Goal: Task Accomplishment & Management: Manage account settings

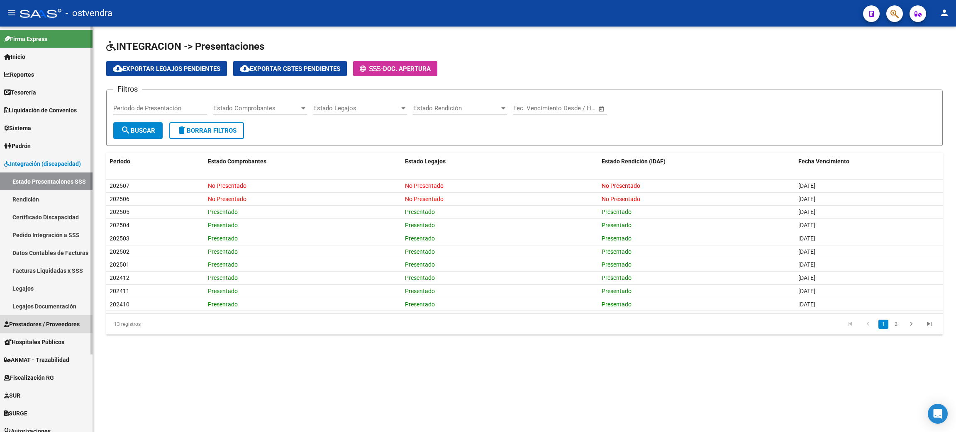
click at [42, 324] on span "Prestadores / Proveedores" at bounding box center [42, 324] width 76 height 9
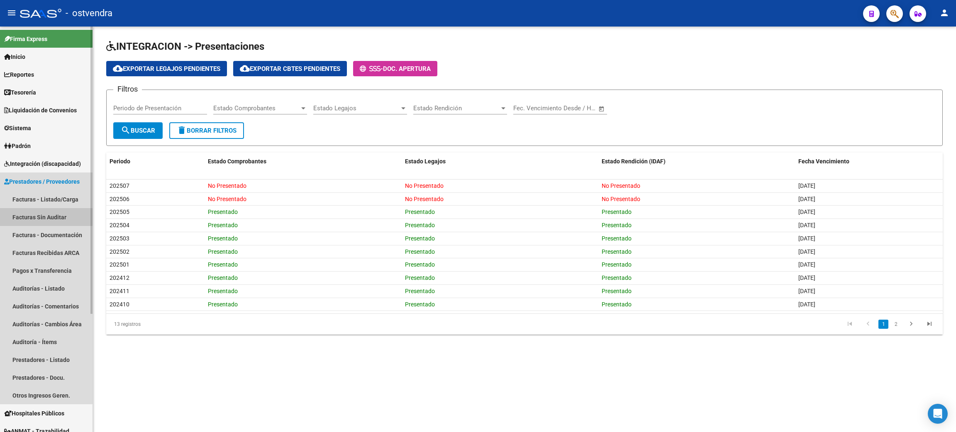
click at [42, 208] on link "Facturas Sin Auditar" at bounding box center [46, 217] width 93 height 18
click at [39, 197] on link "Facturas - Listado/Carga" at bounding box center [46, 199] width 93 height 18
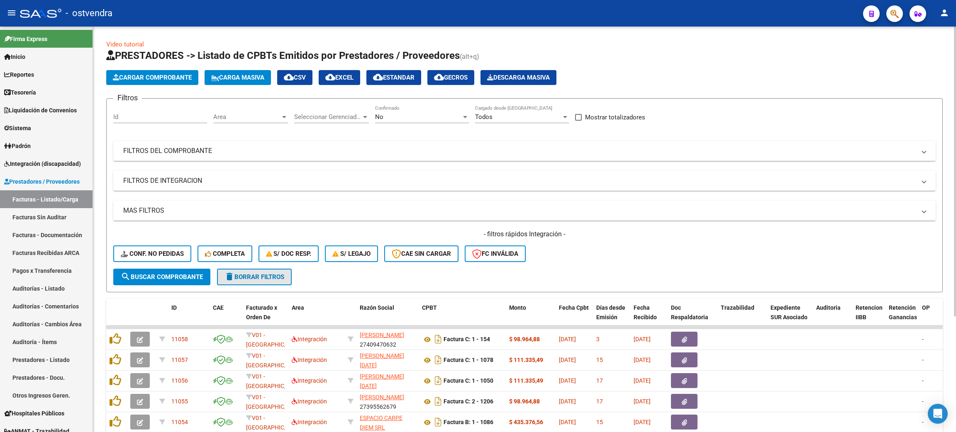
click at [263, 278] on span "delete Borrar Filtros" at bounding box center [254, 276] width 60 height 7
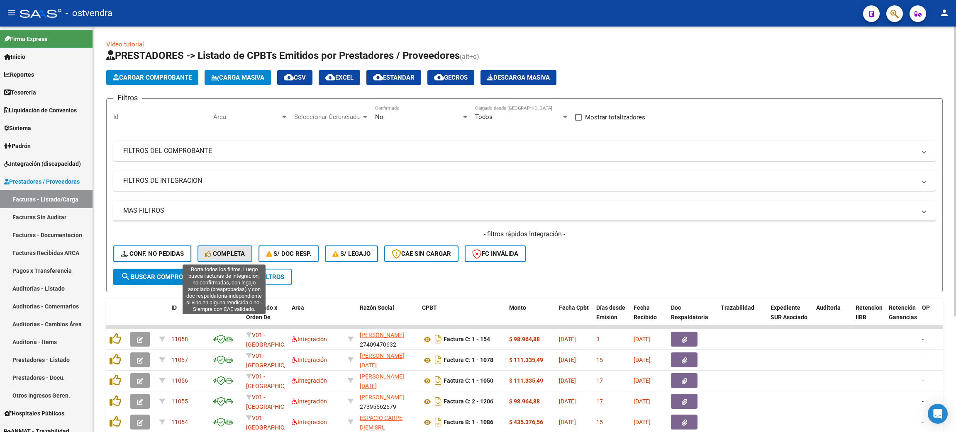
click at [225, 254] on span "Completa" at bounding box center [225, 253] width 40 height 7
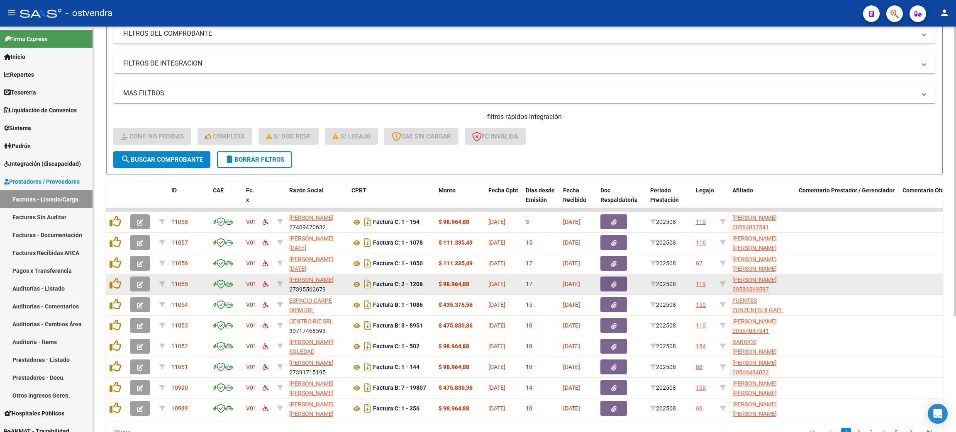
scroll to position [162, 0]
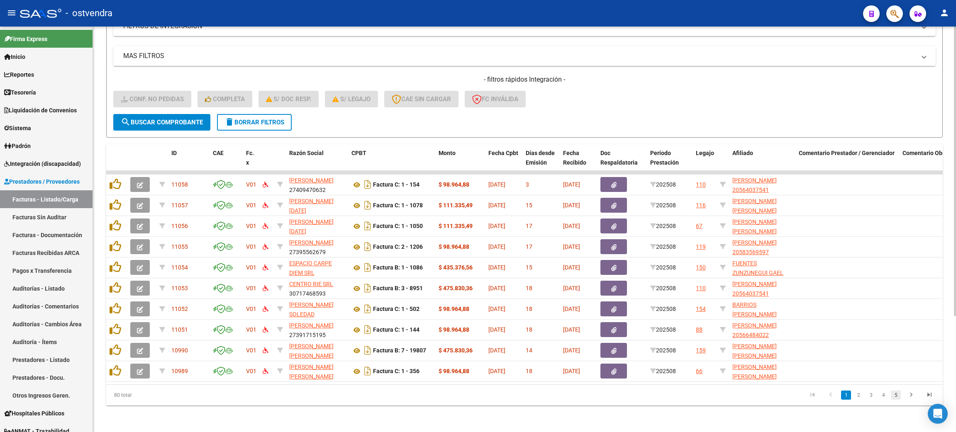
click at [897, 397] on link "5" at bounding box center [896, 395] width 10 height 9
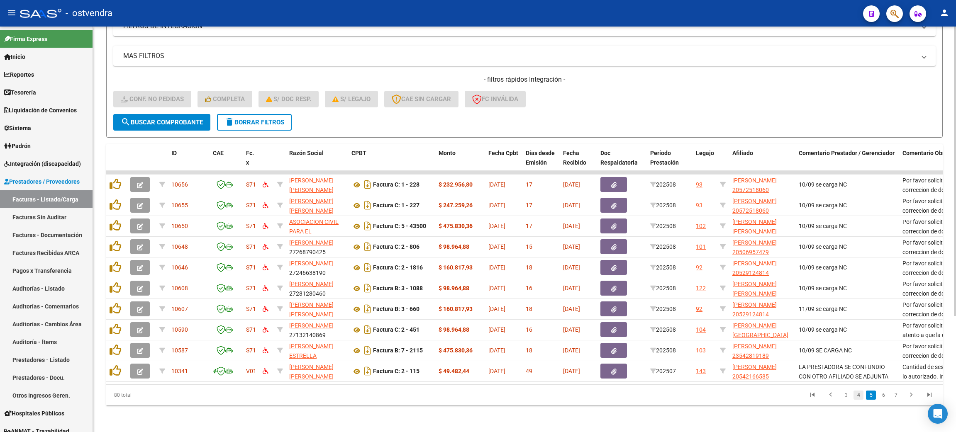
click at [861, 397] on link "4" at bounding box center [858, 395] width 10 height 9
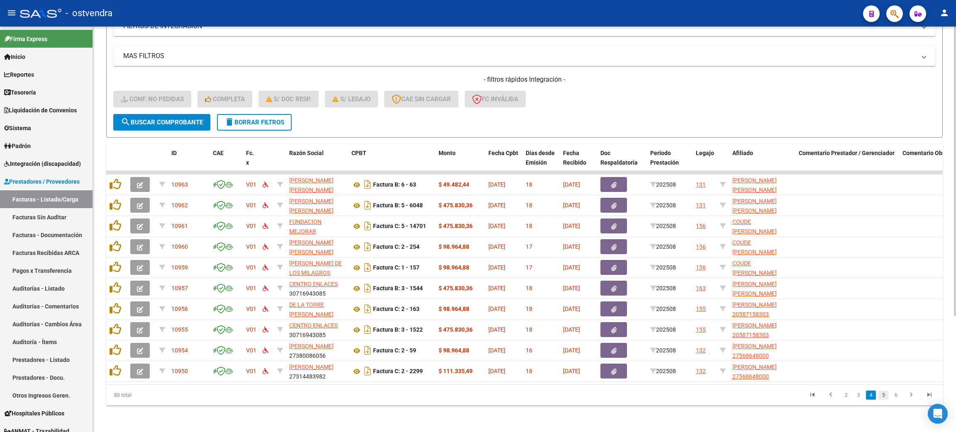
click at [883, 394] on link "5" at bounding box center [883, 395] width 10 height 9
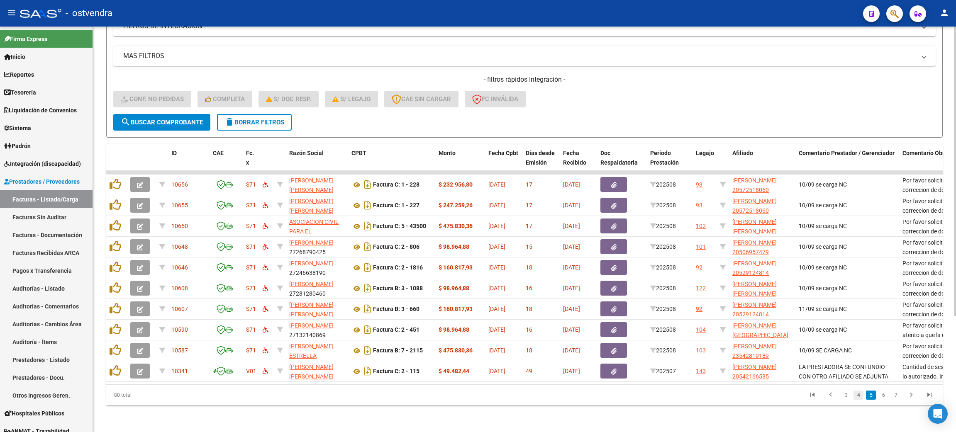
click at [859, 394] on link "4" at bounding box center [858, 395] width 10 height 9
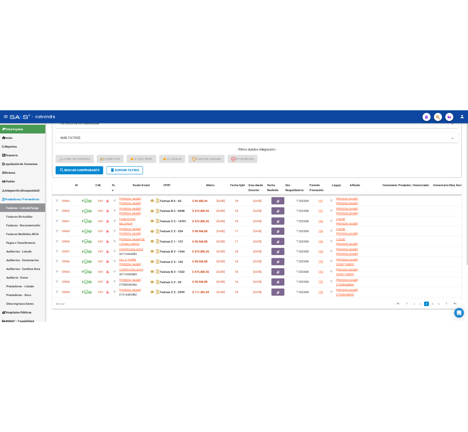
scroll to position [0, 0]
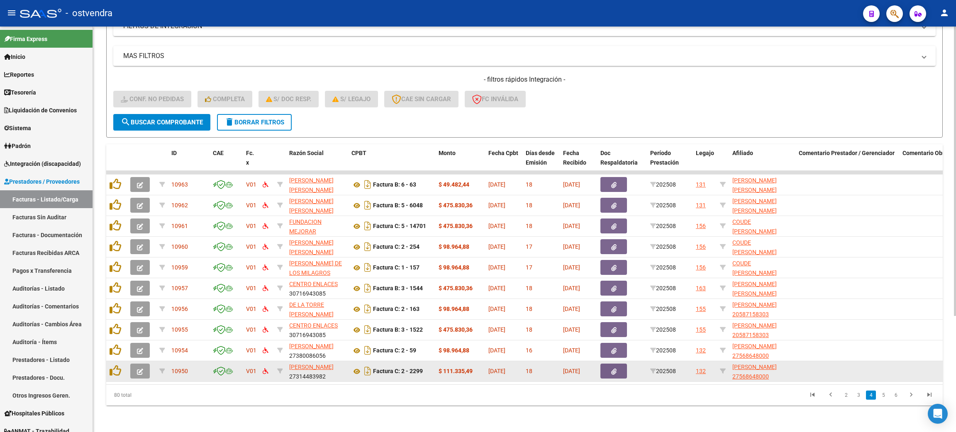
click at [143, 364] on button "button" at bounding box center [139, 371] width 19 height 15
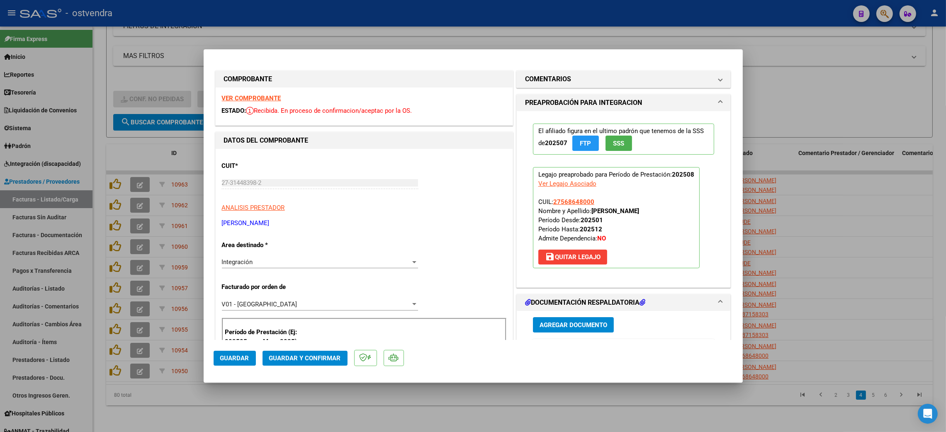
click at [259, 99] on strong "VER COMPROBANTE" at bounding box center [251, 98] width 59 height 7
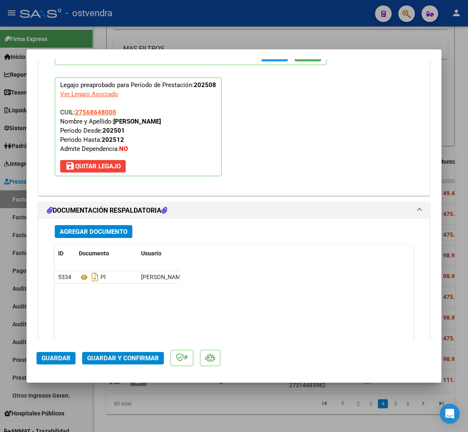
scroll to position [871, 0]
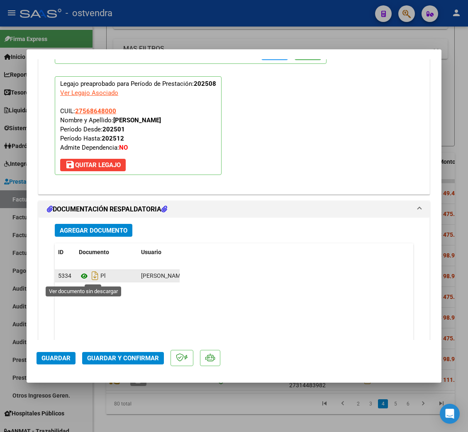
click at [83, 276] on icon at bounding box center [84, 276] width 11 height 10
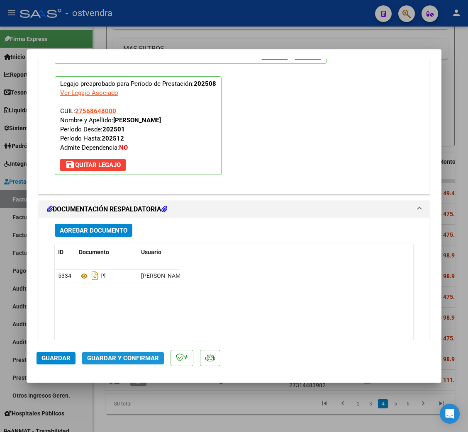
click at [129, 360] on span "Guardar y Confirmar" at bounding box center [123, 358] width 72 height 7
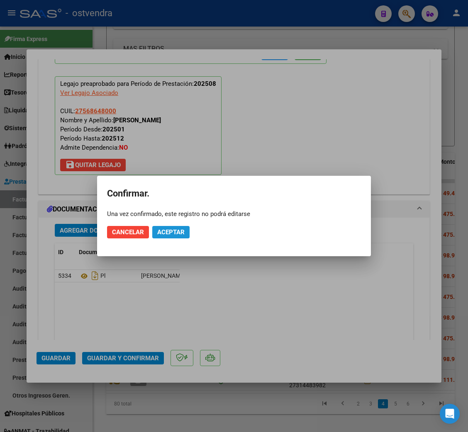
click at [181, 236] on button "Aceptar" at bounding box center [170, 232] width 37 height 12
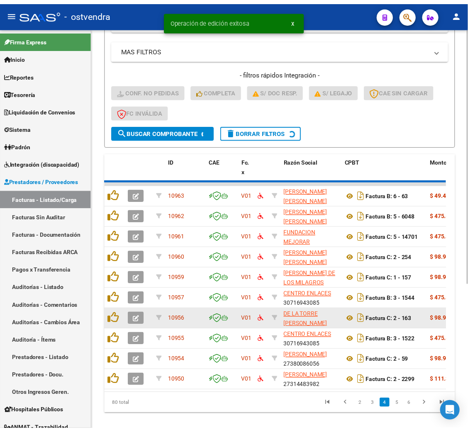
scroll to position [213, 0]
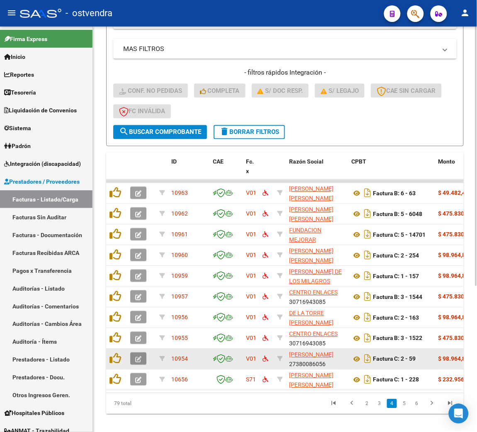
click at [134, 353] on button "button" at bounding box center [138, 359] width 16 height 12
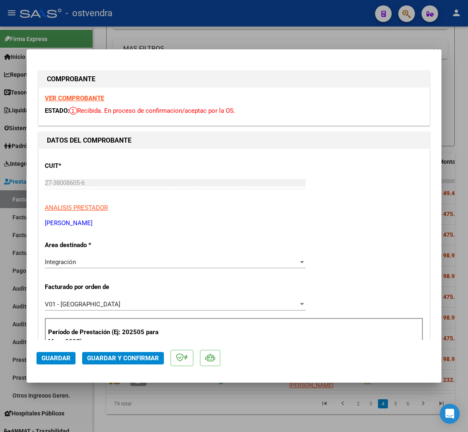
click at [76, 97] on strong "VER COMPROBANTE" at bounding box center [74, 98] width 59 height 7
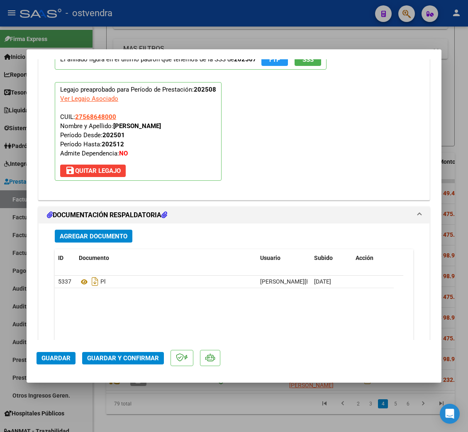
scroll to position [871, 0]
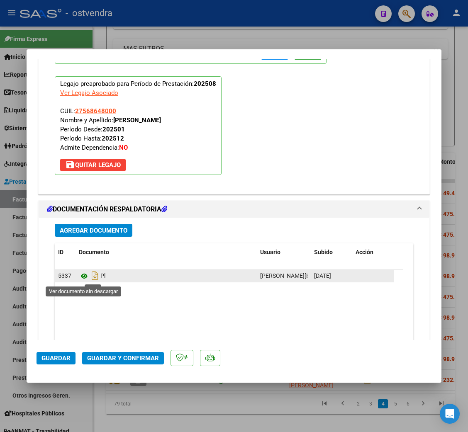
click at [83, 278] on icon at bounding box center [84, 276] width 11 height 10
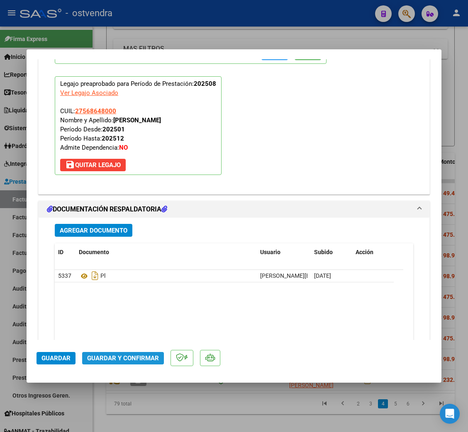
click at [139, 355] on span "Guardar y Confirmar" at bounding box center [123, 358] width 72 height 7
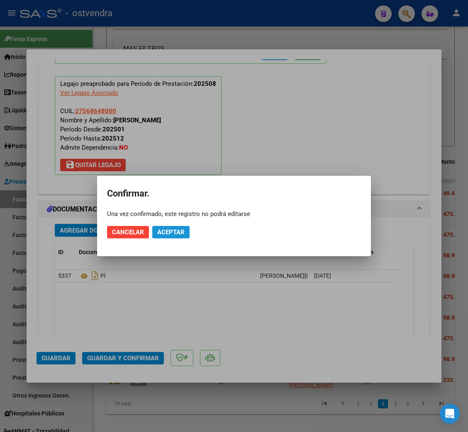
click at [173, 229] on span "Aceptar" at bounding box center [170, 232] width 27 height 7
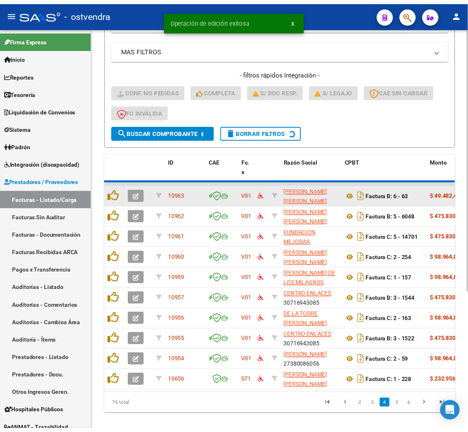
scroll to position [213, 0]
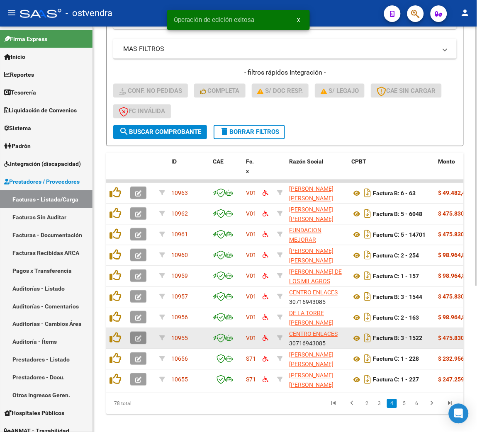
click at [139, 336] on icon "button" at bounding box center [138, 339] width 6 height 6
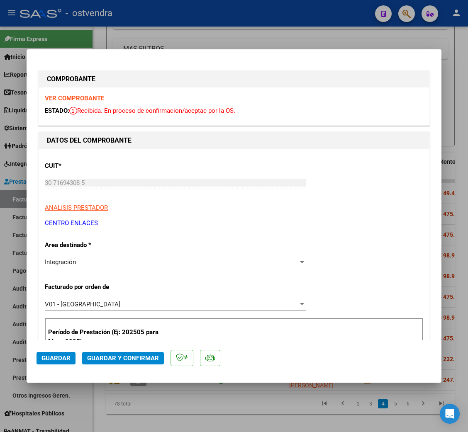
click at [93, 99] on strong "VER COMPROBANTE" at bounding box center [74, 98] width 59 height 7
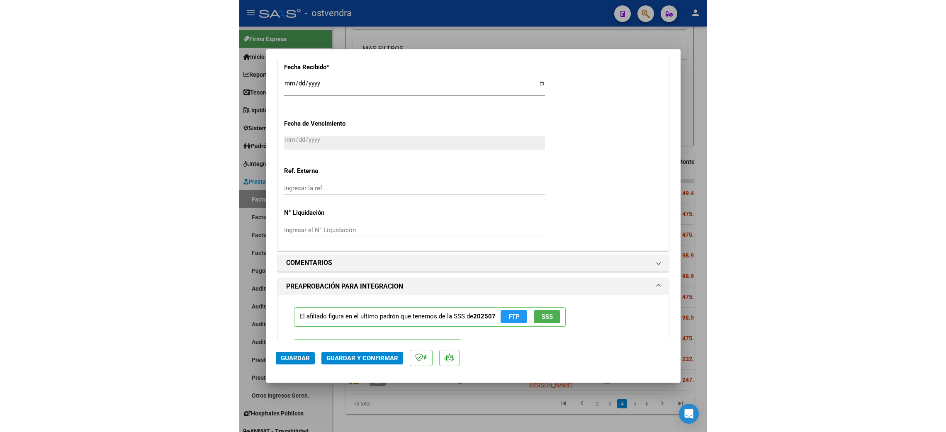
scroll to position [560, 0]
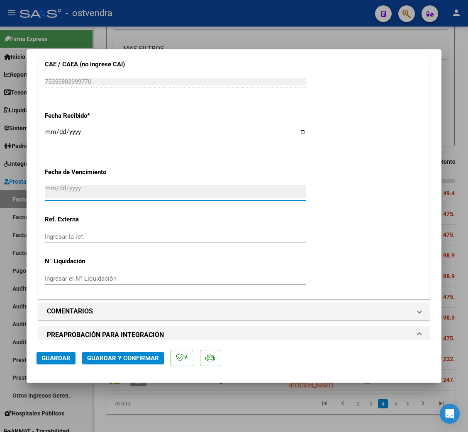
click at [168, 194] on input "2025-09-11" at bounding box center [175, 191] width 261 height 13
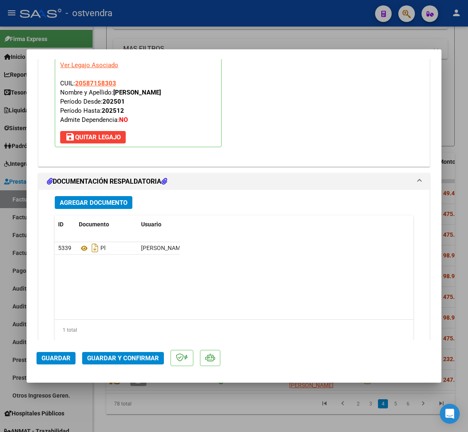
scroll to position [926, 0]
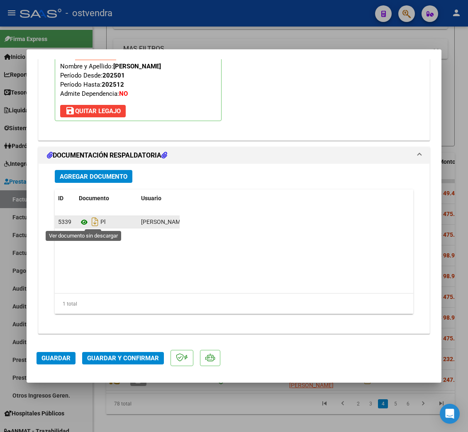
click at [84, 223] on icon at bounding box center [84, 222] width 11 height 10
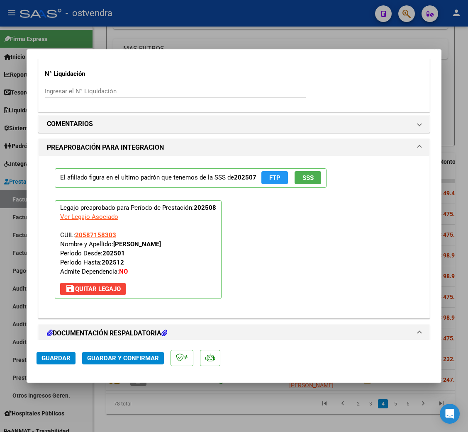
scroll to position [677, 0]
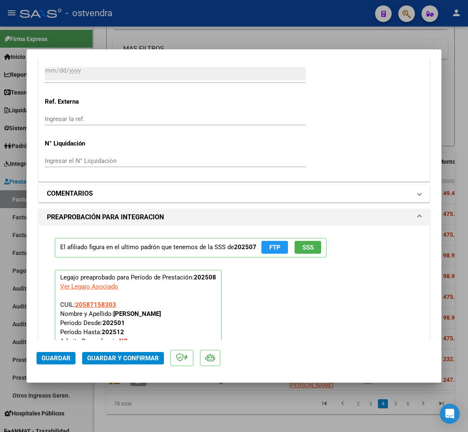
click at [93, 189] on h1 "COMENTARIOS" at bounding box center [70, 194] width 46 height 10
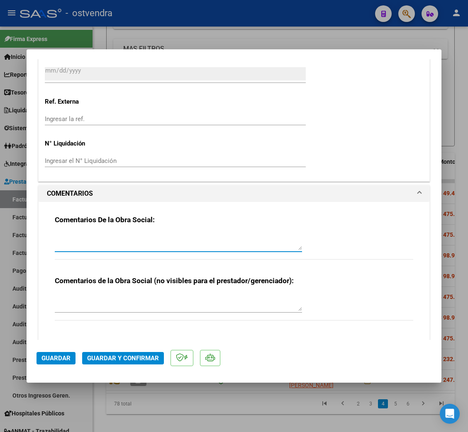
click at [86, 242] on textarea at bounding box center [178, 242] width 247 height 17
type textarea "h"
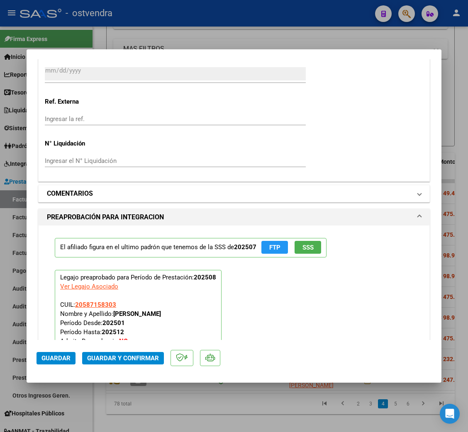
click at [418, 195] on span at bounding box center [419, 194] width 3 height 10
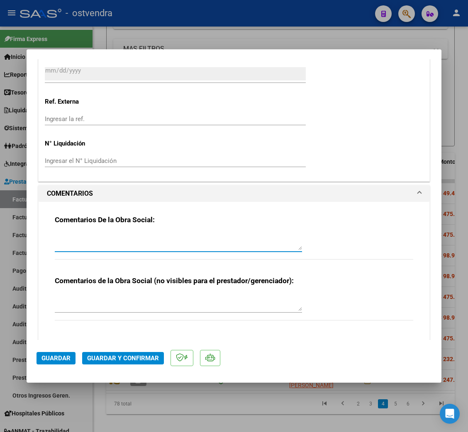
click at [99, 244] on textarea at bounding box center [178, 242] width 247 height 17
click at [55, 236] on textarea "Carga horaria de planilla no coincde con lo autorizado. Por favor solicitar con…" at bounding box center [178, 242] width 247 height 17
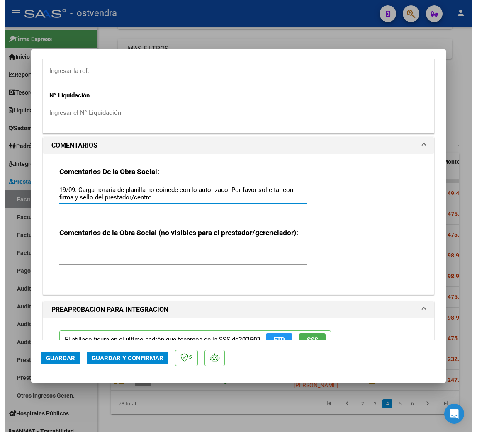
scroll to position [740, 0]
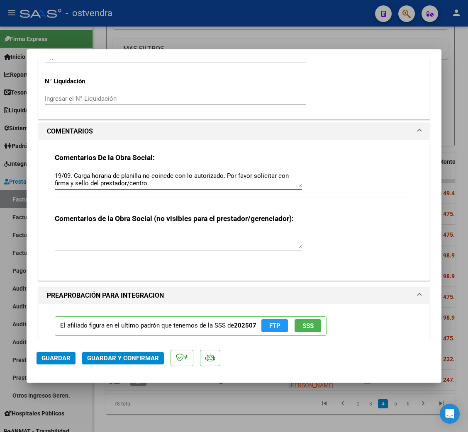
type textarea "19/09. Carga horaria de planilla no coincde con lo autorizado. Por favor solici…"
click at [62, 357] on span "Guardar" at bounding box center [55, 358] width 29 height 7
click at [46, 355] on span "Guardar" at bounding box center [55, 358] width 29 height 7
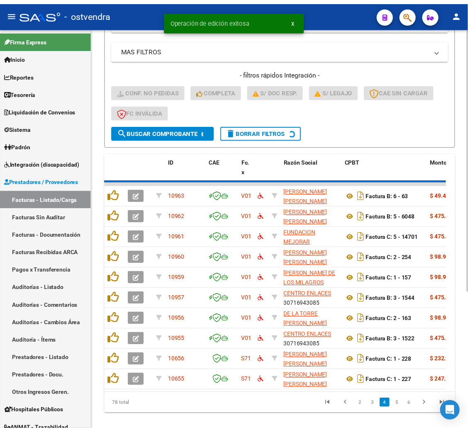
scroll to position [213, 0]
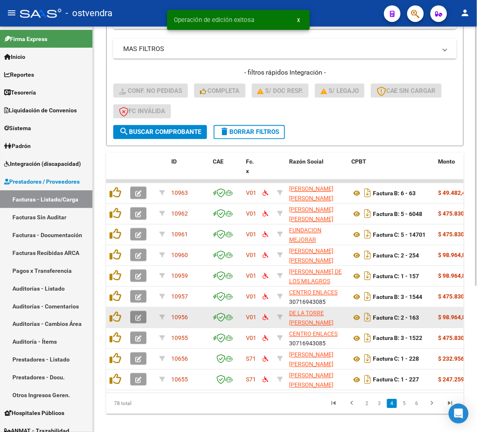
click at [136, 316] on icon "button" at bounding box center [138, 318] width 6 height 6
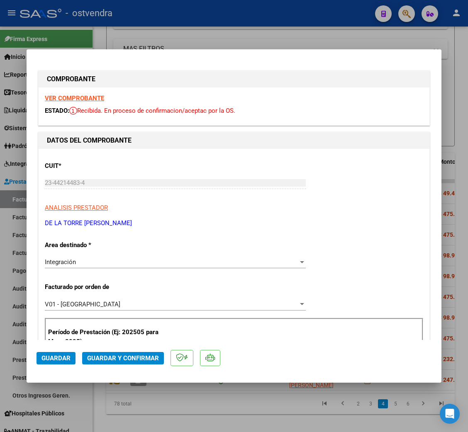
click at [85, 97] on strong "VER COMPROBANTE" at bounding box center [74, 98] width 59 height 7
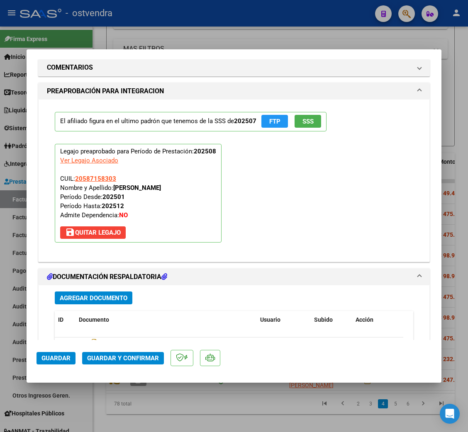
scroll to position [871, 0]
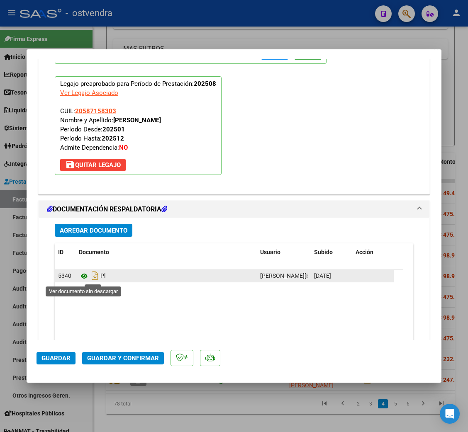
click at [85, 276] on icon at bounding box center [84, 276] width 11 height 10
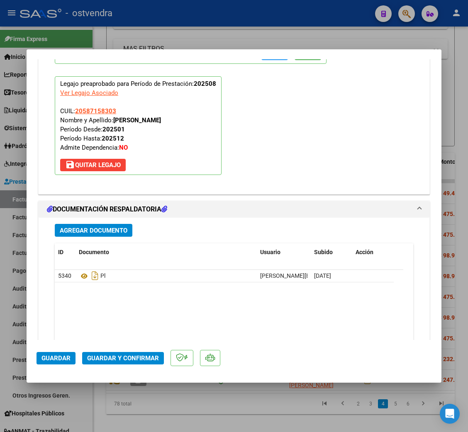
click at [126, 351] on mat-dialog-actions "Guardar Guardar y Confirmar" at bounding box center [234, 356] width 395 height 33
click at [126, 360] on span "Guardar y Confirmar" at bounding box center [123, 358] width 72 height 7
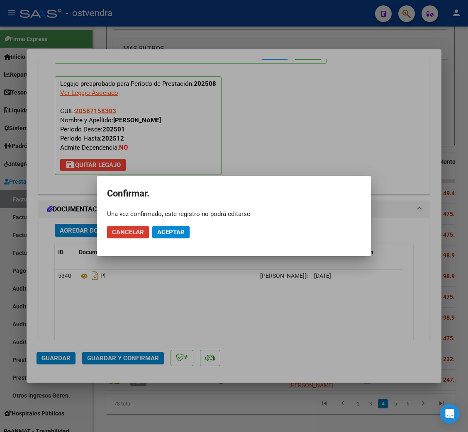
click at [167, 231] on span "Aceptar" at bounding box center [170, 232] width 27 height 7
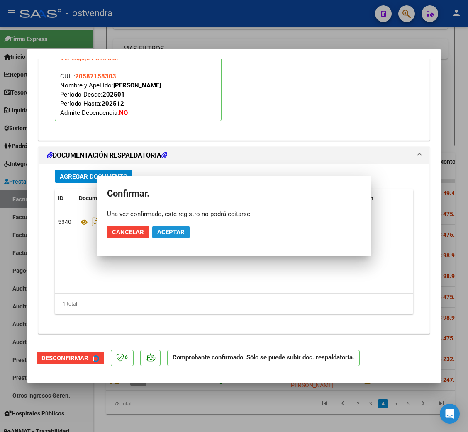
scroll to position [796, 0]
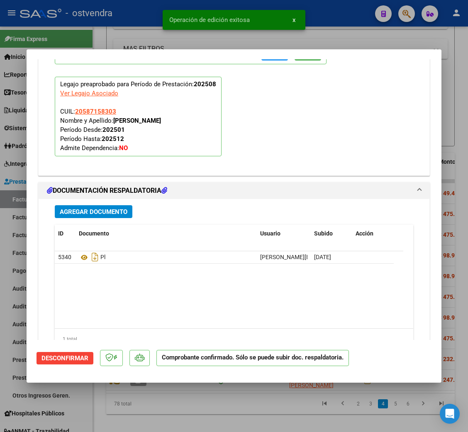
type input "$ 0,00"
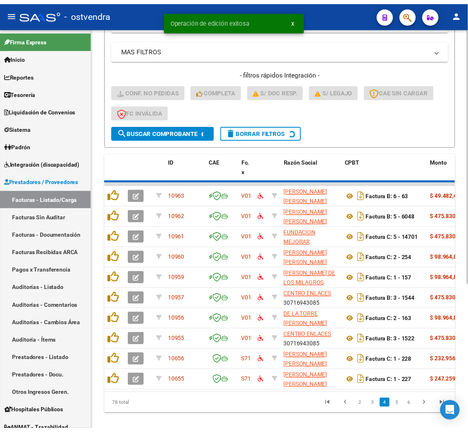
scroll to position [213, 0]
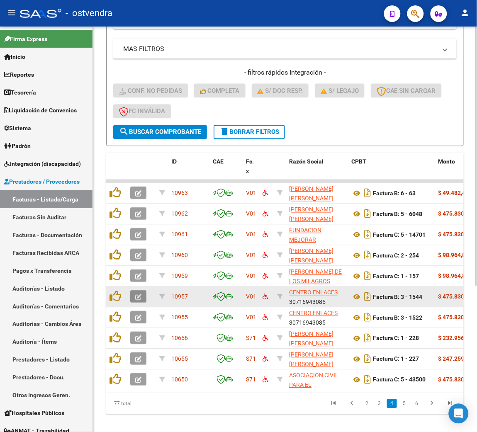
click at [145, 297] on button "button" at bounding box center [138, 297] width 16 height 12
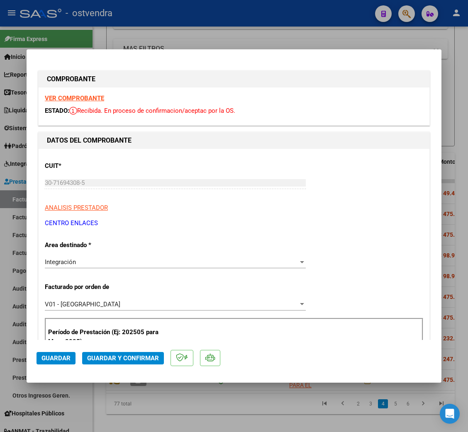
click at [70, 97] on strong "VER COMPROBANTE" at bounding box center [74, 98] width 59 height 7
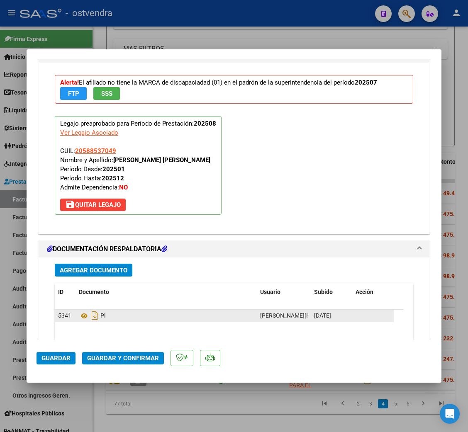
scroll to position [871, 0]
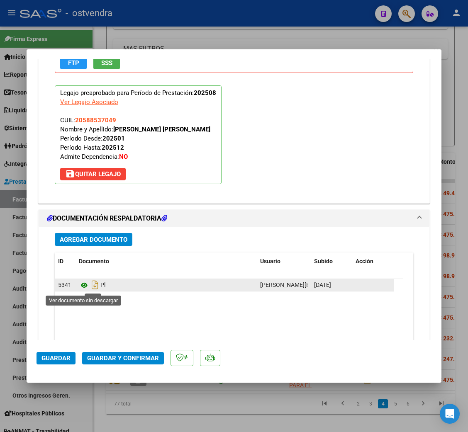
click at [79, 288] on icon at bounding box center [84, 285] width 11 height 10
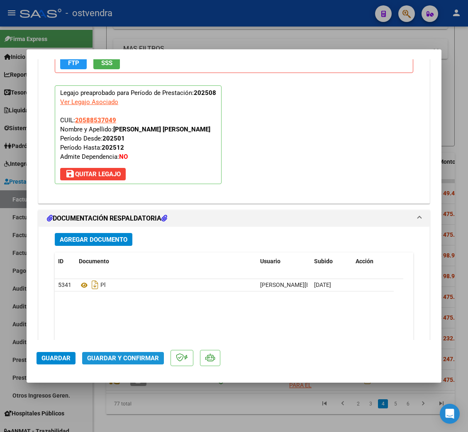
click at [122, 355] on span "Guardar y Confirmar" at bounding box center [123, 358] width 72 height 7
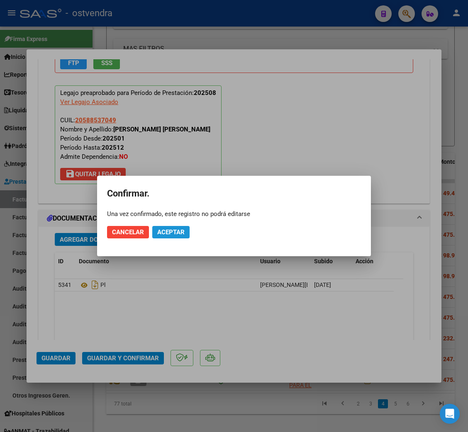
click at [178, 231] on span "Aceptar" at bounding box center [170, 232] width 27 height 7
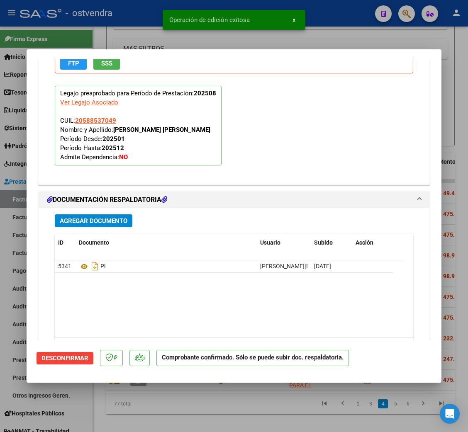
type input "$ 0,00"
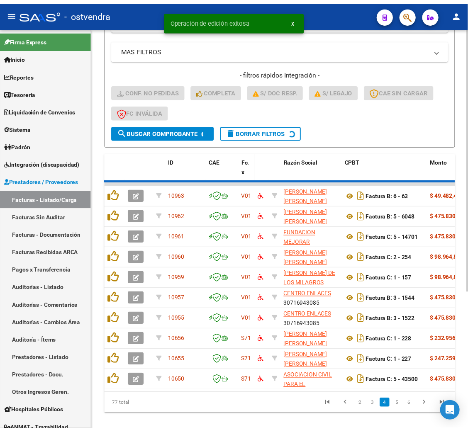
scroll to position [213, 0]
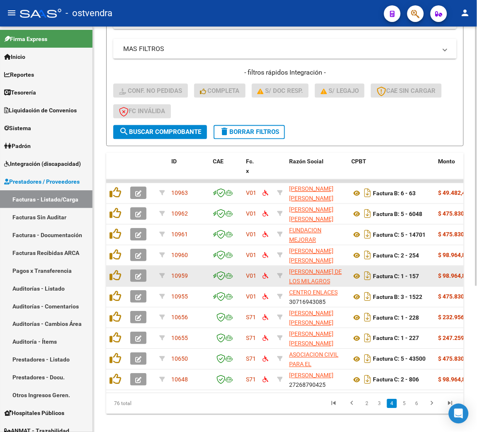
click at [133, 275] on button "button" at bounding box center [138, 276] width 16 height 12
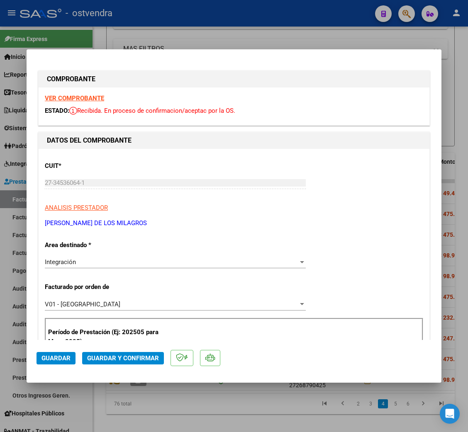
click at [64, 95] on strong "VER COMPROBANTE" at bounding box center [74, 98] width 59 height 7
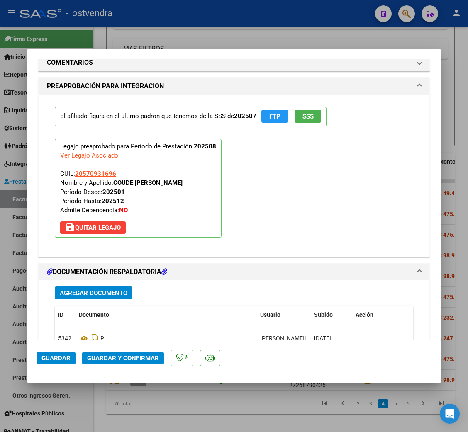
scroll to position [871, 0]
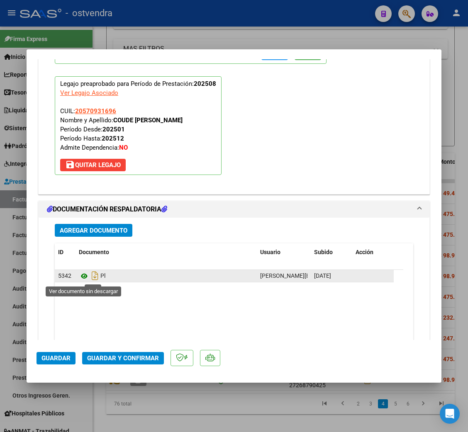
click at [81, 275] on icon at bounding box center [84, 276] width 11 height 10
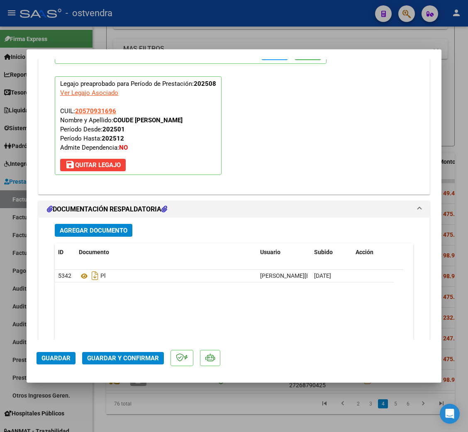
click at [135, 357] on span "Guardar y Confirmar" at bounding box center [123, 358] width 72 height 7
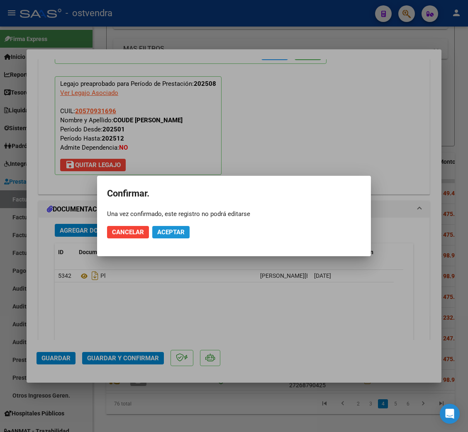
click at [175, 234] on span "Aceptar" at bounding box center [170, 232] width 27 height 7
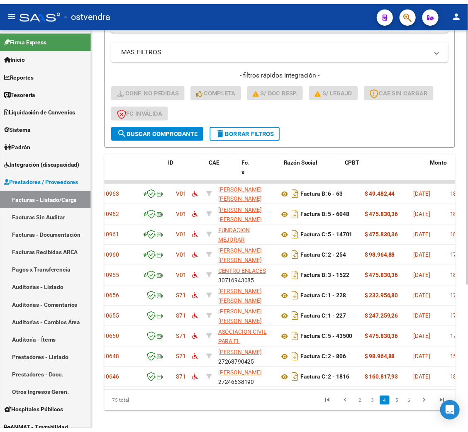
scroll to position [0, 0]
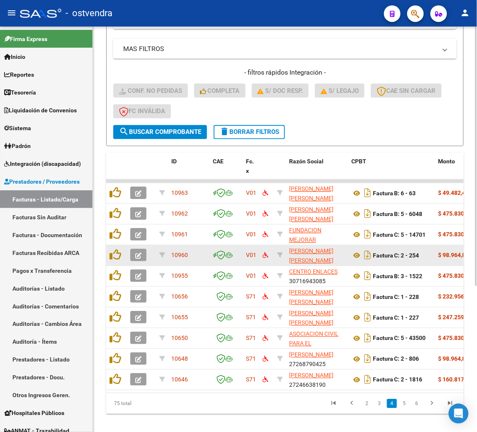
click at [136, 253] on icon "button" at bounding box center [138, 256] width 6 height 6
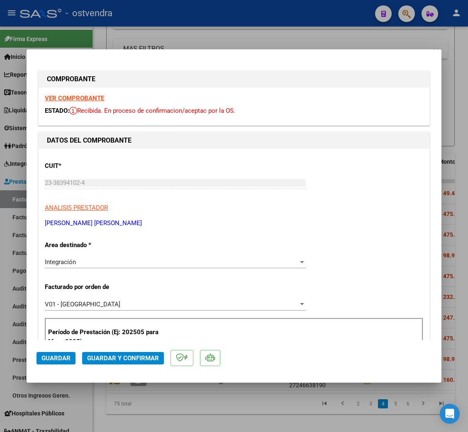
click at [84, 96] on strong "VER COMPROBANTE" at bounding box center [74, 98] width 59 height 7
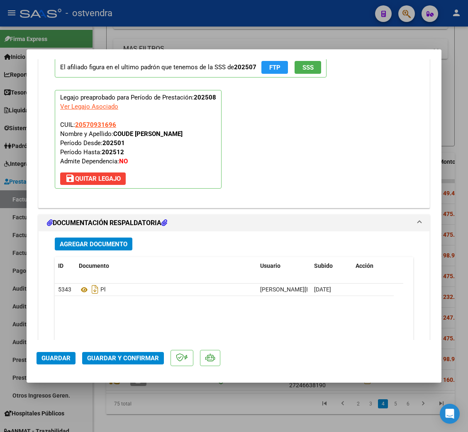
scroll to position [871, 0]
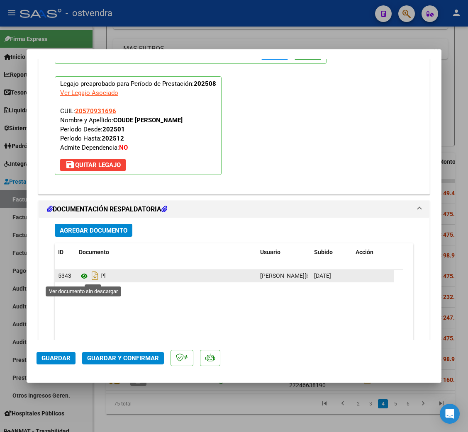
click at [83, 279] on icon at bounding box center [84, 276] width 11 height 10
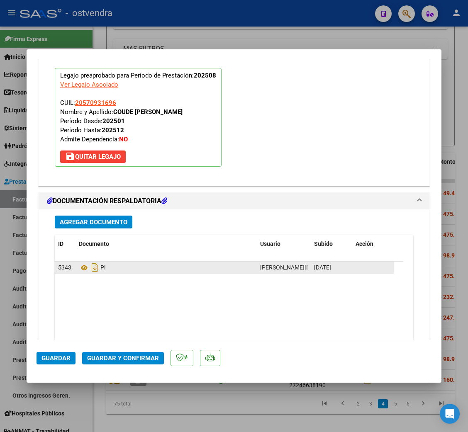
scroll to position [926, 0]
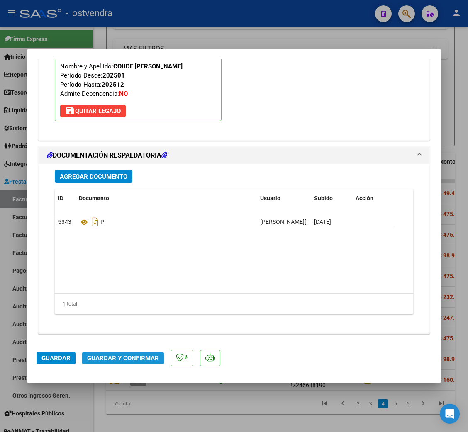
click at [123, 355] on span "Guardar y Confirmar" at bounding box center [123, 358] width 72 height 7
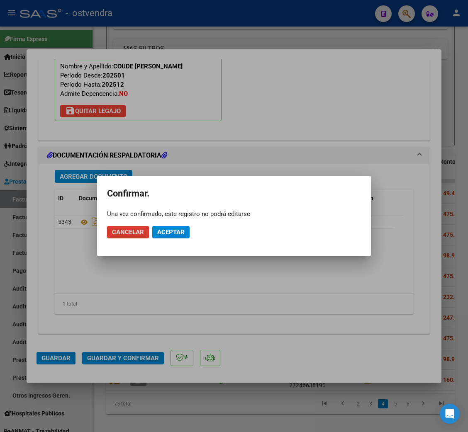
click at [173, 232] on span "Aceptar" at bounding box center [170, 232] width 27 height 7
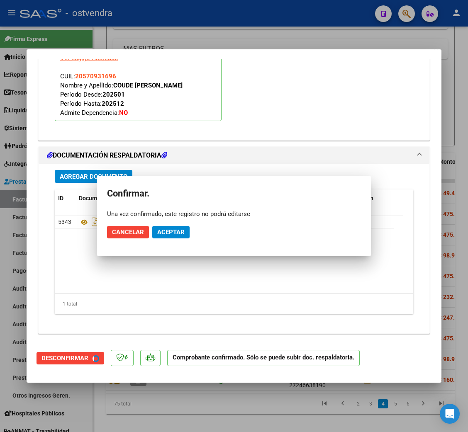
scroll to position [832, 0]
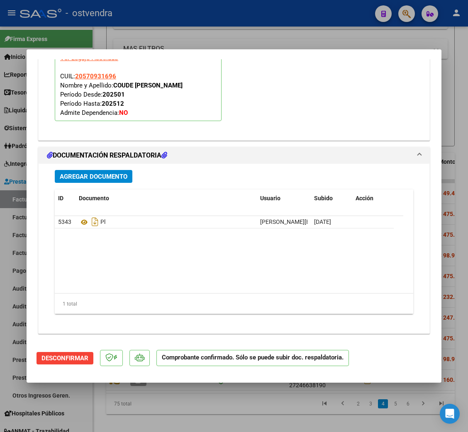
type input "$ 0,00"
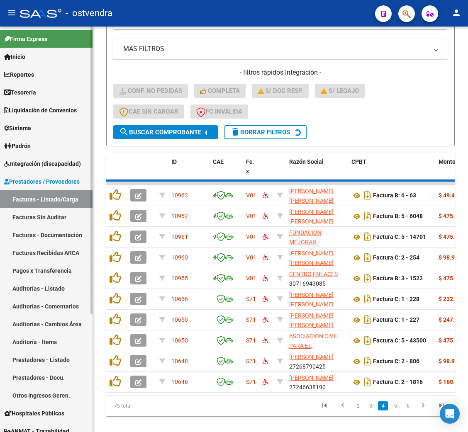
scroll to position [213, 0]
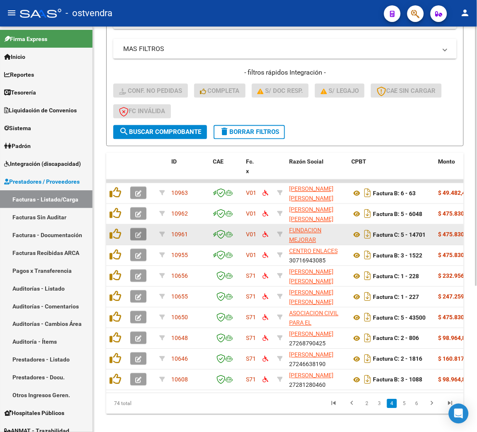
click at [136, 236] on button "button" at bounding box center [138, 235] width 16 height 12
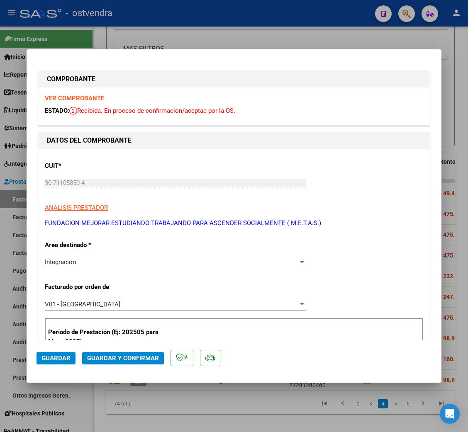
click at [83, 96] on strong "VER COMPROBANTE" at bounding box center [74, 98] width 59 height 7
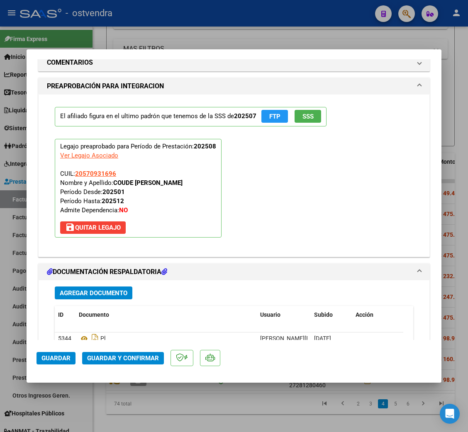
scroll to position [871, 0]
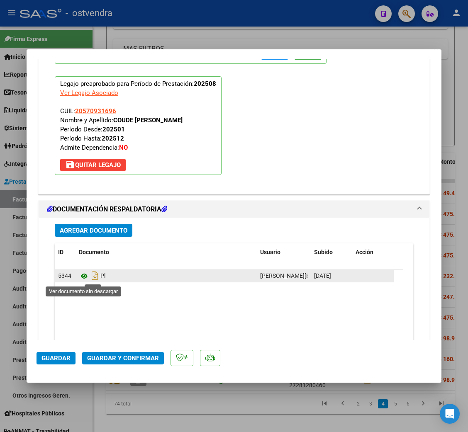
click at [84, 281] on icon at bounding box center [84, 276] width 11 height 10
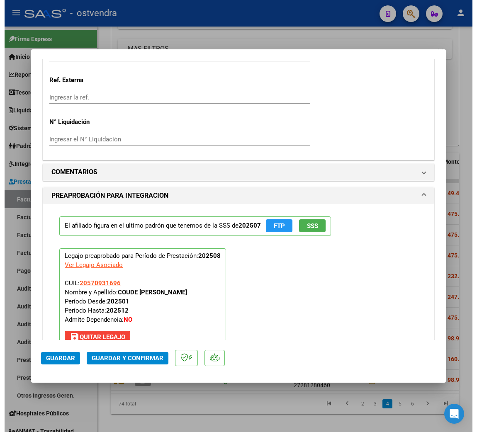
scroll to position [677, 0]
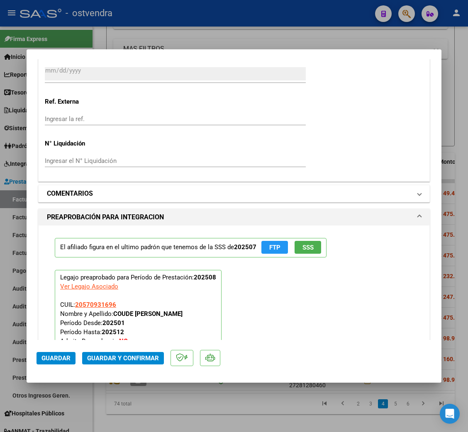
click at [418, 194] on span at bounding box center [419, 194] width 3 height 10
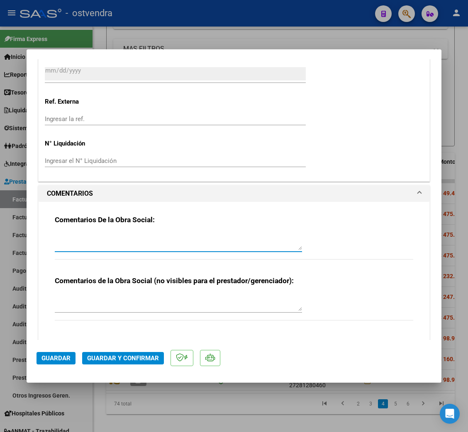
click at [138, 246] on textarea at bounding box center [178, 242] width 247 height 17
click at [56, 241] on textarea "Carga horaria detallada en asistencia, no coincide con lo autorizado." at bounding box center [178, 242] width 247 height 17
type textarea "19/09. Carga horaria detallada en asistencia, no coincide con lo autorizado."
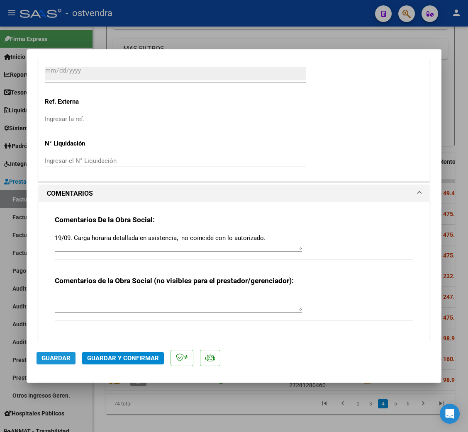
click at [73, 359] on button "Guardar" at bounding box center [56, 358] width 39 height 12
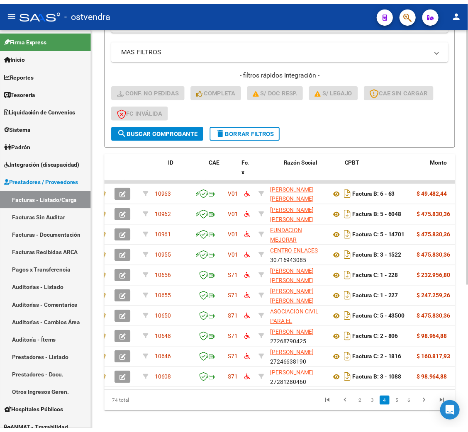
scroll to position [0, 0]
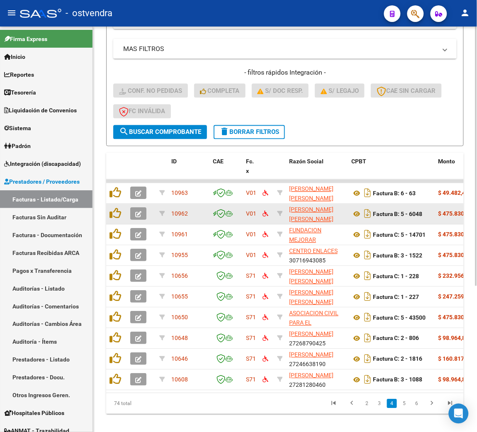
click at [141, 217] on button "button" at bounding box center [138, 214] width 16 height 12
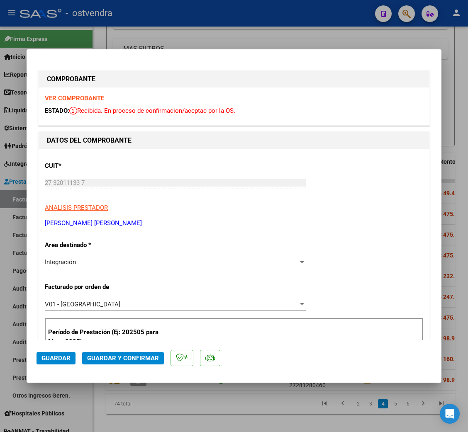
click at [87, 96] on strong "VER COMPROBANTE" at bounding box center [74, 98] width 59 height 7
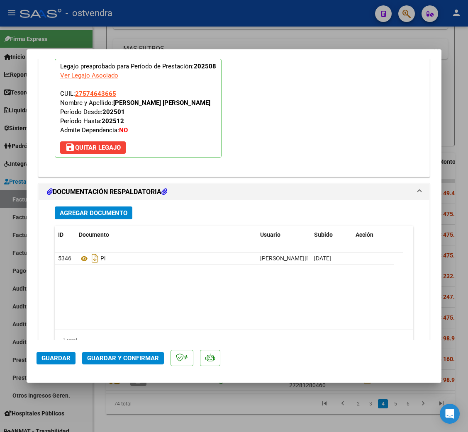
scroll to position [926, 0]
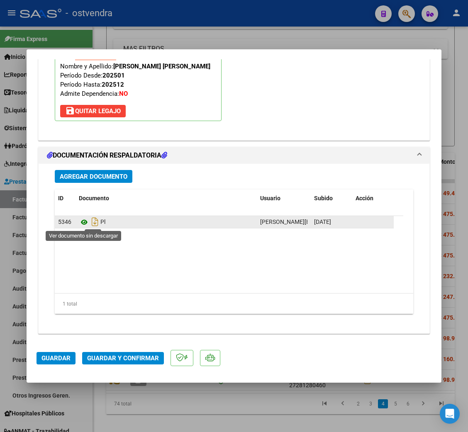
click at [85, 222] on icon at bounding box center [84, 222] width 11 height 10
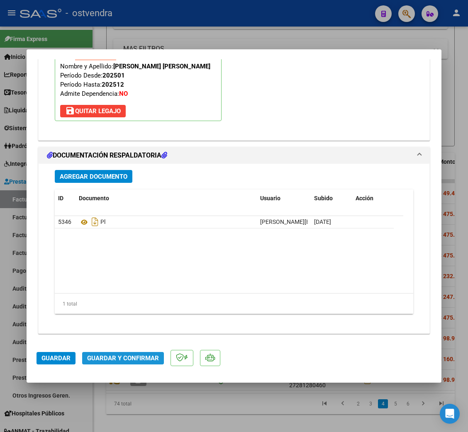
click at [128, 356] on span "Guardar y Confirmar" at bounding box center [123, 358] width 72 height 7
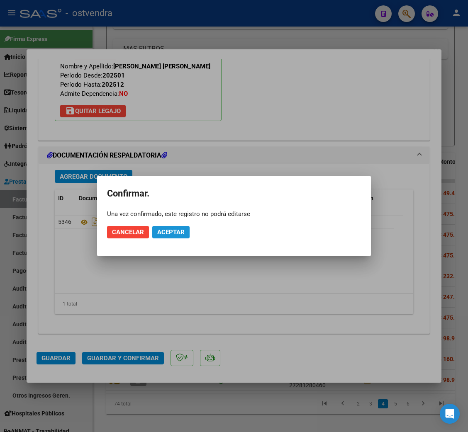
click at [181, 232] on span "Aceptar" at bounding box center [170, 232] width 27 height 7
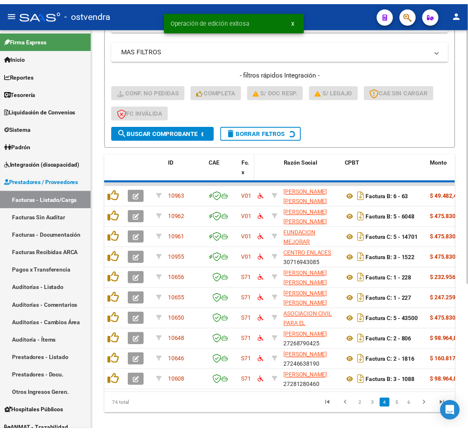
scroll to position [213, 0]
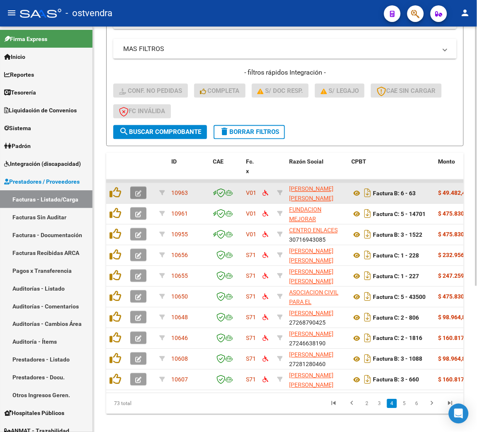
click at [140, 191] on icon "button" at bounding box center [138, 194] width 6 height 6
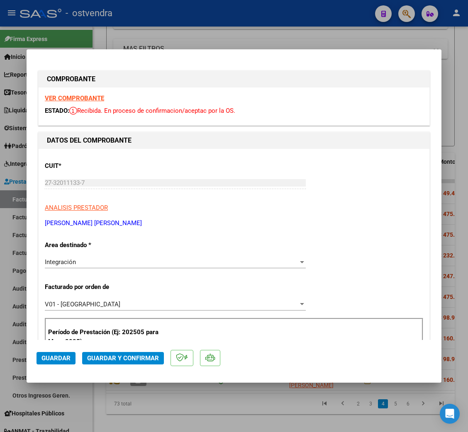
click at [78, 97] on strong "VER COMPROBANTE" at bounding box center [74, 98] width 59 height 7
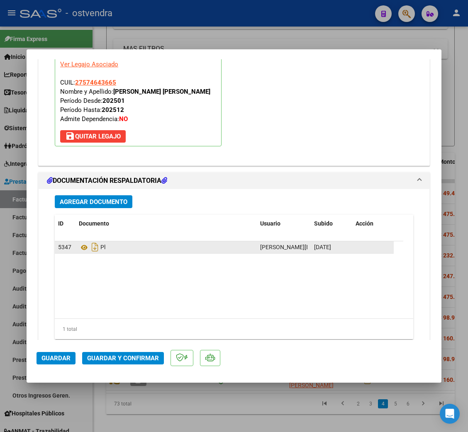
scroll to position [926, 0]
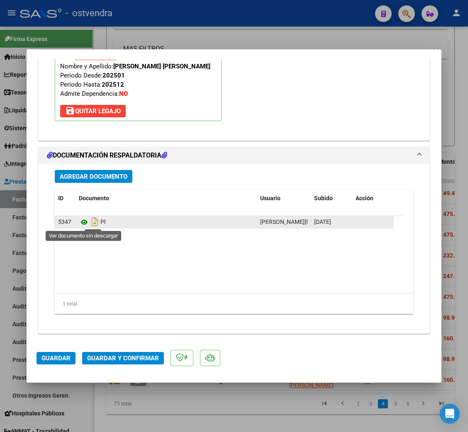
click at [83, 223] on icon at bounding box center [84, 222] width 11 height 10
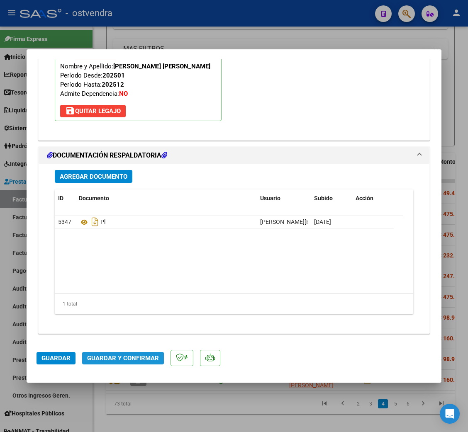
click at [110, 362] on span "Guardar y Confirmar" at bounding box center [123, 358] width 72 height 7
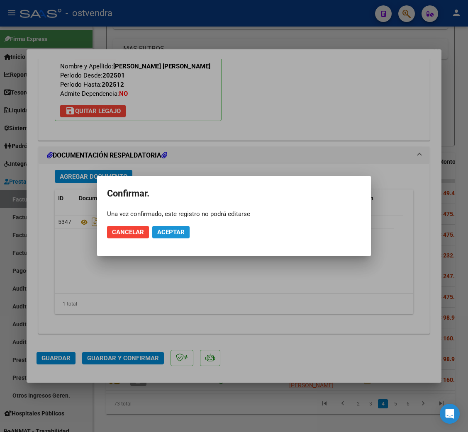
click at [177, 231] on span "Aceptar" at bounding box center [170, 232] width 27 height 7
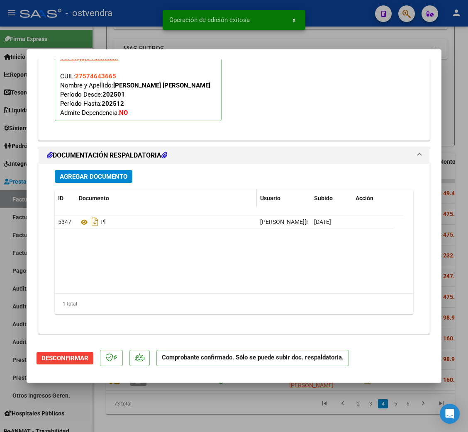
type input "$ 0,00"
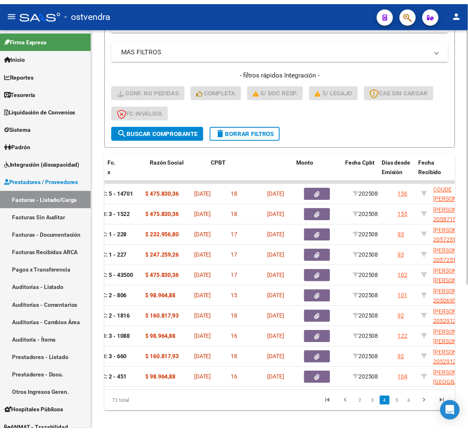
scroll to position [0, 0]
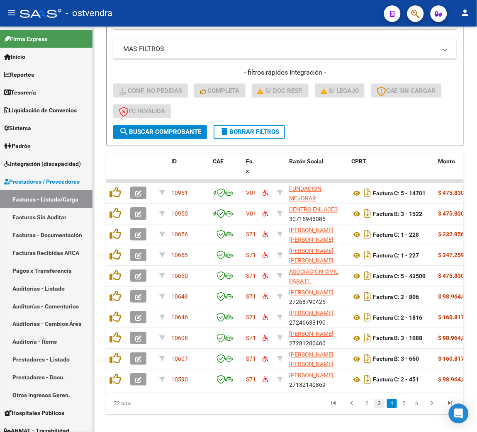
click at [382, 409] on link "3" at bounding box center [380, 403] width 10 height 9
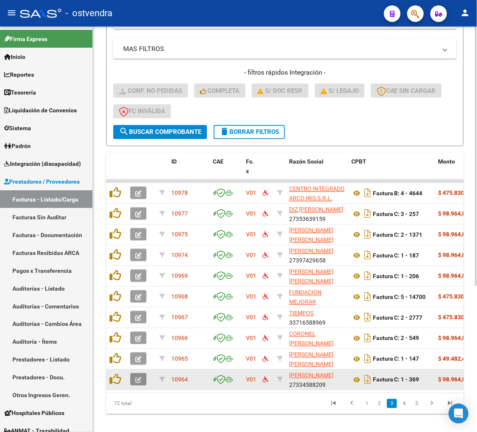
click at [133, 376] on button "button" at bounding box center [138, 380] width 16 height 12
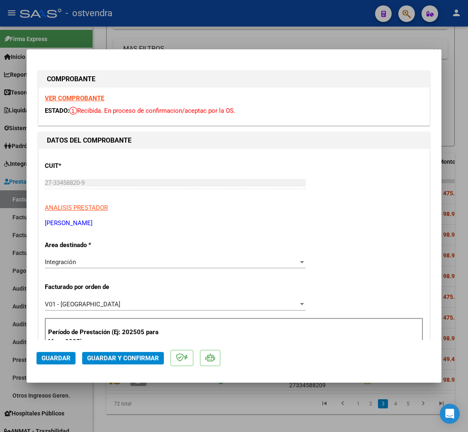
click at [81, 97] on strong "VER COMPROBANTE" at bounding box center [74, 98] width 59 height 7
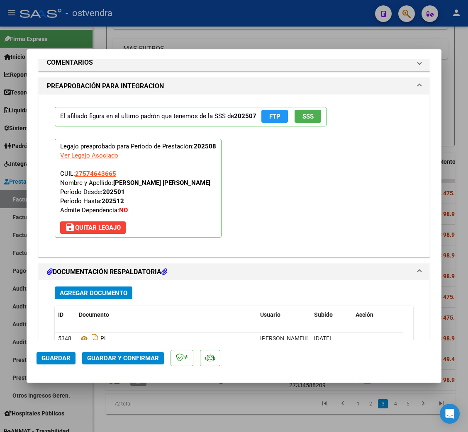
scroll to position [871, 0]
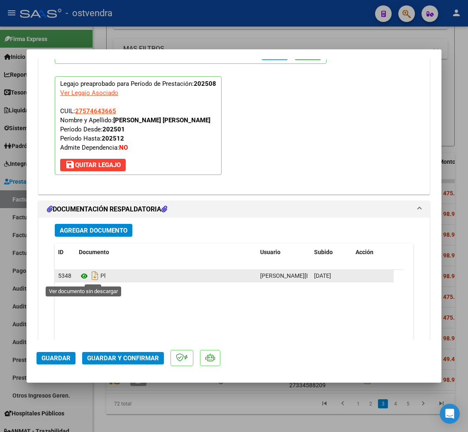
click at [84, 280] on icon at bounding box center [84, 276] width 11 height 10
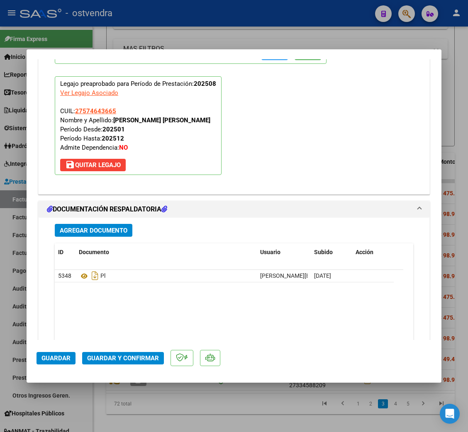
click at [144, 364] on mat-dialog-actions "Guardar Guardar y Confirmar" at bounding box center [234, 356] width 395 height 33
click at [143, 359] on span "Guardar y Confirmar" at bounding box center [123, 358] width 72 height 7
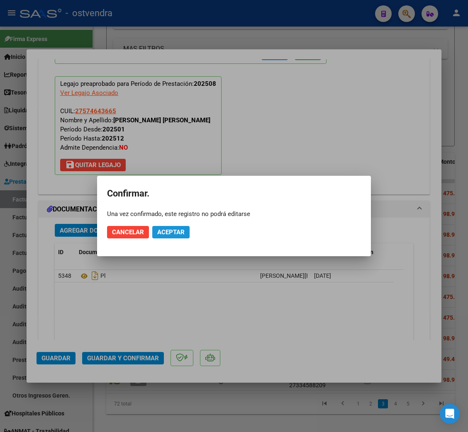
click at [158, 229] on span "Aceptar" at bounding box center [170, 232] width 27 height 7
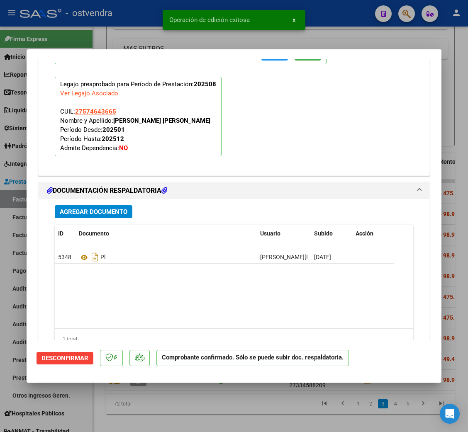
type input "$ 0,00"
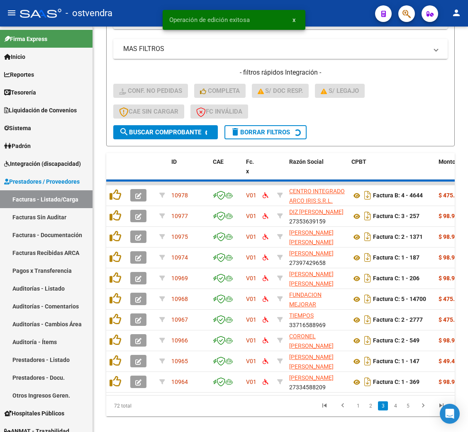
scroll to position [213, 0]
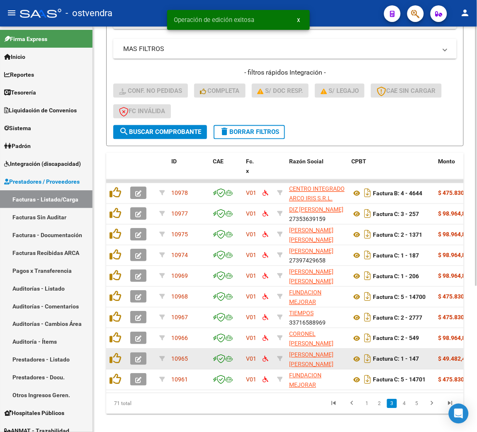
click at [139, 360] on icon "button" at bounding box center [138, 360] width 6 height 6
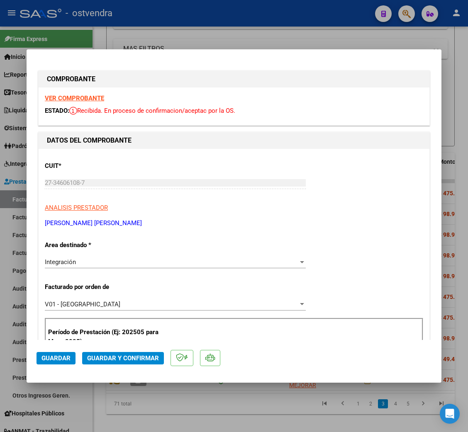
click at [80, 97] on strong "VER COMPROBANTE" at bounding box center [74, 98] width 59 height 7
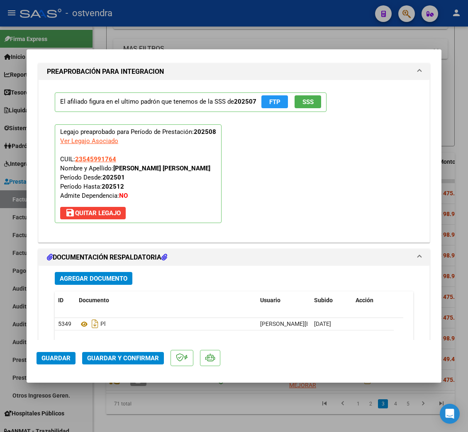
scroll to position [926, 0]
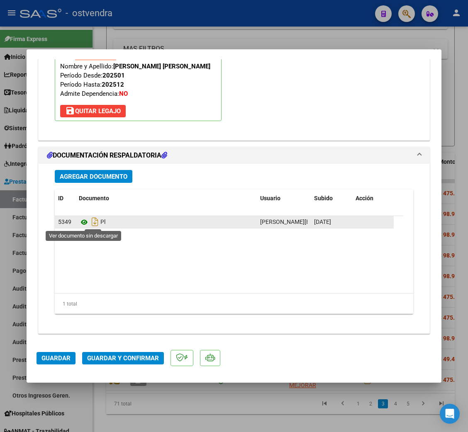
click at [87, 222] on icon at bounding box center [84, 222] width 11 height 10
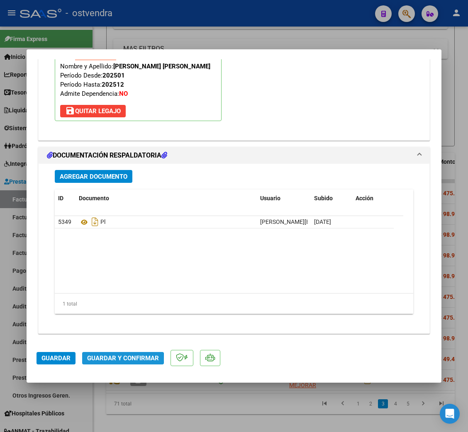
click at [108, 360] on span "Guardar y Confirmar" at bounding box center [123, 358] width 72 height 7
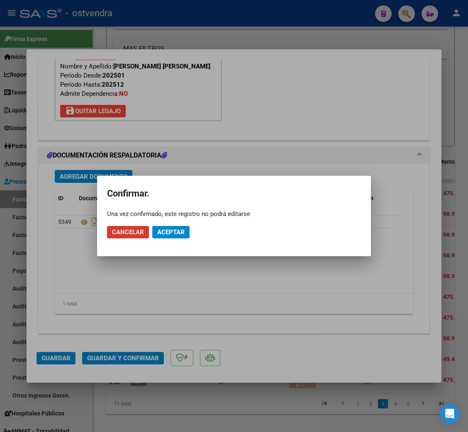
click at [176, 231] on span "Aceptar" at bounding box center [170, 232] width 27 height 7
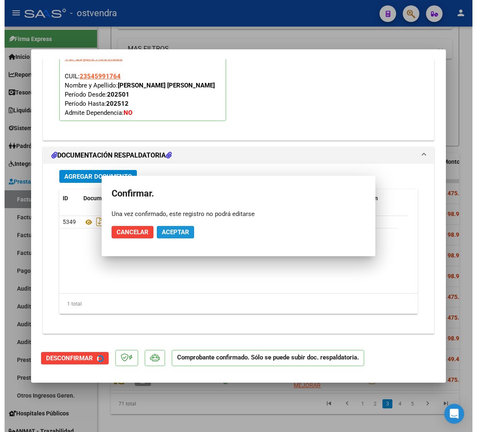
scroll to position [832, 0]
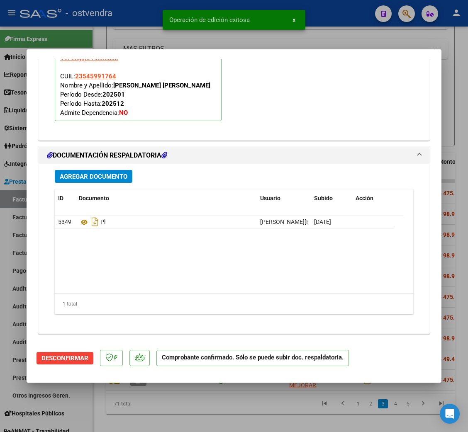
type input "$ 0,00"
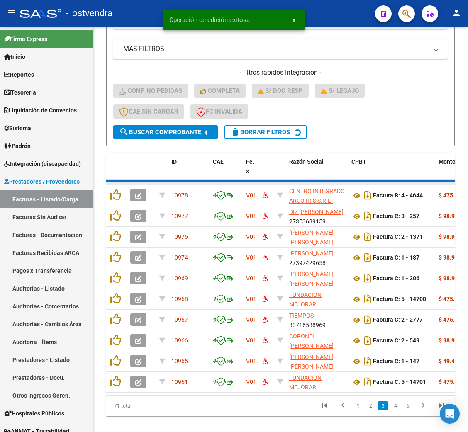
scroll to position [213, 0]
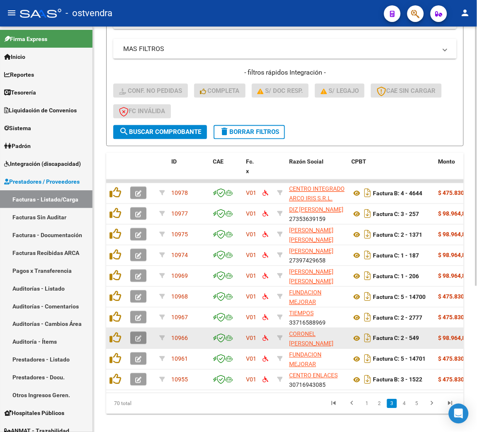
click at [139, 338] on icon "button" at bounding box center [138, 339] width 6 height 6
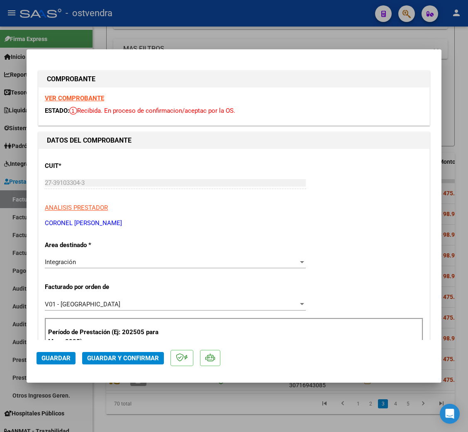
click at [71, 99] on strong "VER COMPROBANTE" at bounding box center [74, 98] width 59 height 7
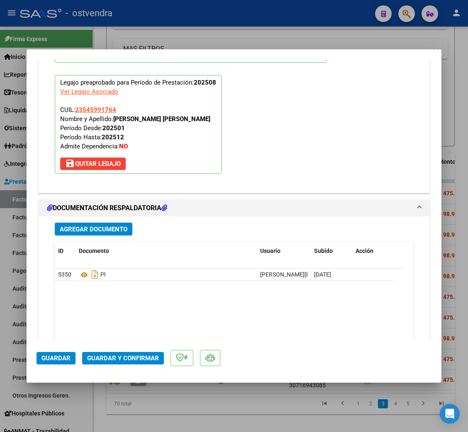
scroll to position [926, 0]
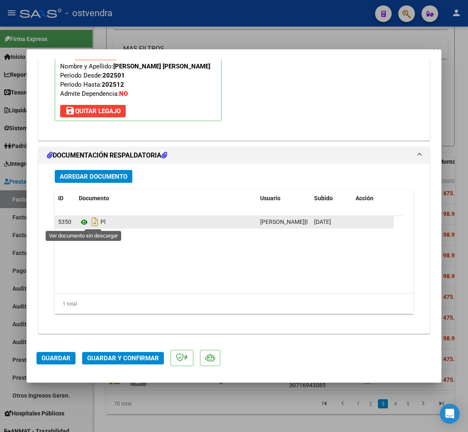
click at [87, 223] on icon at bounding box center [84, 222] width 11 height 10
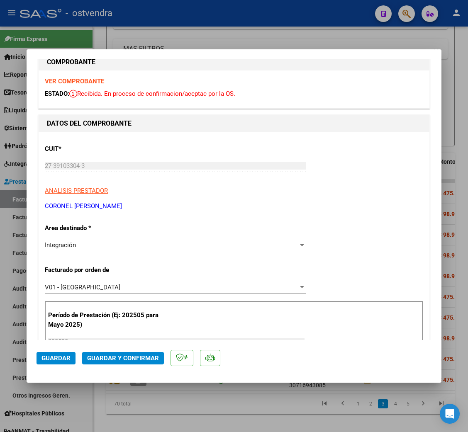
scroll to position [0, 0]
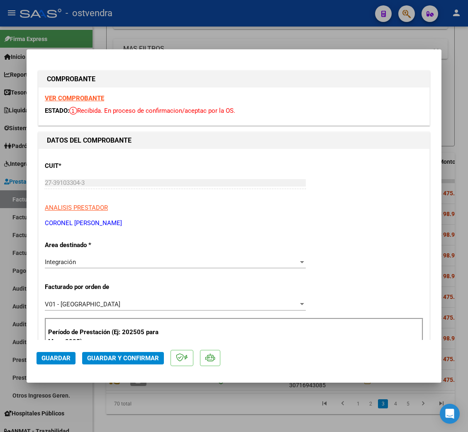
click at [76, 96] on strong "VER COMPROBANTE" at bounding box center [74, 98] width 59 height 7
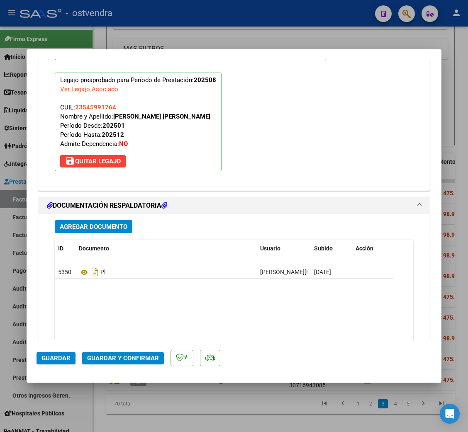
scroll to position [926, 0]
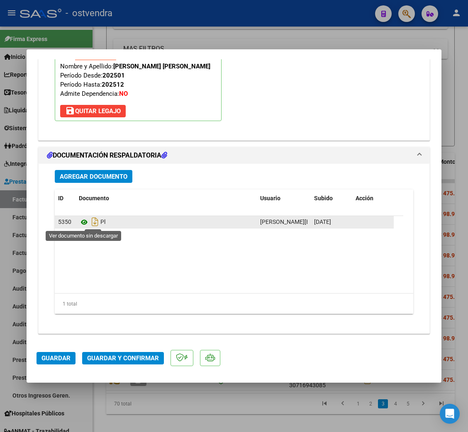
click at [83, 226] on icon at bounding box center [84, 222] width 11 height 10
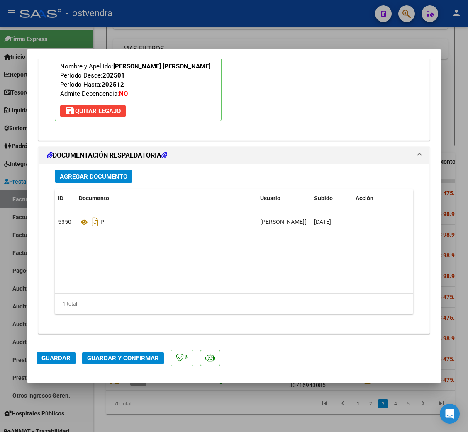
click at [142, 360] on span "Guardar y Confirmar" at bounding box center [123, 358] width 72 height 7
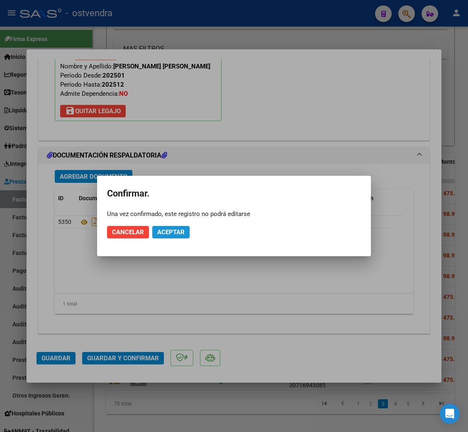
click at [176, 229] on span "Aceptar" at bounding box center [170, 232] width 27 height 7
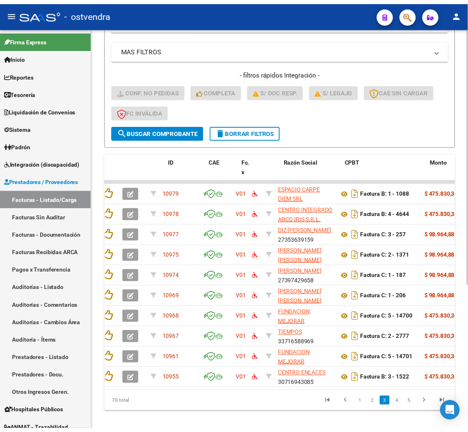
scroll to position [0, 0]
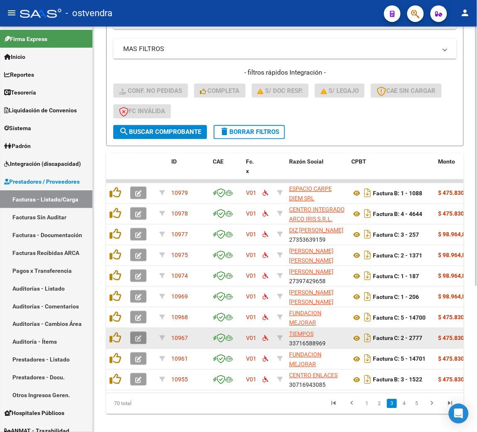
click at [136, 336] on icon "button" at bounding box center [138, 339] width 6 height 6
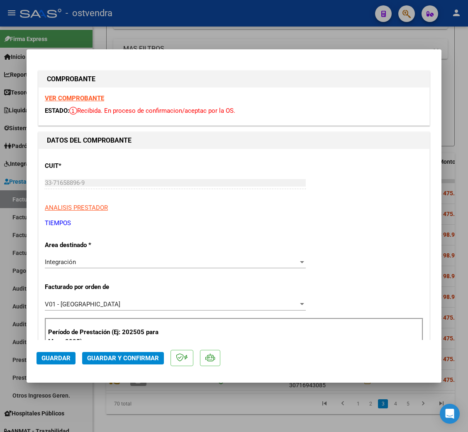
click at [93, 98] on strong "VER COMPROBANTE" at bounding box center [74, 98] width 59 height 7
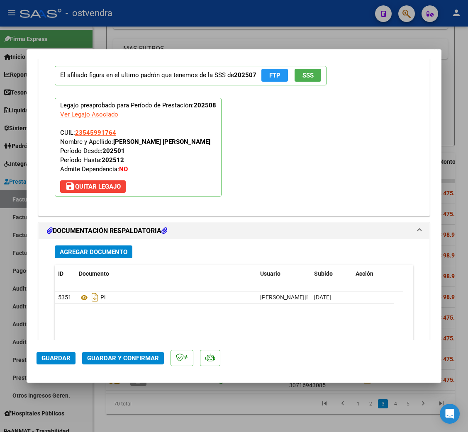
scroll to position [871, 0]
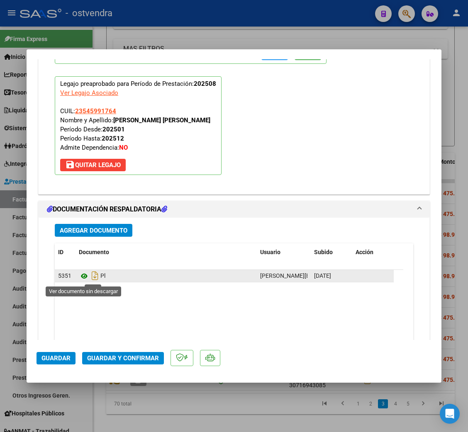
click at [86, 280] on icon at bounding box center [84, 276] width 11 height 10
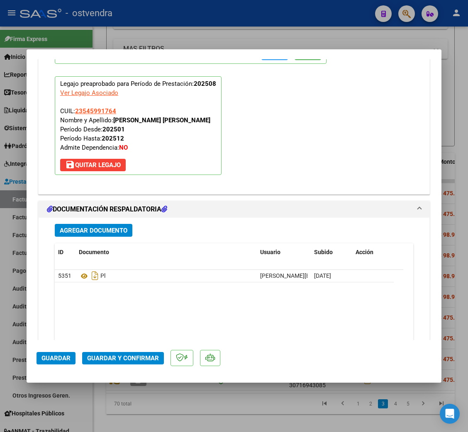
click at [118, 357] on span "Guardar y Confirmar" at bounding box center [123, 358] width 72 height 7
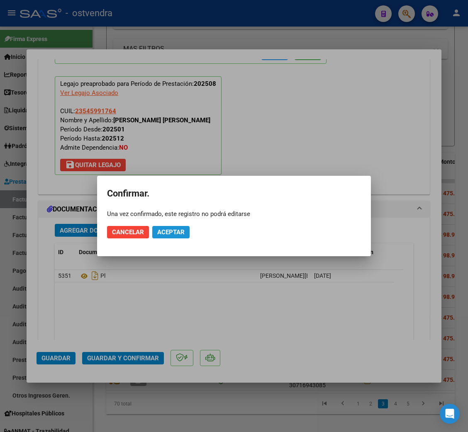
click at [170, 229] on span "Aceptar" at bounding box center [170, 232] width 27 height 7
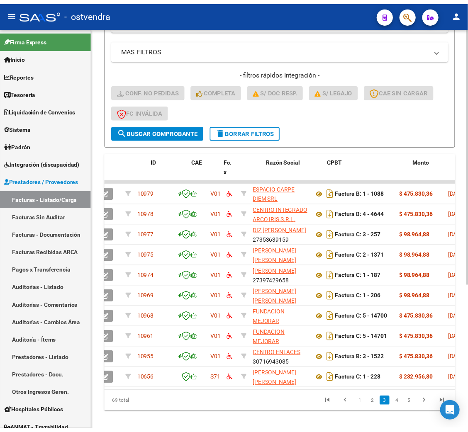
scroll to position [0, 0]
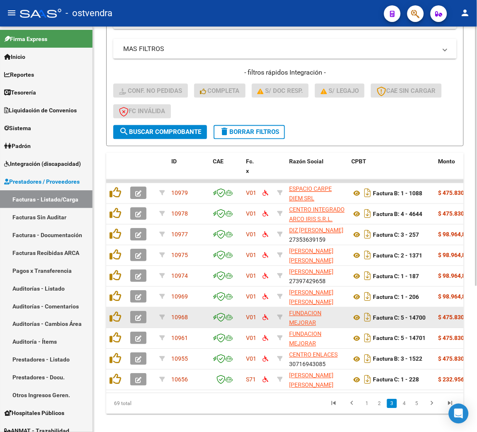
click at [137, 308] on datatable-body-cell at bounding box center [141, 318] width 29 height 20
click at [136, 312] on button "button" at bounding box center [138, 318] width 16 height 12
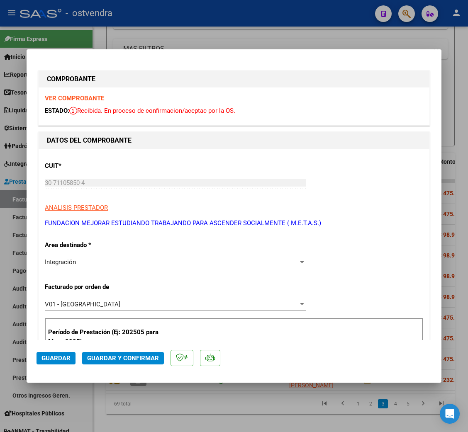
click at [63, 98] on strong "VER COMPROBANTE" at bounding box center [74, 98] width 59 height 7
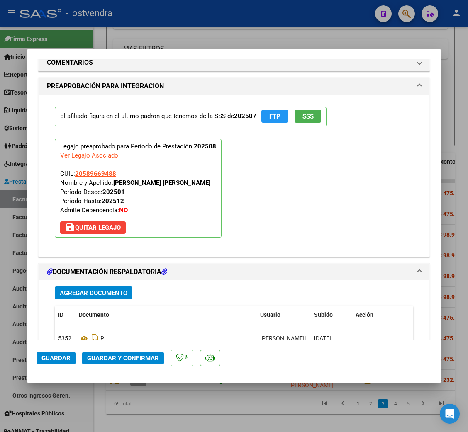
scroll to position [871, 0]
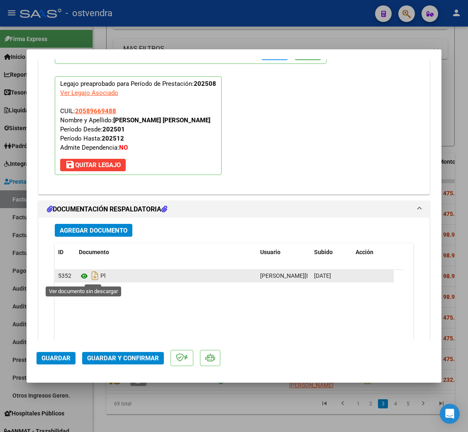
click at [85, 278] on icon at bounding box center [84, 276] width 11 height 10
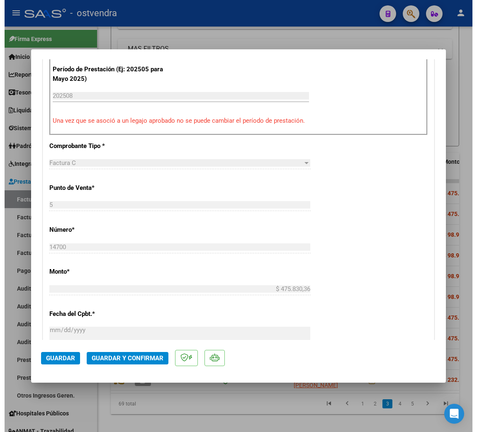
scroll to position [186, 0]
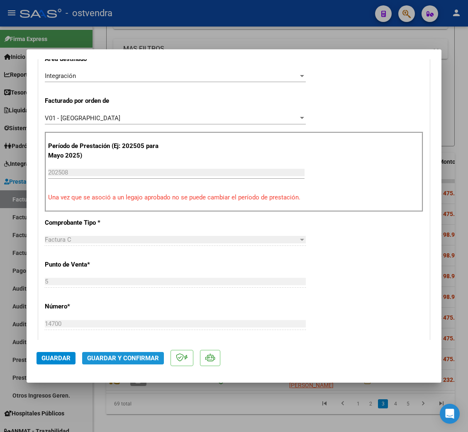
click at [128, 356] on span "Guardar y Confirmar" at bounding box center [123, 358] width 72 height 7
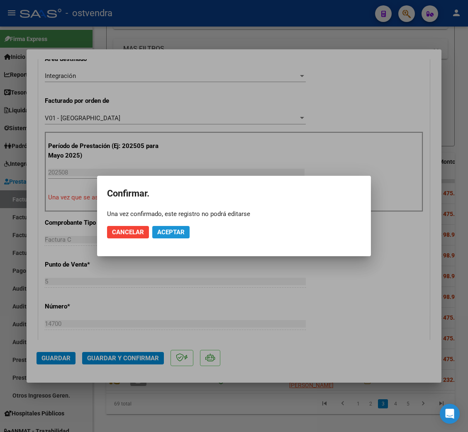
click at [166, 232] on span "Aceptar" at bounding box center [170, 232] width 27 height 7
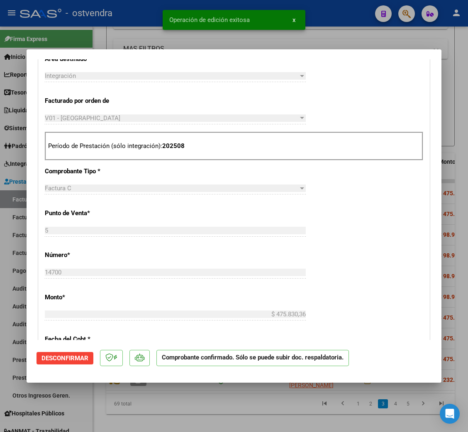
type input "$ 0,00"
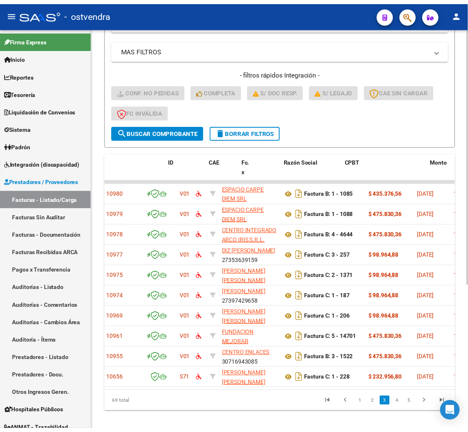
scroll to position [0, 0]
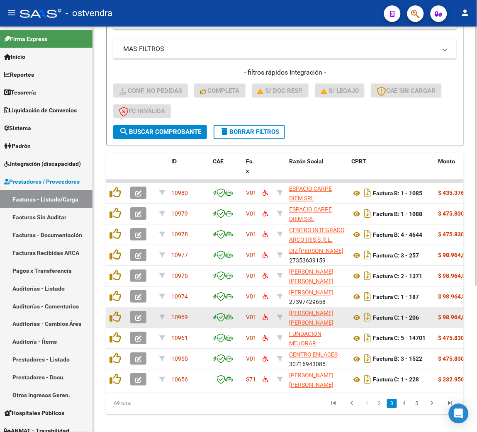
click at [136, 317] on icon "button" at bounding box center [138, 318] width 6 height 6
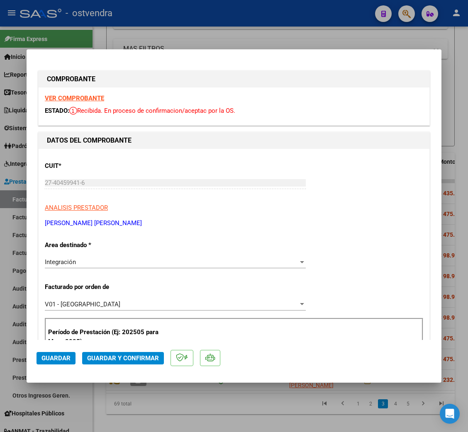
click at [93, 99] on strong "VER COMPROBANTE" at bounding box center [74, 98] width 59 height 7
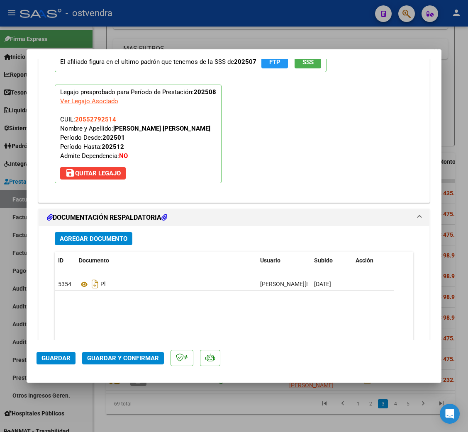
scroll to position [871, 0]
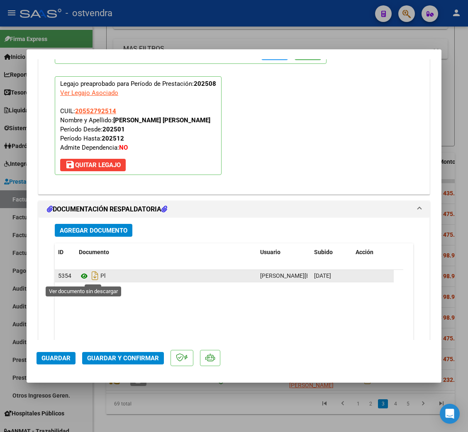
click at [85, 275] on icon at bounding box center [84, 276] width 11 height 10
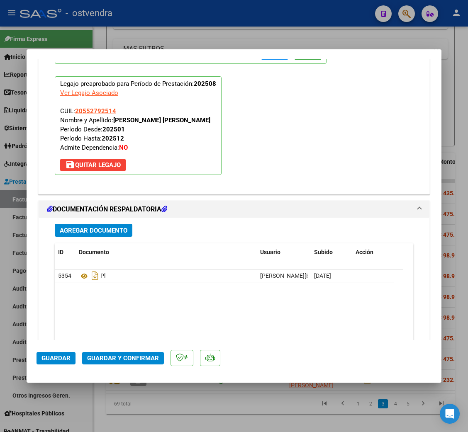
scroll to position [746, 0]
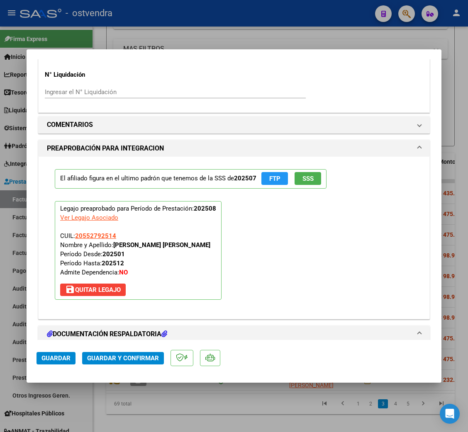
click at [105, 360] on span "Guardar y Confirmar" at bounding box center [123, 358] width 72 height 7
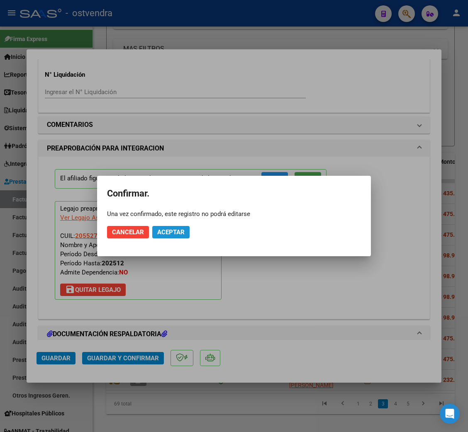
click at [167, 230] on span "Aceptar" at bounding box center [170, 232] width 27 height 7
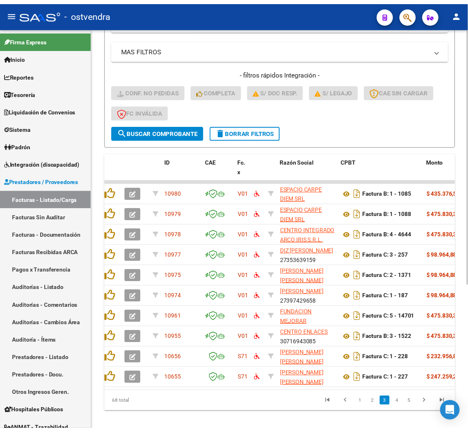
scroll to position [0, 0]
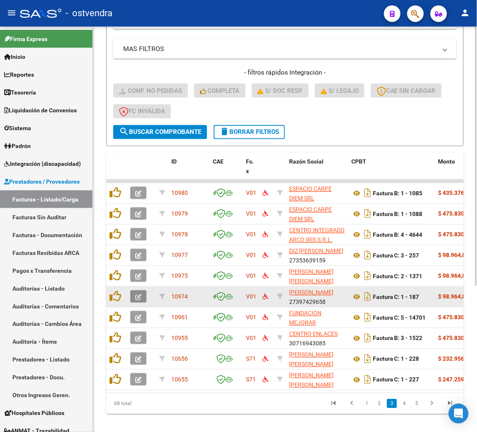
click at [145, 291] on button "button" at bounding box center [138, 297] width 16 height 12
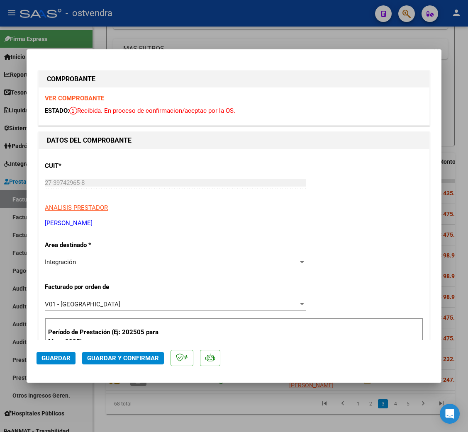
click at [69, 98] on strong "VER COMPROBANTE" at bounding box center [74, 98] width 59 height 7
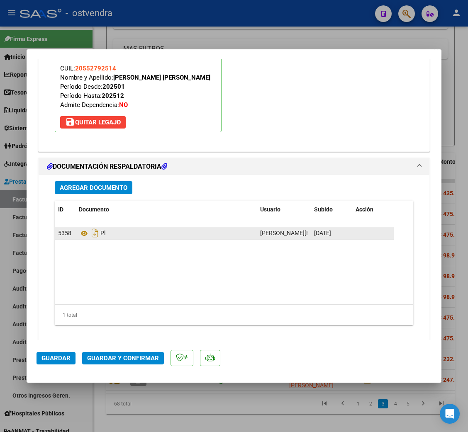
scroll to position [926, 0]
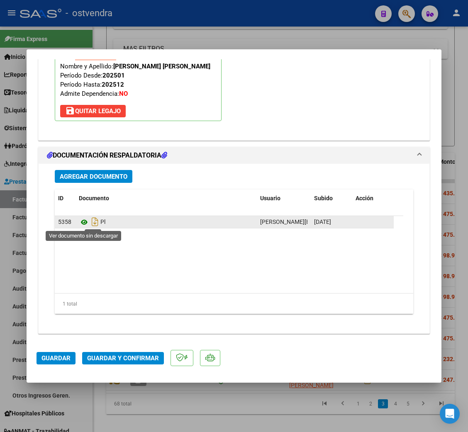
click at [86, 224] on icon at bounding box center [84, 222] width 11 height 10
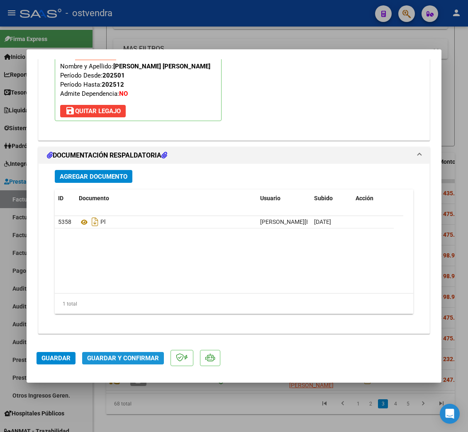
click at [145, 353] on button "Guardar y Confirmar" at bounding box center [123, 358] width 82 height 12
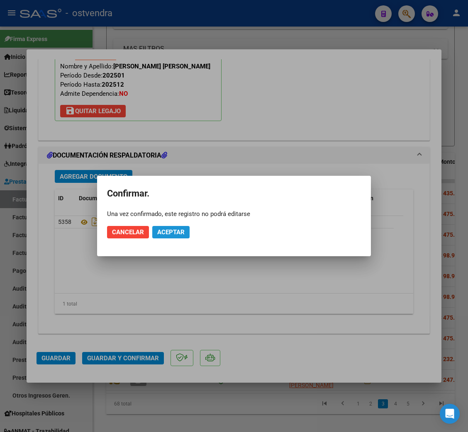
click at [181, 231] on span "Aceptar" at bounding box center [170, 232] width 27 height 7
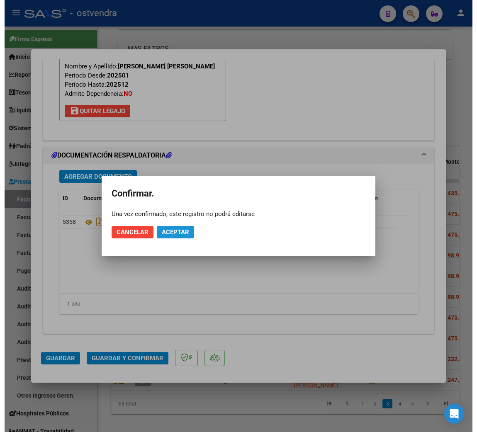
scroll to position [832, 0]
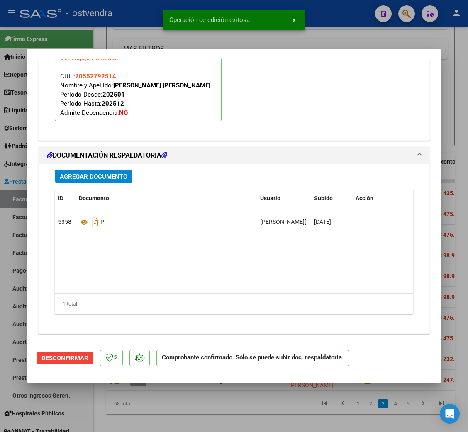
type input "$ 0,00"
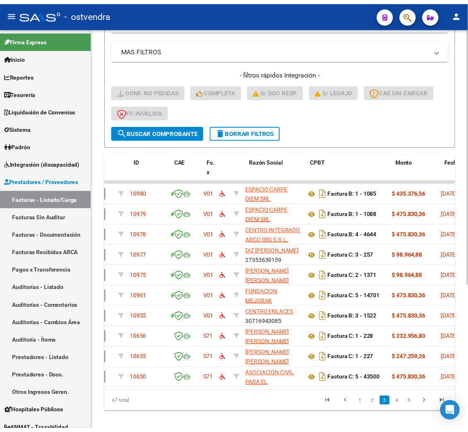
scroll to position [0, 0]
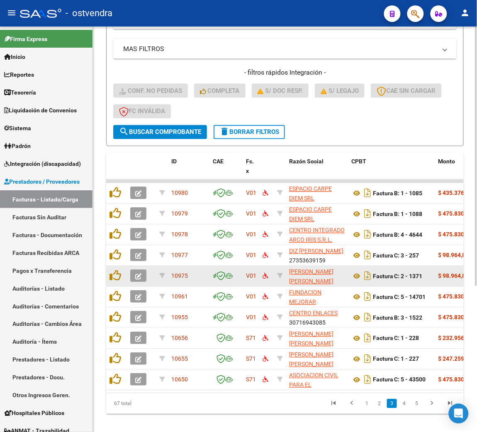
click at [138, 274] on icon "button" at bounding box center [138, 277] width 6 height 6
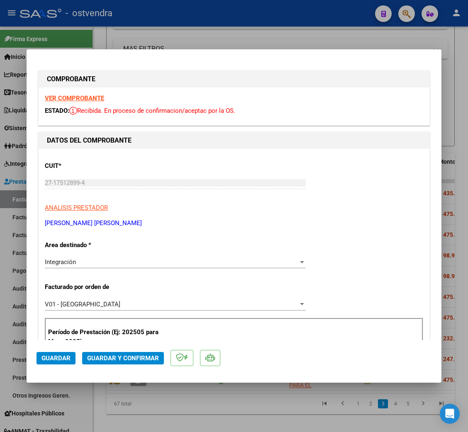
click at [87, 96] on strong "VER COMPROBANTE" at bounding box center [74, 98] width 59 height 7
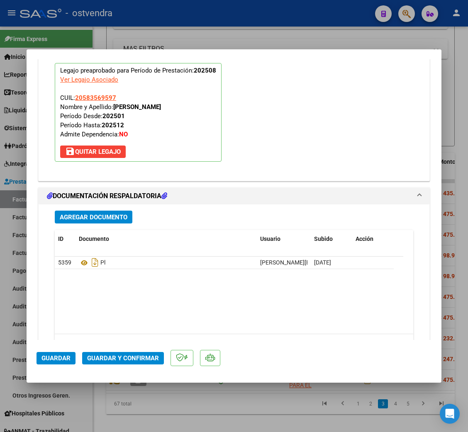
scroll to position [926, 0]
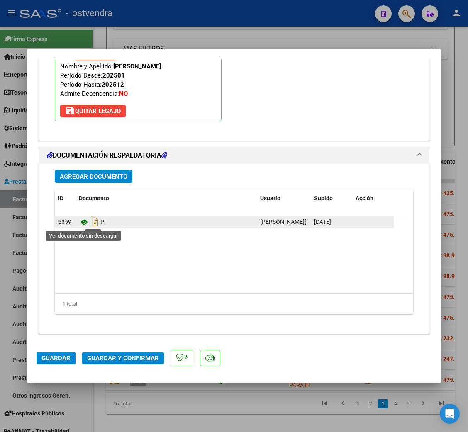
click at [85, 224] on icon at bounding box center [84, 222] width 11 height 10
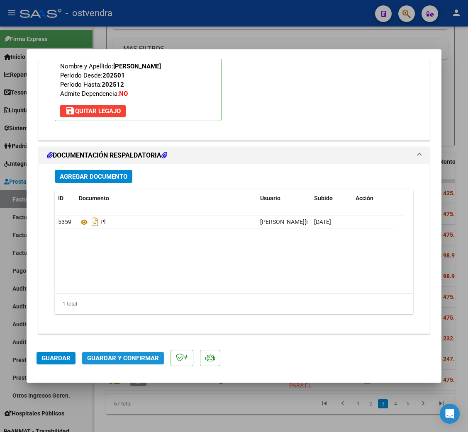
click at [122, 360] on span "Guardar y Confirmar" at bounding box center [123, 358] width 72 height 7
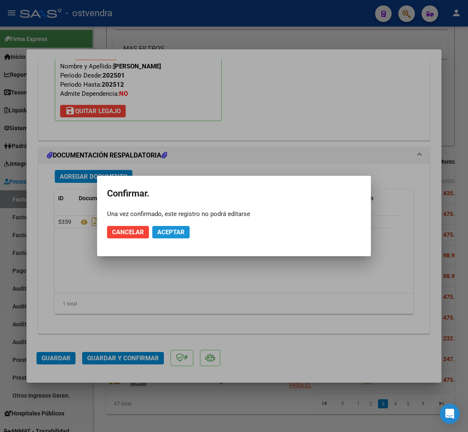
click at [178, 230] on span "Aceptar" at bounding box center [170, 232] width 27 height 7
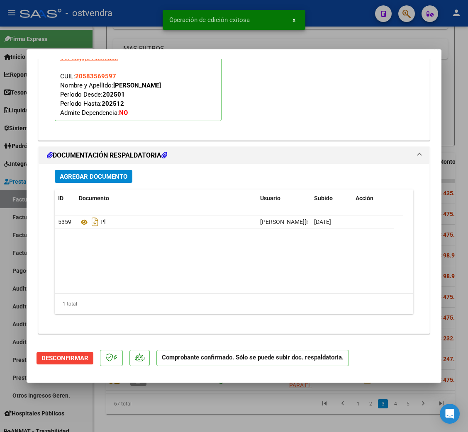
type input "$ 0,00"
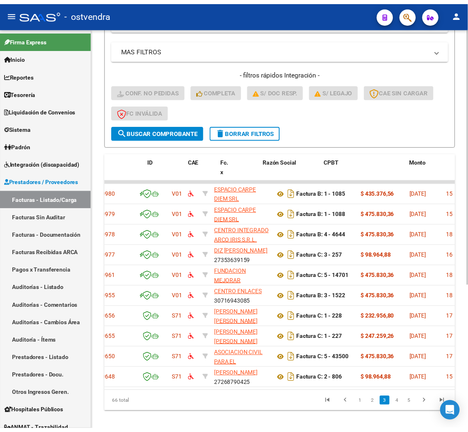
scroll to position [0, 0]
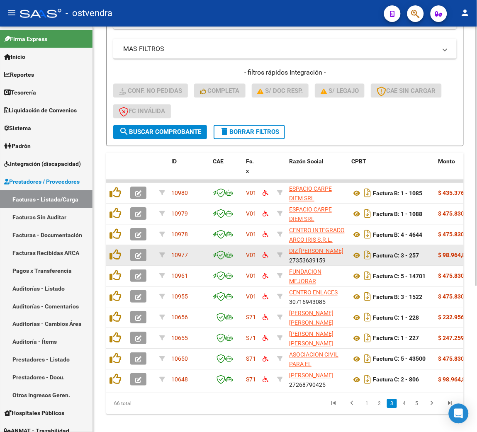
click at [140, 253] on icon "button" at bounding box center [138, 256] width 6 height 6
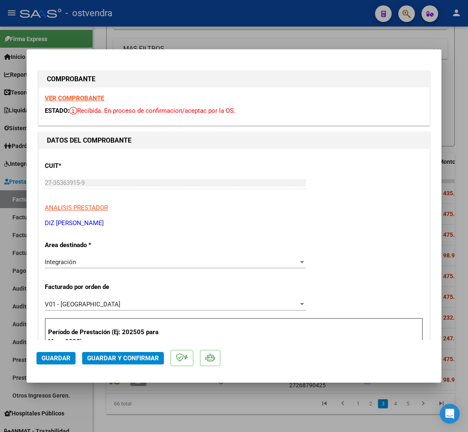
click at [78, 98] on strong "VER COMPROBANTE" at bounding box center [74, 98] width 59 height 7
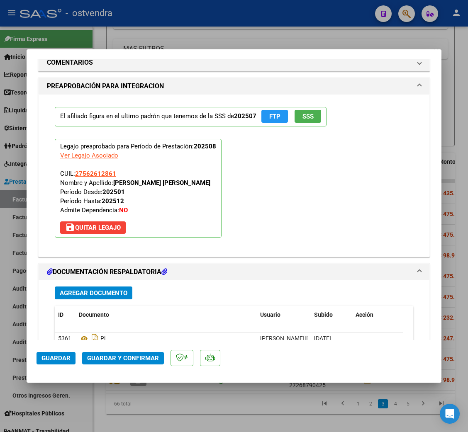
scroll to position [871, 0]
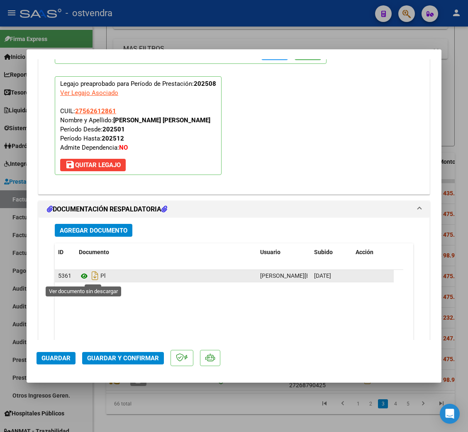
click at [85, 278] on icon at bounding box center [84, 276] width 11 height 10
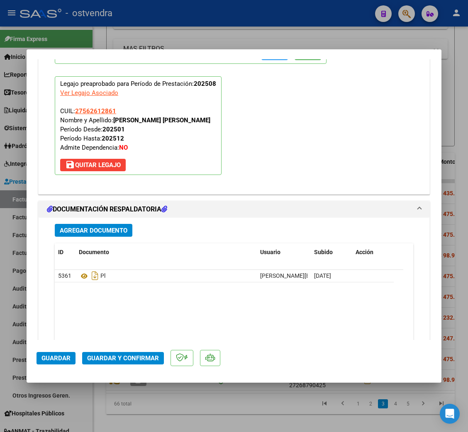
click at [151, 356] on span "Guardar y Confirmar" at bounding box center [123, 358] width 72 height 7
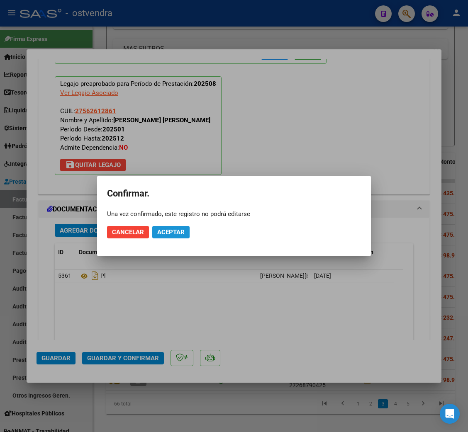
click at [185, 229] on button "Aceptar" at bounding box center [170, 232] width 37 height 12
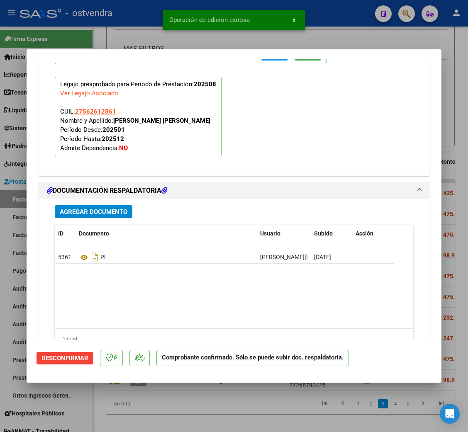
type input "$ 0,00"
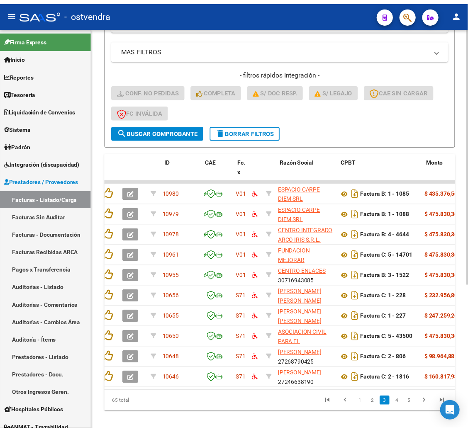
scroll to position [0, 0]
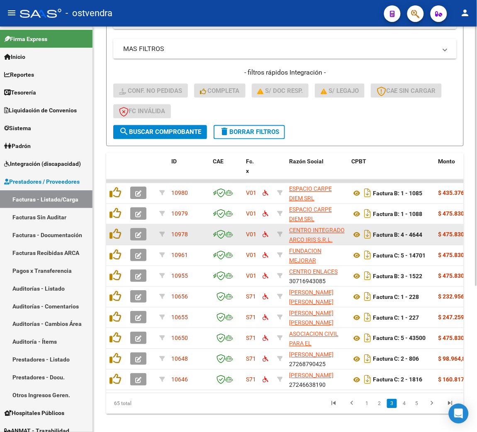
click at [137, 232] on icon "button" at bounding box center [138, 235] width 6 height 6
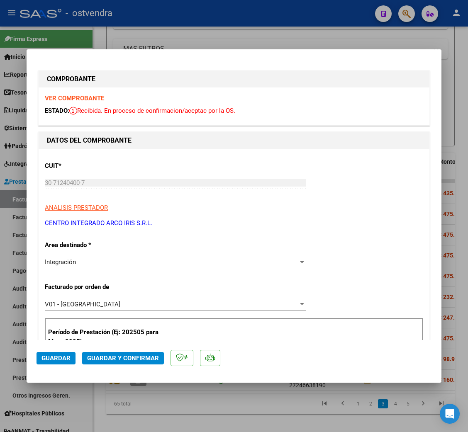
click at [76, 99] on strong "VER COMPROBANTE" at bounding box center [74, 98] width 59 height 7
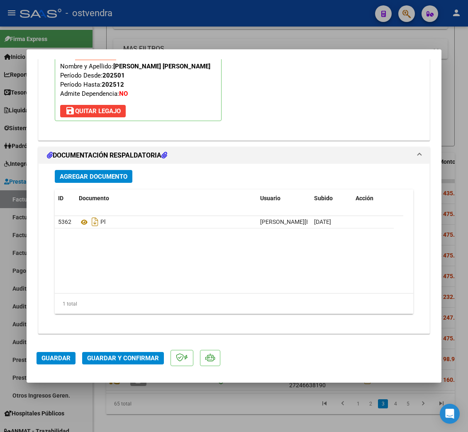
scroll to position [926, 0]
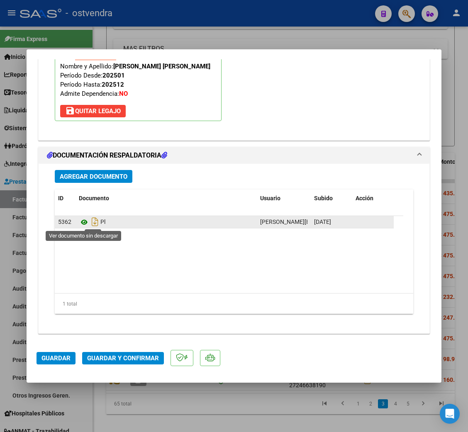
click at [86, 224] on icon at bounding box center [84, 222] width 11 height 10
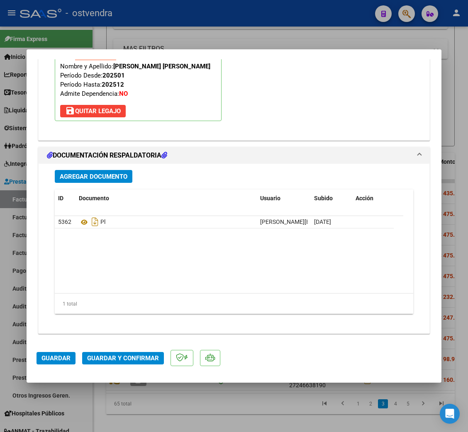
click at [112, 358] on span "Guardar y Confirmar" at bounding box center [123, 358] width 72 height 7
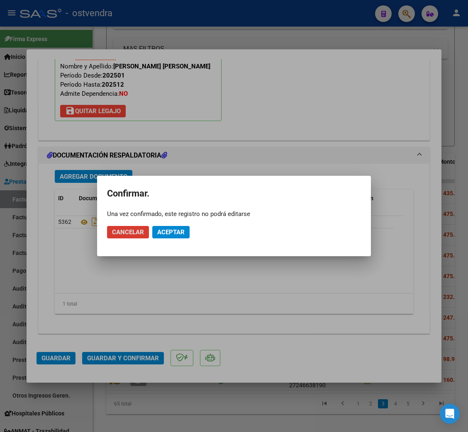
click at [174, 232] on span "Aceptar" at bounding box center [170, 232] width 27 height 7
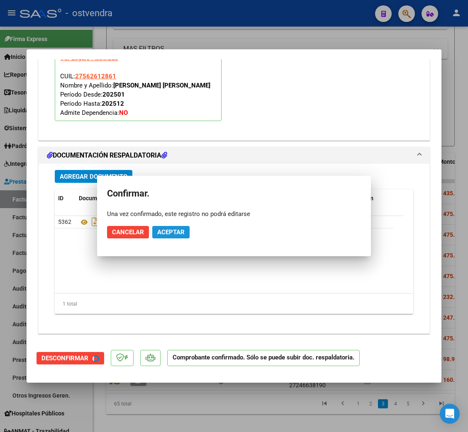
scroll to position [832, 0]
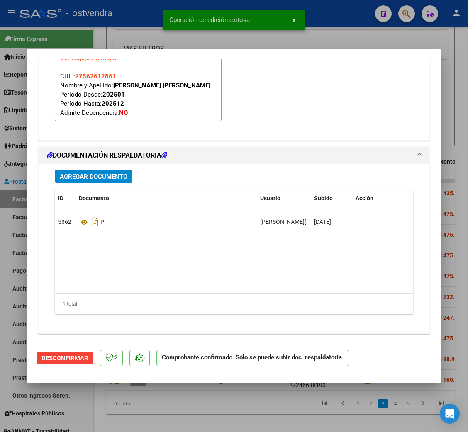
type input "$ 0,00"
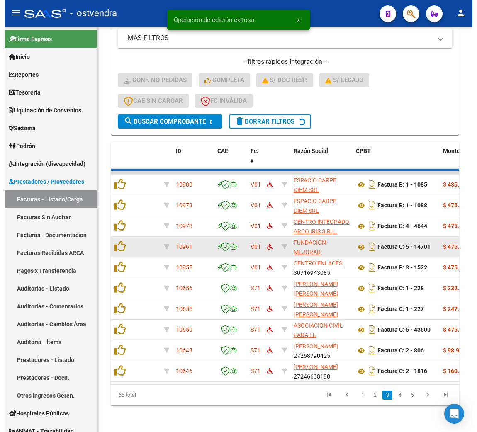
scroll to position [213, 0]
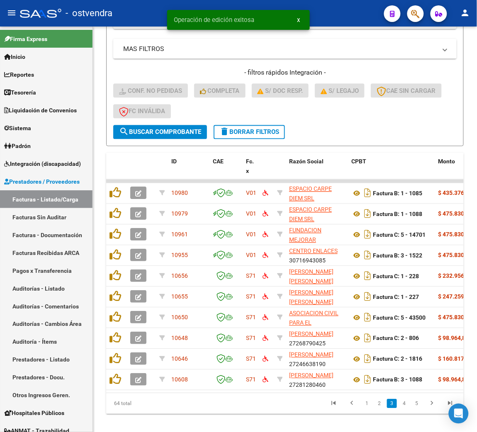
drag, startPoint x: 171, startPoint y: 401, endPoint x: 287, endPoint y: 395, distance: 116.7
click at [287, 395] on div "ID CAE Fc. x Razón Social CPBT Monto Fecha Cpbt Días desde Emisión Fecha Recibi…" at bounding box center [285, 283] width 358 height 261
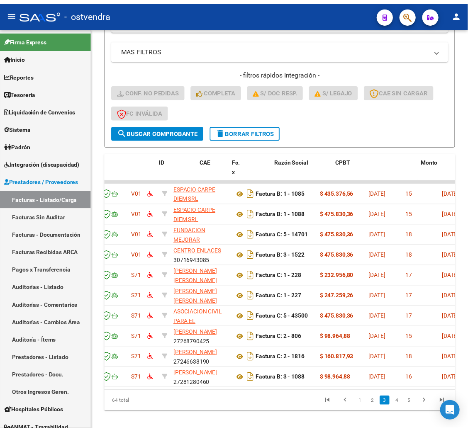
scroll to position [0, 0]
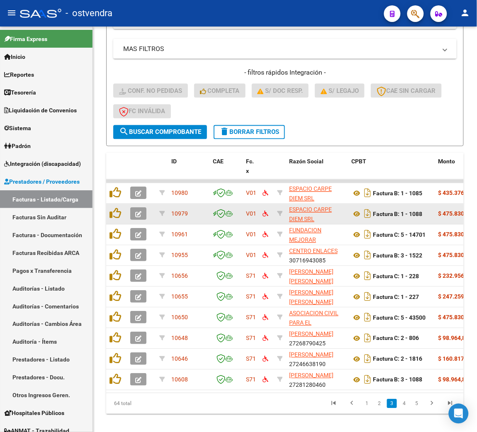
click at [139, 212] on icon "button" at bounding box center [138, 215] width 6 height 6
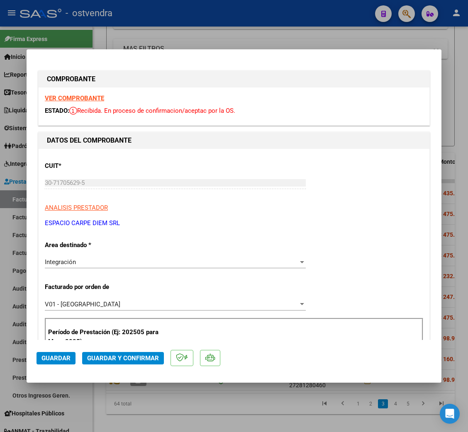
click at [68, 101] on strong "VER COMPROBANTE" at bounding box center [74, 98] width 59 height 7
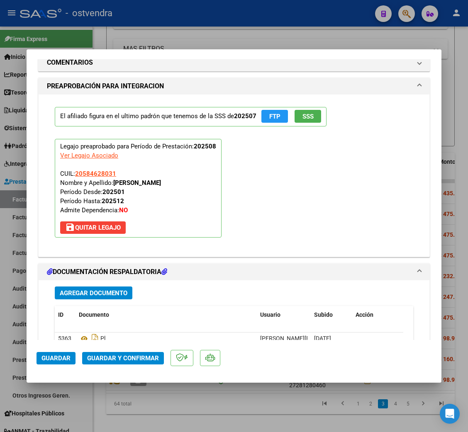
scroll to position [871, 0]
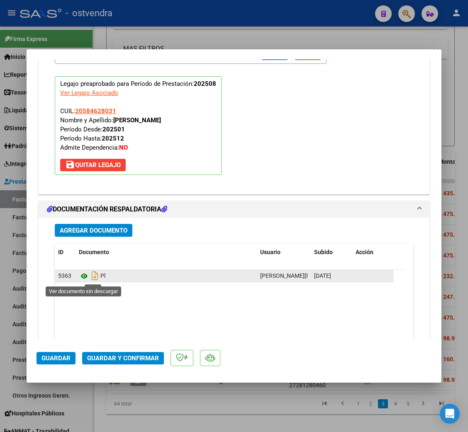
click at [81, 277] on icon at bounding box center [84, 276] width 11 height 10
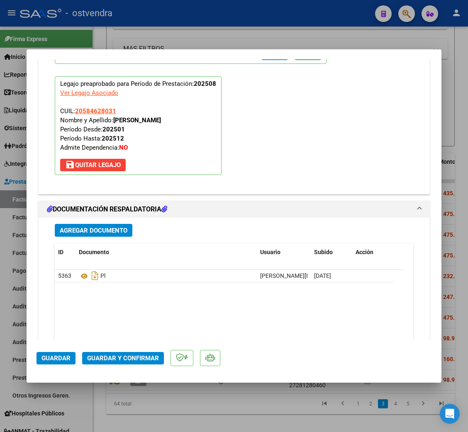
click at [104, 352] on button "Guardar y Confirmar" at bounding box center [123, 358] width 82 height 12
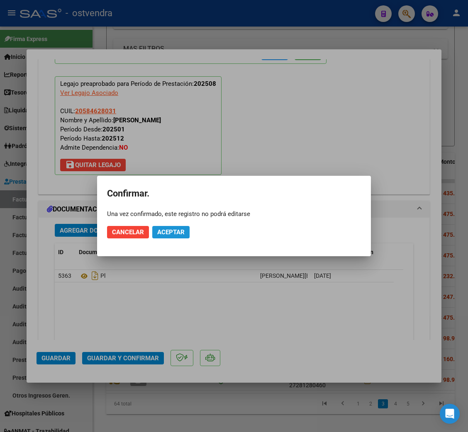
click at [161, 231] on span "Aceptar" at bounding box center [170, 232] width 27 height 7
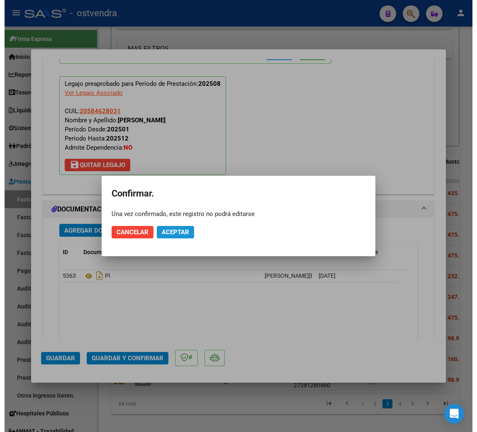
scroll to position [796, 0]
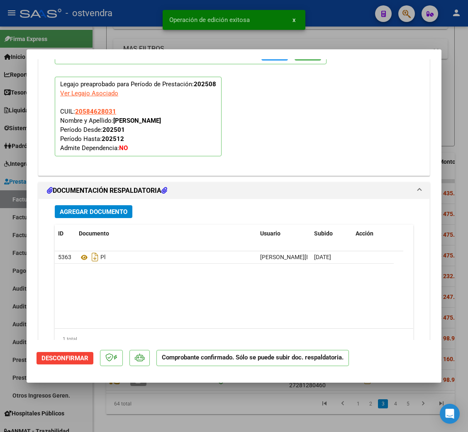
type input "$ 0,00"
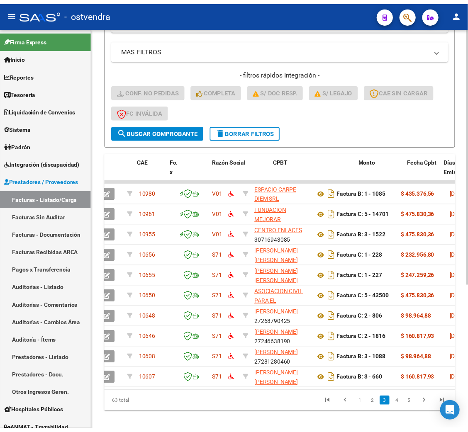
scroll to position [0, 0]
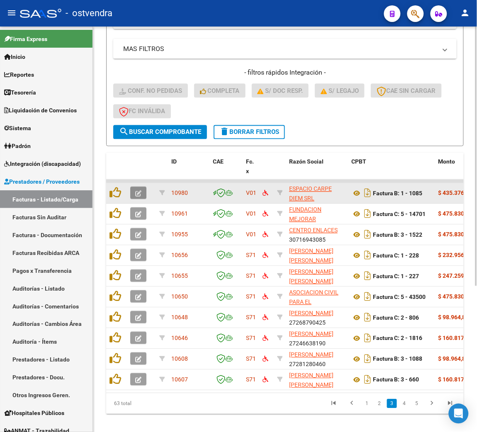
click at [140, 191] on icon "button" at bounding box center [138, 194] width 6 height 6
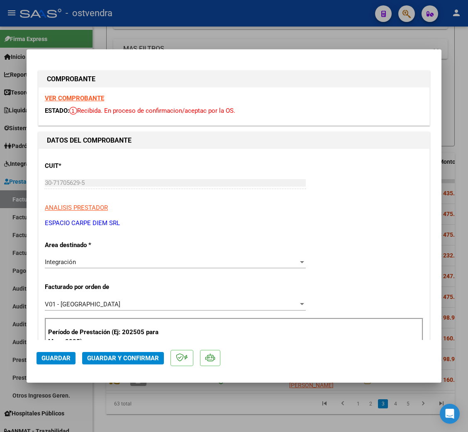
click at [81, 98] on strong "VER COMPROBANTE" at bounding box center [74, 98] width 59 height 7
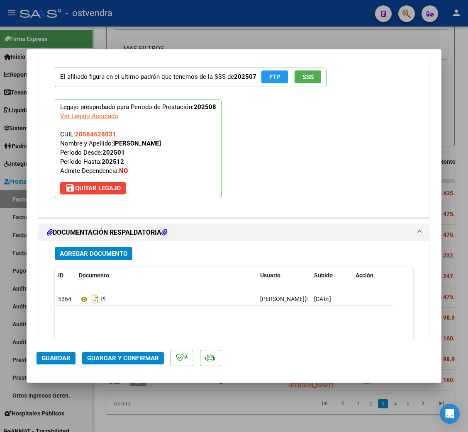
scroll to position [871, 0]
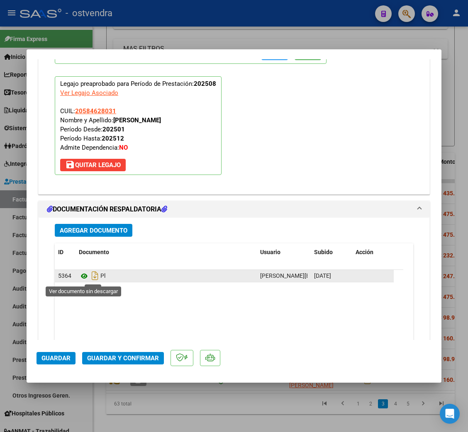
click at [82, 275] on icon at bounding box center [84, 276] width 11 height 10
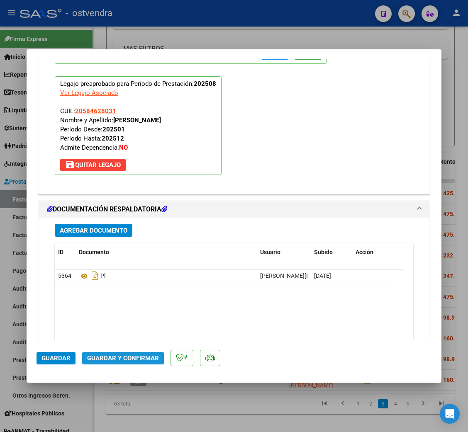
click at [112, 358] on span "Guardar y Confirmar" at bounding box center [123, 358] width 72 height 7
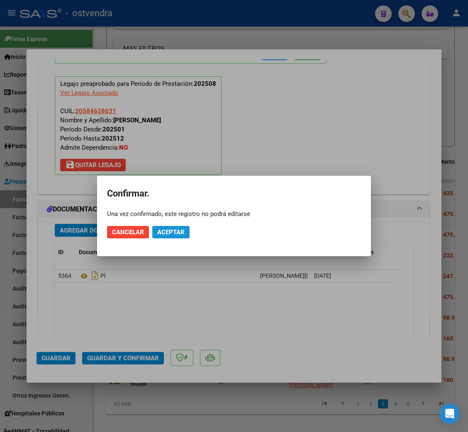
click at [176, 232] on span "Aceptar" at bounding box center [170, 232] width 27 height 7
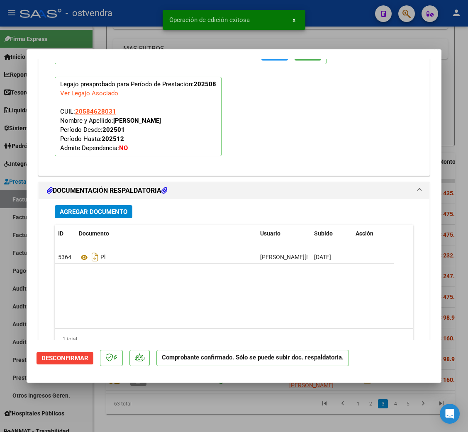
type input "$ 0,00"
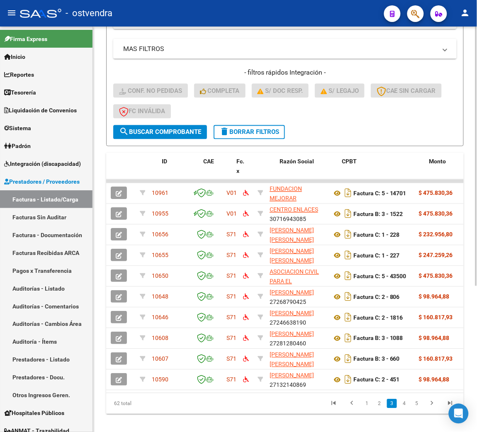
scroll to position [0, 0]
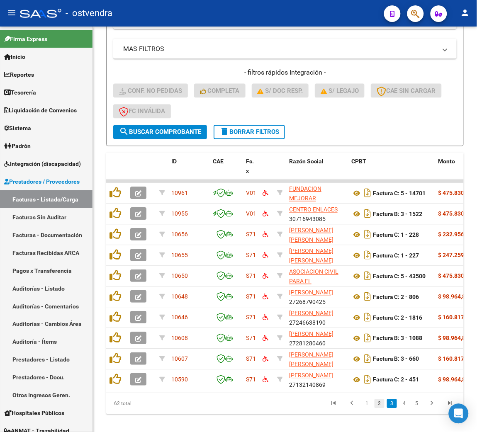
click at [379, 409] on link "2" at bounding box center [380, 403] width 10 height 9
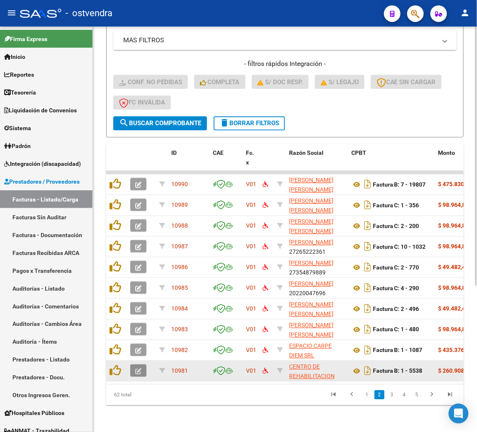
click at [136, 369] on icon "button" at bounding box center [138, 372] width 6 height 6
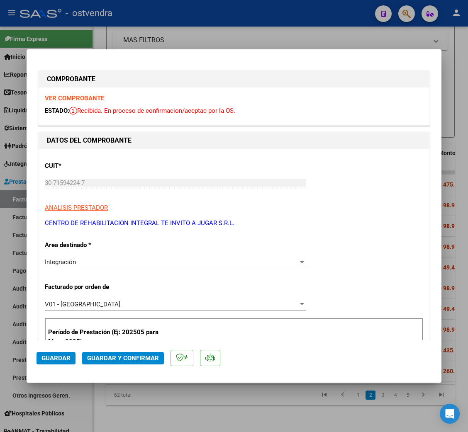
click at [73, 99] on strong "VER COMPROBANTE" at bounding box center [74, 98] width 59 height 7
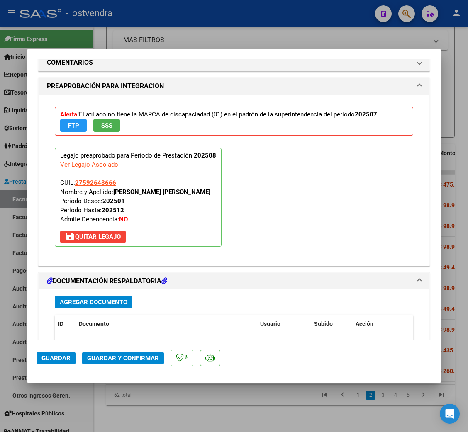
scroll to position [871, 0]
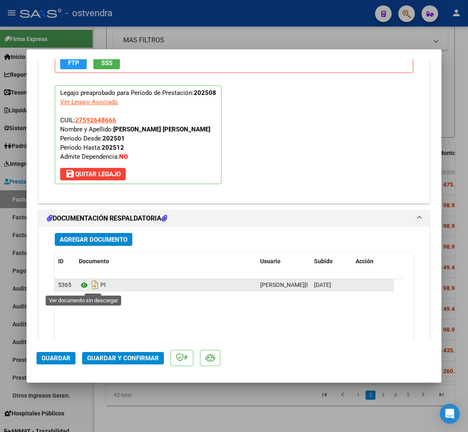
click at [84, 286] on icon at bounding box center [84, 285] width 11 height 10
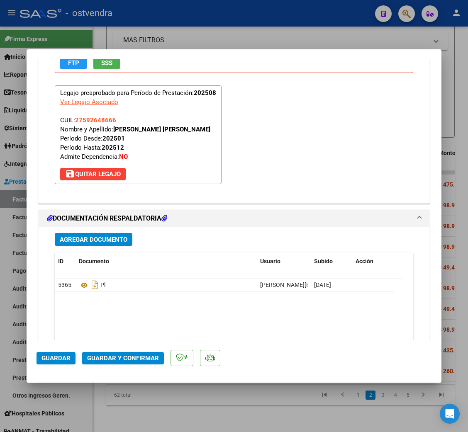
click at [130, 360] on span "Guardar y Confirmar" at bounding box center [123, 358] width 72 height 7
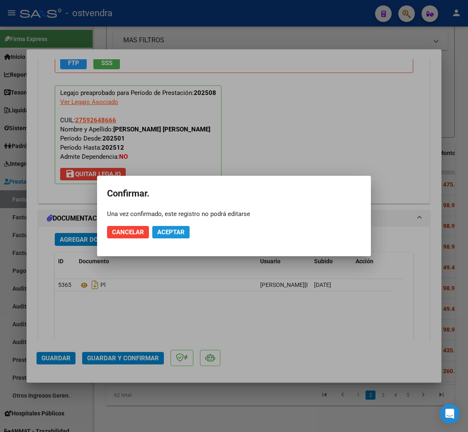
click at [175, 229] on span "Aceptar" at bounding box center [170, 232] width 27 height 7
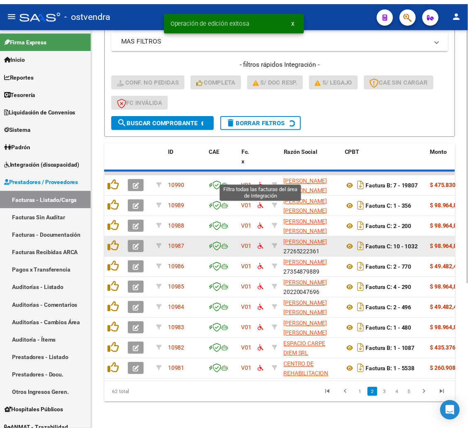
scroll to position [229, 0]
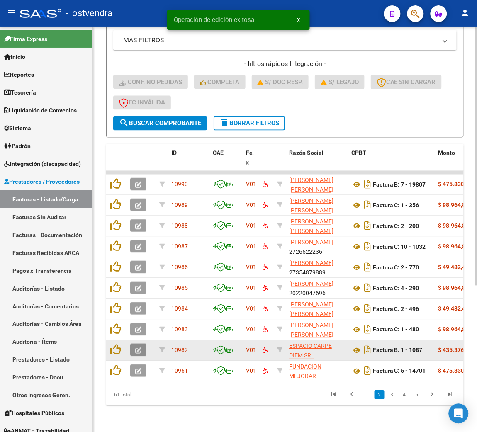
click at [143, 344] on button "button" at bounding box center [138, 350] width 16 height 12
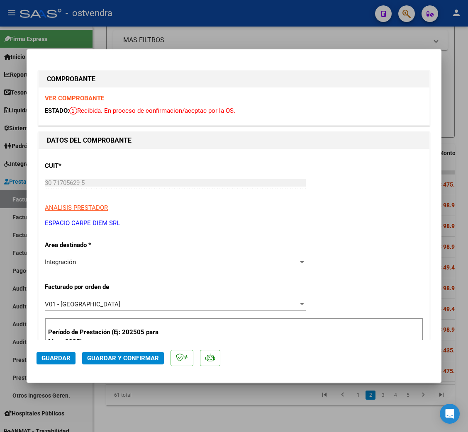
click at [83, 96] on strong "VER COMPROBANTE" at bounding box center [74, 98] width 59 height 7
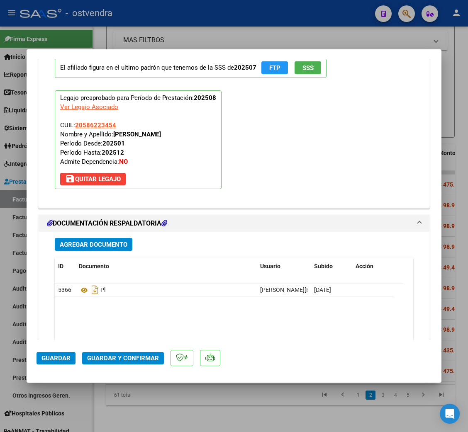
scroll to position [871, 0]
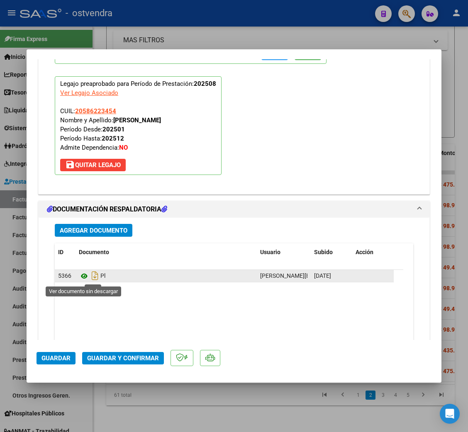
click at [85, 276] on icon at bounding box center [84, 276] width 11 height 10
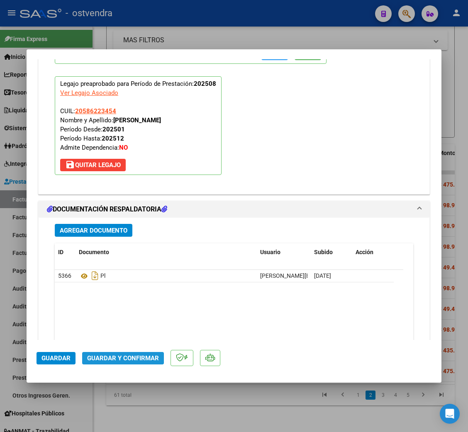
click at [120, 353] on button "Guardar y Confirmar" at bounding box center [123, 358] width 82 height 12
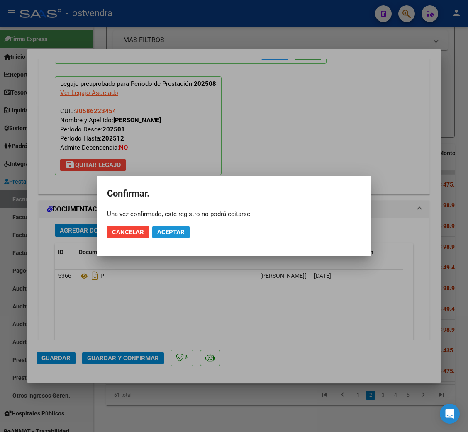
click at [172, 230] on span "Aceptar" at bounding box center [170, 232] width 27 height 7
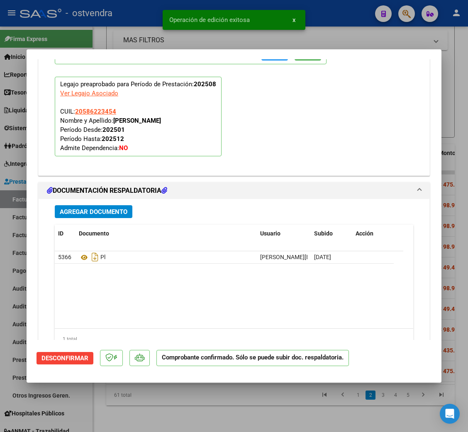
type input "$ 0,00"
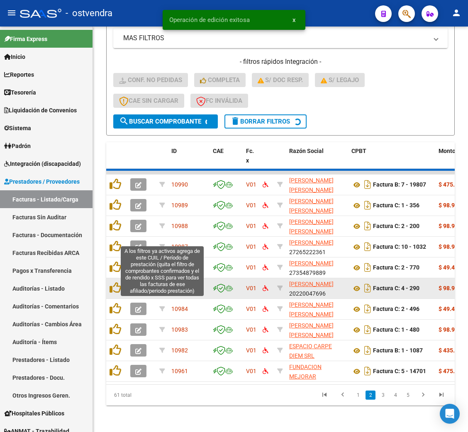
scroll to position [229, 0]
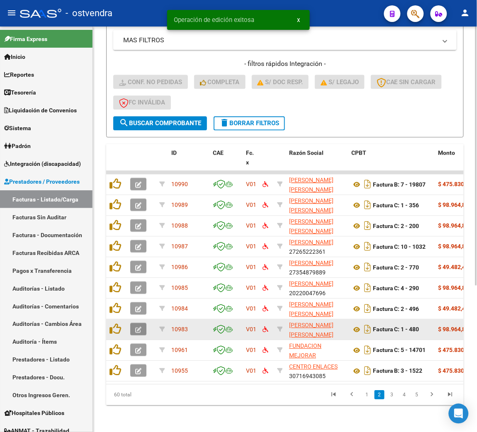
click at [136, 327] on icon "button" at bounding box center [138, 330] width 6 height 6
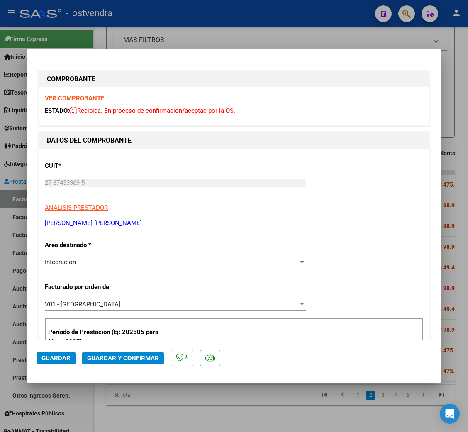
click at [86, 95] on strong "VER COMPROBANTE" at bounding box center [74, 98] width 59 height 7
click at [88, 97] on strong "VER COMPROBANTE" at bounding box center [74, 98] width 59 height 7
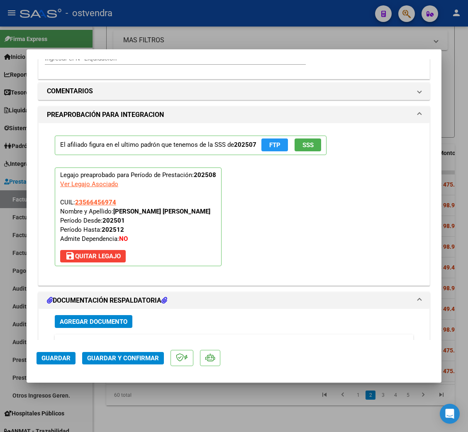
scroll to position [871, 0]
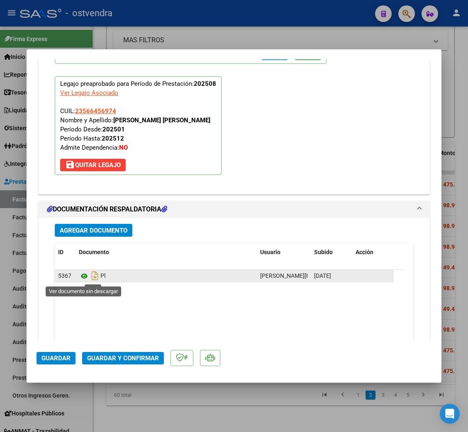
click at [84, 277] on icon at bounding box center [84, 276] width 11 height 10
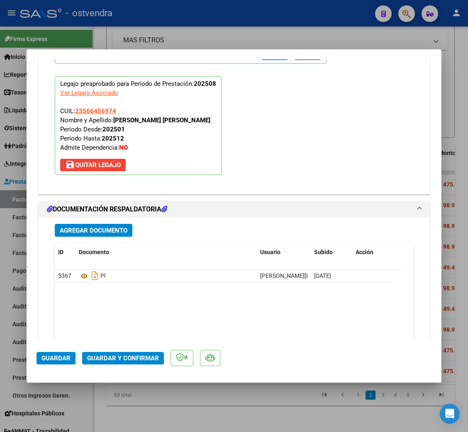
click at [144, 355] on span "Guardar y Confirmar" at bounding box center [123, 358] width 72 height 7
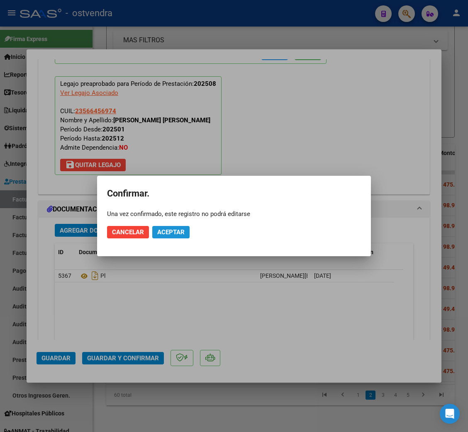
click at [173, 229] on span "Aceptar" at bounding box center [170, 232] width 27 height 7
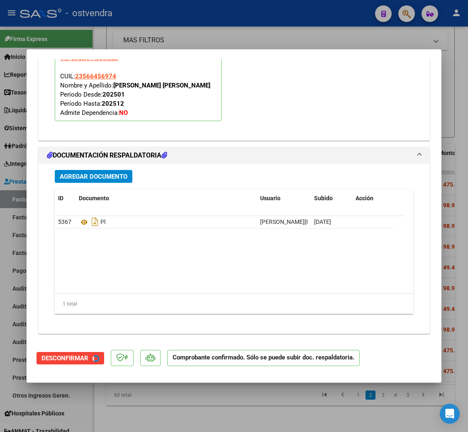
scroll to position [796, 0]
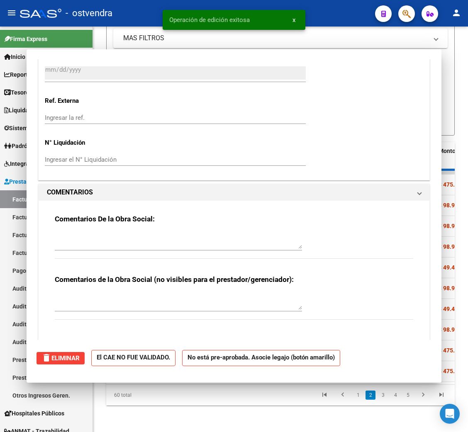
type input "$ 0,00"
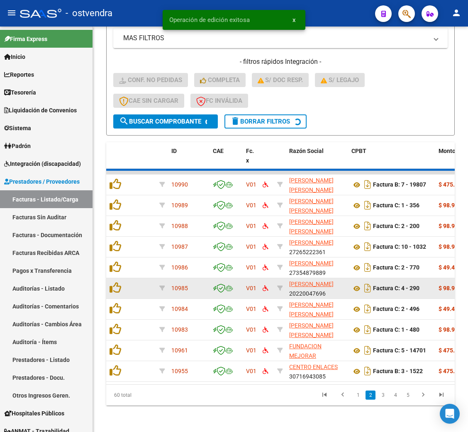
scroll to position [229, 0]
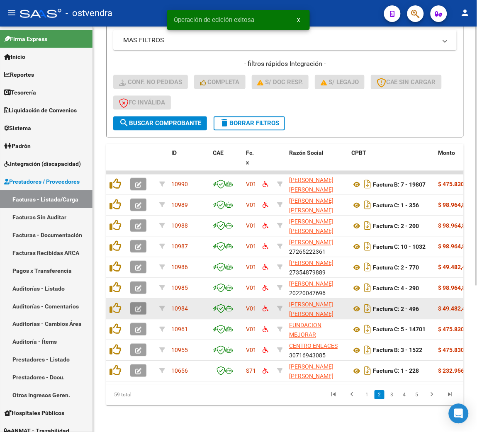
click at [140, 307] on icon "button" at bounding box center [138, 310] width 6 height 6
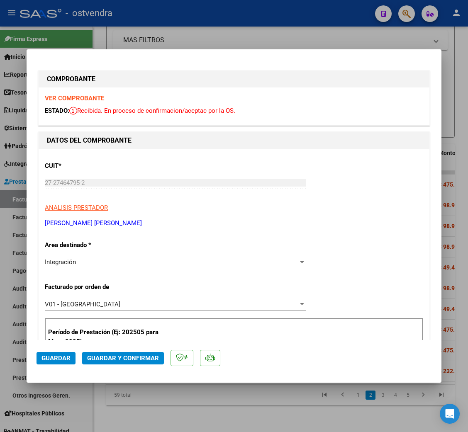
click at [84, 98] on strong "VER COMPROBANTE" at bounding box center [74, 98] width 59 height 7
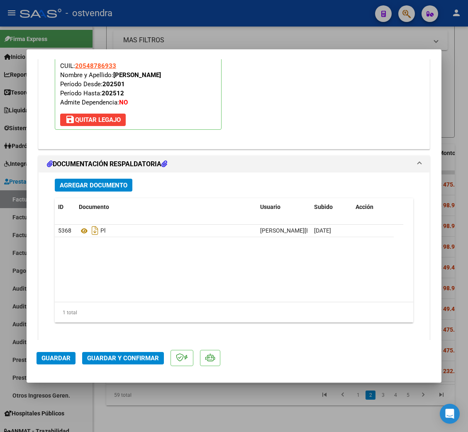
scroll to position [926, 0]
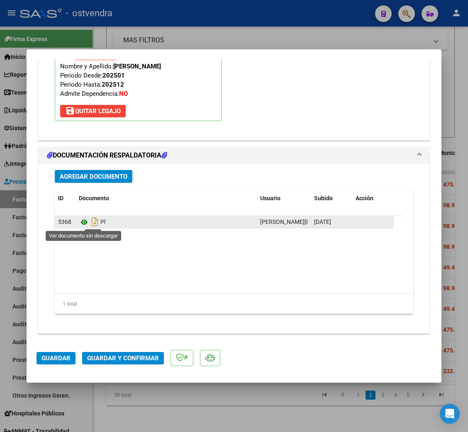
click at [83, 221] on icon at bounding box center [84, 222] width 11 height 10
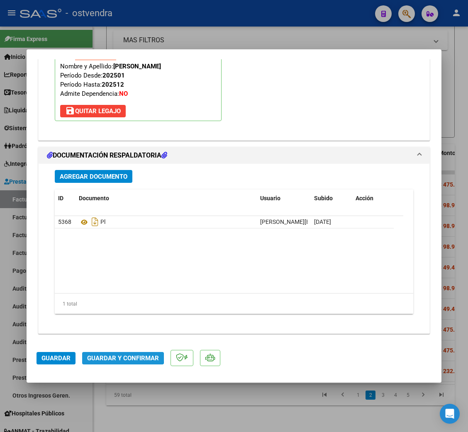
click at [114, 357] on span "Guardar y Confirmar" at bounding box center [123, 358] width 72 height 7
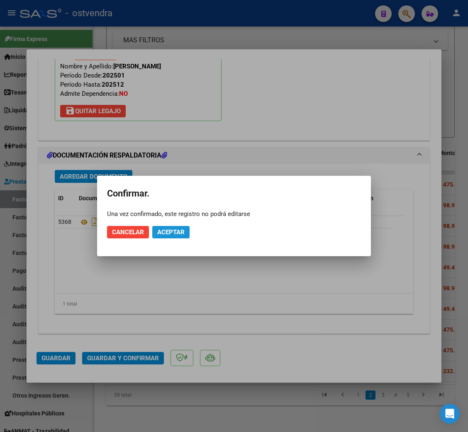
click at [170, 238] on button "Aceptar" at bounding box center [170, 232] width 37 height 12
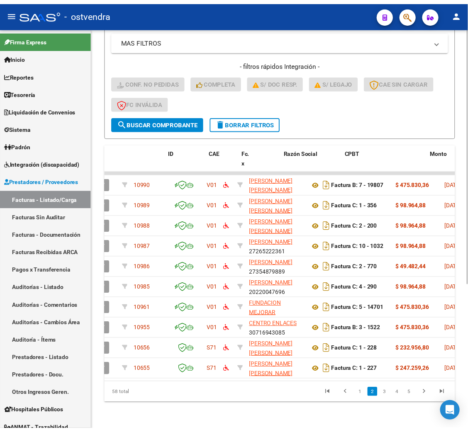
scroll to position [0, 0]
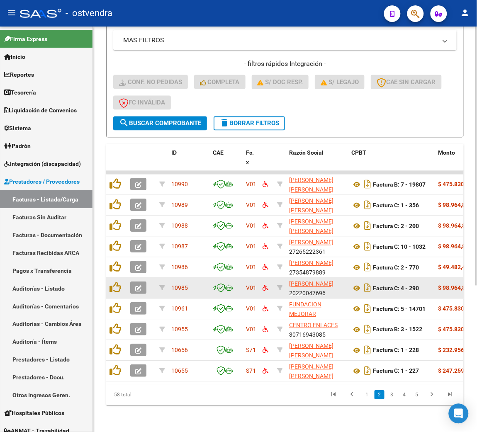
click at [136, 283] on button "button" at bounding box center [138, 288] width 16 height 12
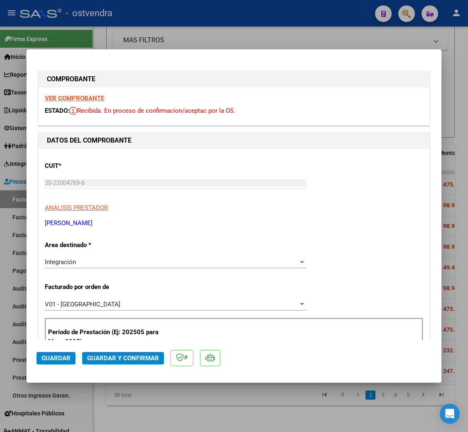
click at [90, 97] on strong "VER COMPROBANTE" at bounding box center [74, 98] width 59 height 7
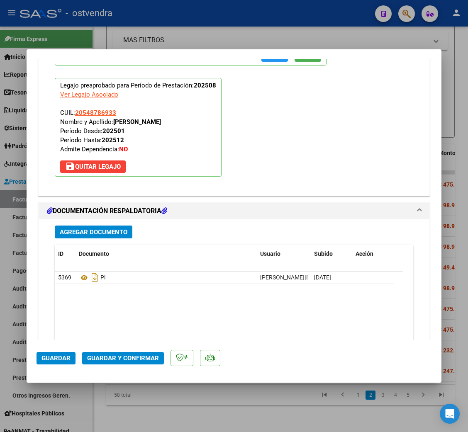
scroll to position [926, 0]
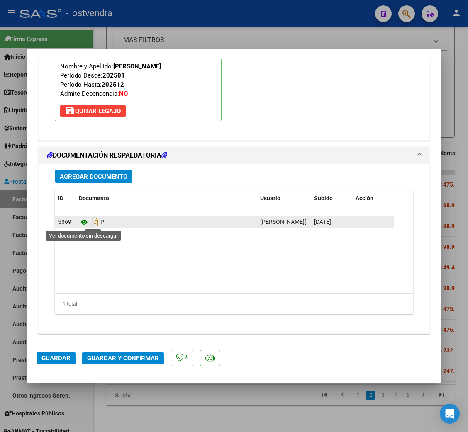
click at [83, 223] on icon at bounding box center [84, 222] width 11 height 10
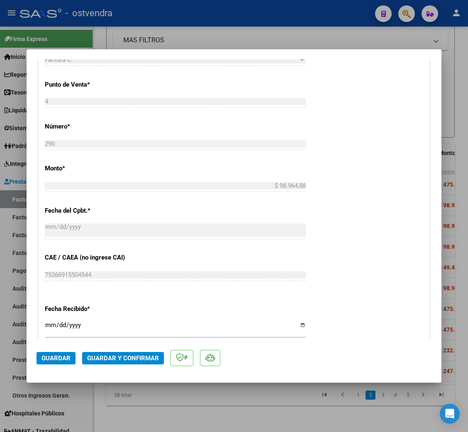
scroll to position [180, 0]
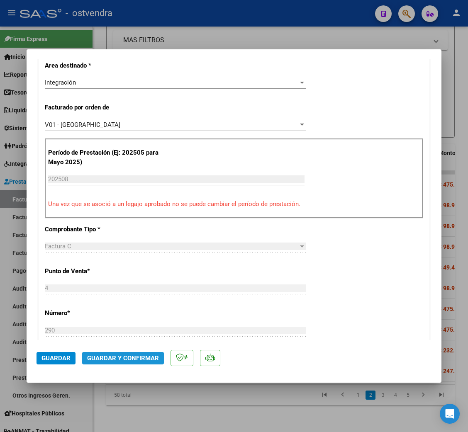
click at [145, 354] on button "Guardar y Confirmar" at bounding box center [123, 358] width 82 height 12
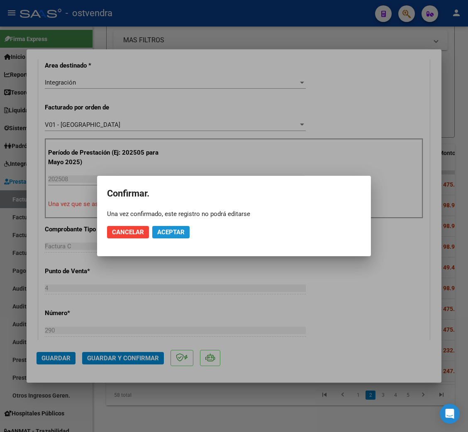
click at [170, 229] on span "Aceptar" at bounding box center [170, 232] width 27 height 7
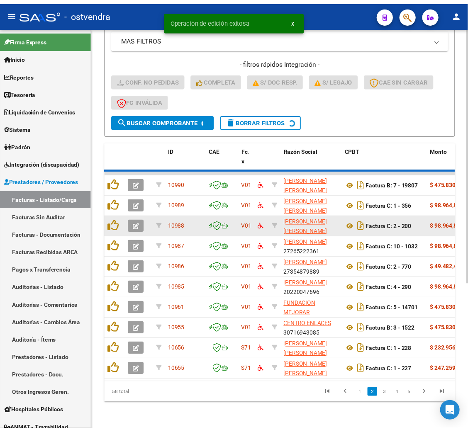
scroll to position [229, 0]
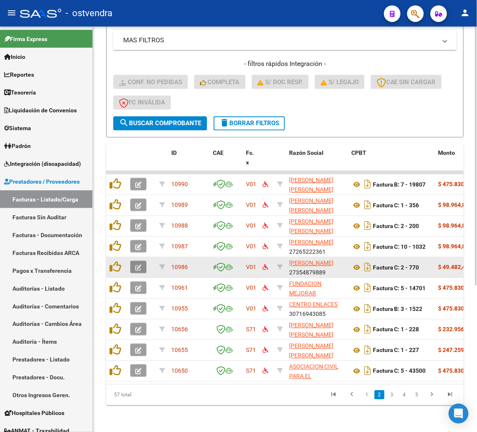
click at [133, 261] on button "button" at bounding box center [138, 267] width 16 height 12
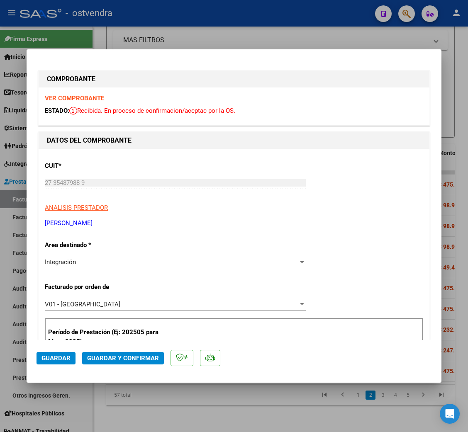
click at [68, 95] on strong "VER COMPROBANTE" at bounding box center [74, 98] width 59 height 7
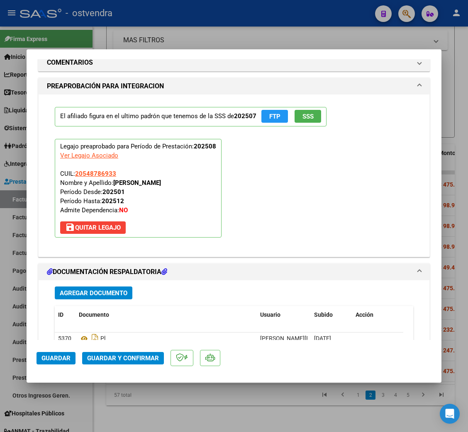
scroll to position [871, 0]
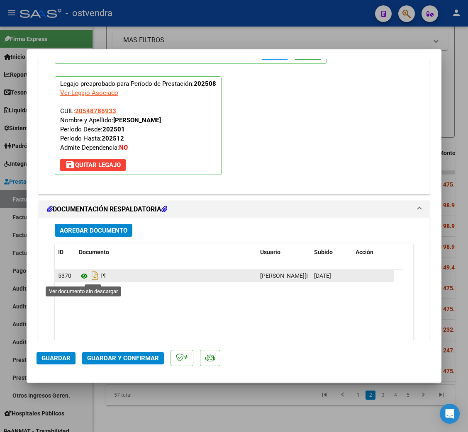
click at [85, 276] on icon at bounding box center [84, 276] width 11 height 10
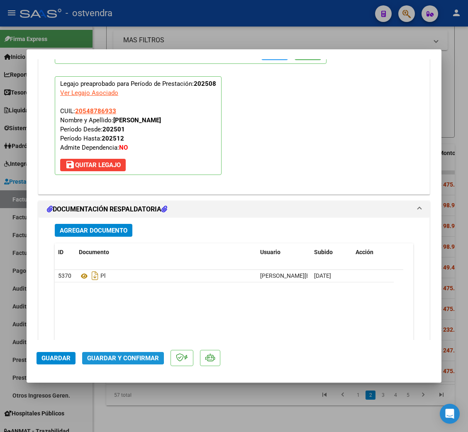
click at [113, 355] on span "Guardar y Confirmar" at bounding box center [123, 358] width 72 height 7
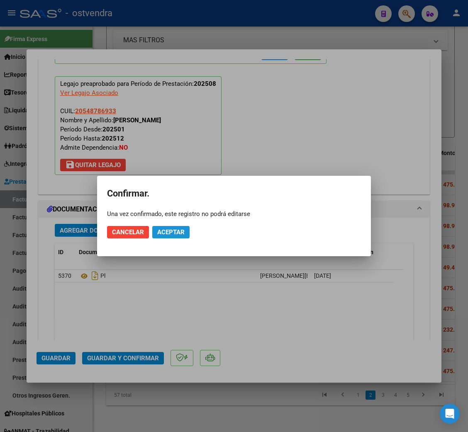
click at [173, 233] on span "Aceptar" at bounding box center [170, 232] width 27 height 7
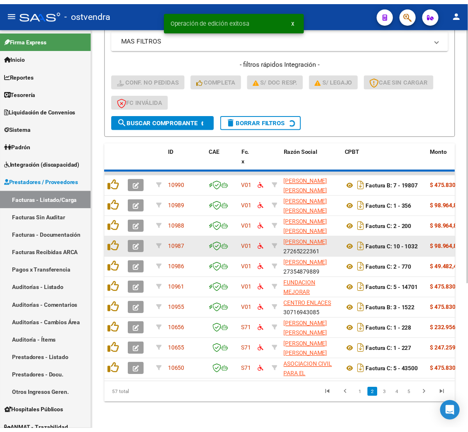
scroll to position [229, 0]
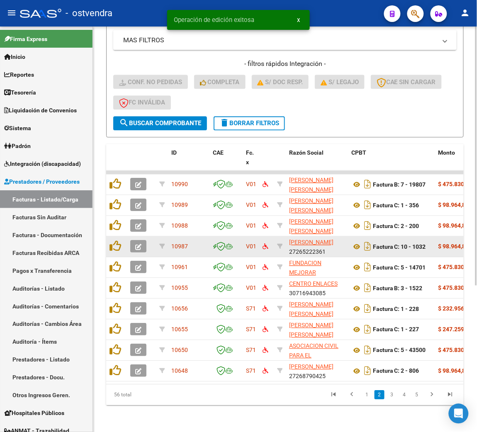
click at [139, 244] on icon "button" at bounding box center [138, 247] width 6 height 6
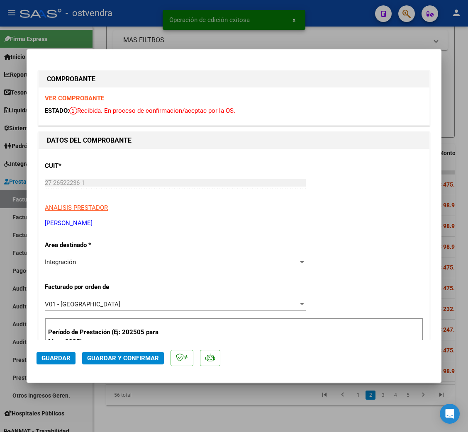
click at [78, 96] on strong "VER COMPROBANTE" at bounding box center [74, 98] width 59 height 7
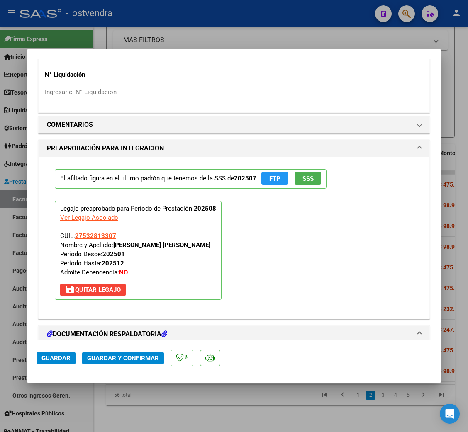
scroll to position [926, 0]
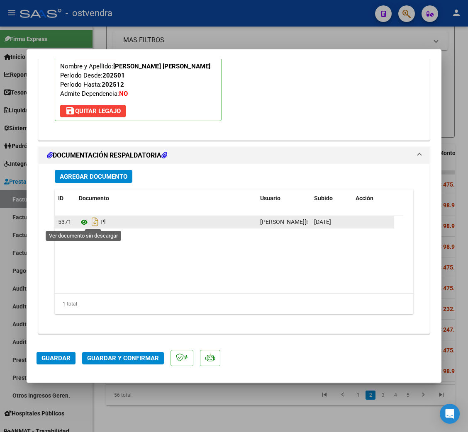
click at [85, 223] on icon at bounding box center [84, 222] width 11 height 10
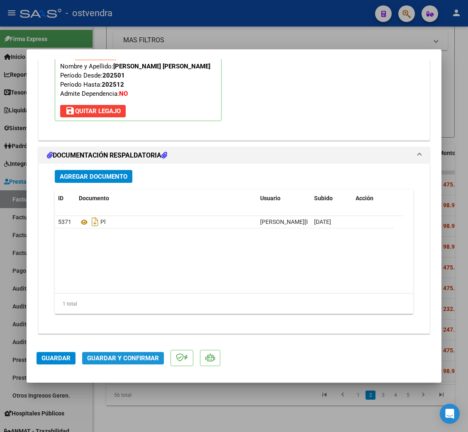
click at [104, 353] on button "Guardar y Confirmar" at bounding box center [123, 358] width 82 height 12
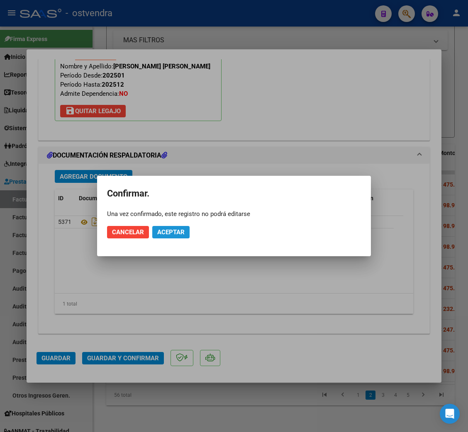
click at [183, 229] on span "Aceptar" at bounding box center [170, 232] width 27 height 7
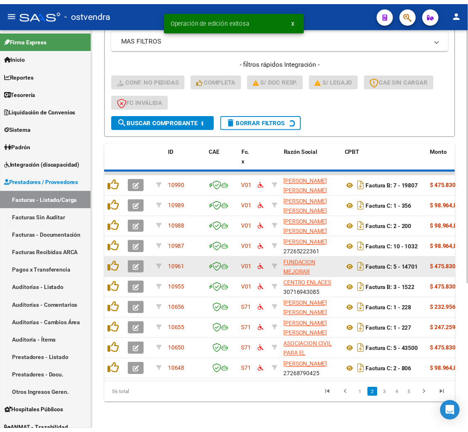
scroll to position [229, 0]
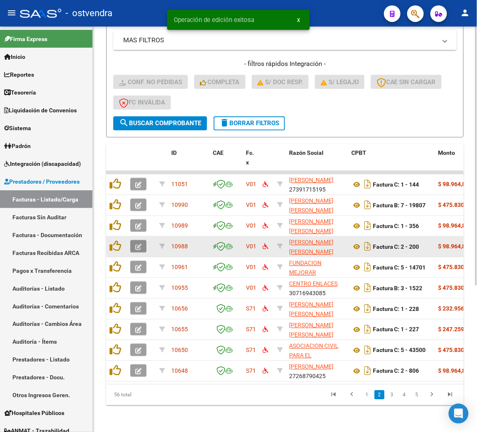
click at [136, 244] on icon "button" at bounding box center [138, 247] width 6 height 6
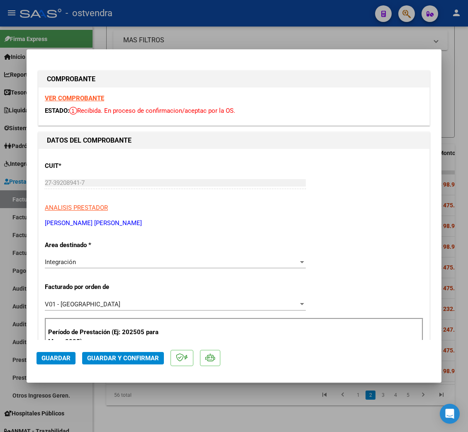
click at [78, 97] on strong "VER COMPROBANTE" at bounding box center [74, 98] width 59 height 7
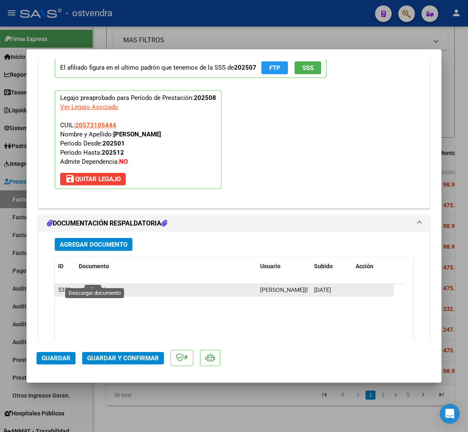
scroll to position [871, 0]
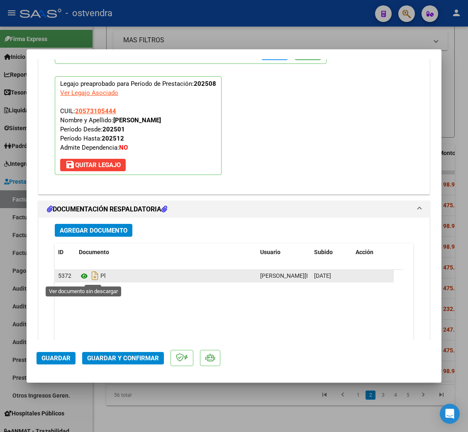
click at [85, 278] on icon at bounding box center [84, 276] width 11 height 10
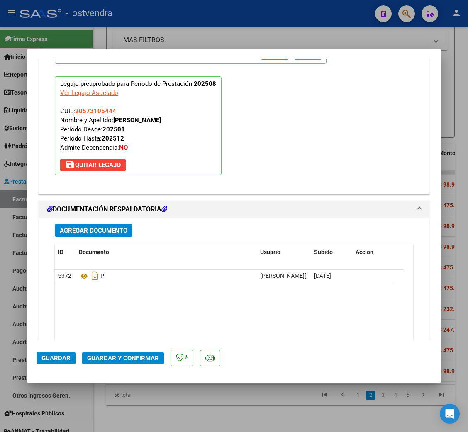
click at [135, 358] on span "Guardar y Confirmar" at bounding box center [123, 358] width 72 height 7
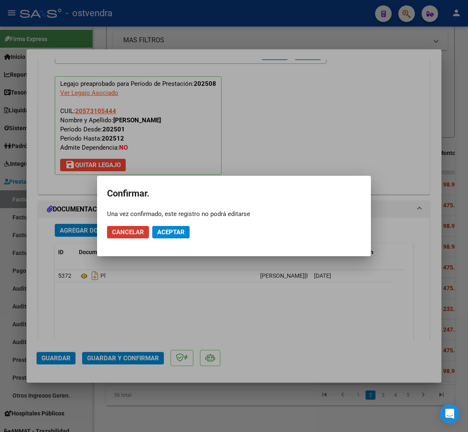
click at [172, 232] on span "Aceptar" at bounding box center [170, 232] width 27 height 7
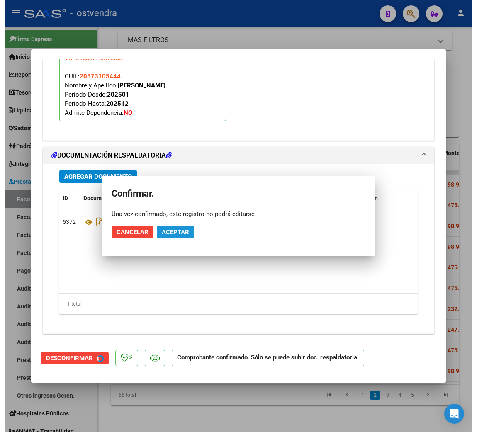
scroll to position [796, 0]
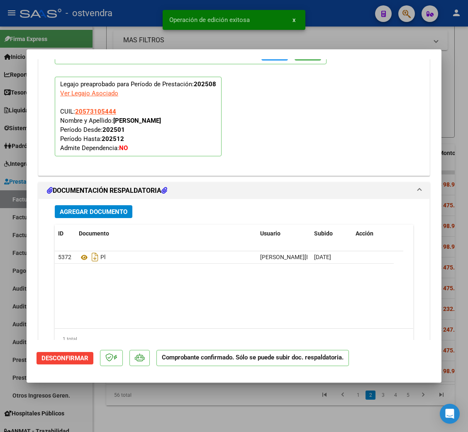
type input "$ 0,00"
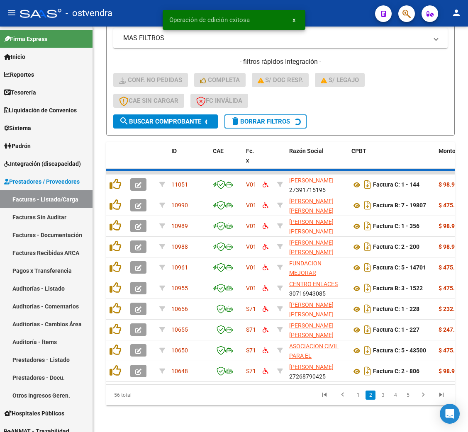
scroll to position [229, 0]
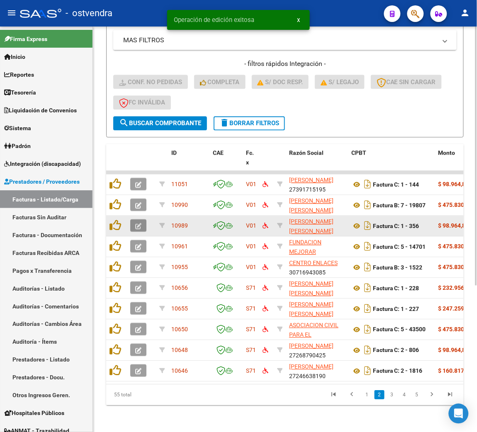
click at [136, 224] on icon "button" at bounding box center [138, 227] width 6 height 6
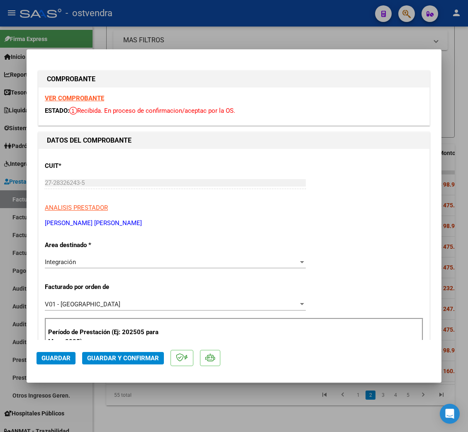
click at [78, 98] on strong "VER COMPROBANTE" at bounding box center [74, 98] width 59 height 7
click at [93, 99] on strong "VER COMPROBANTE" at bounding box center [74, 98] width 59 height 7
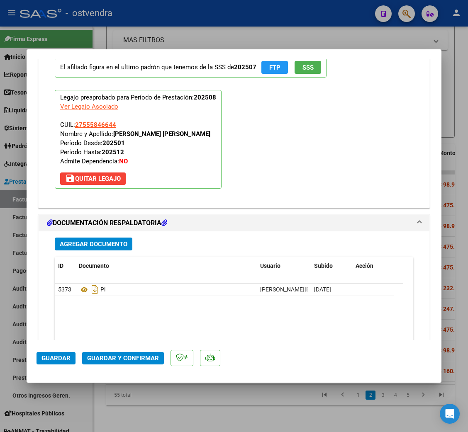
scroll to position [871, 0]
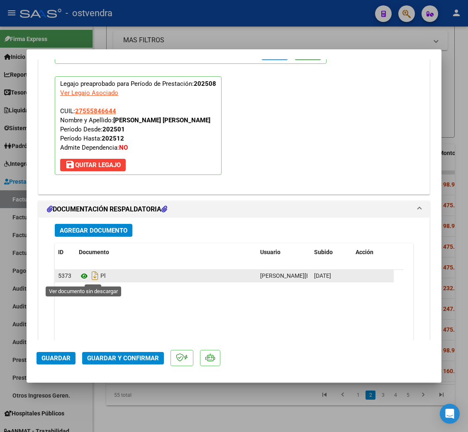
click at [83, 276] on icon at bounding box center [84, 276] width 11 height 10
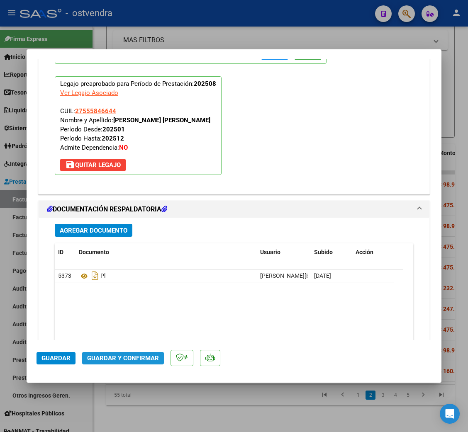
click at [146, 362] on span "Guardar y Confirmar" at bounding box center [123, 358] width 72 height 7
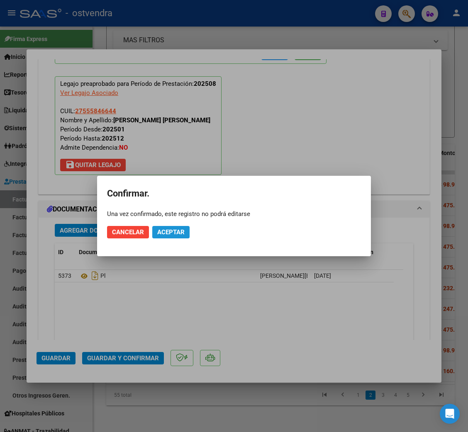
click at [173, 231] on span "Aceptar" at bounding box center [170, 232] width 27 height 7
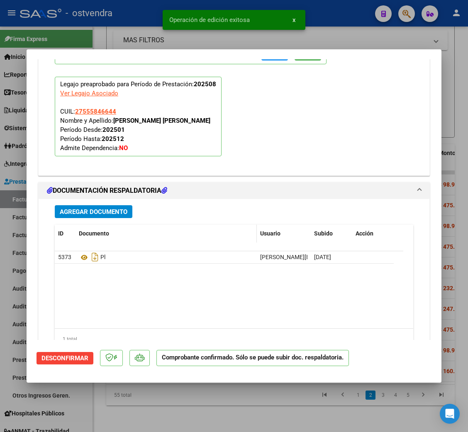
type input "$ 0,00"
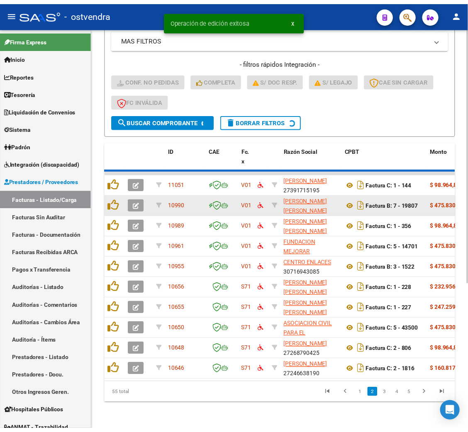
scroll to position [229, 0]
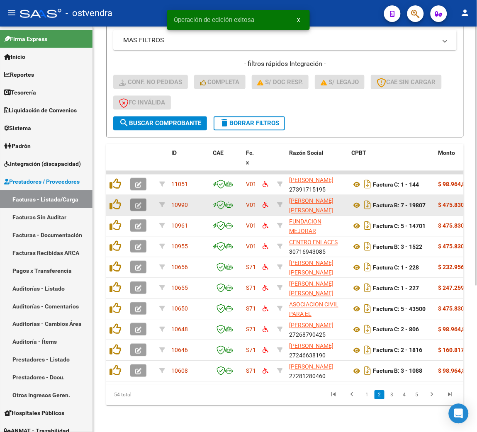
click at [136, 199] on button "button" at bounding box center [138, 205] width 16 height 12
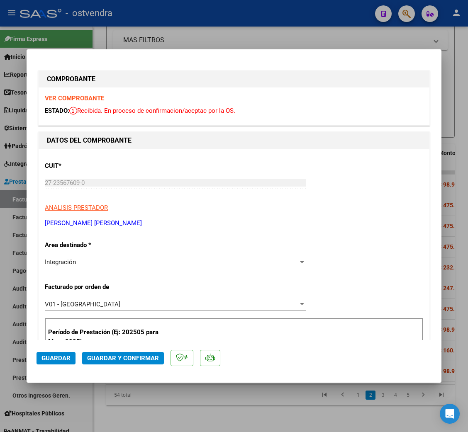
click at [76, 95] on strong "VER COMPROBANTE" at bounding box center [74, 98] width 59 height 7
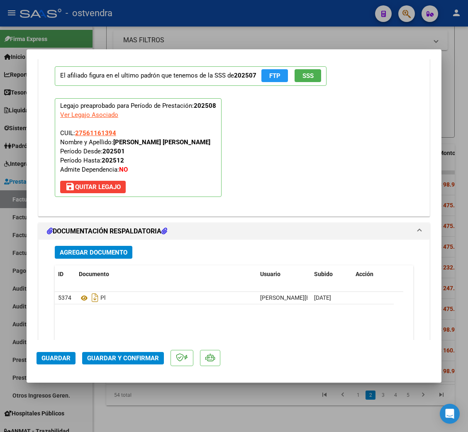
scroll to position [871, 0]
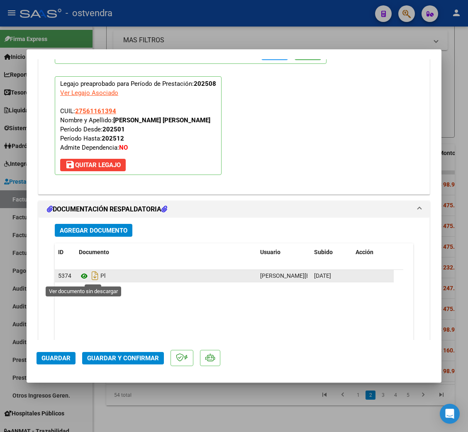
click at [83, 280] on icon at bounding box center [84, 276] width 11 height 10
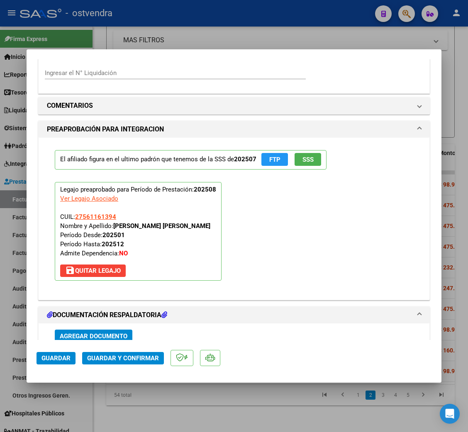
scroll to position [746, 0]
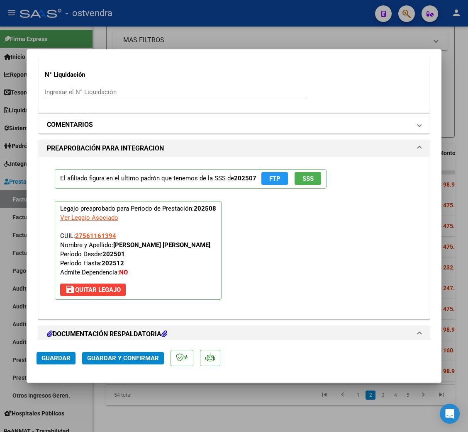
click at [87, 125] on h1 "COMENTARIOS" at bounding box center [70, 125] width 46 height 10
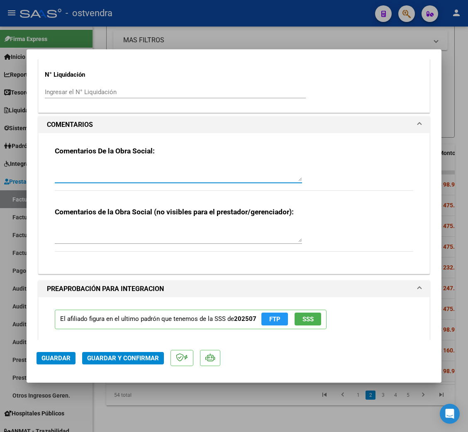
click at [86, 173] on textarea at bounding box center [178, 173] width 247 height 17
click at [91, 169] on textarea "Asistencia incopleta en" at bounding box center [178, 173] width 247 height 17
click at [97, 168] on textarea "Asistencia incopleta en" at bounding box center [178, 173] width 247 height 17
click at [139, 168] on textarea "Asistencia incompleta en" at bounding box center [178, 173] width 247 height 17
click at [94, 169] on textarea "Asistencia incompleta ultimas 2 semanas" at bounding box center [178, 173] width 247 height 17
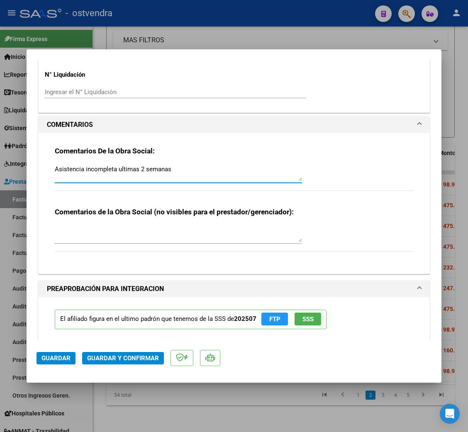
click at [94, 169] on textarea "Asistencia incompleta ultimas 2 semanas" at bounding box center [178, 173] width 247 height 17
click at [55, 169] on textarea "Asistencia ultimas 2 semanas" at bounding box center [178, 173] width 247 height 17
click at [56, 170] on textarea "Falta completar Asistencia ultimas 2 semanas" at bounding box center [178, 173] width 247 height 17
type textarea "19/09. Falta completar Asistencia ultimas 2 semanas"
click at [61, 358] on span "Guardar" at bounding box center [55, 358] width 29 height 7
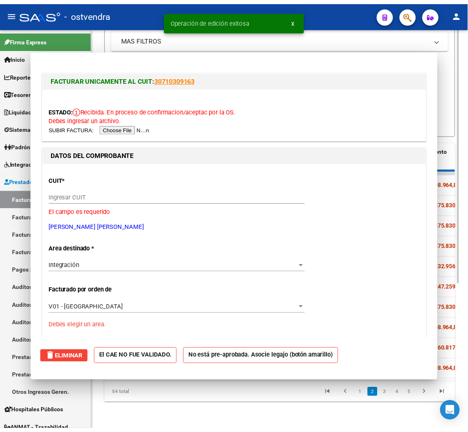
scroll to position [229, 0]
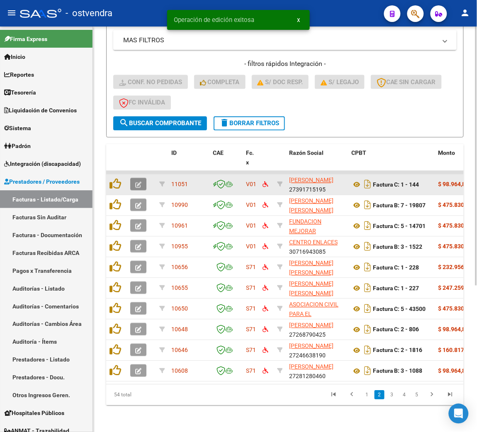
click at [138, 182] on icon "button" at bounding box center [138, 185] width 6 height 6
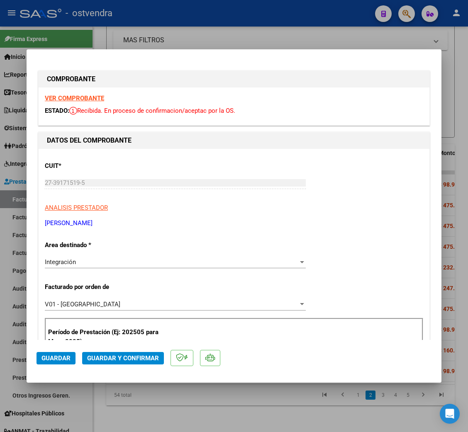
click at [72, 97] on strong "VER COMPROBANTE" at bounding box center [74, 98] width 59 height 7
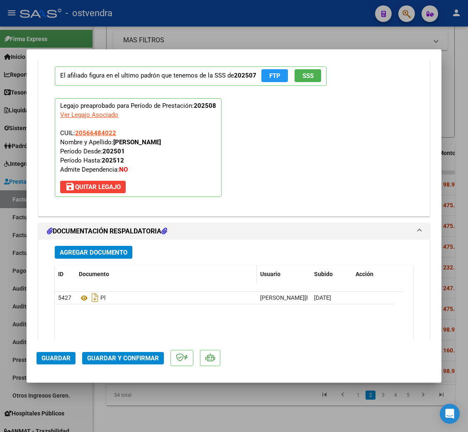
scroll to position [871, 0]
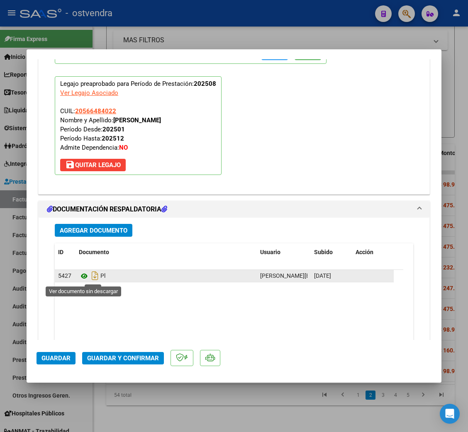
click at [81, 278] on icon at bounding box center [84, 276] width 11 height 10
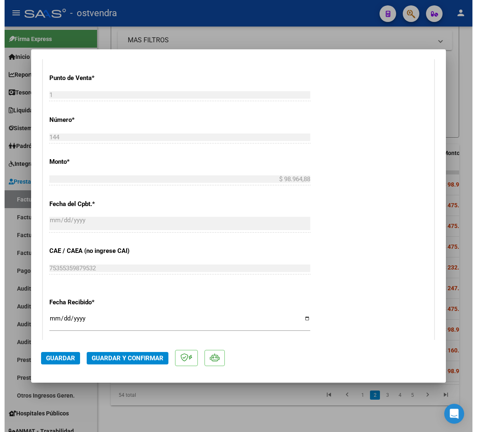
scroll to position [249, 0]
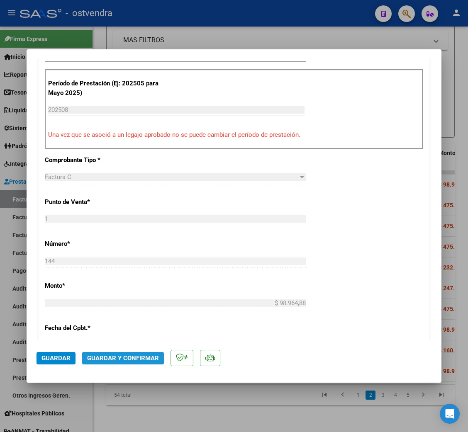
click at [121, 360] on span "Guardar y Confirmar" at bounding box center [123, 358] width 72 height 7
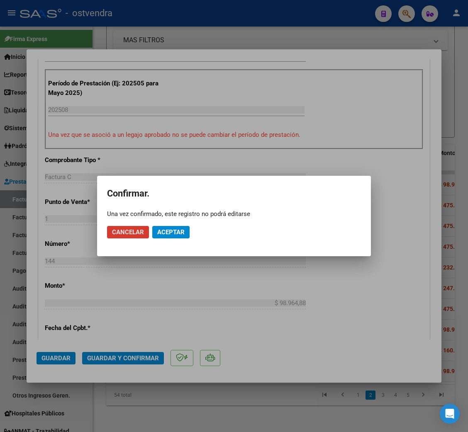
click at [172, 235] on span "Aceptar" at bounding box center [170, 232] width 27 height 7
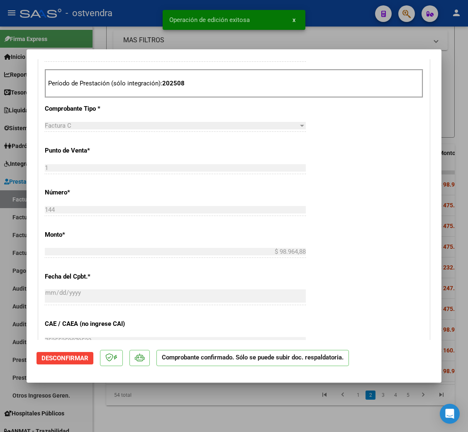
type input "$ 0,00"
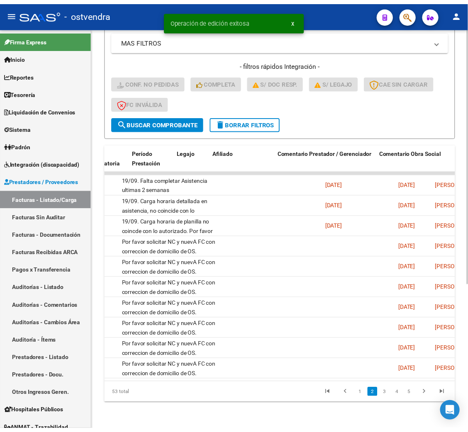
scroll to position [0, 0]
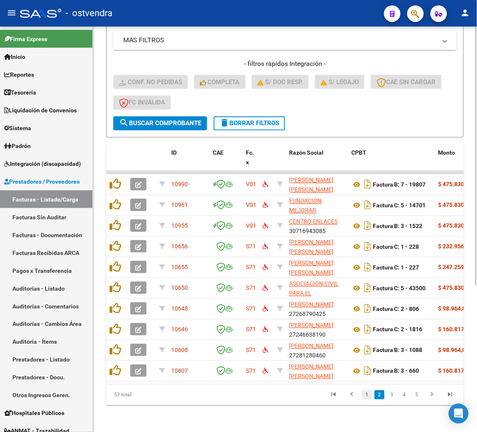
click at [368, 395] on link "1" at bounding box center [367, 395] width 10 height 9
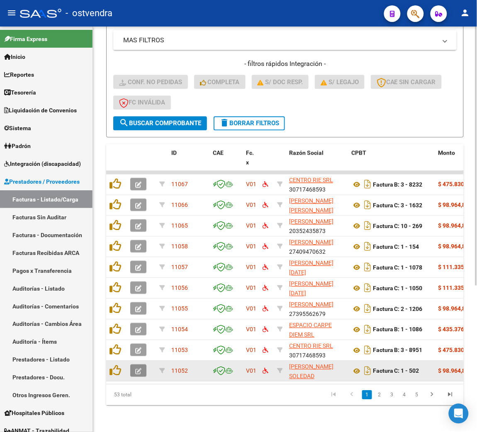
click at [142, 365] on button "button" at bounding box center [138, 371] width 16 height 12
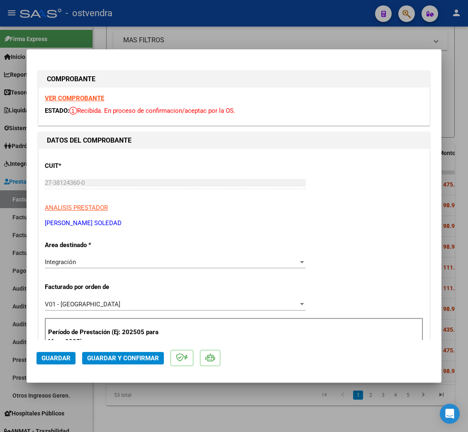
click at [78, 97] on strong "VER COMPROBANTE" at bounding box center [74, 98] width 59 height 7
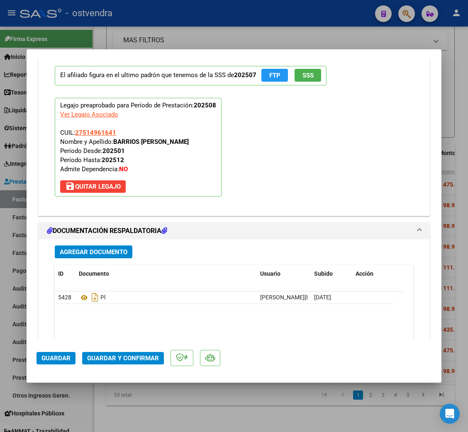
scroll to position [871, 0]
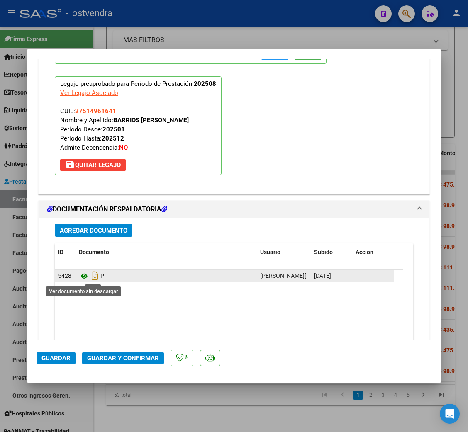
click at [85, 276] on icon at bounding box center [84, 276] width 11 height 10
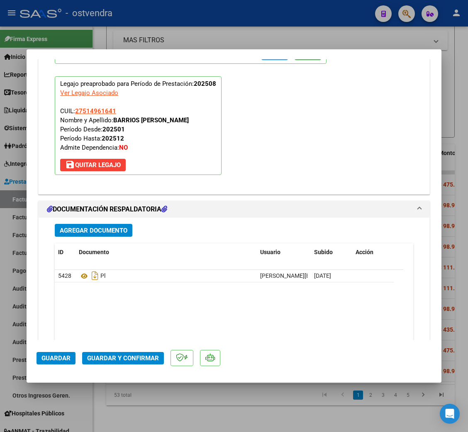
scroll to position [926, 0]
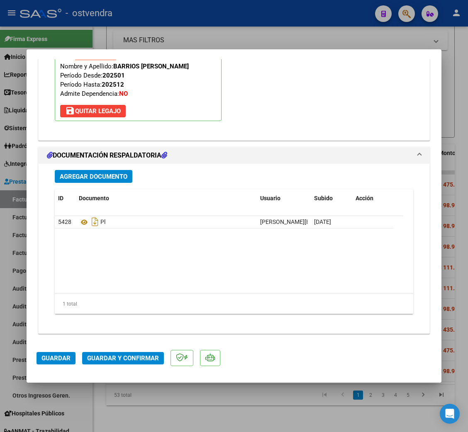
click at [115, 360] on span "Guardar y Confirmar" at bounding box center [123, 358] width 72 height 7
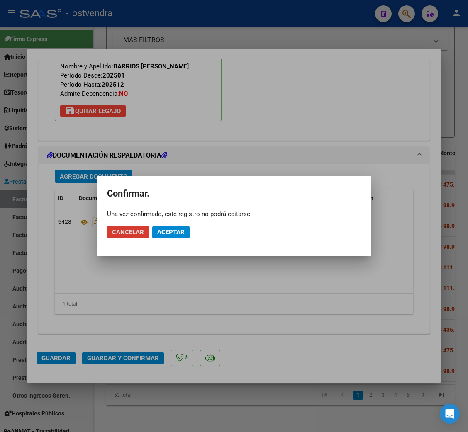
click at [180, 235] on span "Aceptar" at bounding box center [170, 232] width 27 height 7
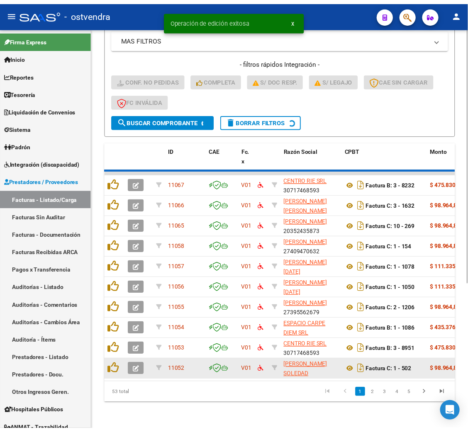
scroll to position [229, 0]
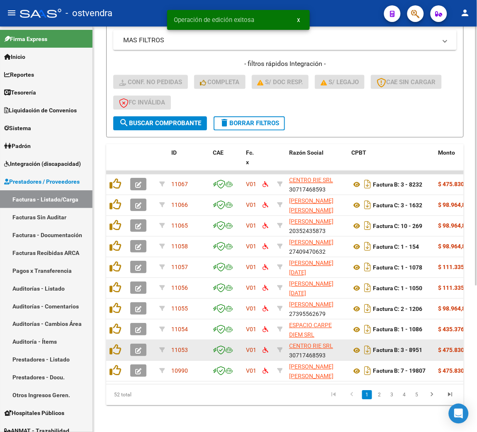
click at [139, 348] on icon "button" at bounding box center [138, 351] width 6 height 6
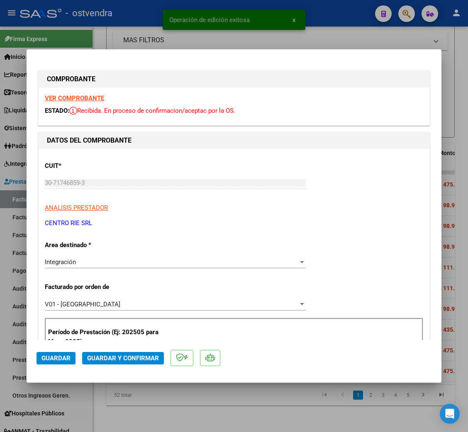
click at [92, 98] on strong "VER COMPROBANTE" at bounding box center [74, 98] width 59 height 7
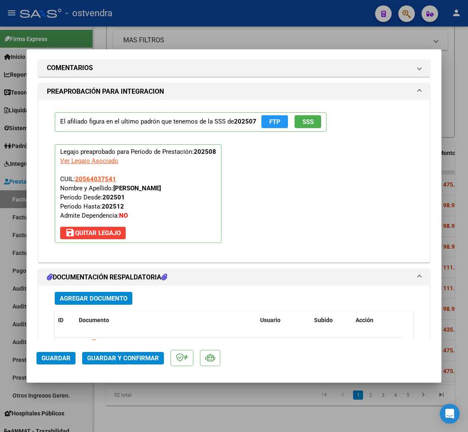
scroll to position [926, 0]
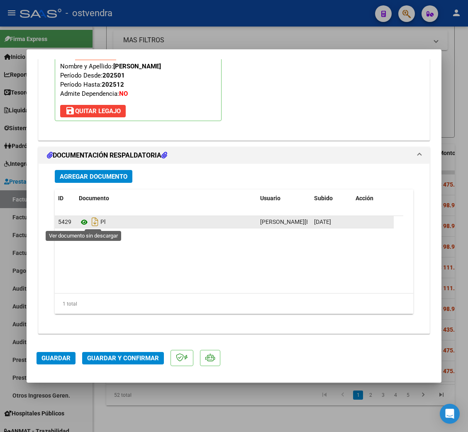
click at [83, 221] on icon at bounding box center [84, 222] width 11 height 10
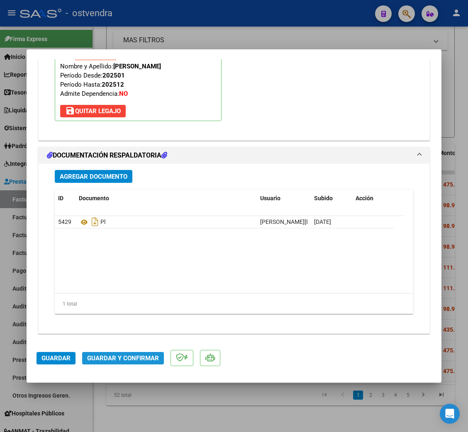
click at [113, 363] on button "Guardar y Confirmar" at bounding box center [123, 358] width 82 height 12
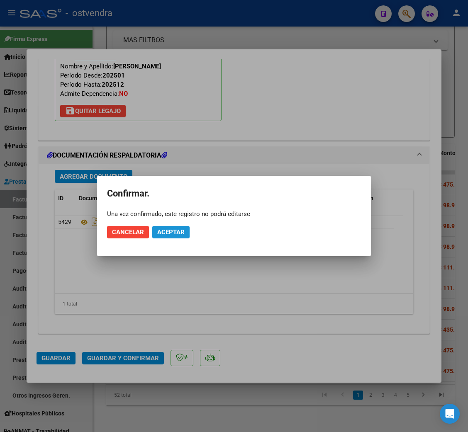
click at [179, 232] on span "Aceptar" at bounding box center [170, 232] width 27 height 7
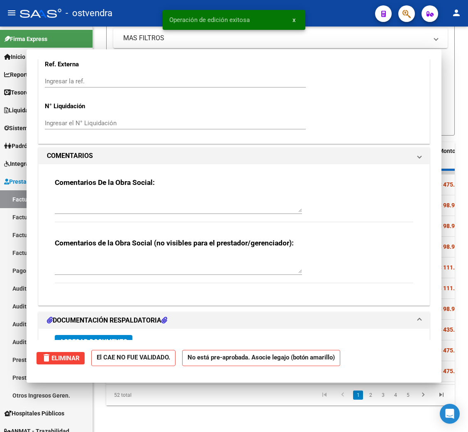
type input "$ 0,00"
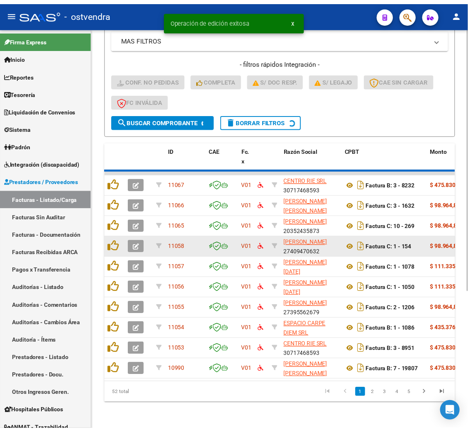
scroll to position [229, 0]
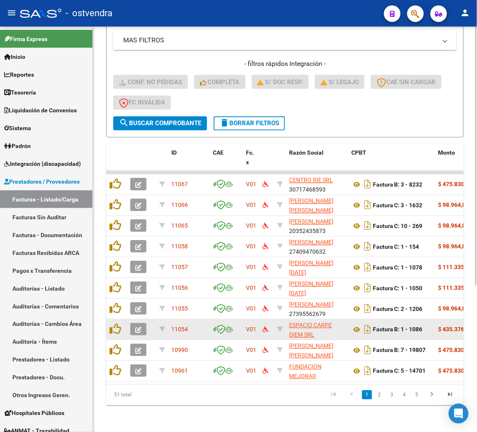
click at [135, 324] on button "button" at bounding box center [138, 330] width 16 height 12
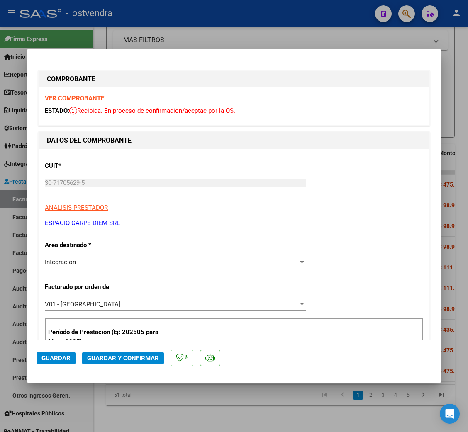
click at [90, 99] on strong "VER COMPROBANTE" at bounding box center [74, 98] width 59 height 7
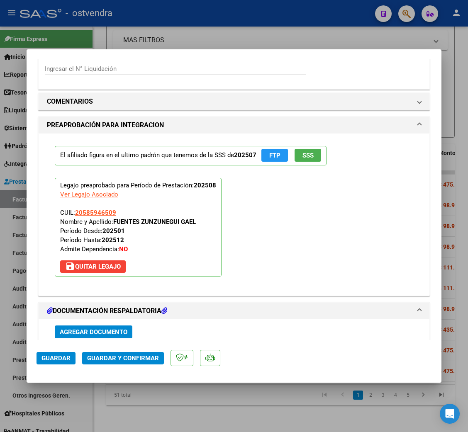
scroll to position [864, 0]
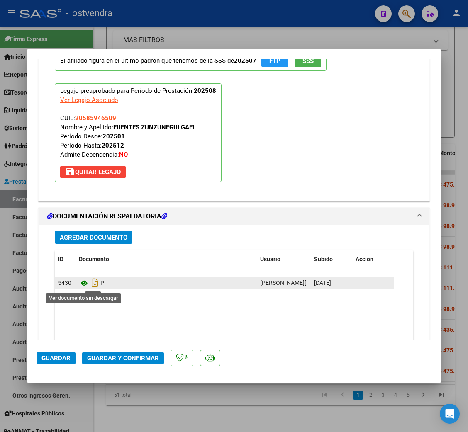
click at [86, 281] on icon at bounding box center [84, 283] width 11 height 10
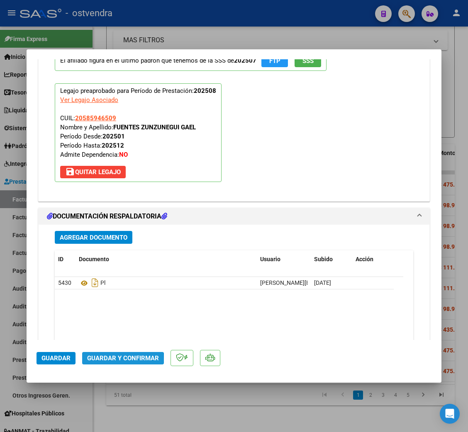
click at [109, 361] on span "Guardar y Confirmar" at bounding box center [123, 358] width 72 height 7
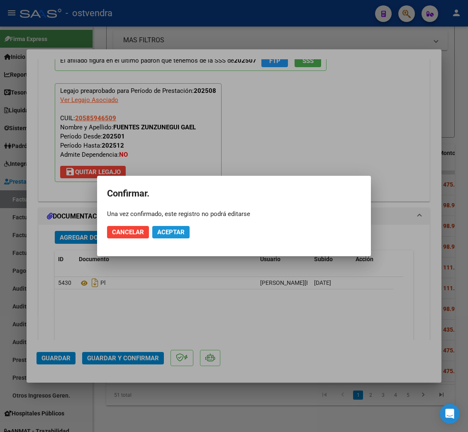
click at [184, 235] on span "Aceptar" at bounding box center [170, 232] width 27 height 7
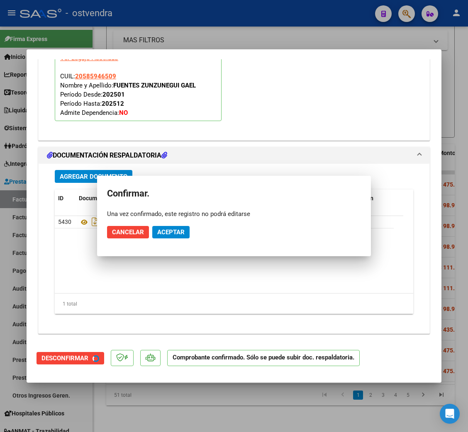
scroll to position [789, 0]
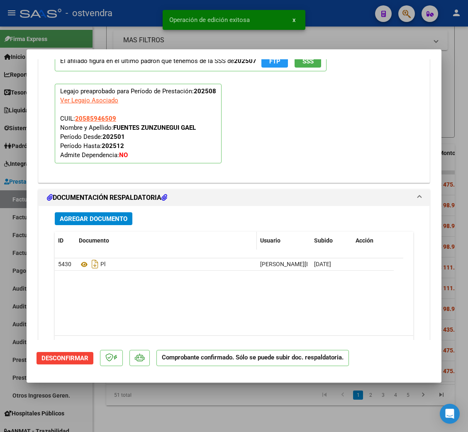
type input "$ 0,00"
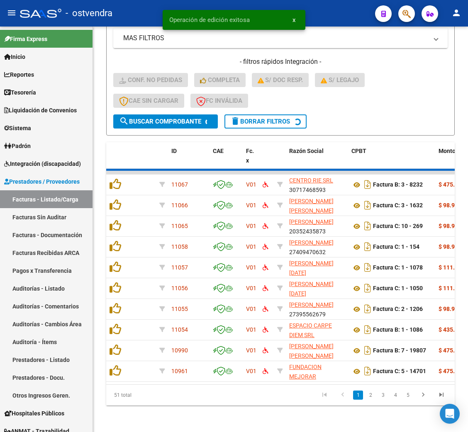
scroll to position [229, 0]
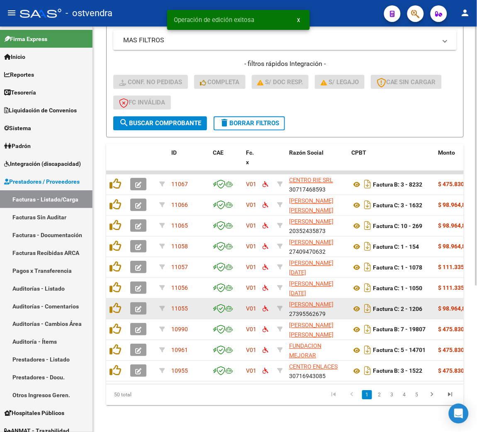
click at [139, 307] on icon "button" at bounding box center [138, 310] width 6 height 6
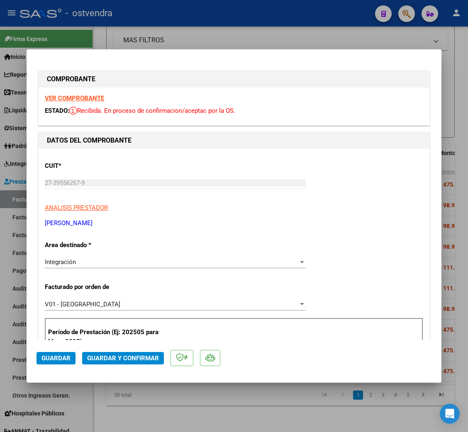
click at [75, 97] on strong "VER COMPROBANTE" at bounding box center [74, 98] width 59 height 7
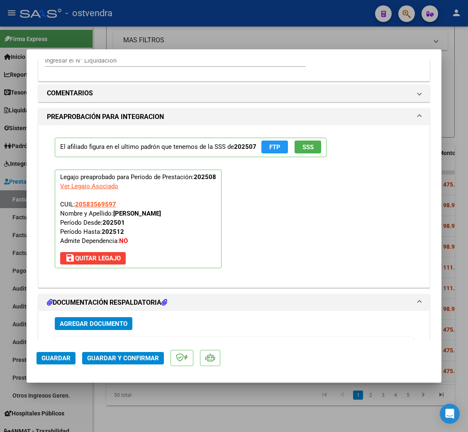
scroll to position [871, 0]
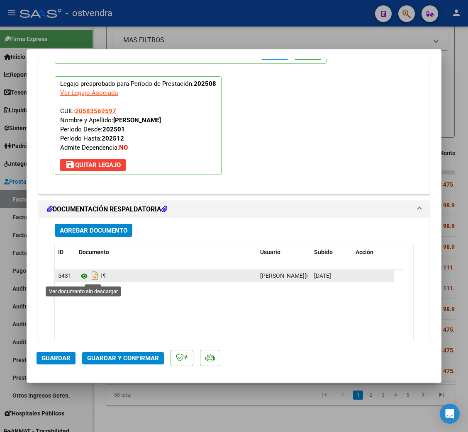
click at [82, 278] on icon at bounding box center [84, 276] width 11 height 10
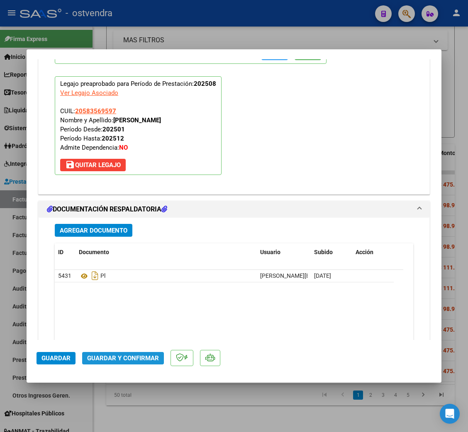
click at [128, 356] on span "Guardar y Confirmar" at bounding box center [123, 358] width 72 height 7
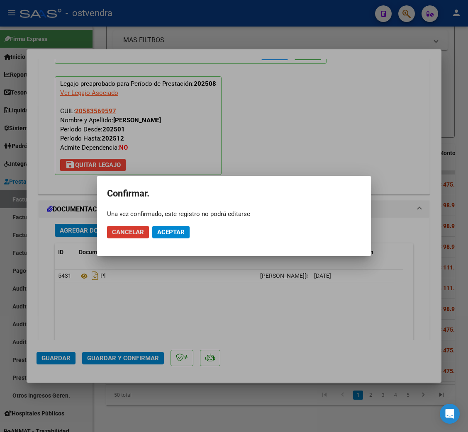
click at [171, 230] on span "Aceptar" at bounding box center [170, 232] width 27 height 7
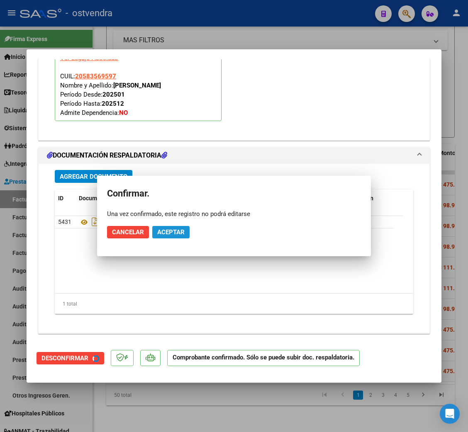
scroll to position [796, 0]
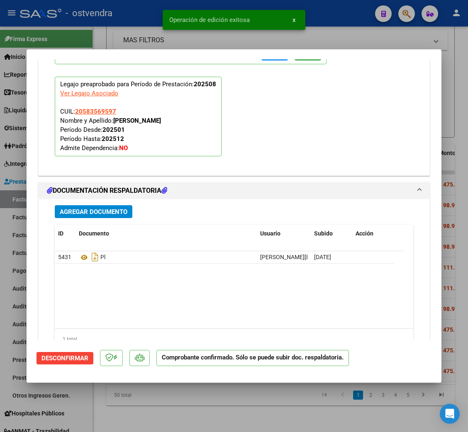
type input "$ 0,00"
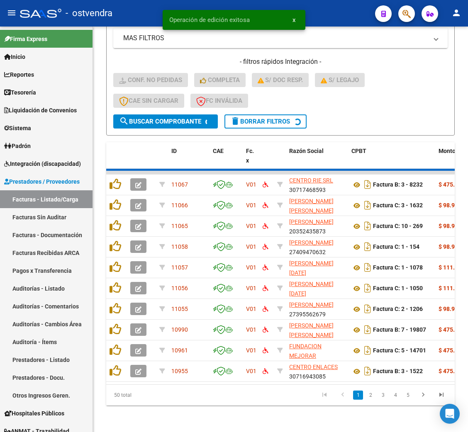
scroll to position [229, 0]
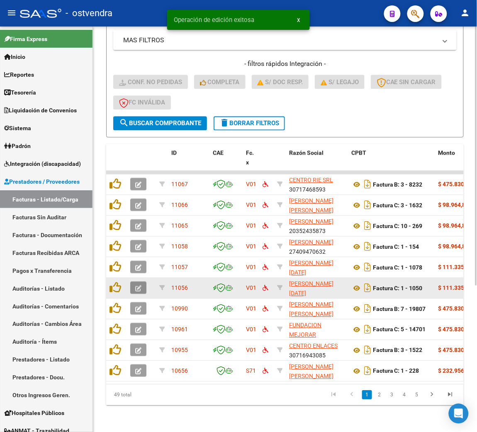
click at [135, 286] on icon "button" at bounding box center [138, 289] width 6 height 6
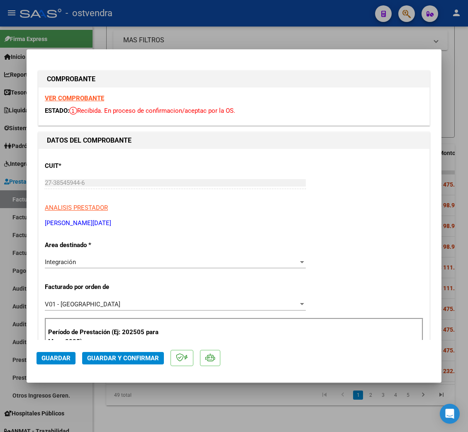
click at [74, 95] on strong "VER COMPROBANTE" at bounding box center [74, 98] width 59 height 7
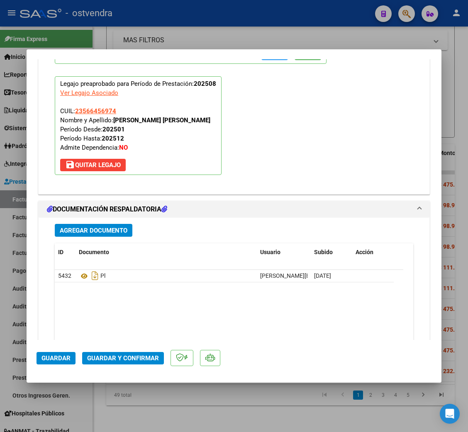
scroll to position [926, 0]
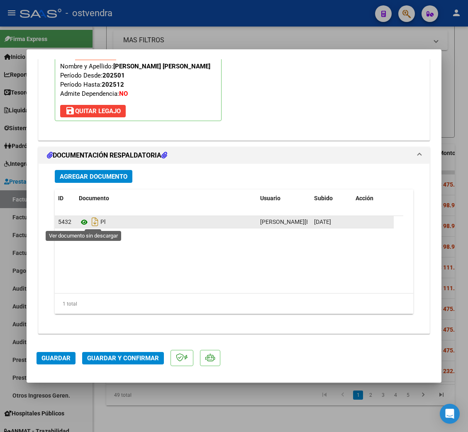
click at [79, 221] on icon at bounding box center [84, 222] width 11 height 10
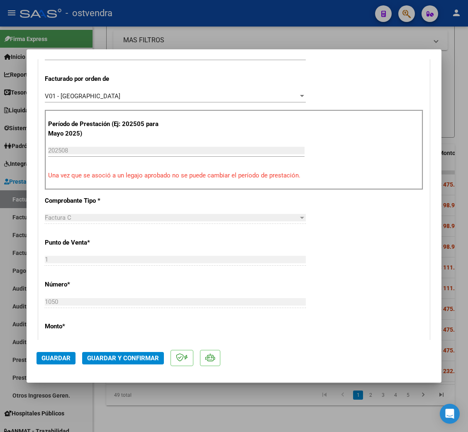
scroll to position [180, 0]
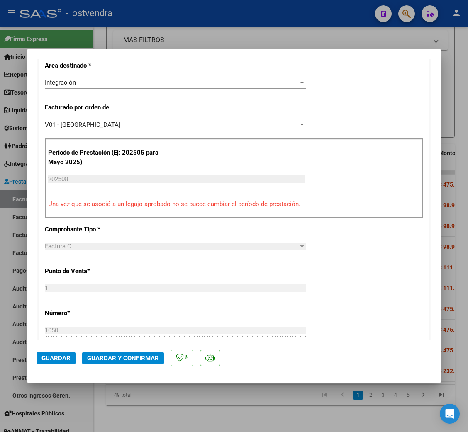
click at [135, 361] on span "Guardar y Confirmar" at bounding box center [123, 358] width 72 height 7
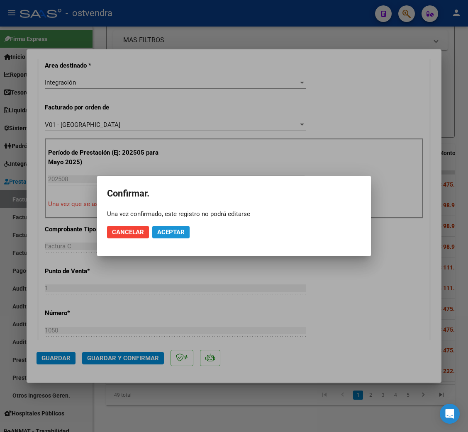
click at [181, 228] on button "Aceptar" at bounding box center [170, 232] width 37 height 12
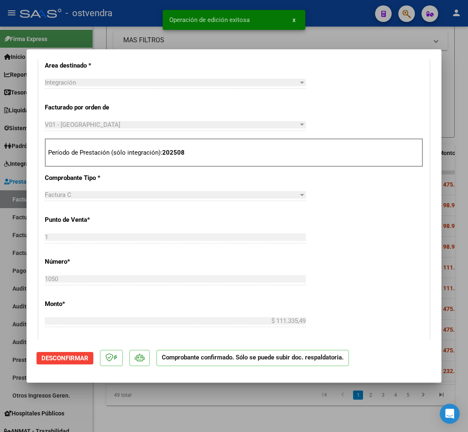
type input "$ 0,00"
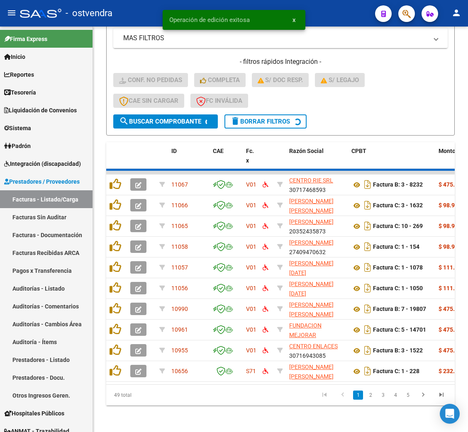
scroll to position [229, 0]
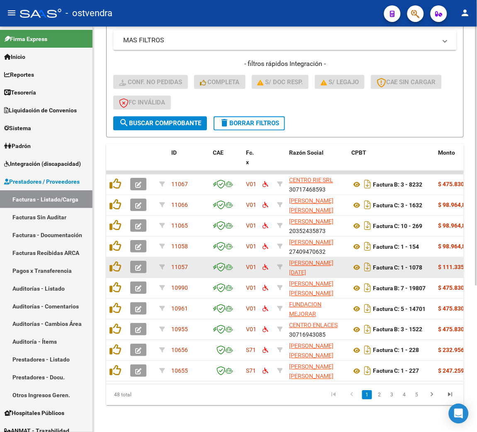
click at [134, 258] on datatable-body-cell at bounding box center [141, 268] width 29 height 20
click at [136, 265] on icon "button" at bounding box center [138, 268] width 6 height 6
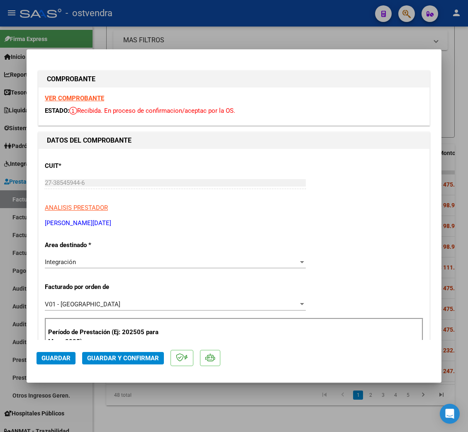
click at [88, 100] on strong "VER COMPROBANTE" at bounding box center [74, 98] width 59 height 7
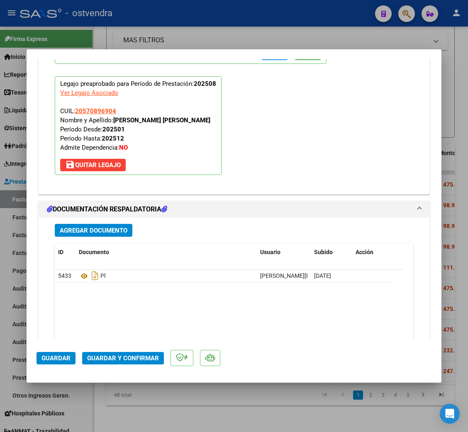
scroll to position [926, 0]
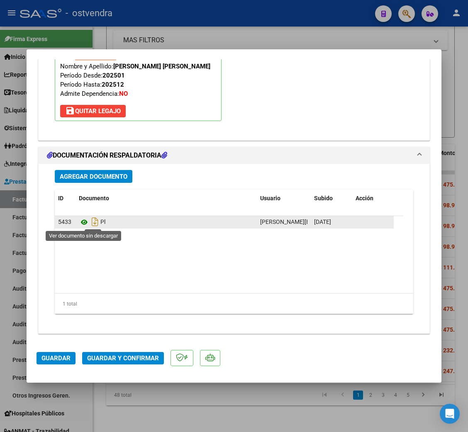
click at [85, 223] on icon at bounding box center [84, 222] width 11 height 10
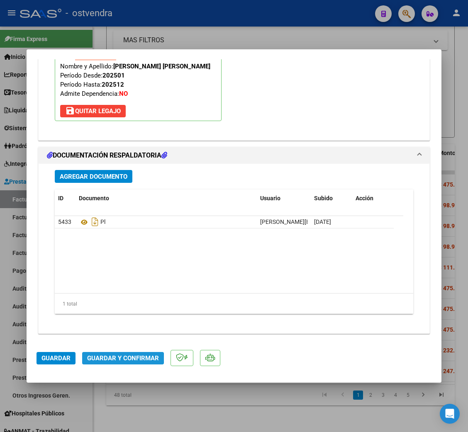
click at [117, 358] on span "Guardar y Confirmar" at bounding box center [123, 358] width 72 height 7
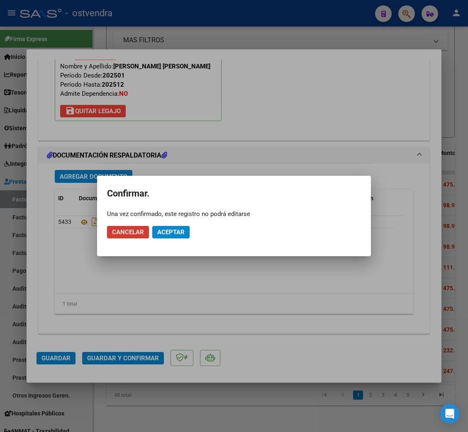
click at [179, 233] on span "Aceptar" at bounding box center [170, 232] width 27 height 7
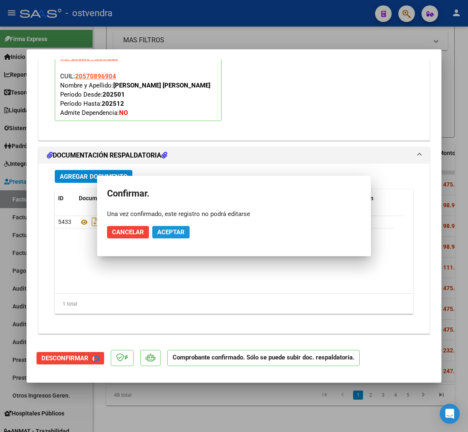
scroll to position [832, 0]
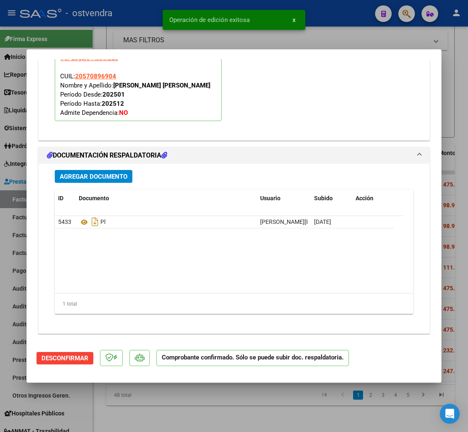
type input "$ 0,00"
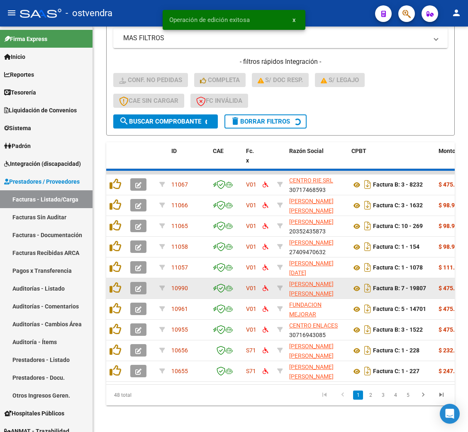
scroll to position [229, 0]
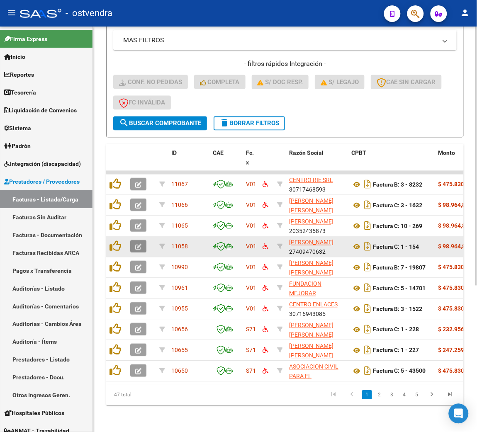
click at [132, 241] on button "button" at bounding box center [138, 247] width 16 height 12
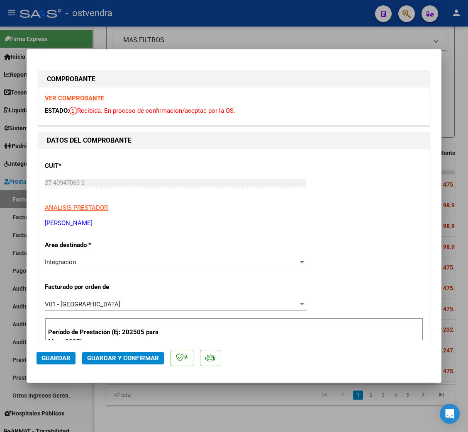
click at [82, 99] on strong "VER COMPROBANTE" at bounding box center [74, 98] width 59 height 7
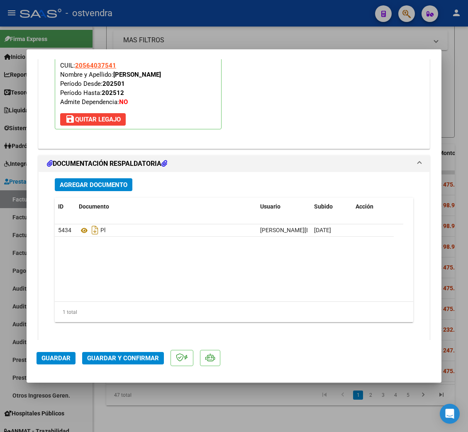
scroll to position [926, 0]
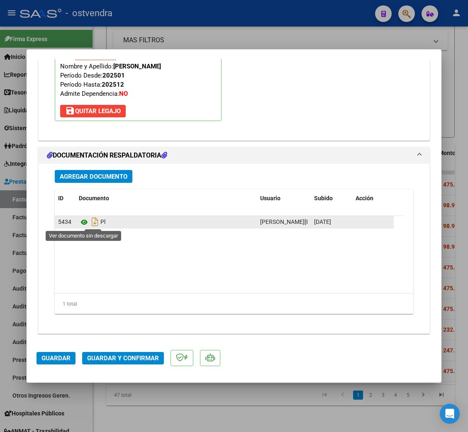
click at [83, 224] on icon at bounding box center [84, 222] width 11 height 10
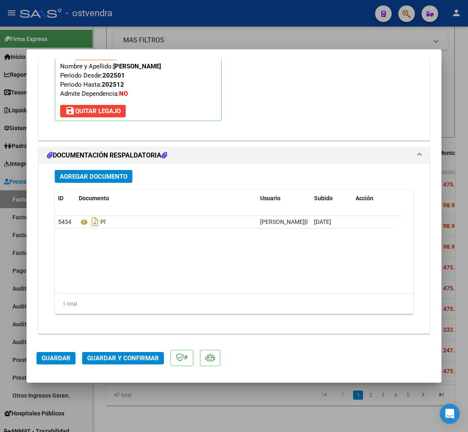
click at [136, 358] on span "Guardar y Confirmar" at bounding box center [123, 358] width 72 height 7
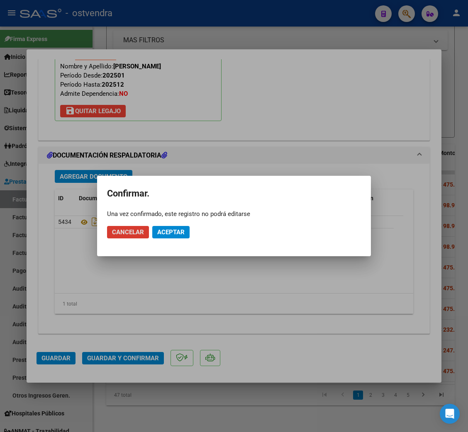
click at [173, 229] on span "Aceptar" at bounding box center [170, 232] width 27 height 7
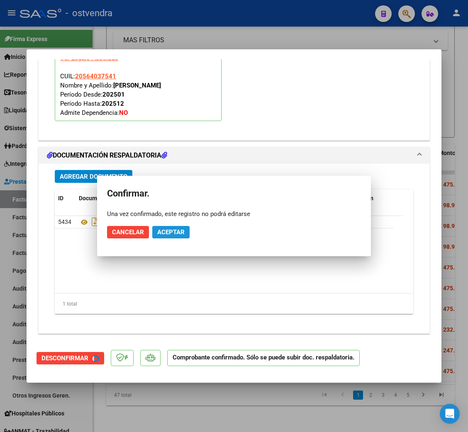
scroll to position [832, 0]
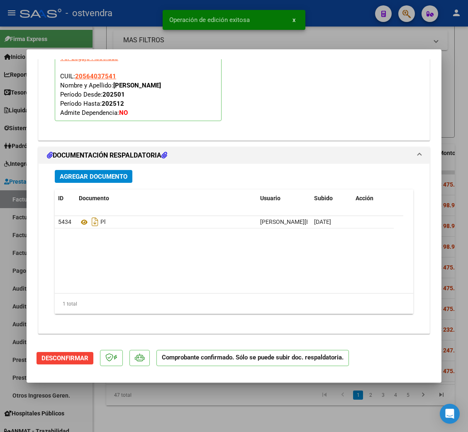
type input "$ 0,00"
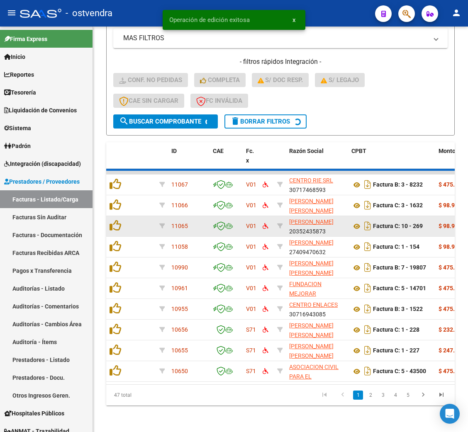
scroll to position [229, 0]
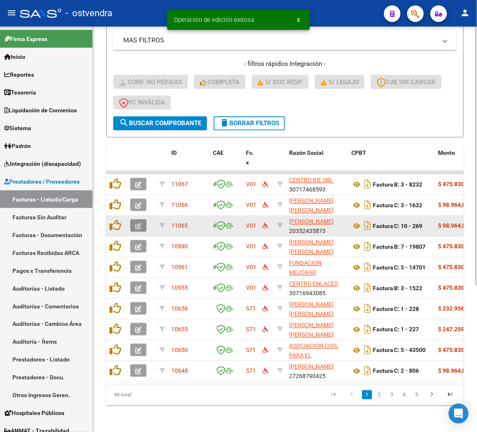
click at [141, 224] on icon "button" at bounding box center [138, 227] width 6 height 6
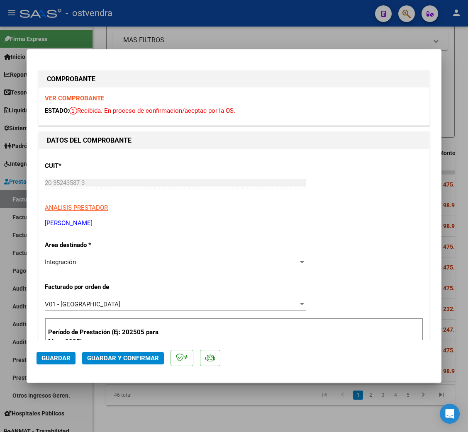
click at [64, 98] on strong "VER COMPROBANTE" at bounding box center [74, 98] width 59 height 7
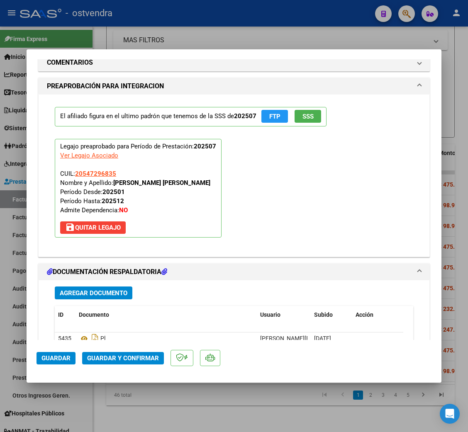
scroll to position [871, 0]
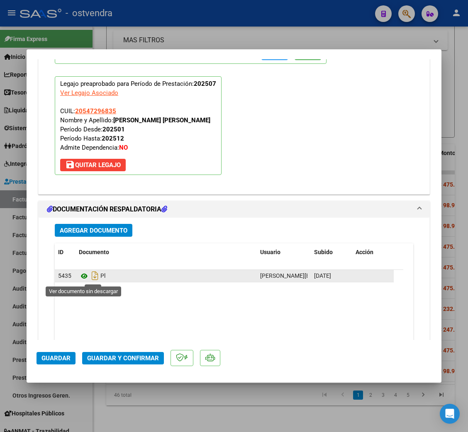
click at [84, 275] on icon at bounding box center [84, 276] width 11 height 10
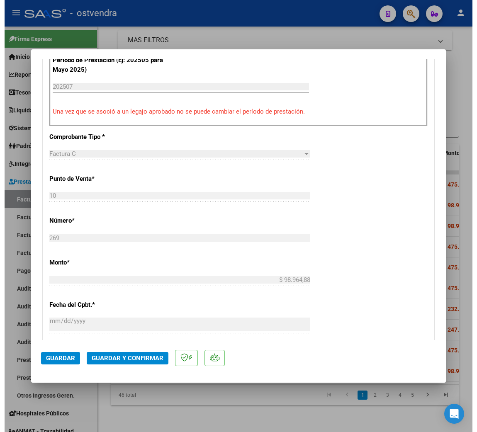
scroll to position [249, 0]
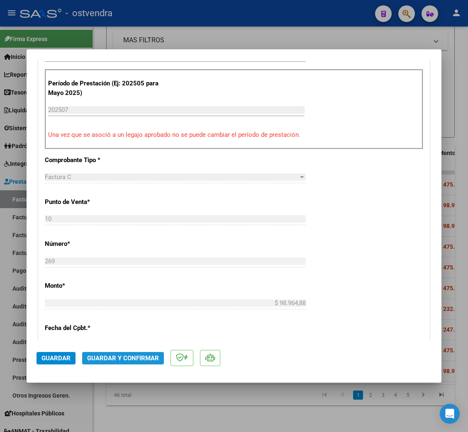
click at [134, 361] on span "Guardar y Confirmar" at bounding box center [123, 358] width 72 height 7
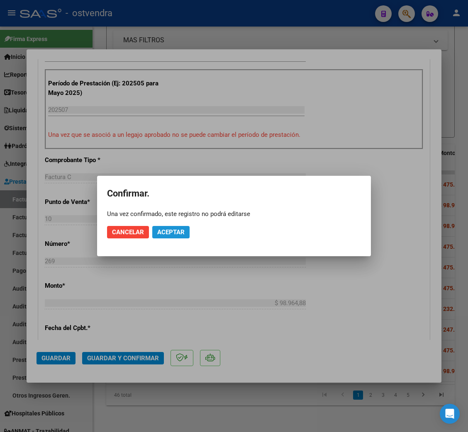
click at [169, 231] on span "Aceptar" at bounding box center [170, 232] width 27 height 7
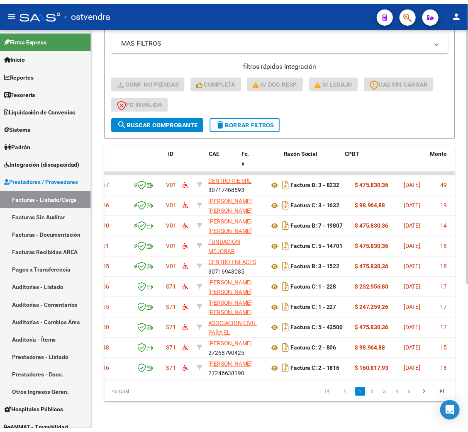
scroll to position [0, 0]
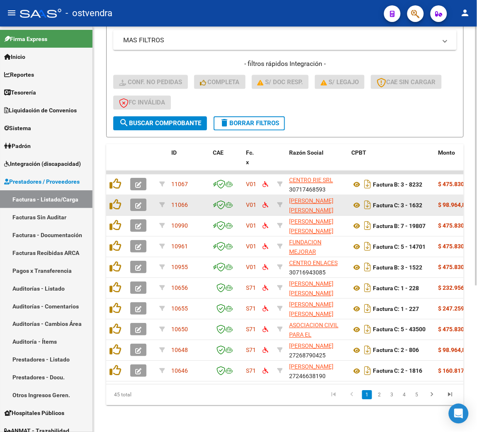
click at [138, 203] on icon "button" at bounding box center [138, 206] width 6 height 6
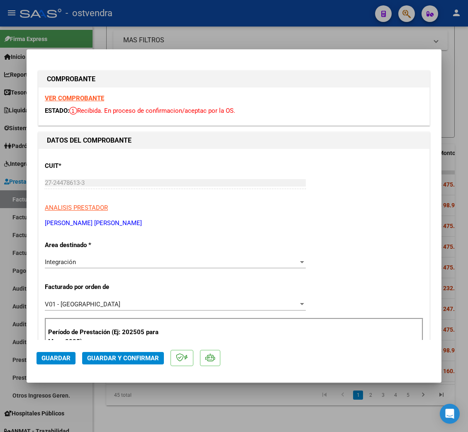
click at [71, 97] on strong "VER COMPROBANTE" at bounding box center [74, 98] width 59 height 7
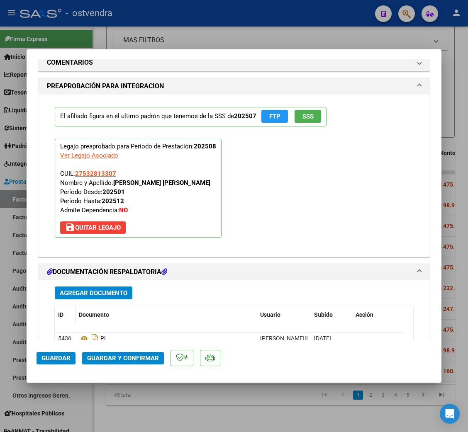
scroll to position [871, 0]
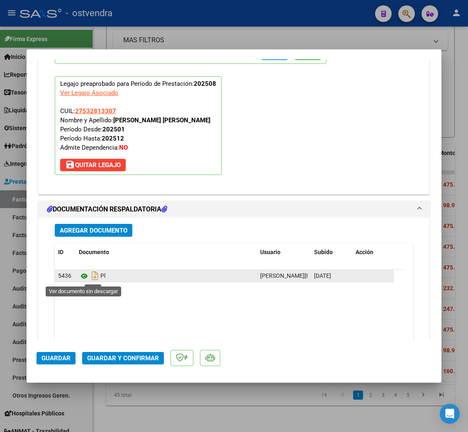
click at [88, 275] on icon at bounding box center [84, 276] width 11 height 10
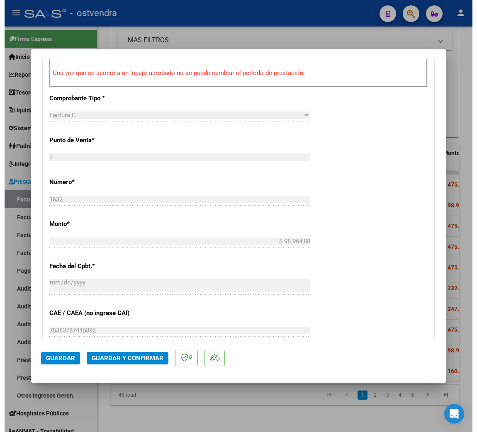
scroll to position [249, 0]
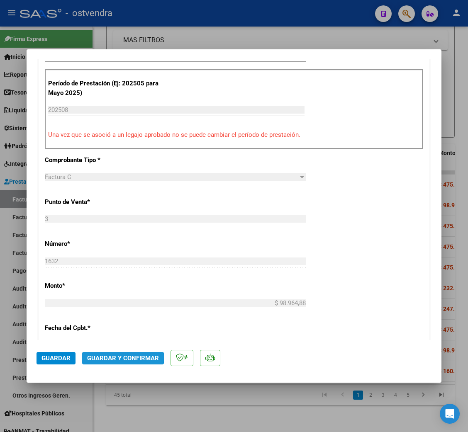
click at [107, 357] on span "Guardar y Confirmar" at bounding box center [123, 358] width 72 height 7
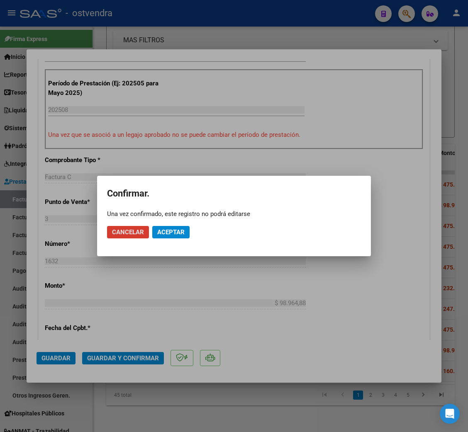
click at [166, 226] on button "Aceptar" at bounding box center [170, 232] width 37 height 12
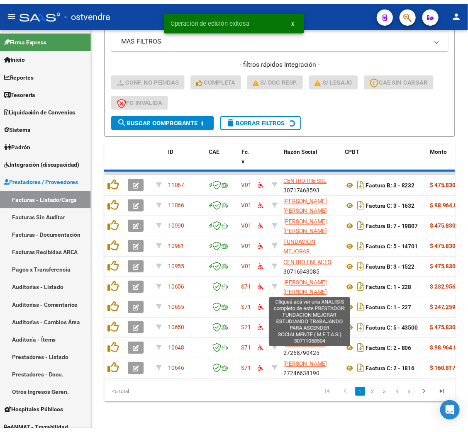
scroll to position [229, 0]
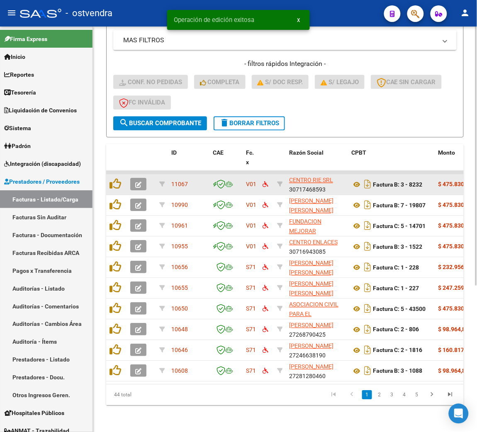
click at [141, 178] on button "button" at bounding box center [138, 184] width 16 height 12
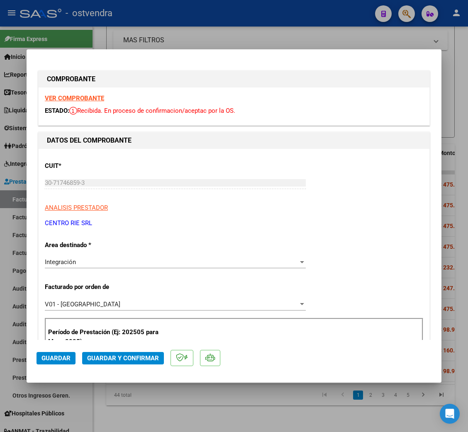
click at [74, 97] on strong "VER COMPROBANTE" at bounding box center [74, 98] width 59 height 7
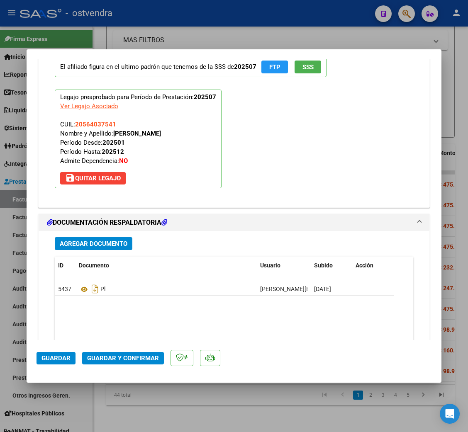
scroll to position [871, 0]
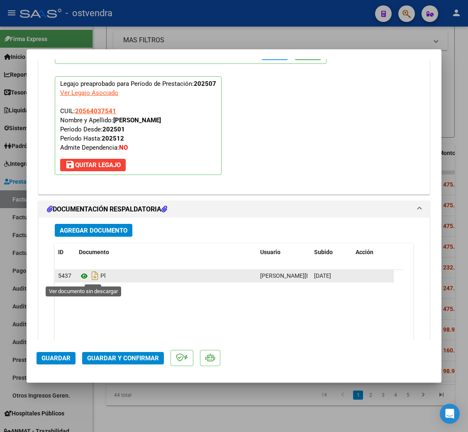
click at [80, 278] on icon at bounding box center [84, 276] width 11 height 10
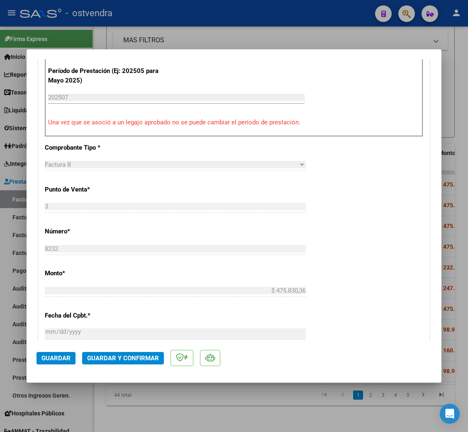
scroll to position [249, 0]
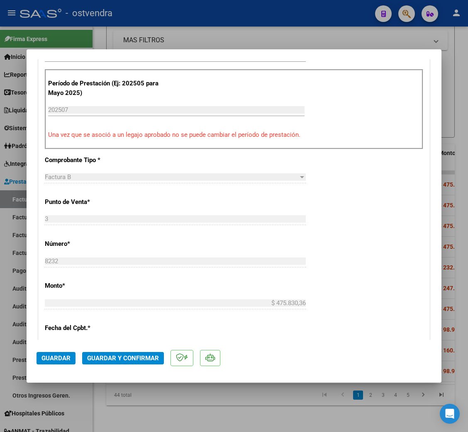
click at [136, 353] on button "Guardar y Confirmar" at bounding box center [123, 358] width 82 height 12
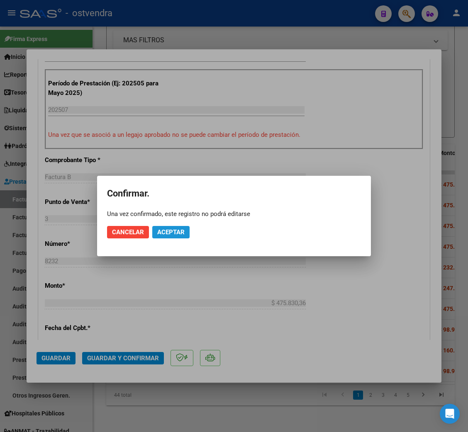
click at [176, 233] on span "Aceptar" at bounding box center [170, 232] width 27 height 7
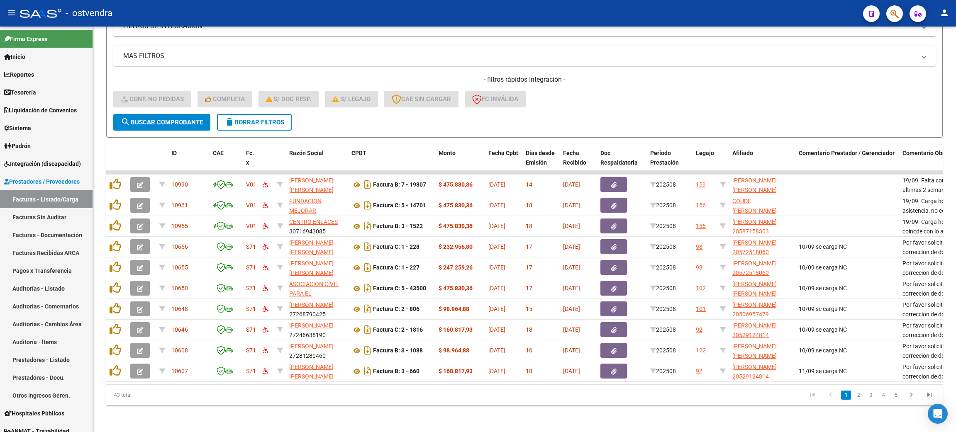
scroll to position [162, 0]
click at [266, 119] on span "delete Borrar Filtros" at bounding box center [254, 122] width 60 height 7
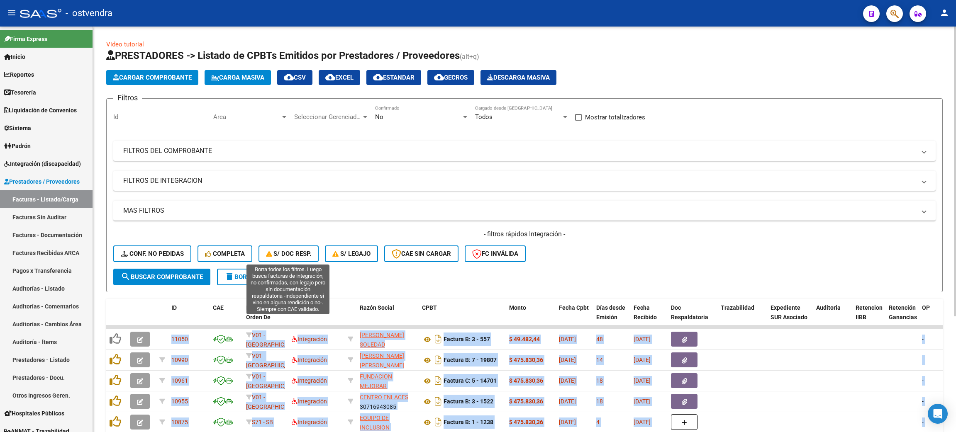
click at [289, 253] on span "S/ Doc Resp." at bounding box center [289, 253] width 46 height 7
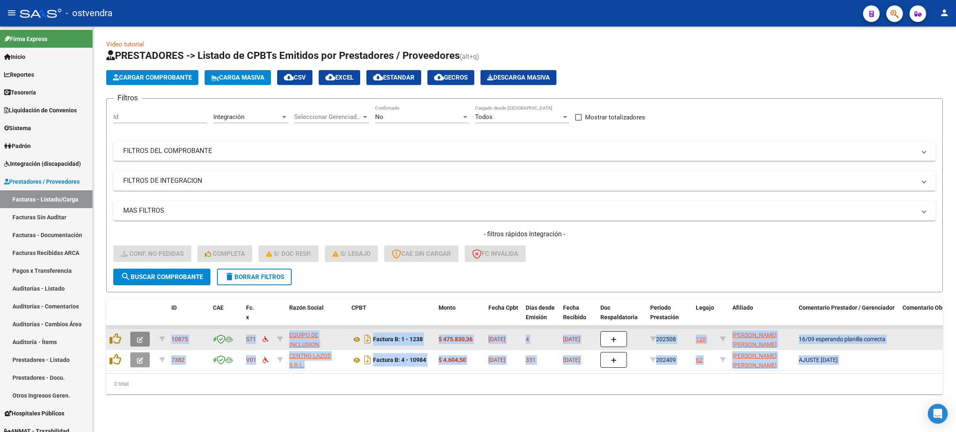
click at [138, 337] on icon "button" at bounding box center [140, 340] width 6 height 6
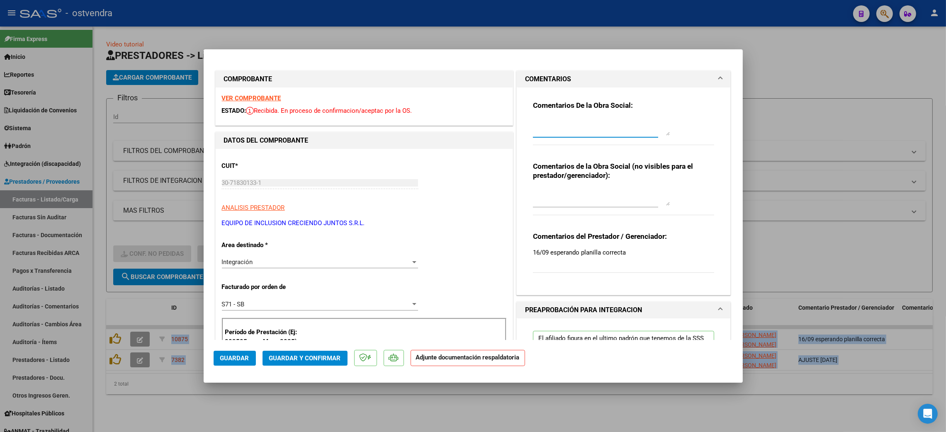
click at [468, 128] on textarea at bounding box center [601, 127] width 137 height 17
type textarea "s"
drag, startPoint x: 650, startPoint y: 122, endPoint x: 659, endPoint y: 133, distance: 14.2
click at [468, 133] on textarea "19.09. Se aguarda asistencia para continuar con el circuito de pago" at bounding box center [601, 127] width 137 height 17
click at [468, 129] on textarea "19.09. Se aguarda asistencia para continuar con el circuito de pago" at bounding box center [601, 127] width 137 height 17
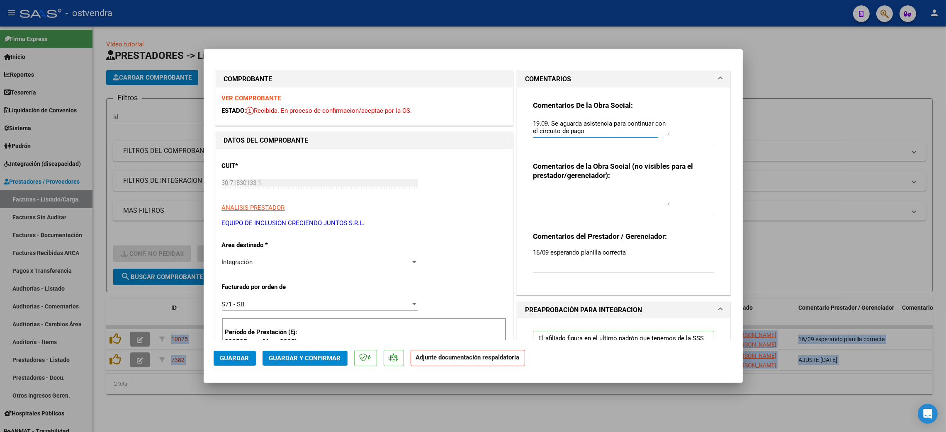
type textarea "19.09. Se aguarda asistencia para continuar con el circuito de pago"
click at [244, 356] on span "Guardar" at bounding box center [234, 358] width 29 height 7
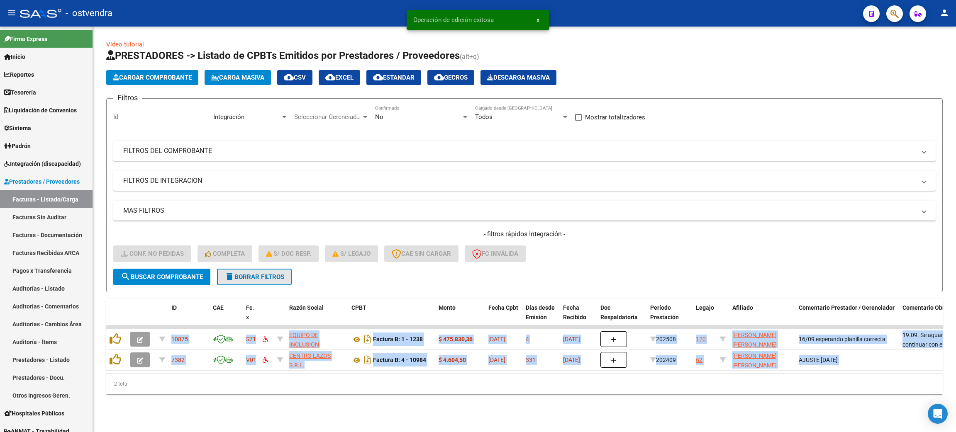
click at [234, 278] on span "delete Borrar Filtros" at bounding box center [254, 276] width 60 height 7
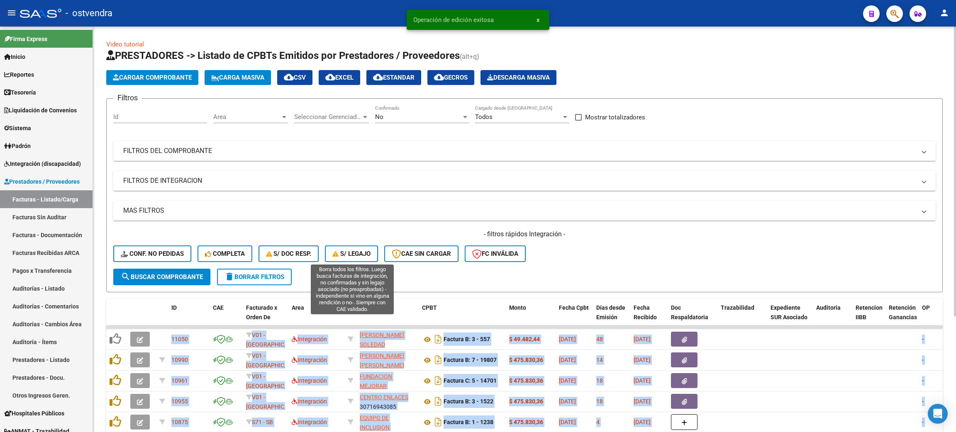
click at [357, 253] on span "S/ legajo" at bounding box center [351, 253] width 38 height 7
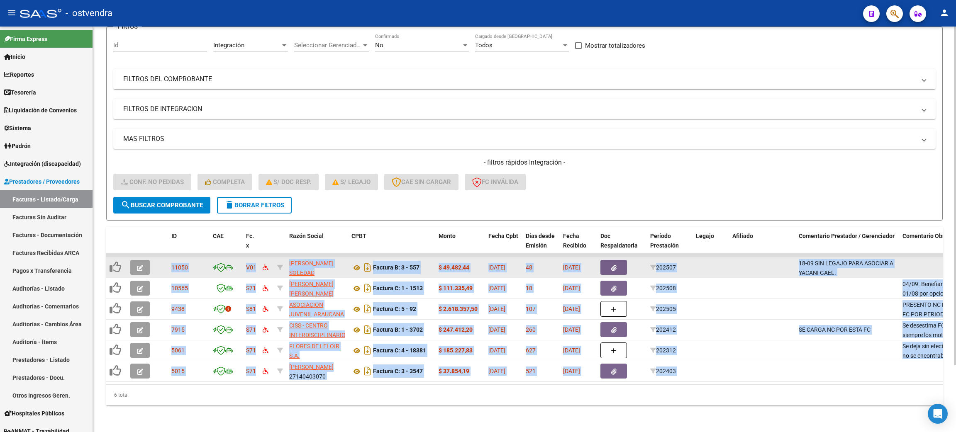
click at [141, 265] on icon "button" at bounding box center [140, 268] width 6 height 6
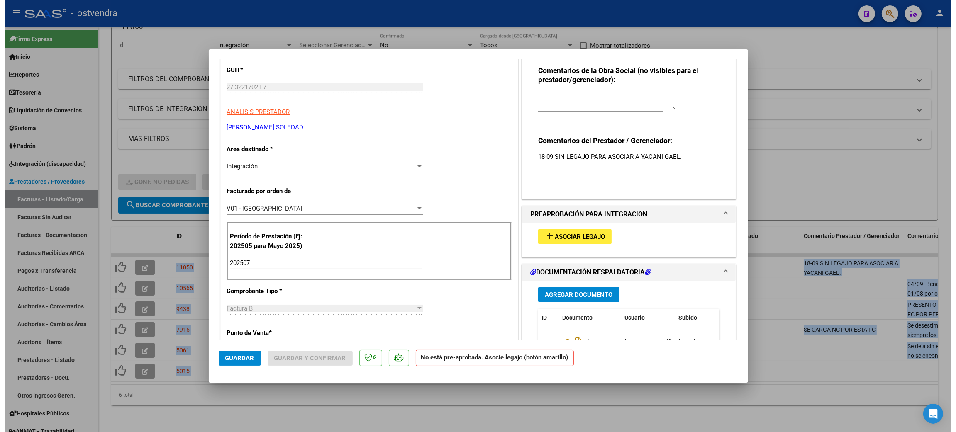
scroll to position [124, 0]
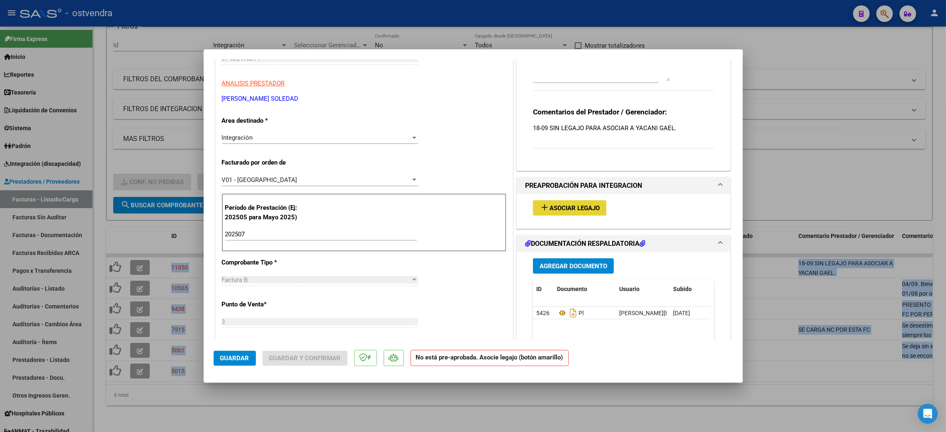
click at [468, 207] on mat-icon "add" at bounding box center [545, 207] width 10 height 10
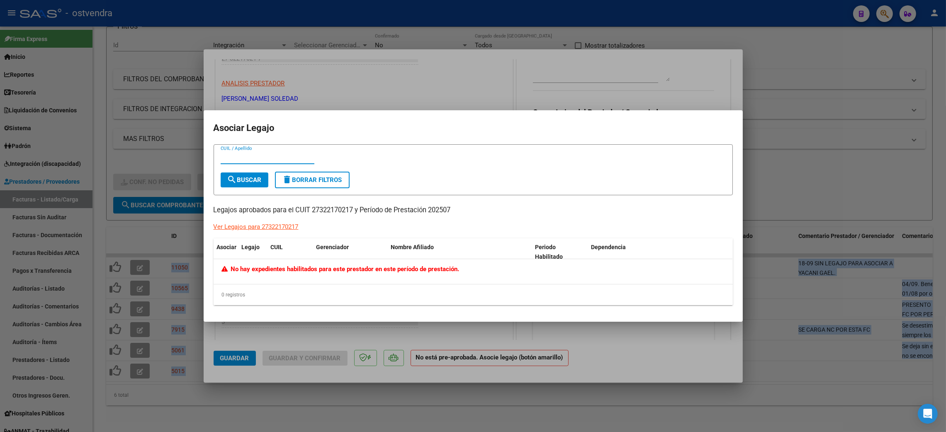
click at [468, 42] on div at bounding box center [473, 216] width 946 height 432
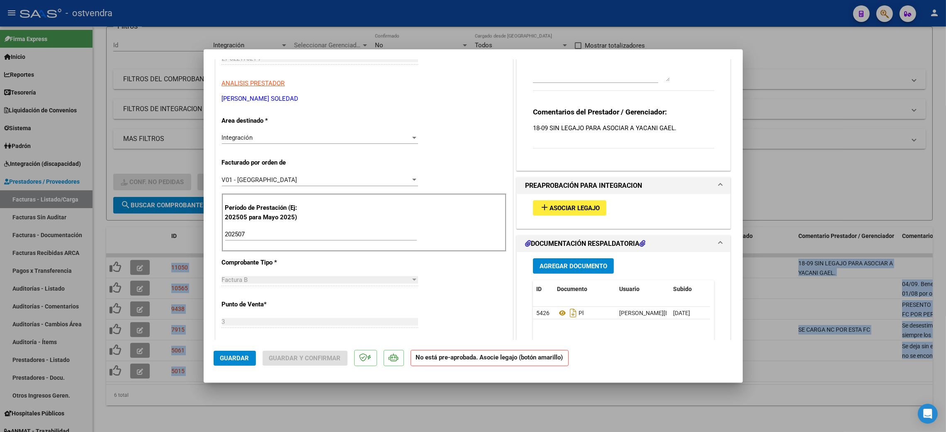
type input "$ 0,00"
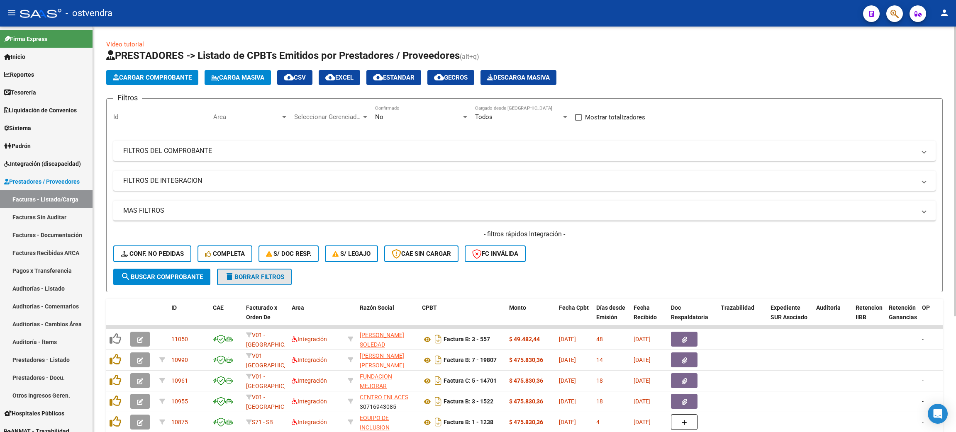
click at [267, 273] on span "delete Borrar Filtros" at bounding box center [254, 276] width 60 height 7
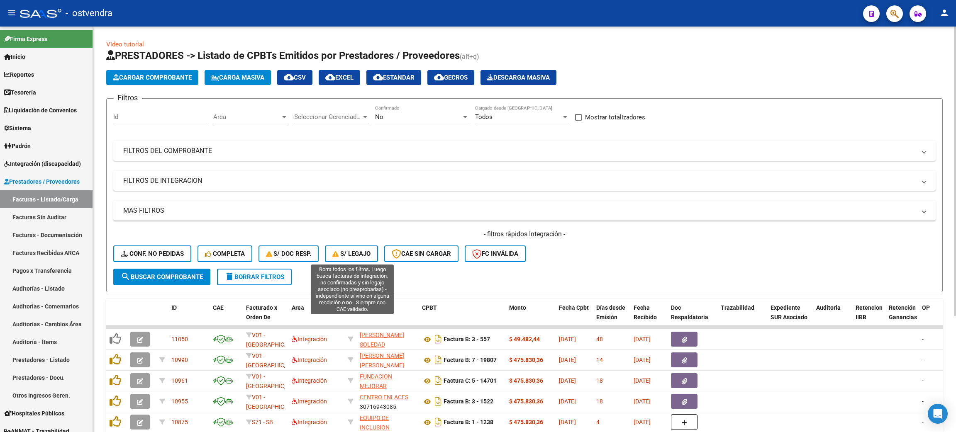
click at [343, 253] on span "S/ legajo" at bounding box center [351, 253] width 38 height 7
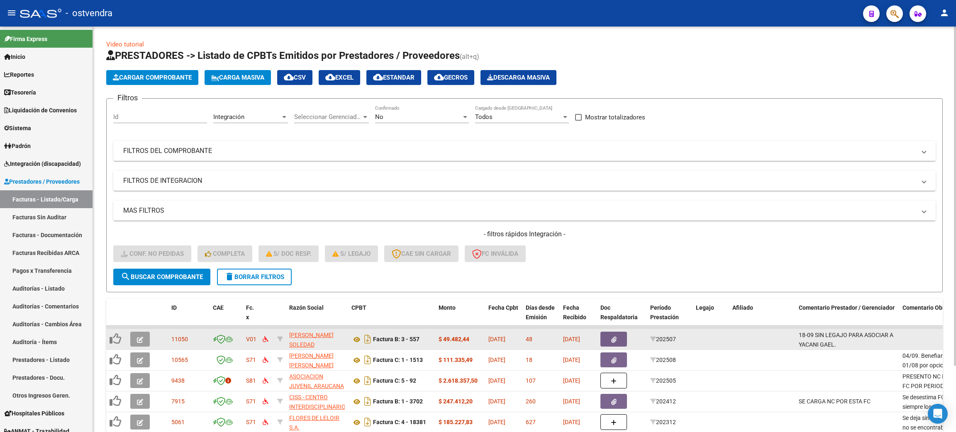
click at [143, 335] on button "button" at bounding box center [139, 339] width 19 height 15
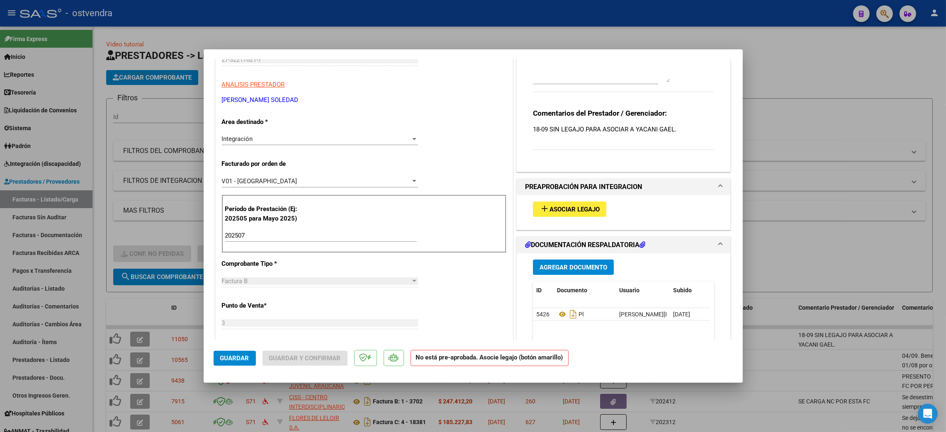
scroll to position [124, 0]
click at [540, 207] on mat-icon "add" at bounding box center [545, 207] width 10 height 10
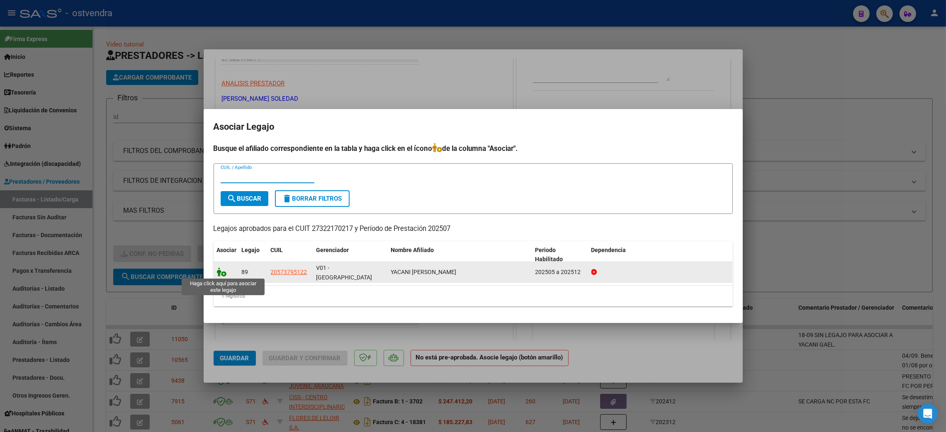
click at [223, 273] on icon at bounding box center [222, 272] width 10 height 9
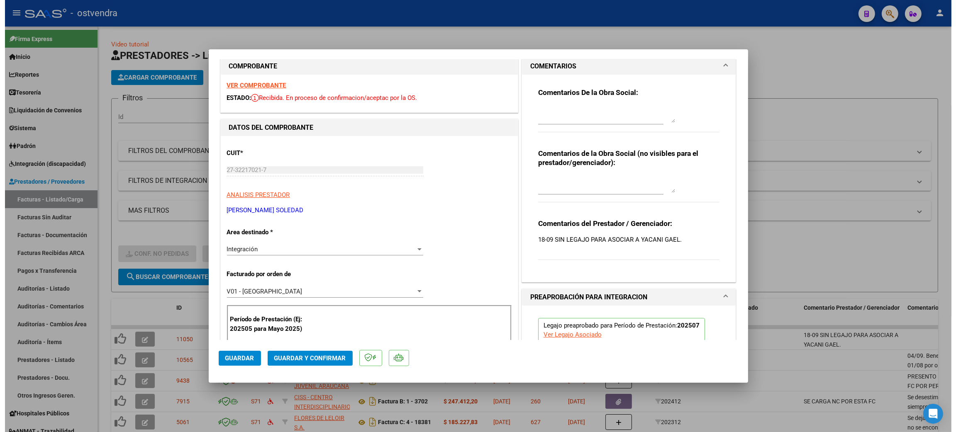
scroll to position [0, 0]
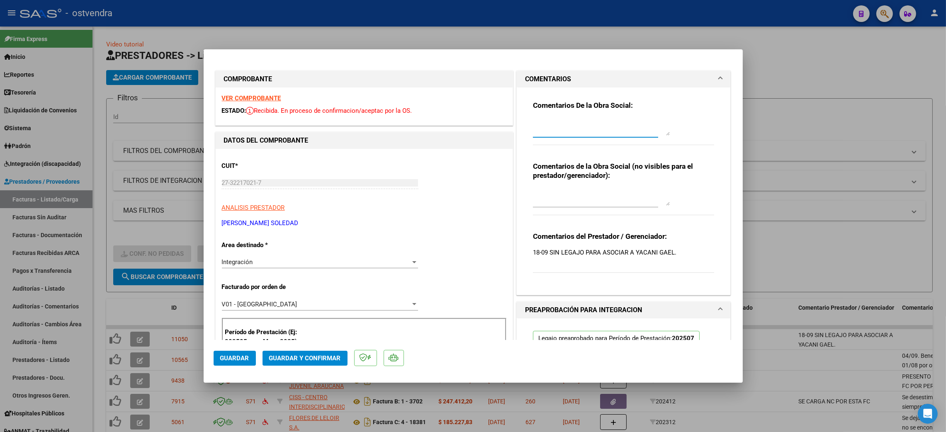
click at [548, 134] on textarea at bounding box center [601, 127] width 137 height 17
type textarea "19/09. se asocia legajo para proceso de fc"
click at [246, 360] on span "Guardar" at bounding box center [234, 358] width 29 height 7
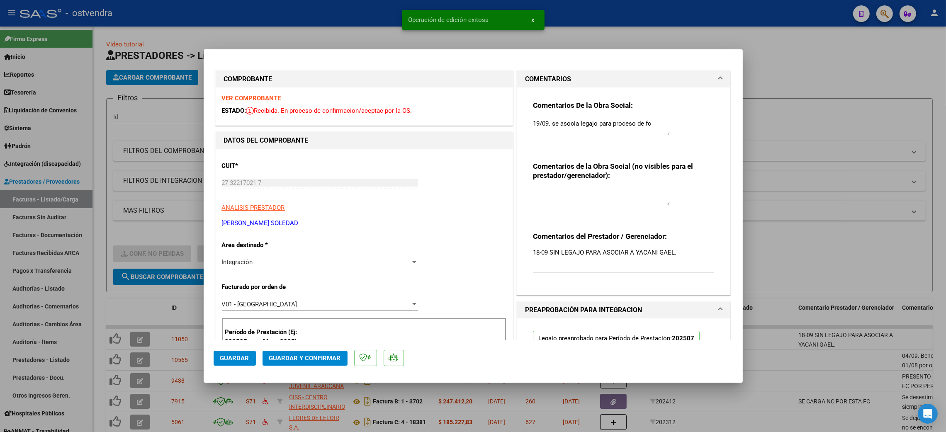
type input "$ 0,00"
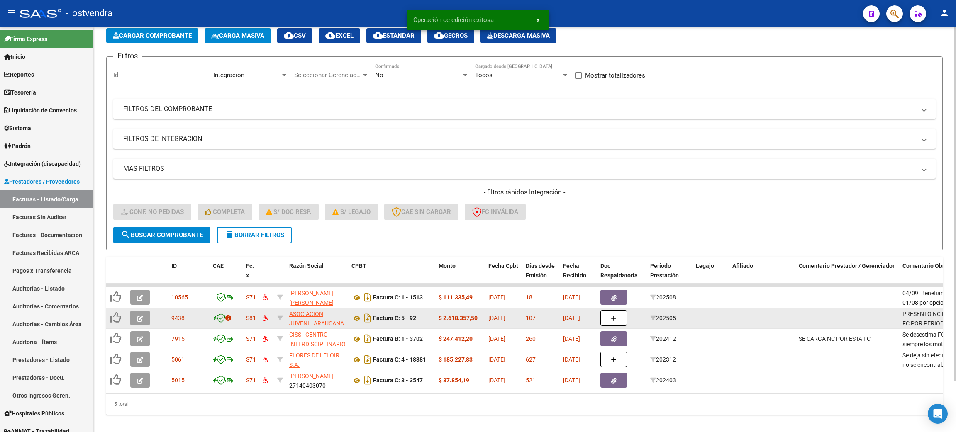
scroll to position [58, 0]
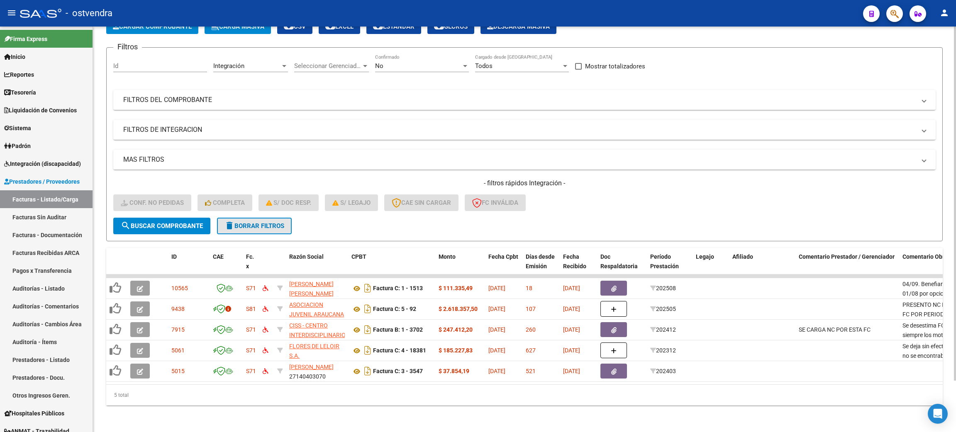
click at [256, 222] on span "delete Borrar Filtros" at bounding box center [254, 225] width 60 height 7
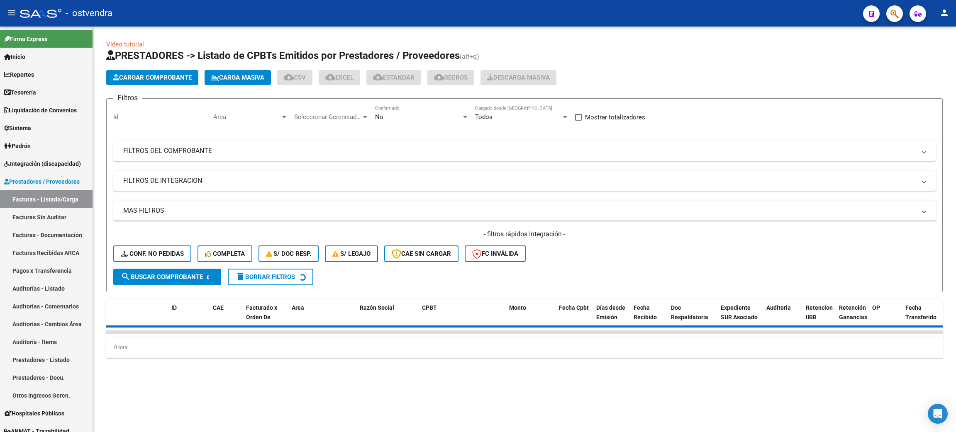
scroll to position [0, 0]
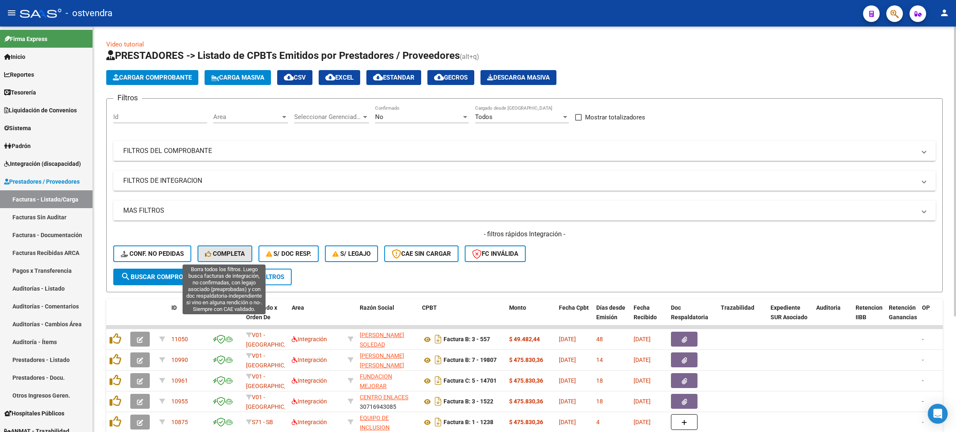
click at [235, 251] on span "Completa" at bounding box center [225, 253] width 40 height 7
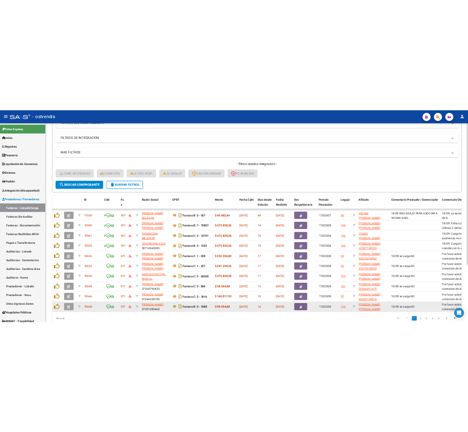
scroll to position [162, 0]
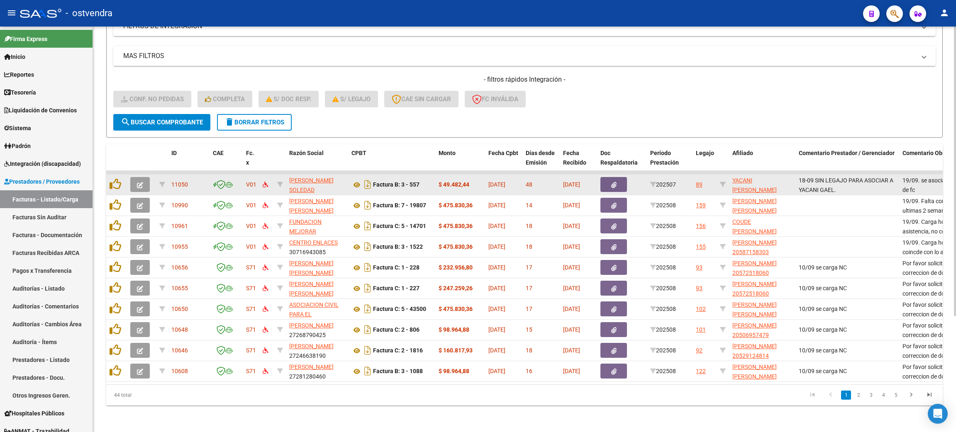
click at [146, 178] on button "button" at bounding box center [139, 184] width 19 height 15
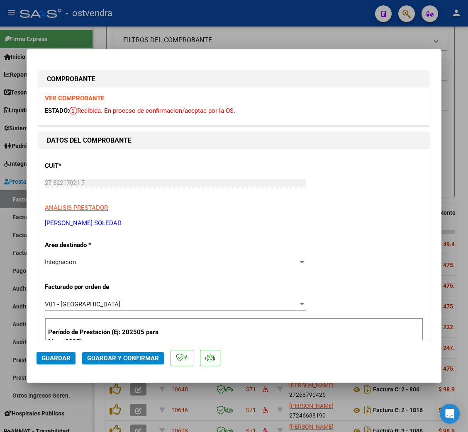
scroll to position [213, 0]
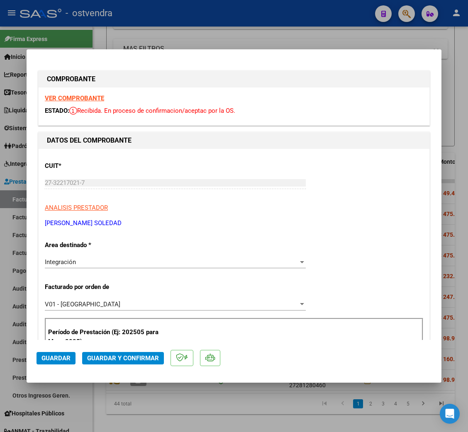
click at [83, 97] on strong "VER COMPROBANTE" at bounding box center [74, 98] width 59 height 7
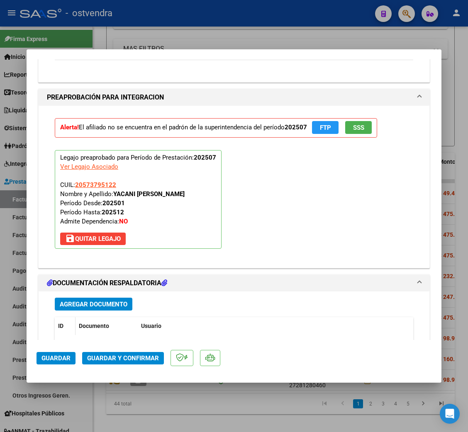
scroll to position [1058, 0]
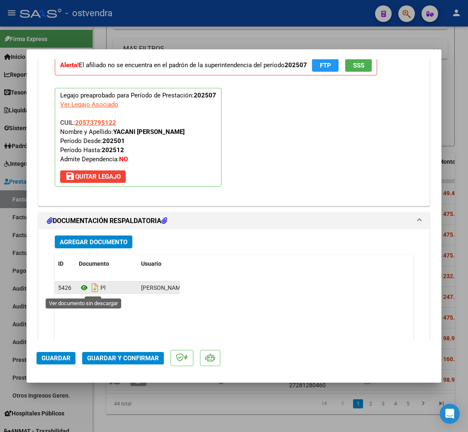
click at [81, 292] on icon at bounding box center [84, 288] width 11 height 10
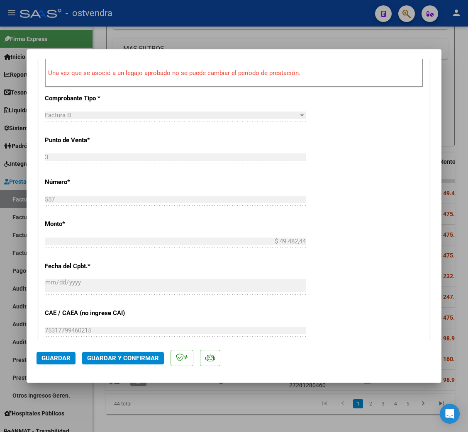
scroll to position [249, 0]
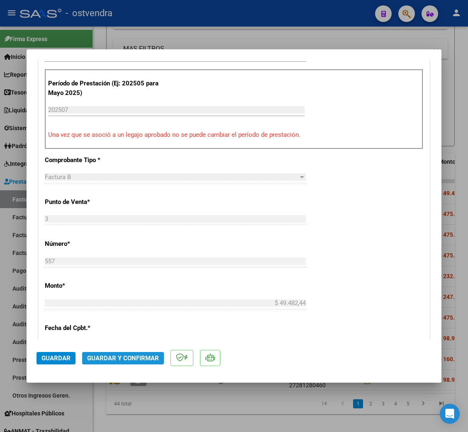
click at [148, 356] on span "Guardar y Confirmar" at bounding box center [123, 358] width 72 height 7
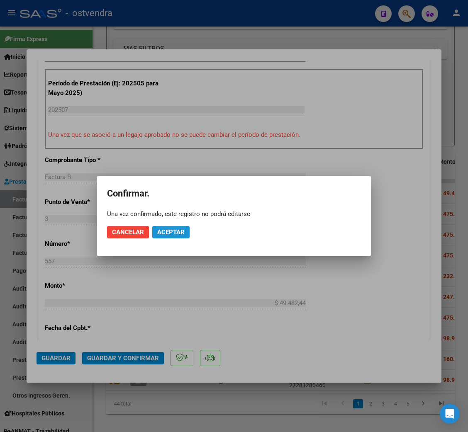
click at [183, 236] on span "Aceptar" at bounding box center [170, 232] width 27 height 7
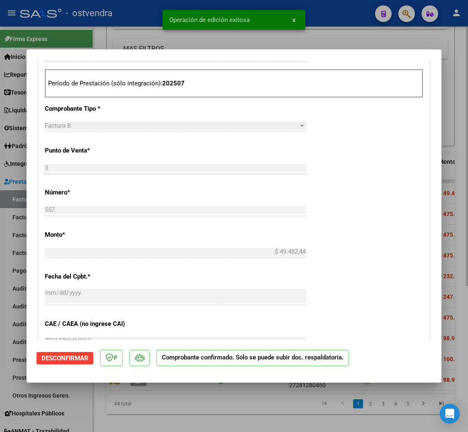
type input "$ 0,00"
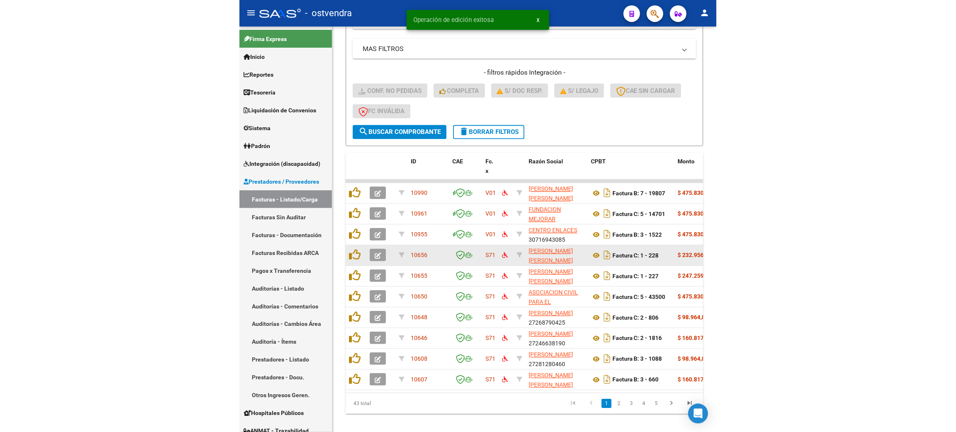
scroll to position [162, 0]
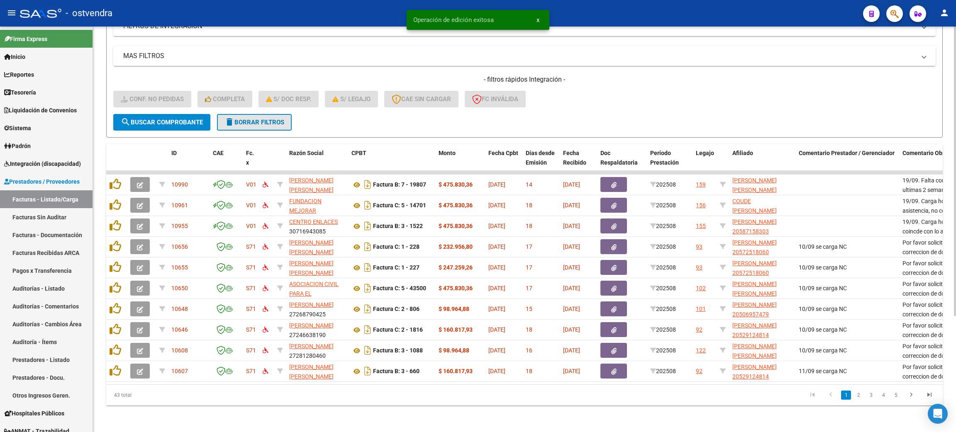
click at [288, 116] on button "delete Borrar Filtros" at bounding box center [254, 122] width 75 height 17
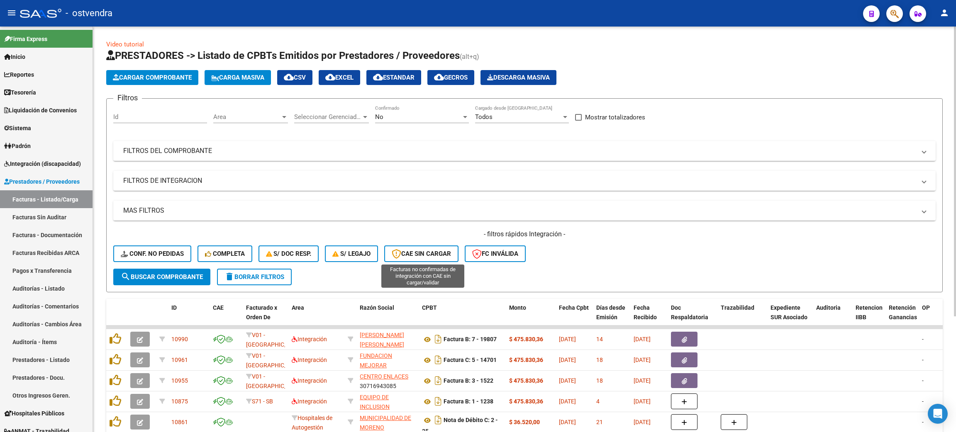
click at [418, 256] on button "CAE SIN CARGAR" at bounding box center [421, 254] width 74 height 17
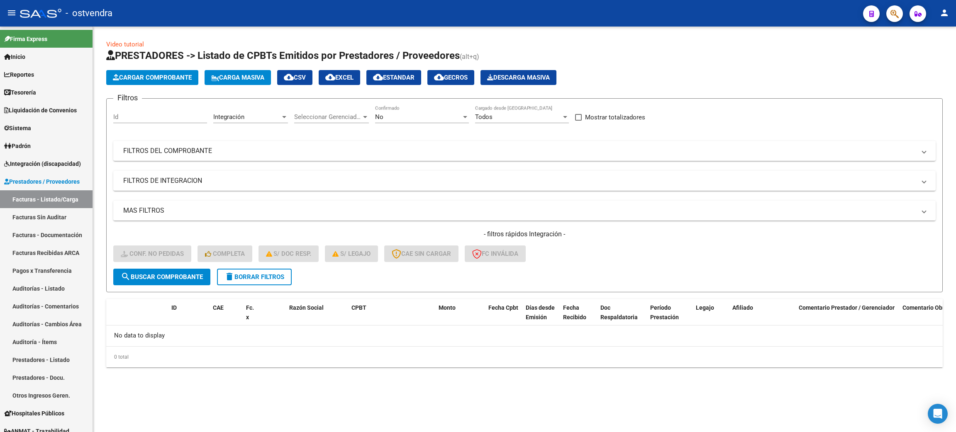
click at [256, 273] on span "delete Borrar Filtros" at bounding box center [254, 276] width 60 height 7
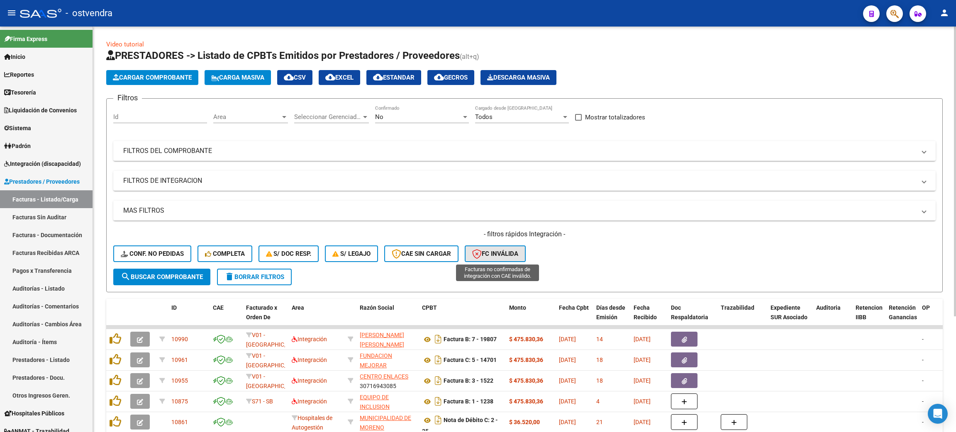
click at [491, 252] on span "FC Inválida" at bounding box center [495, 253] width 46 height 7
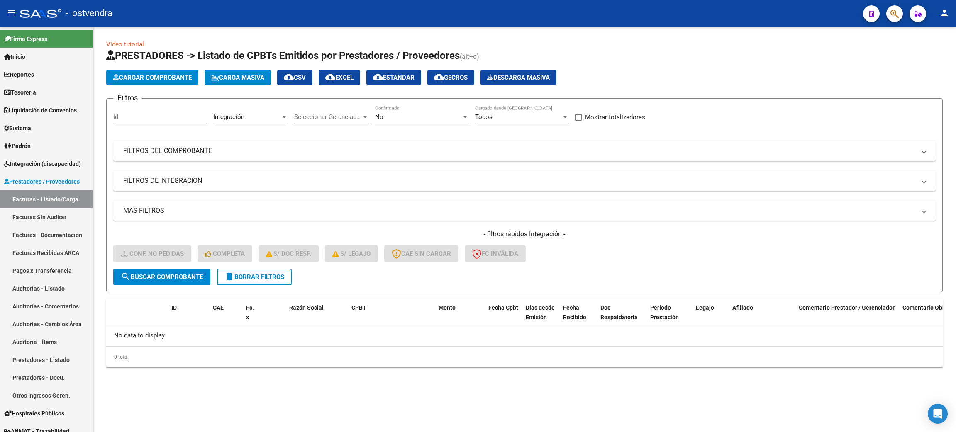
click at [268, 273] on span "delete Borrar Filtros" at bounding box center [254, 276] width 60 height 7
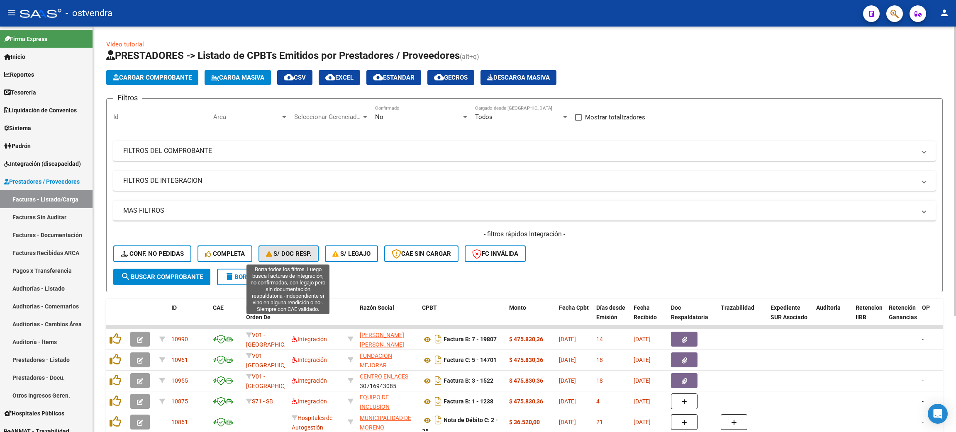
click at [285, 253] on span "S/ Doc Resp." at bounding box center [289, 253] width 46 height 7
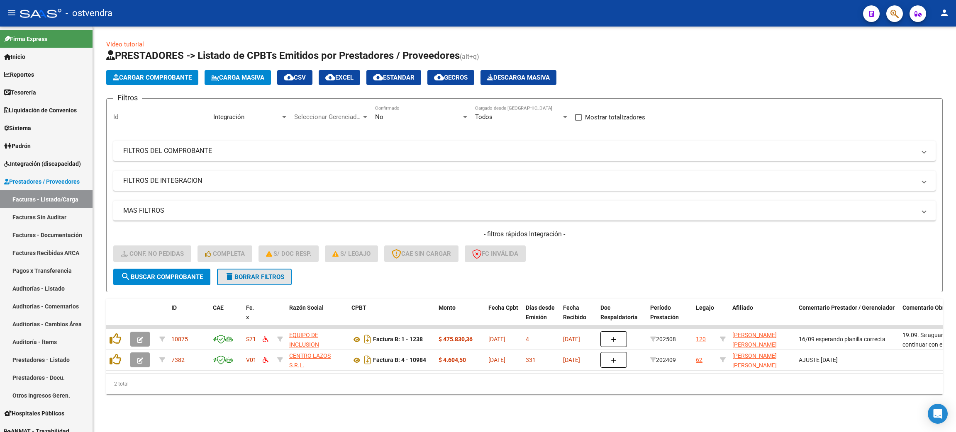
click at [255, 275] on span "delete Borrar Filtros" at bounding box center [254, 276] width 60 height 7
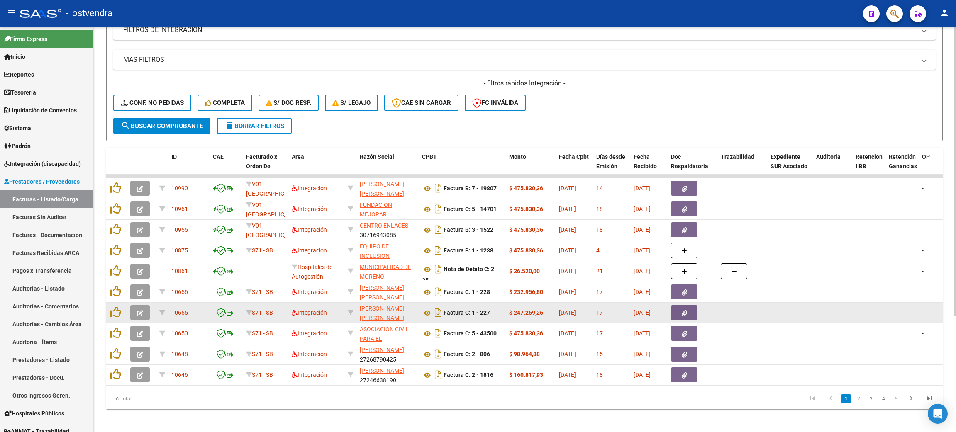
scroll to position [162, 0]
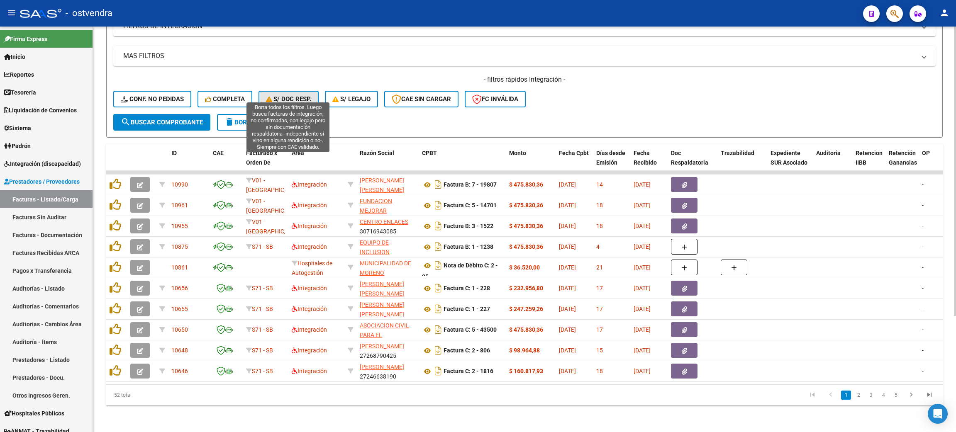
click at [272, 95] on button "S/ Doc Resp." at bounding box center [288, 99] width 61 height 17
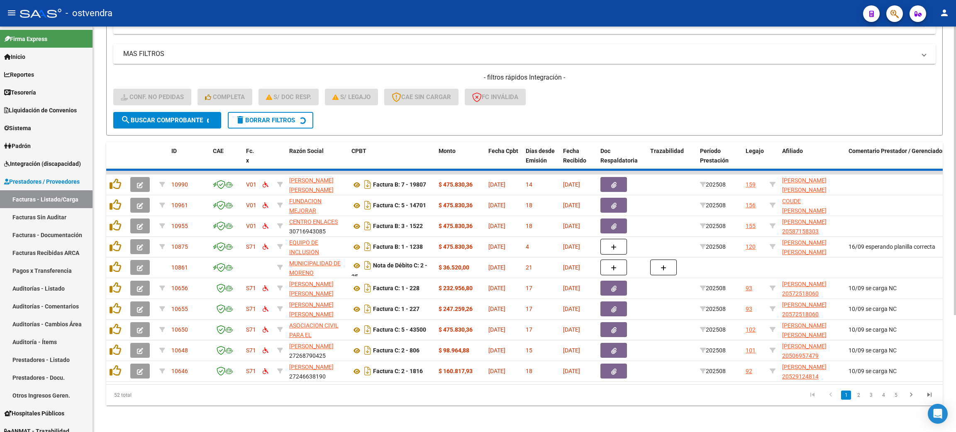
scroll to position [0, 0]
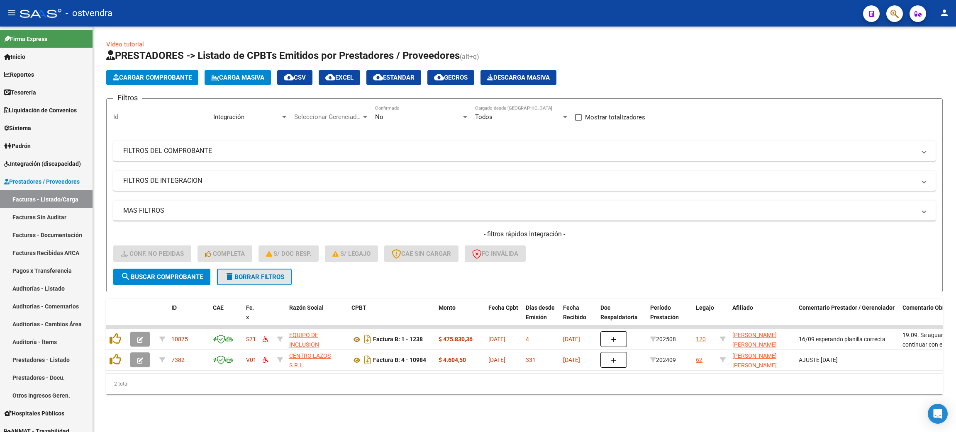
click at [268, 273] on span "delete Borrar Filtros" at bounding box center [254, 276] width 60 height 7
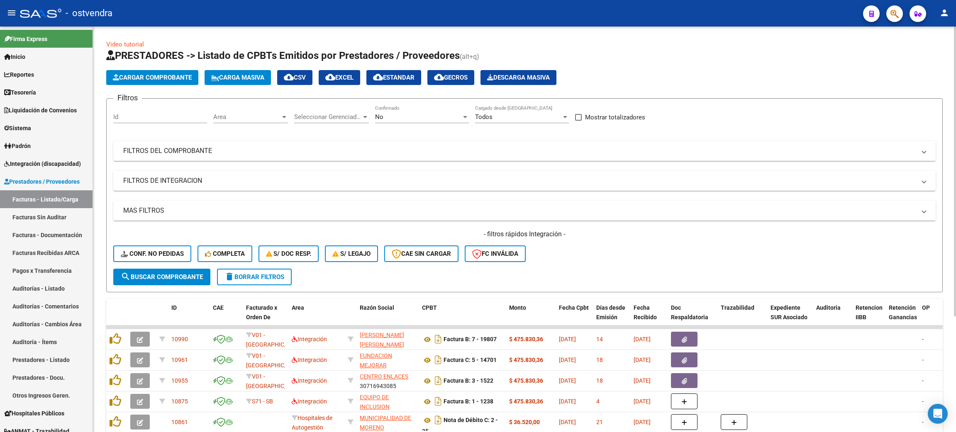
click at [268, 273] on span "delete Borrar Filtros" at bounding box center [254, 276] width 60 height 7
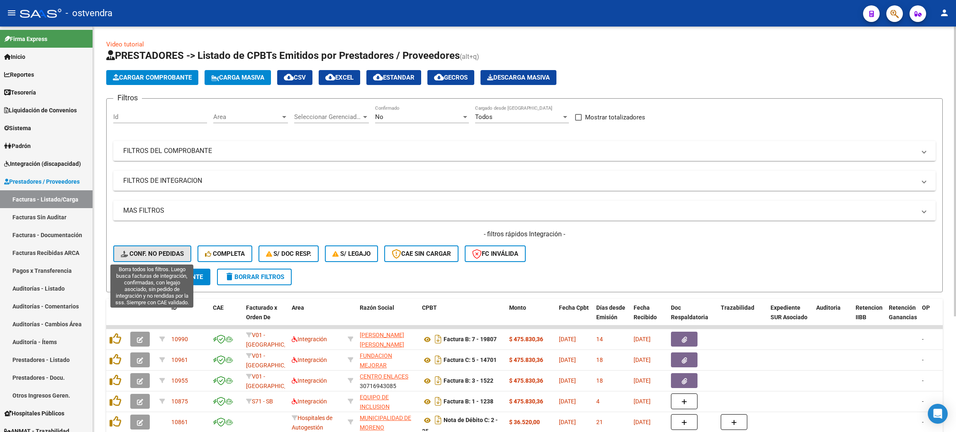
click at [160, 250] on span "Conf. no pedidas" at bounding box center [152, 253] width 63 height 7
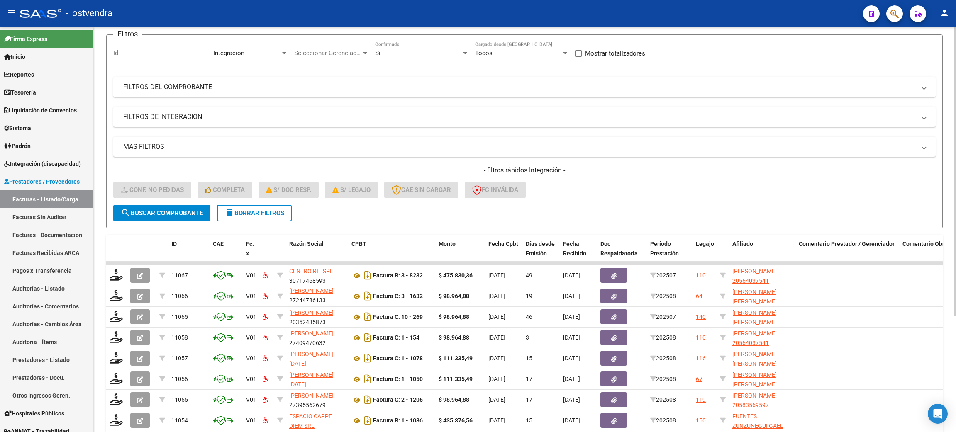
scroll to position [38, 0]
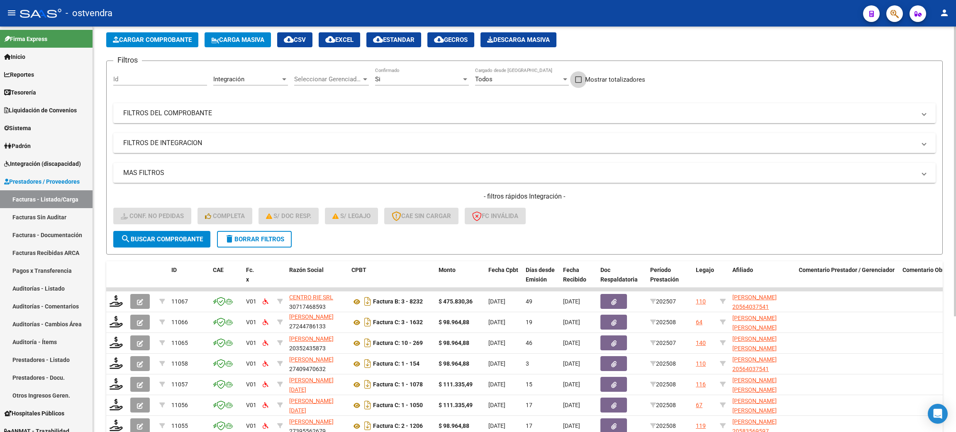
click at [581, 79] on span at bounding box center [578, 79] width 7 height 7
click at [578, 83] on input "Mostrar totalizadores" at bounding box center [578, 83] width 0 height 0
click at [186, 236] on span "search Buscar Comprobante" at bounding box center [162, 239] width 82 height 7
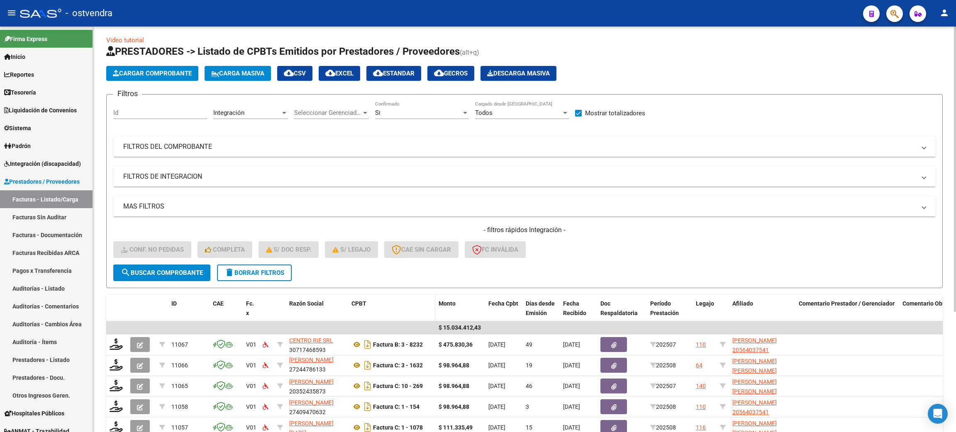
scroll to position [0, 0]
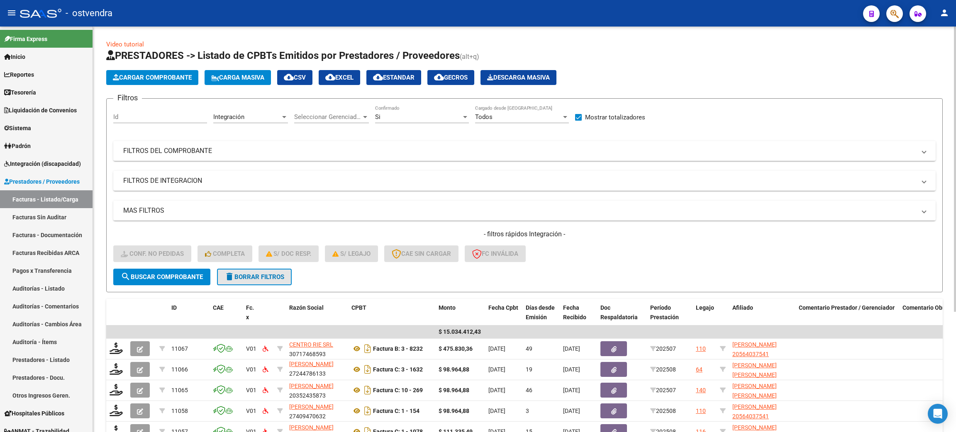
click at [268, 270] on button "delete Borrar Filtros" at bounding box center [254, 277] width 75 height 17
checkbox input "false"
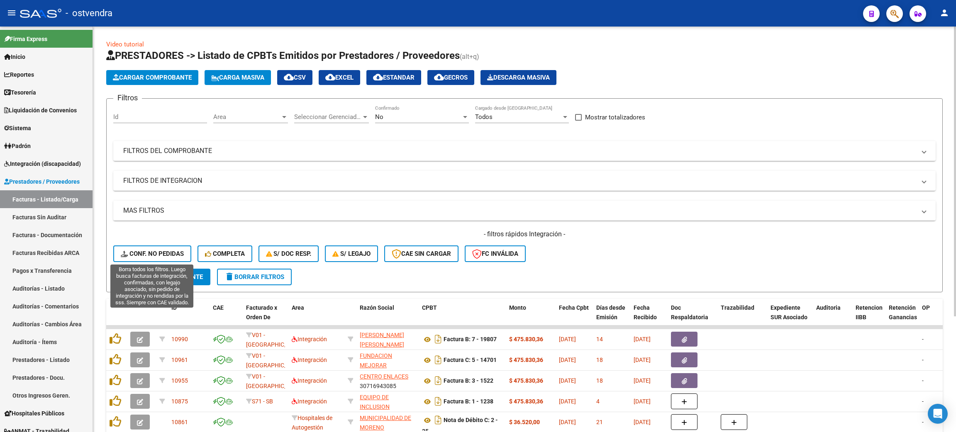
click at [176, 251] on span "Conf. no pedidas" at bounding box center [152, 253] width 63 height 7
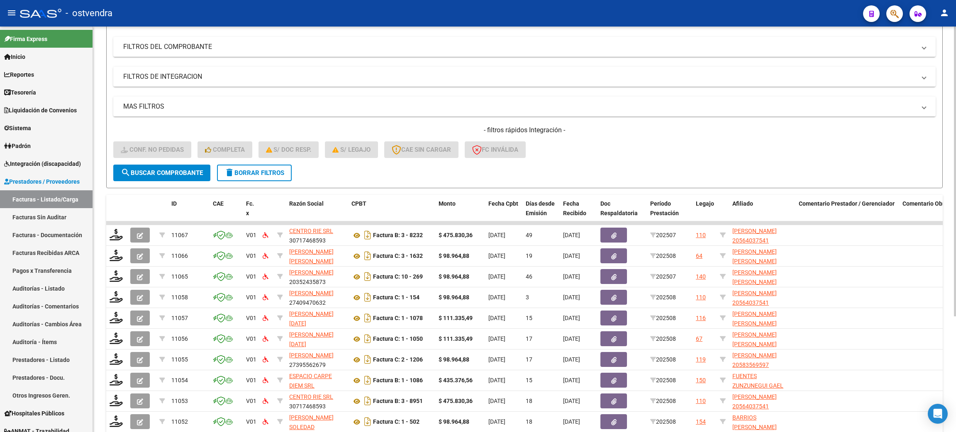
scroll to position [124, 0]
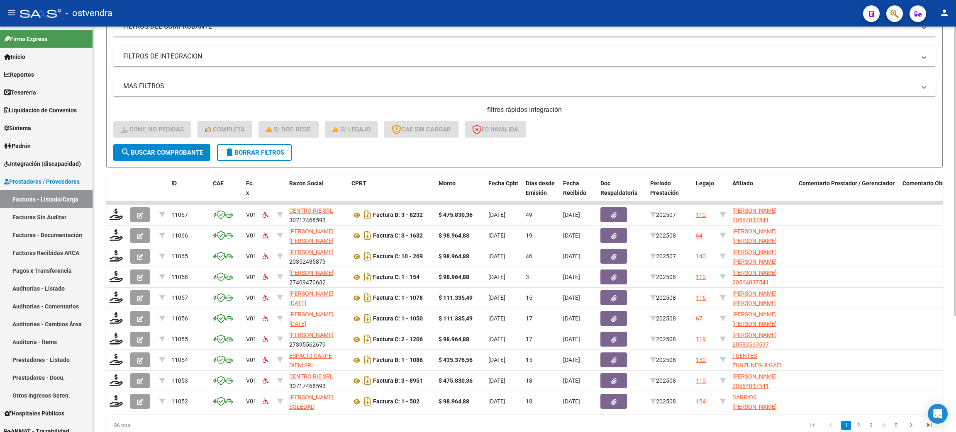
click at [273, 149] on span "delete Borrar Filtros" at bounding box center [254, 152] width 60 height 7
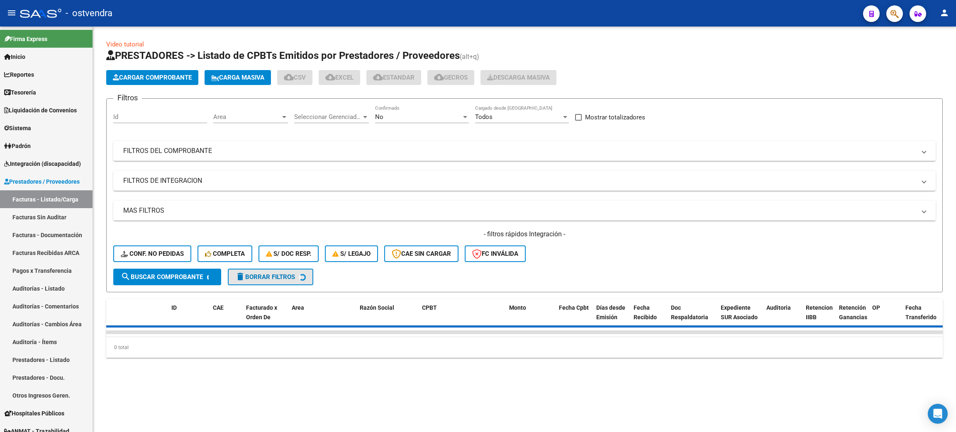
scroll to position [0, 0]
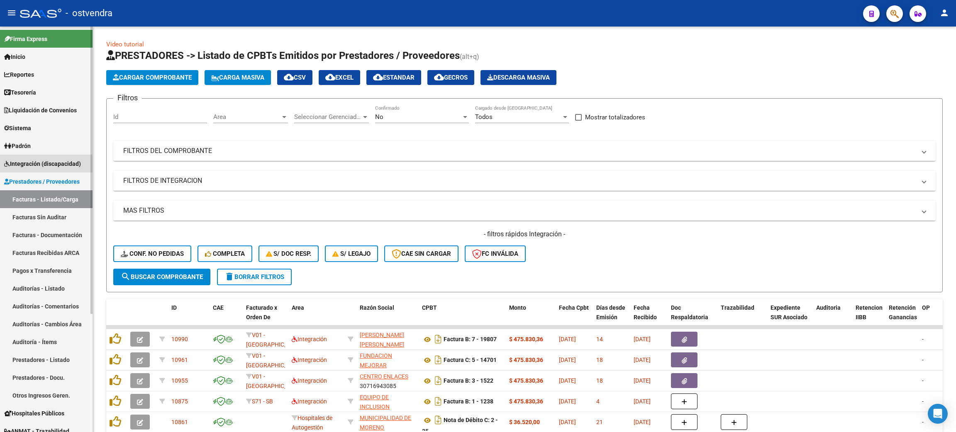
click at [31, 161] on span "Integración (discapacidad)" at bounding box center [42, 163] width 77 height 9
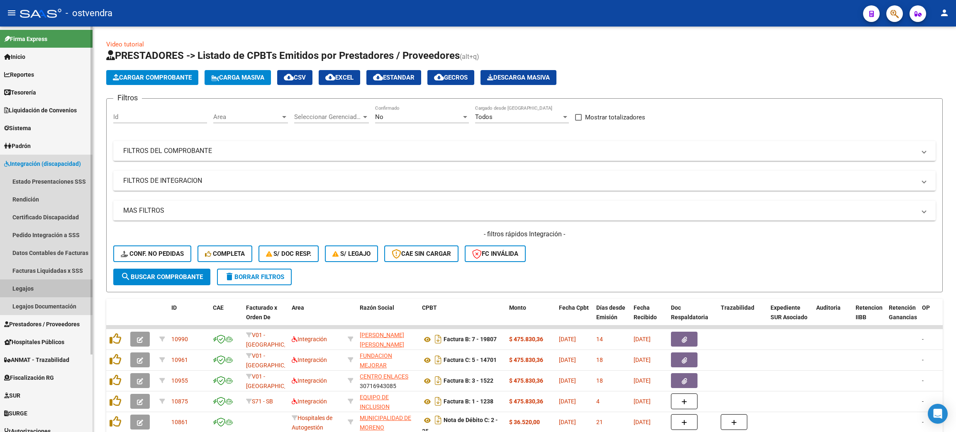
click at [32, 291] on link "Legajos" at bounding box center [46, 289] width 93 height 18
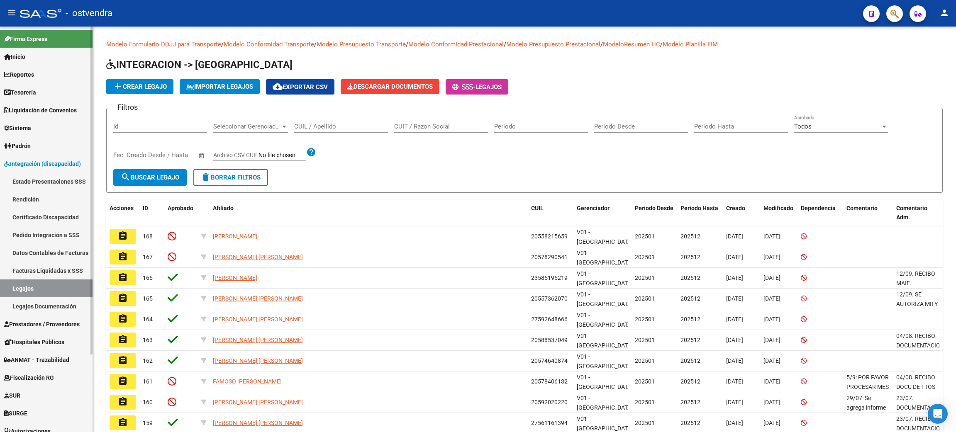
click at [59, 307] on link "Legajos Documentación" at bounding box center [46, 306] width 93 height 18
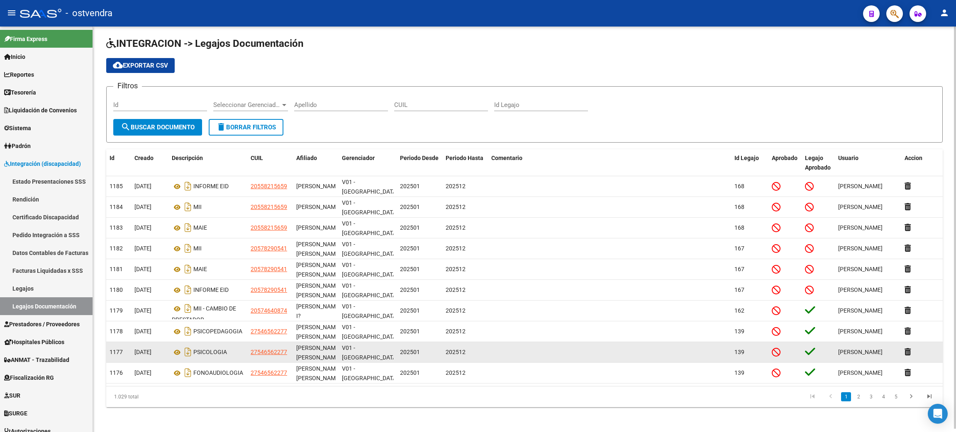
scroll to position [3, 0]
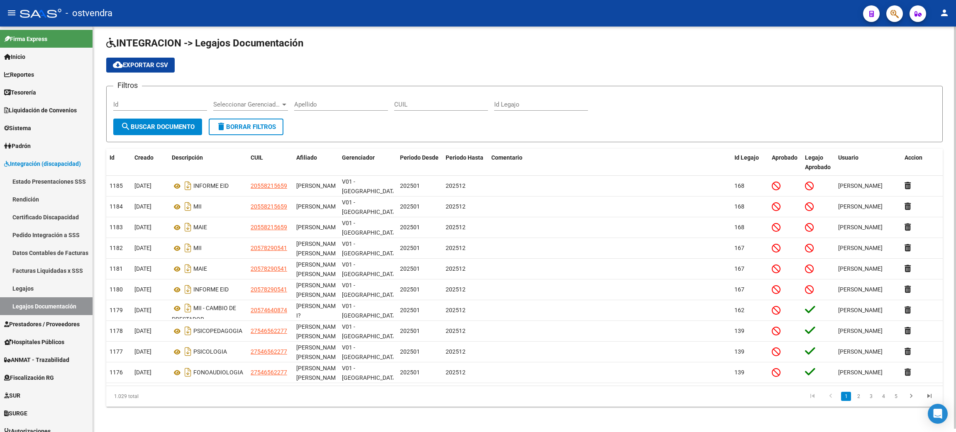
click at [855, 394] on link "2" at bounding box center [858, 396] width 10 height 9
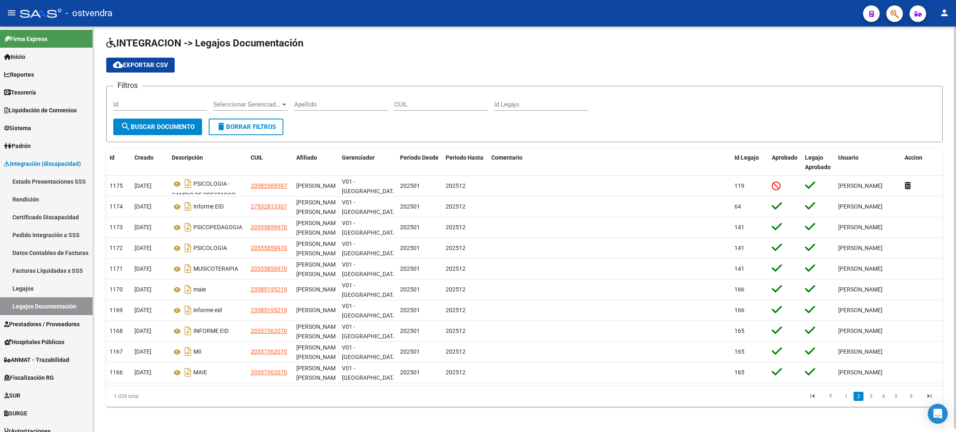
click at [840, 395] on li "1" at bounding box center [846, 397] width 12 height 14
click at [843, 397] on link "1" at bounding box center [846, 396] width 10 height 9
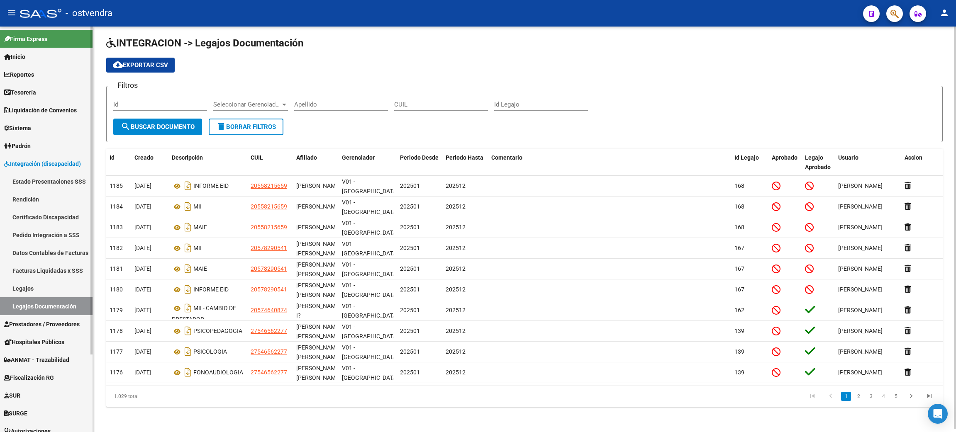
click at [40, 322] on span "Prestadores / Proveedores" at bounding box center [42, 324] width 76 height 9
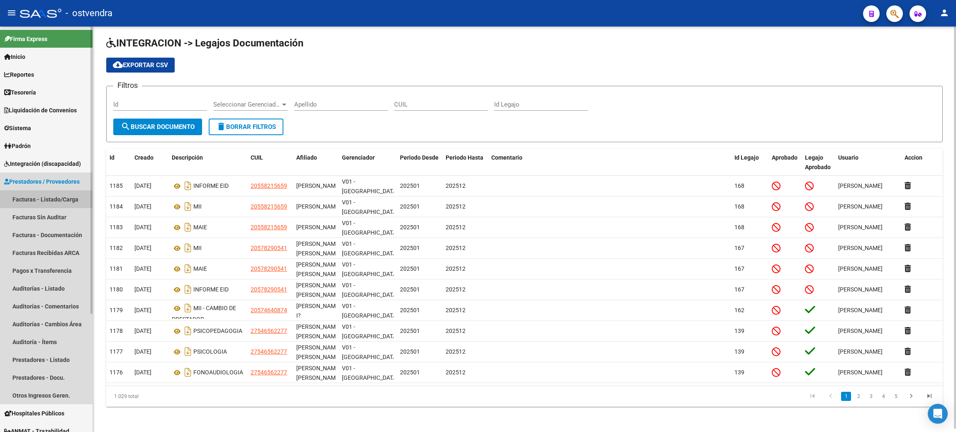
click at [55, 198] on link "Facturas - Listado/Carga" at bounding box center [46, 199] width 93 height 18
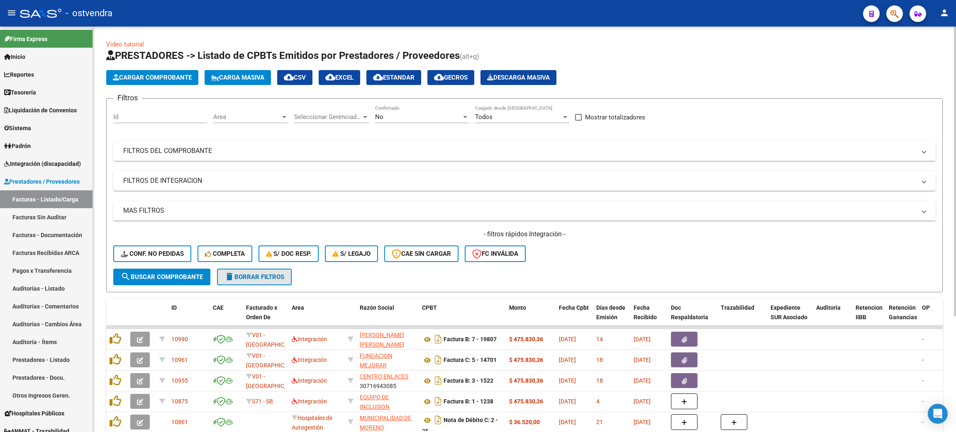
click at [274, 275] on span "delete Borrar Filtros" at bounding box center [254, 276] width 60 height 7
click at [169, 253] on span "Conf. no pedidas" at bounding box center [152, 253] width 63 height 7
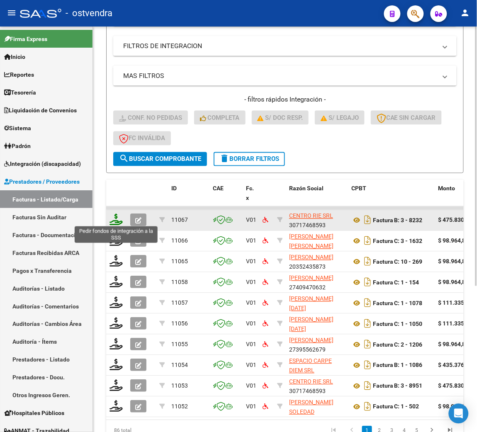
click at [118, 218] on icon at bounding box center [116, 220] width 13 height 12
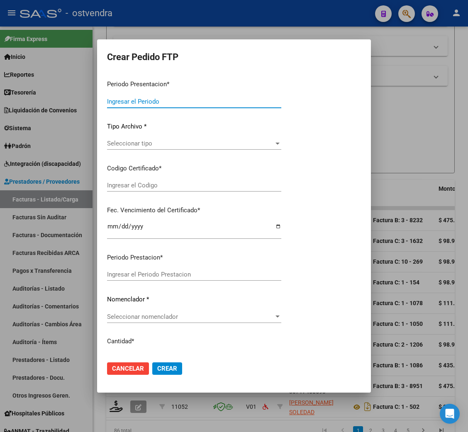
type input "202508"
type input "202507"
type input "$ 475.830,36"
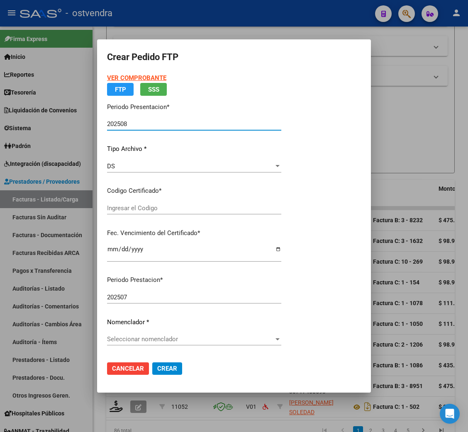
type input "arg02000564037542024021420290214bue316"
type input "[DATE]"
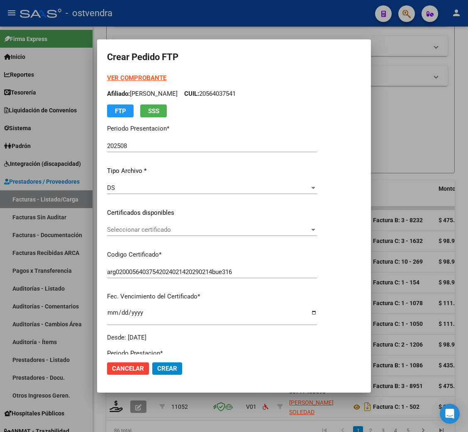
click at [133, 74] on strong "VER COMPROBANTE" at bounding box center [136, 77] width 59 height 7
click at [143, 228] on span "Seleccionar certificado" at bounding box center [208, 229] width 202 height 7
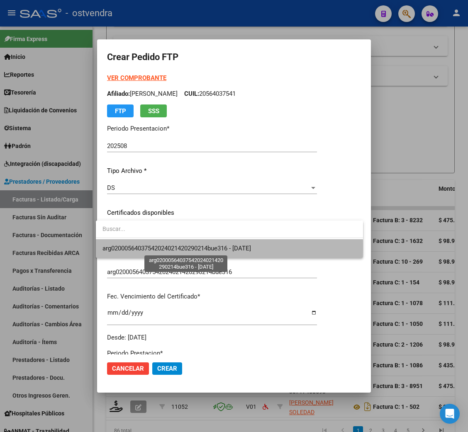
click at [146, 248] on span "arg02000564037542024021420290214bue316 - [DATE]" at bounding box center [176, 248] width 149 height 7
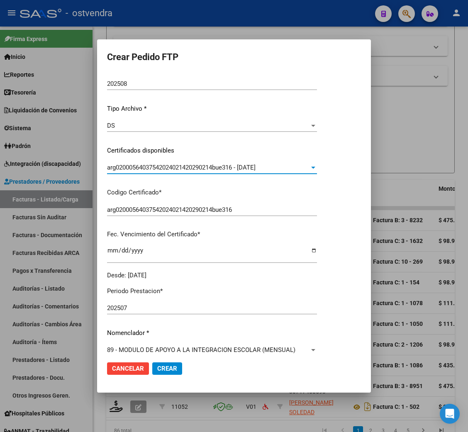
scroll to position [124, 0]
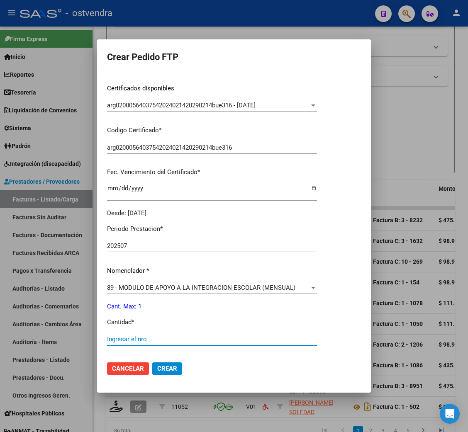
click at [145, 336] on input "Ingresar el nro" at bounding box center [212, 339] width 210 height 7
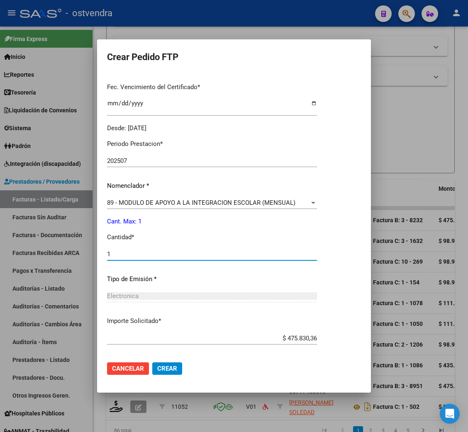
scroll to position [249, 0]
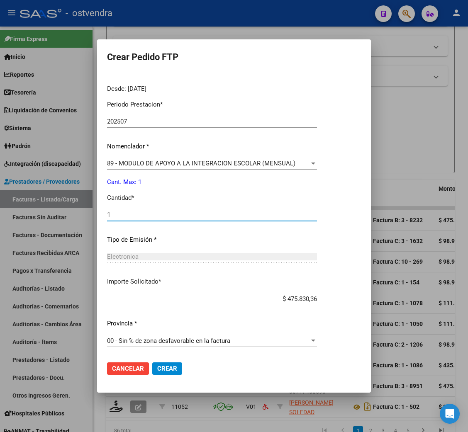
type input "1"
click at [168, 365] on span "Crear" at bounding box center [167, 368] width 20 height 7
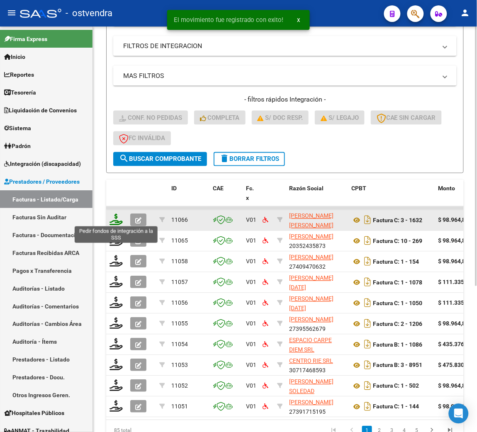
click at [115, 218] on icon at bounding box center [116, 220] width 13 height 12
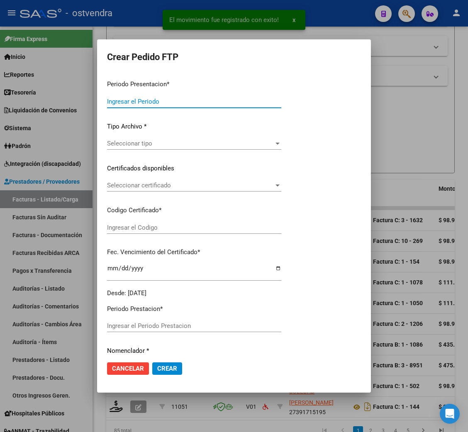
type input "202508"
type input "$ 98.964,88"
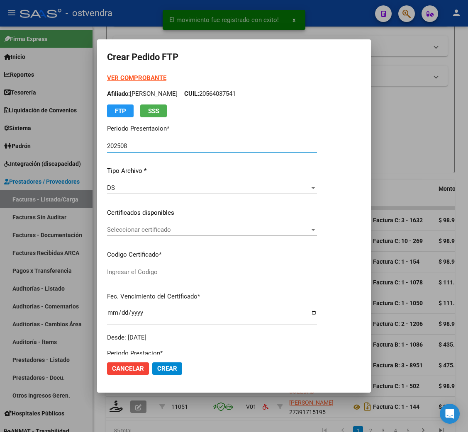
type input "ARG01000532813302023110320281103BS439"
type input "[DATE]"
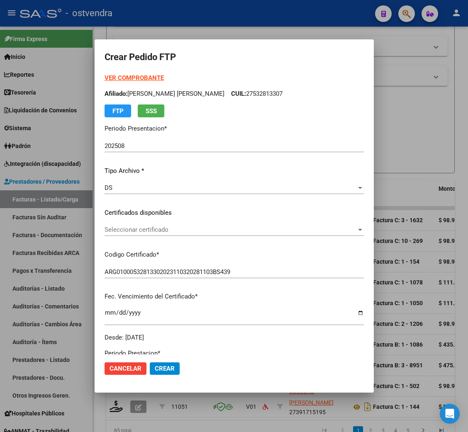
click at [128, 78] on strong "VER COMPROBANTE" at bounding box center [134, 77] width 59 height 7
click at [144, 229] on span "Seleccionar certificado" at bounding box center [231, 229] width 252 height 7
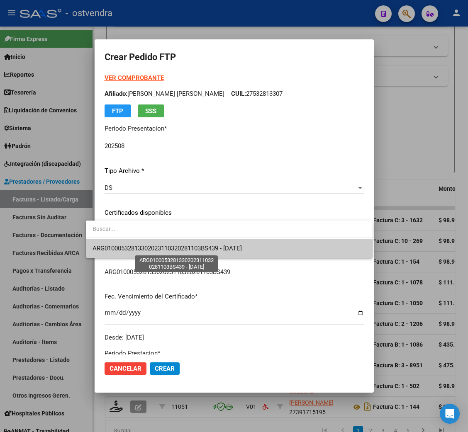
click at [150, 246] on span "ARG01000532813302023110320281103BS439 - [DATE]" at bounding box center [167, 248] width 149 height 7
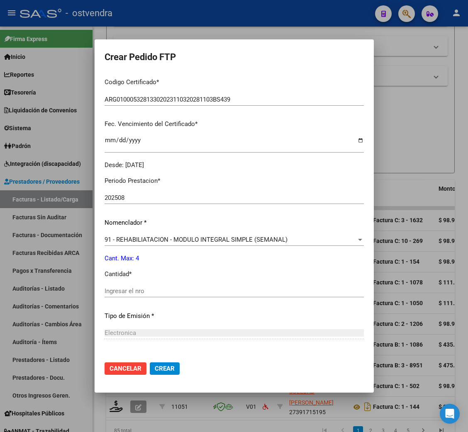
scroll to position [186, 0]
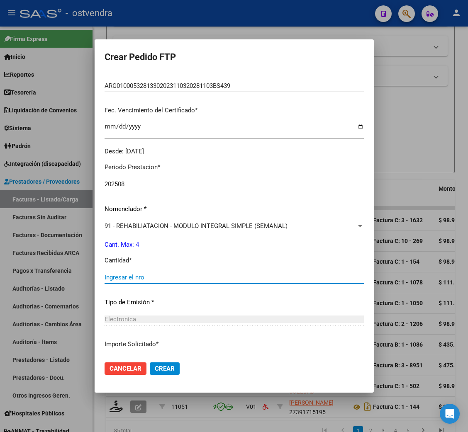
click at [123, 275] on input "Ingresar el nro" at bounding box center [234, 277] width 259 height 7
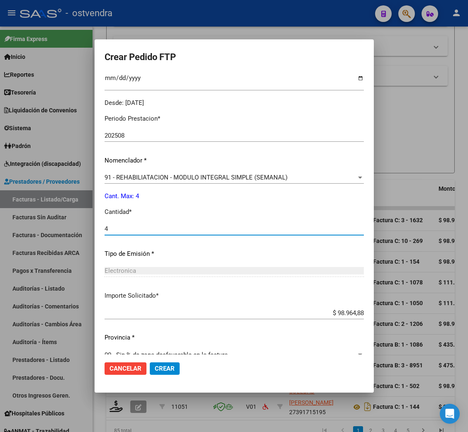
scroll to position [249, 0]
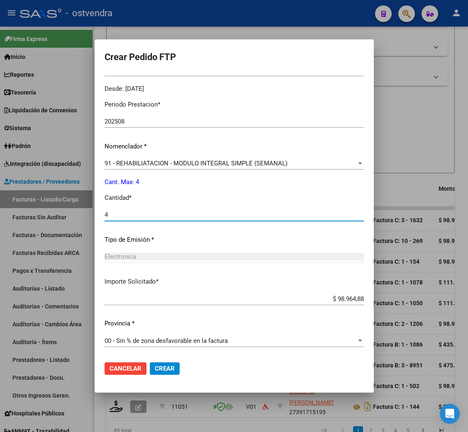
type input "4"
click at [155, 370] on span "Crear" at bounding box center [165, 368] width 20 height 7
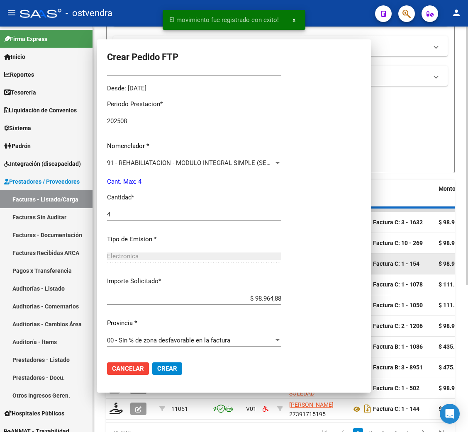
scroll to position [0, 0]
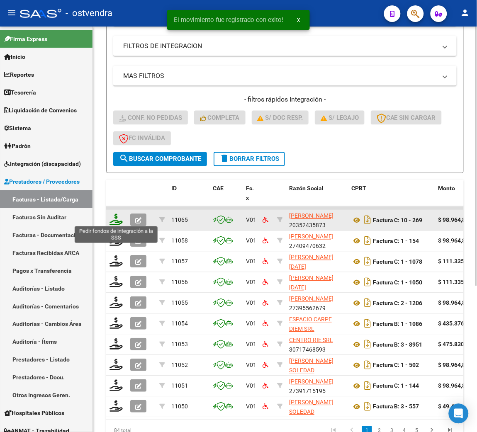
click at [114, 214] on icon at bounding box center [116, 220] width 13 height 12
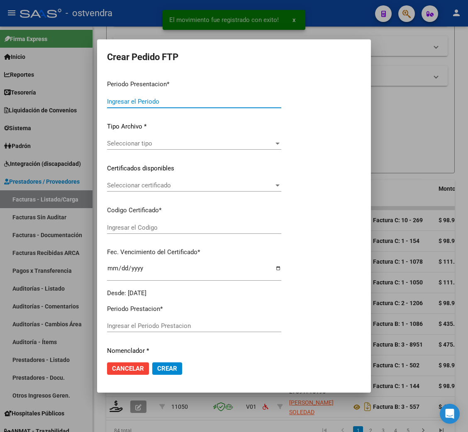
type input "202508"
type input "202507"
type input "$ 98.964,88"
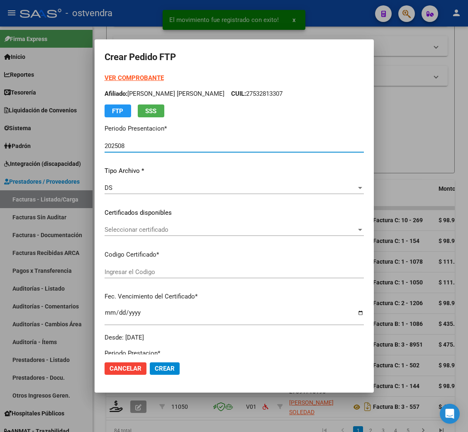
type input "ARG02000547296832025010620270106BUE415"
type input "2027-01-06"
click at [123, 75] on strong "VER COMPROBANTE" at bounding box center [134, 77] width 59 height 7
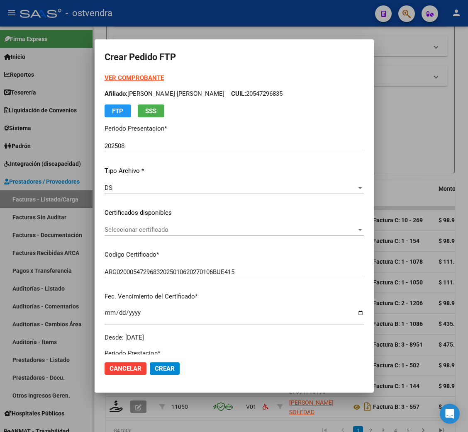
click at [123, 231] on span "Seleccionar certificado" at bounding box center [231, 229] width 252 height 7
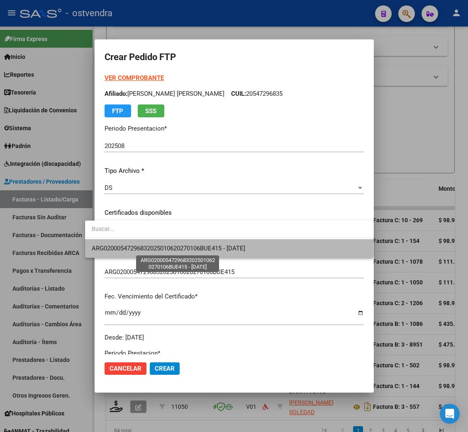
click at [125, 246] on span "ARG02000547296832025010620270106BUE415 - 2027-01-06" at bounding box center [168, 248] width 153 height 7
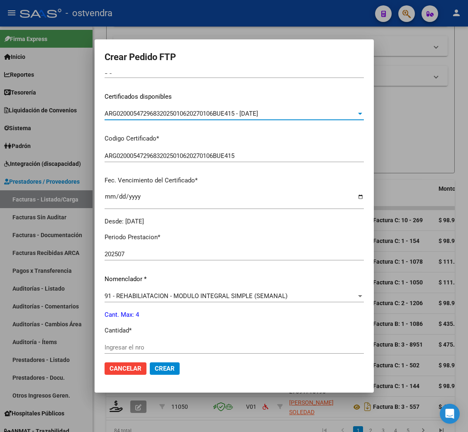
scroll to position [124, 0]
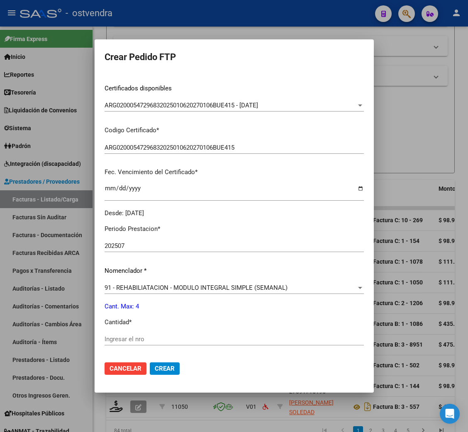
click at [124, 335] on div "Ingresar el nro" at bounding box center [234, 339] width 259 height 12
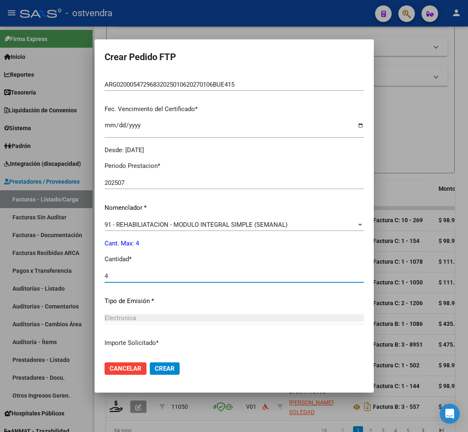
scroll to position [249, 0]
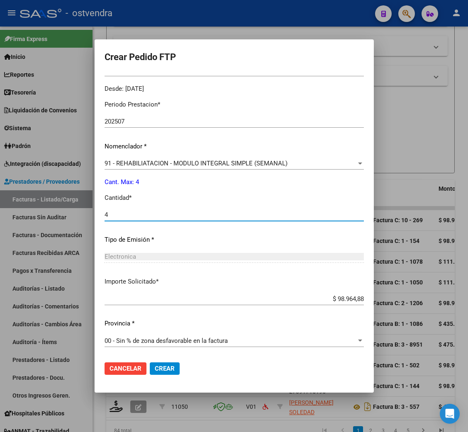
type input "4"
click at [158, 369] on span "Crear" at bounding box center [165, 368] width 20 height 7
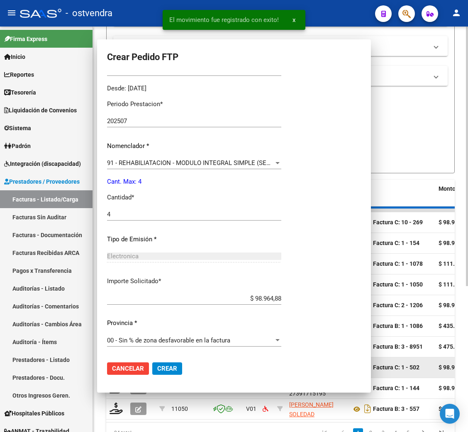
scroll to position [204, 0]
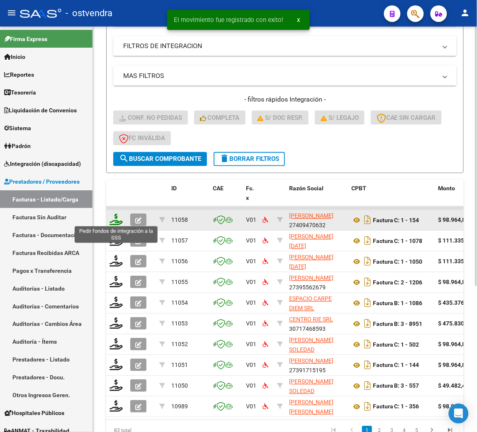
click at [120, 223] on icon at bounding box center [116, 220] width 13 height 12
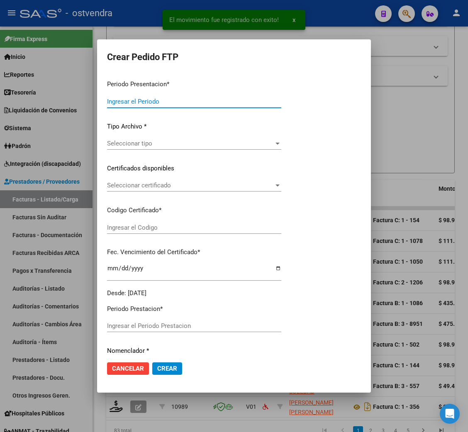
type input "202508"
type input "$ 98.964,88"
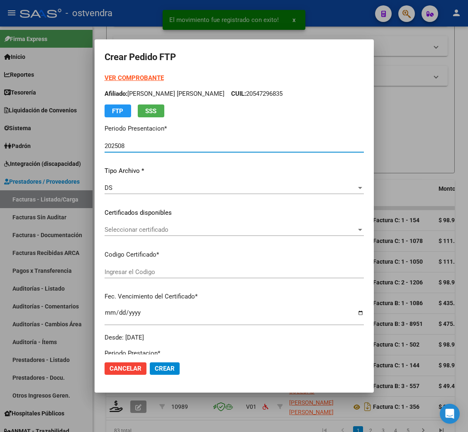
type input "arg02000564037542024021420290214bue316"
type input "[DATE]"
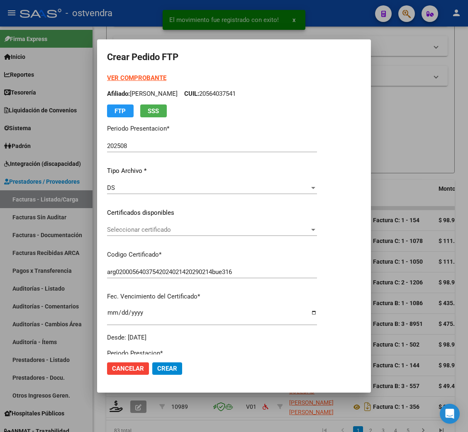
click at [118, 79] on strong "VER COMPROBANTE" at bounding box center [136, 77] width 59 height 7
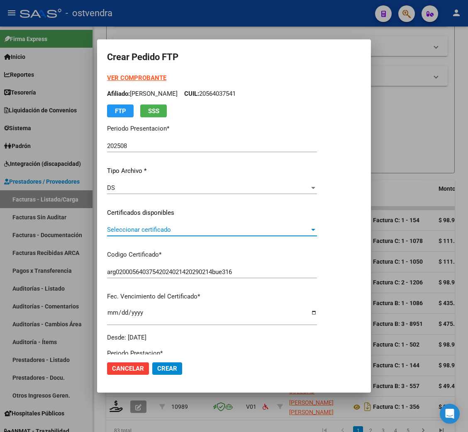
click at [138, 228] on span "Seleccionar certificado" at bounding box center [208, 229] width 202 height 7
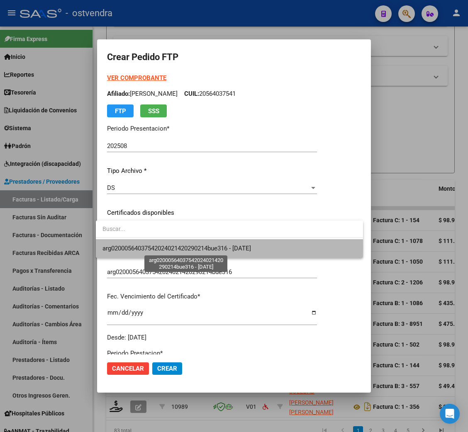
click at [144, 248] on span "arg02000564037542024021420290214bue316 - [DATE]" at bounding box center [176, 248] width 149 height 7
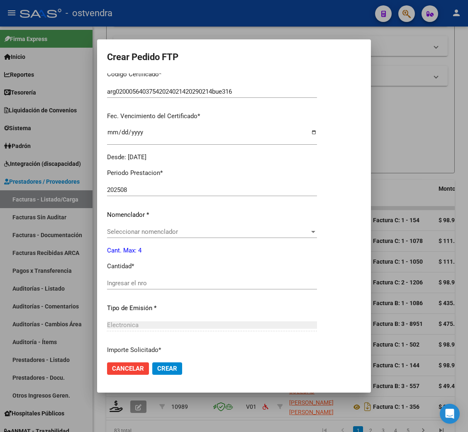
scroll to position [186, 0]
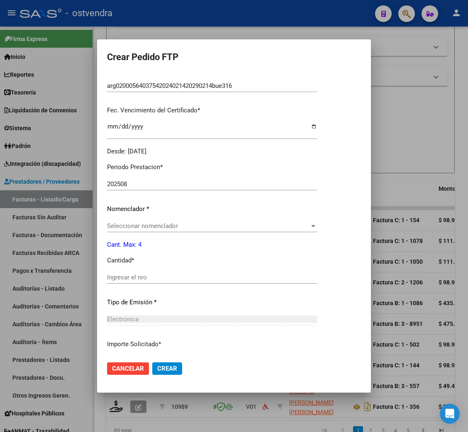
click at [139, 220] on div "Seleccionar nomenclador Seleccionar nomenclador" at bounding box center [212, 226] width 210 height 12
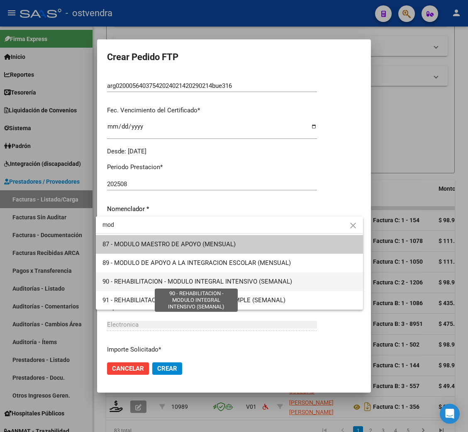
type input "mod"
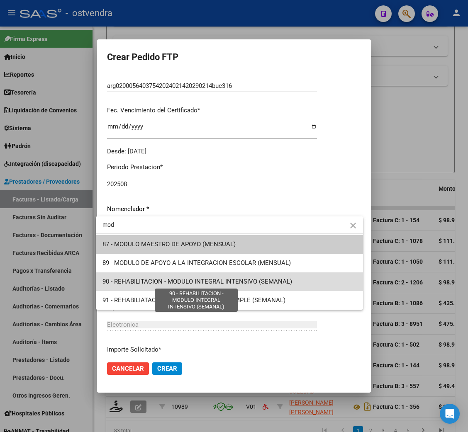
click at [242, 281] on span "90 - REHABILITACION - MODULO INTEGRAL INTENSIVO (SEMANAL)" at bounding box center [197, 281] width 190 height 7
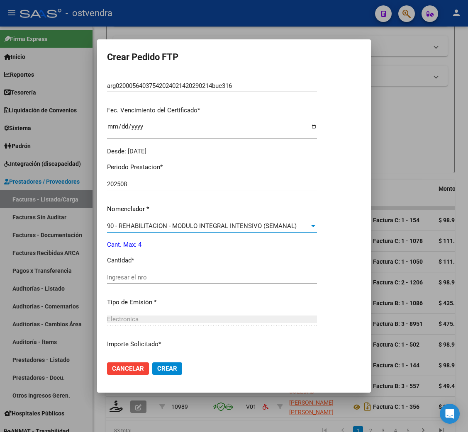
click at [135, 275] on input "Ingresar el nro" at bounding box center [212, 277] width 210 height 7
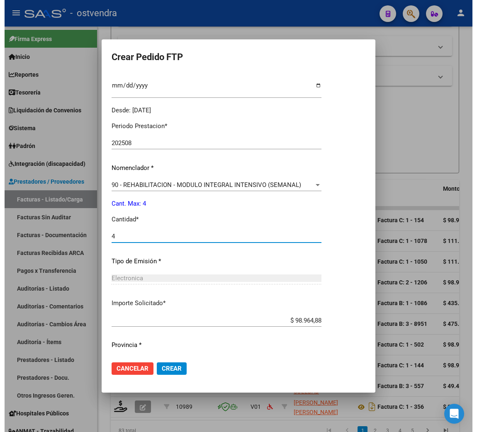
scroll to position [249, 0]
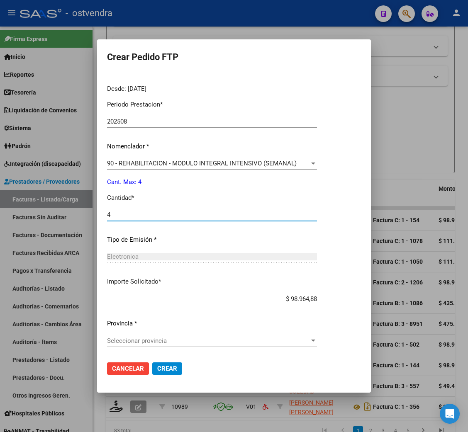
type input "4"
click at [151, 342] on span "Seleccionar provincia" at bounding box center [208, 340] width 202 height 7
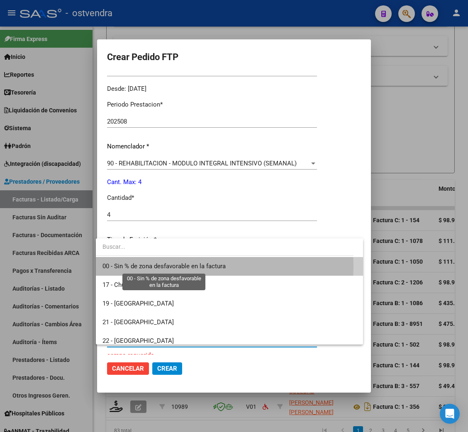
click at [144, 266] on span "00 - Sin % de zona desfavorable en la factura" at bounding box center [163, 266] width 123 height 7
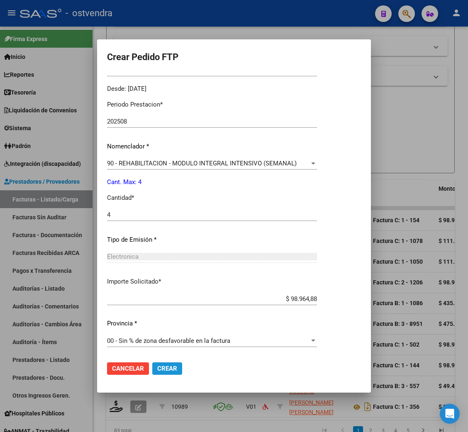
click at [166, 368] on span "Crear" at bounding box center [167, 368] width 20 height 7
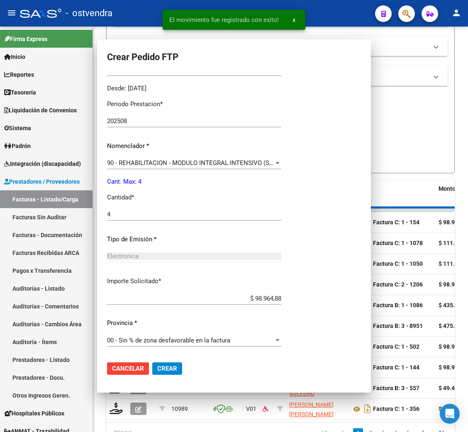
scroll to position [0, 0]
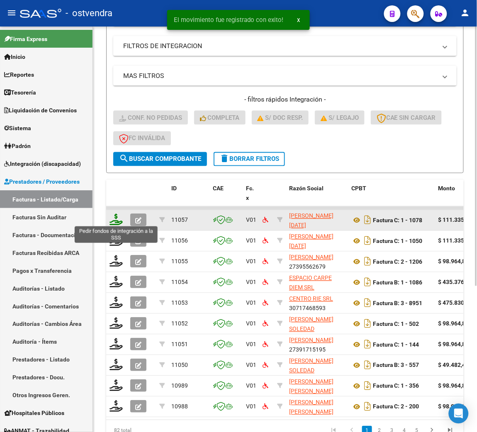
click at [113, 216] on icon at bounding box center [116, 220] width 13 height 12
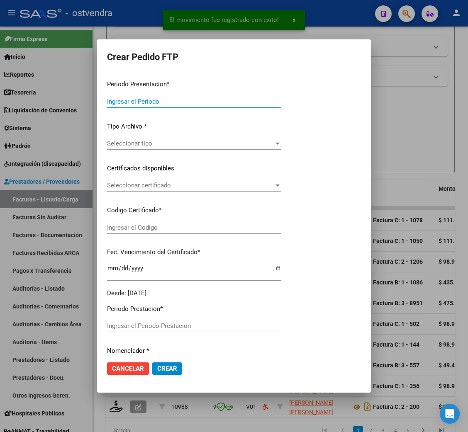
type input "202508"
type input "$ 111.335,49"
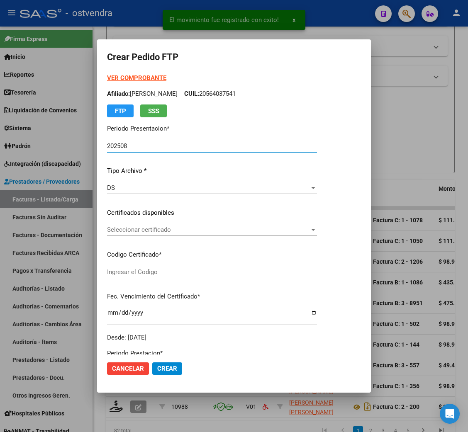
type input "ARG02000570896902022113020251130BS376"
type input "2026-11-30"
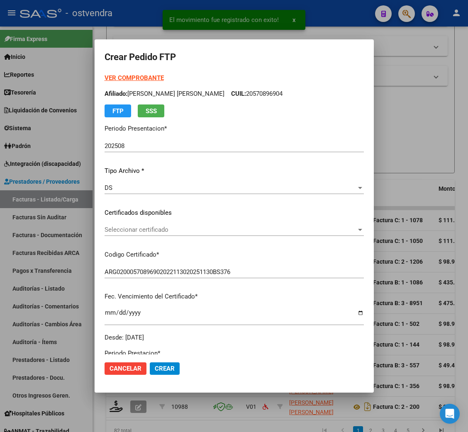
click at [124, 75] on strong "VER COMPROBANTE" at bounding box center [134, 77] width 59 height 7
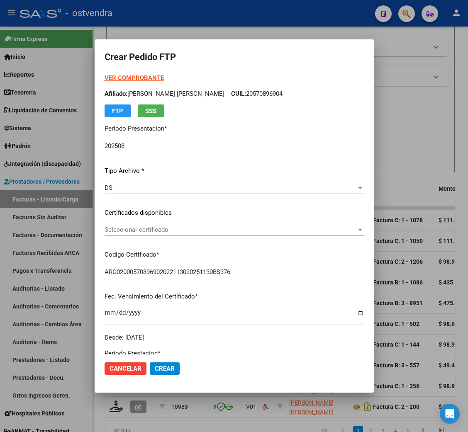
click at [134, 228] on span "Seleccionar certificado" at bounding box center [231, 229] width 252 height 7
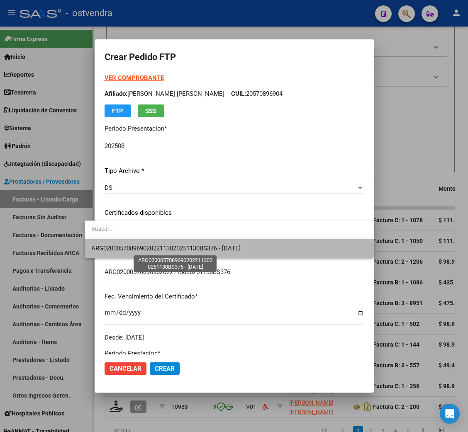
click at [137, 245] on span "ARG02000570896902022113020251130BS376 - 2026-11-30" at bounding box center [165, 248] width 149 height 7
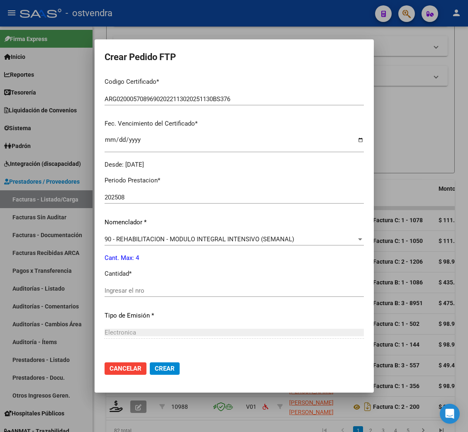
scroll to position [186, 0]
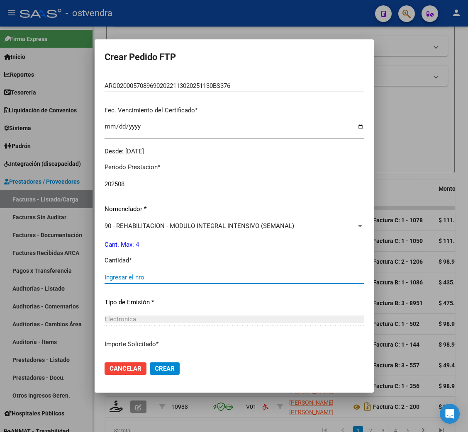
click at [136, 278] on input "Ingresar el nro" at bounding box center [234, 277] width 259 height 7
type input "4"
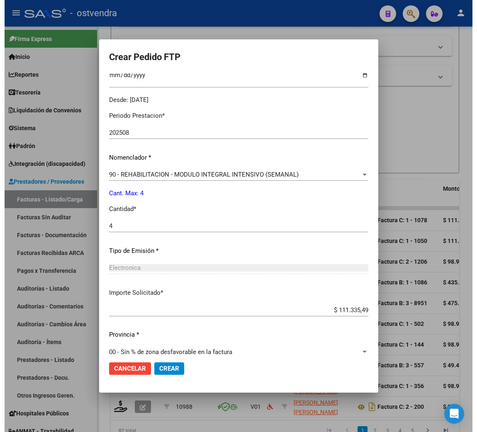
scroll to position [249, 0]
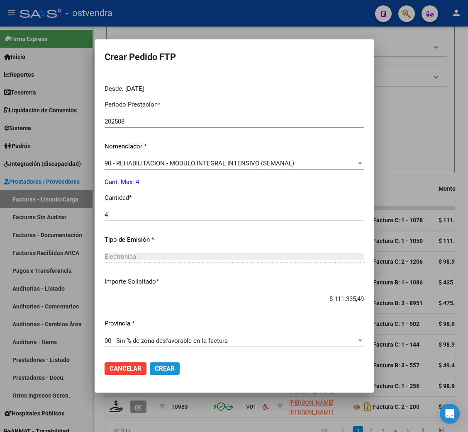
click at [156, 368] on span "Crear" at bounding box center [165, 368] width 20 height 7
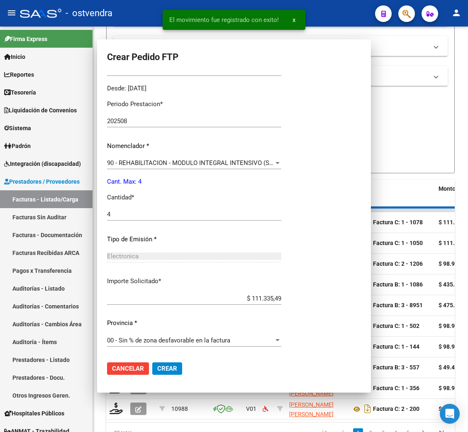
scroll to position [0, 0]
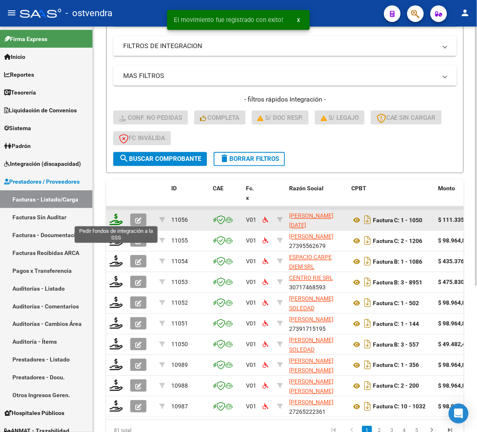
click at [117, 219] on icon at bounding box center [116, 220] width 13 height 12
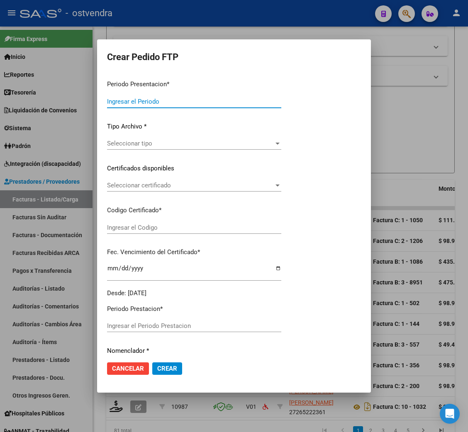
type input "202508"
type input "$ 111.335,49"
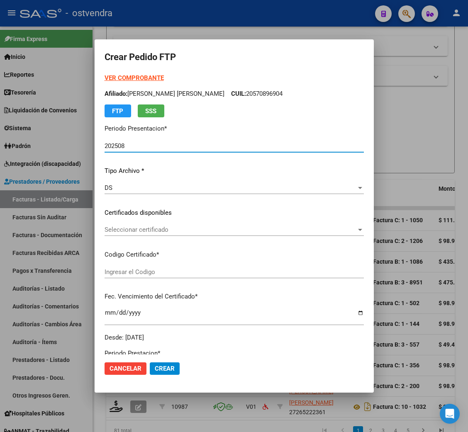
type input "AG01000566456972023032220280322BS376"
type input "[DATE]"
click at [135, 77] on strong "VER COMPROBANTE" at bounding box center [134, 77] width 59 height 7
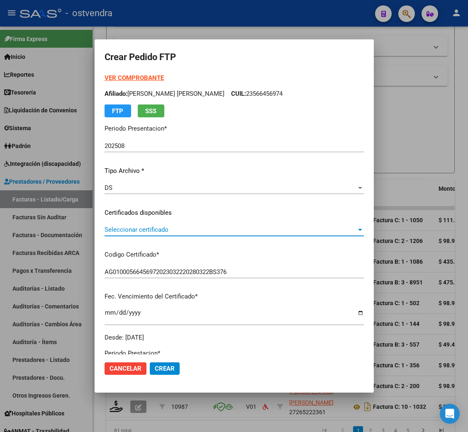
click at [149, 228] on span "Seleccionar certificado" at bounding box center [231, 229] width 252 height 7
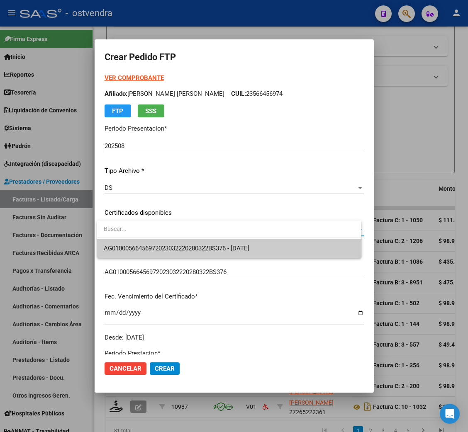
click at [149, 244] on span "AG01000566456972023032220280322BS376 - [DATE]" at bounding box center [229, 248] width 251 height 19
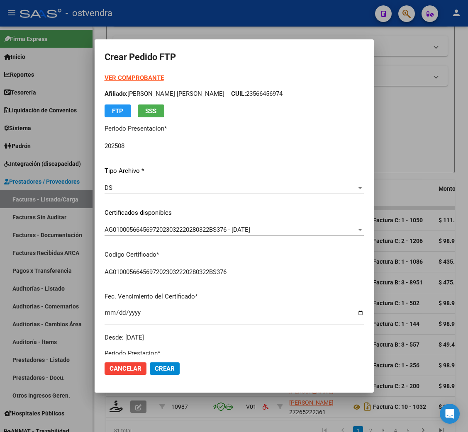
drag, startPoint x: 235, startPoint y: 96, endPoint x: 282, endPoint y: 91, distance: 46.7
click at [282, 91] on p "Afiliado: [PERSON_NAME] [PERSON_NAME] CUIL: 23566456974" at bounding box center [234, 94] width 259 height 10
copy p "23566456974"
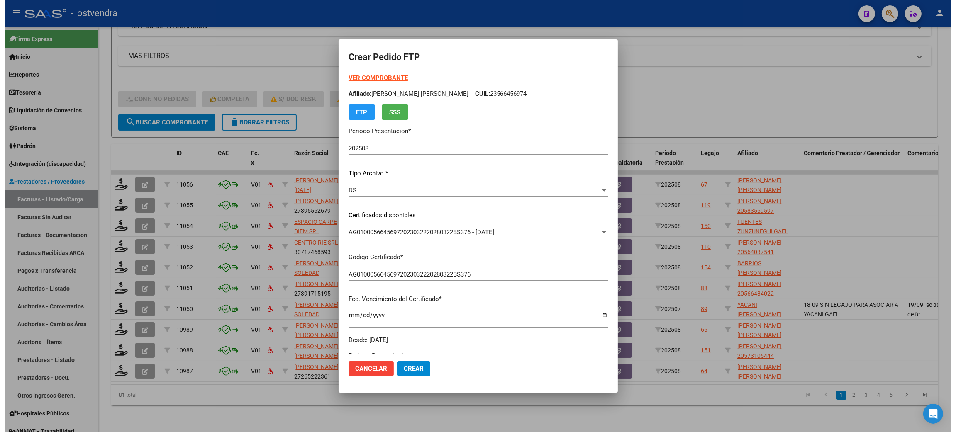
scroll to position [135, 0]
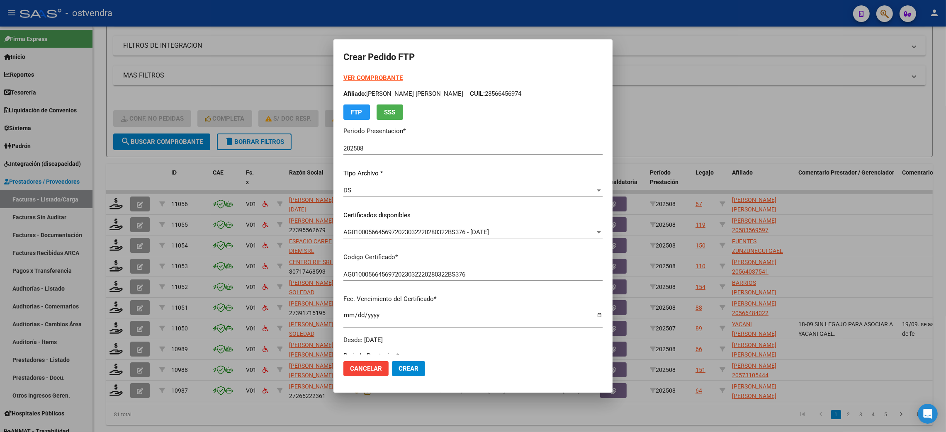
click at [32, 162] on div at bounding box center [473, 216] width 946 height 432
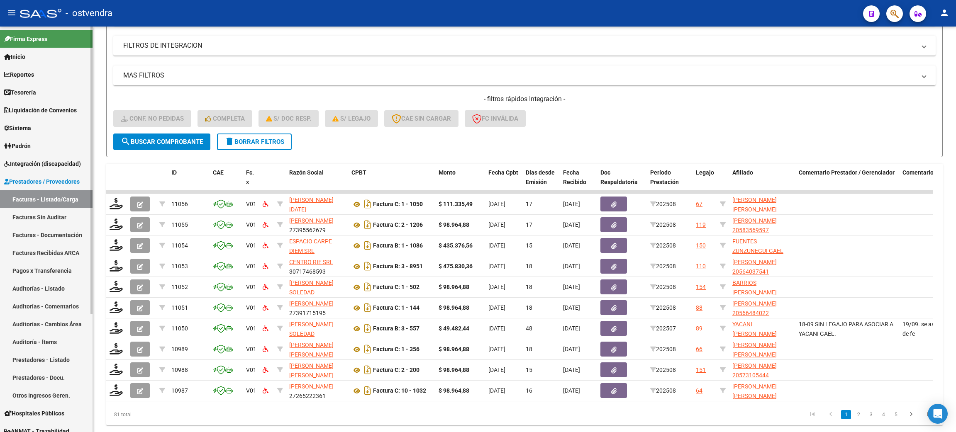
click at [32, 161] on span "Integración (discapacidad)" at bounding box center [42, 163] width 77 height 9
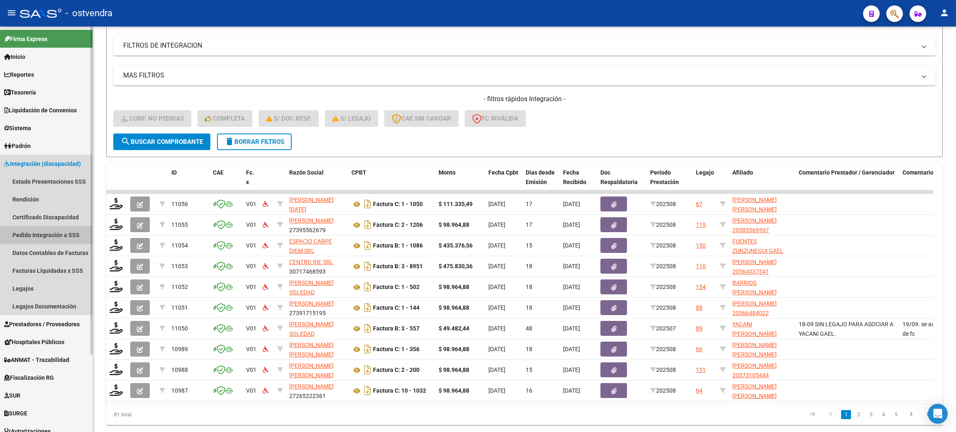
click at [39, 233] on link "Pedido Integración a SSS" at bounding box center [46, 235] width 93 height 18
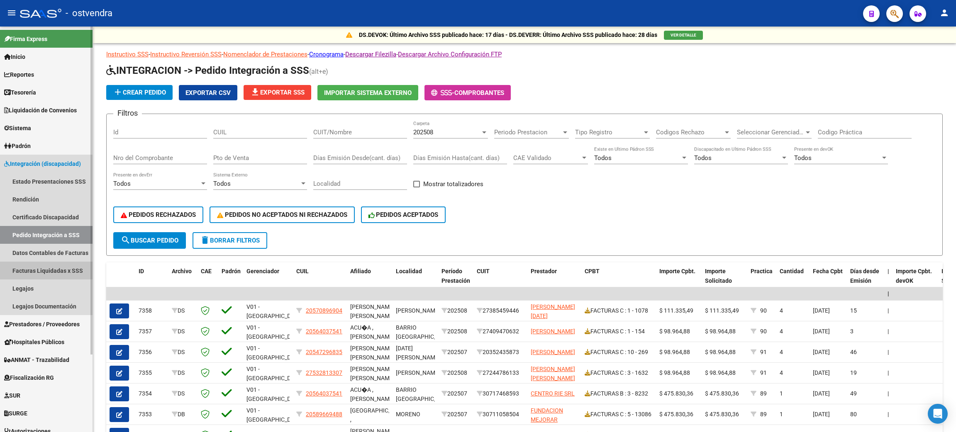
click at [39, 271] on link "Facturas Liquidadas x SSS" at bounding box center [46, 271] width 93 height 18
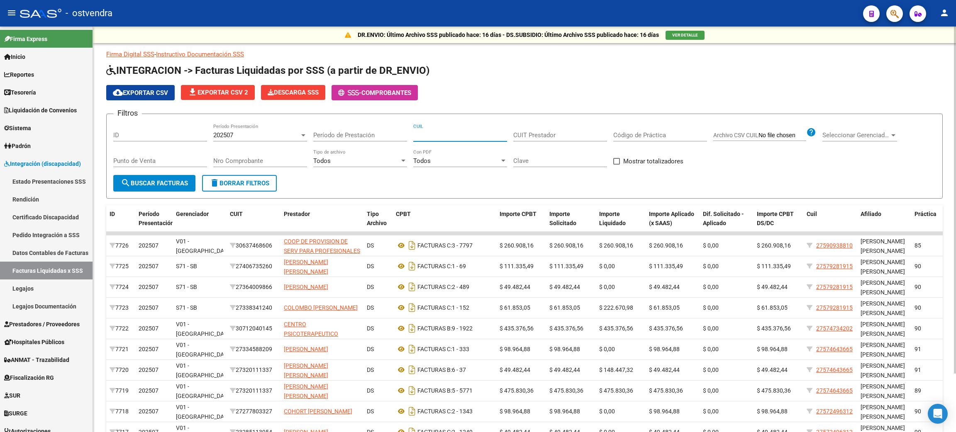
paste input "23-56645697-4"
type input "23-56645697-4"
click at [152, 180] on span "search Buscar Facturas" at bounding box center [154, 183] width 67 height 7
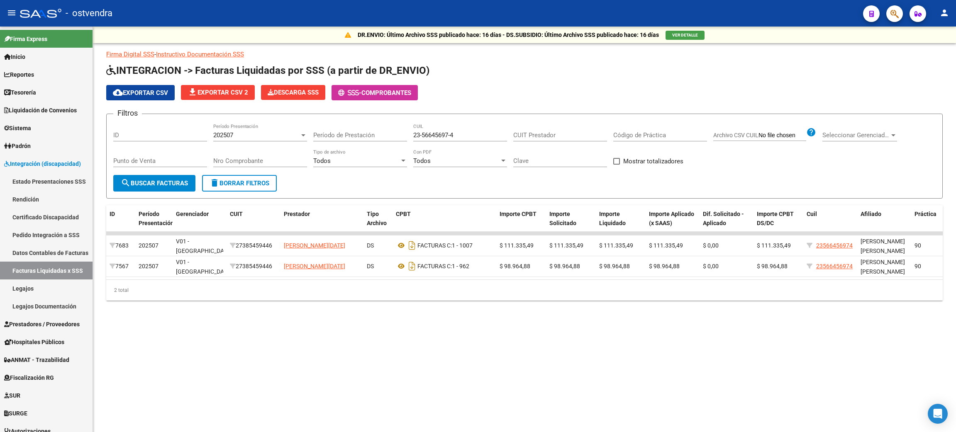
click at [263, 135] on div "202507" at bounding box center [256, 135] width 86 height 7
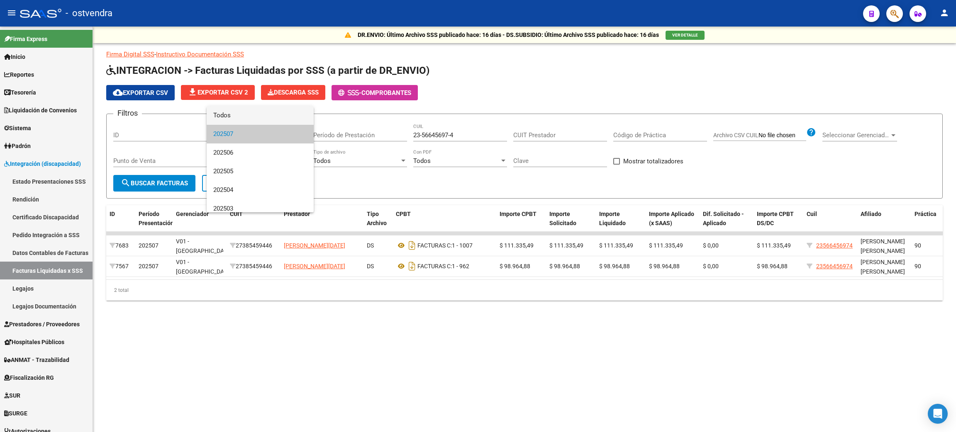
click at [255, 116] on span "Todos" at bounding box center [260, 115] width 94 height 19
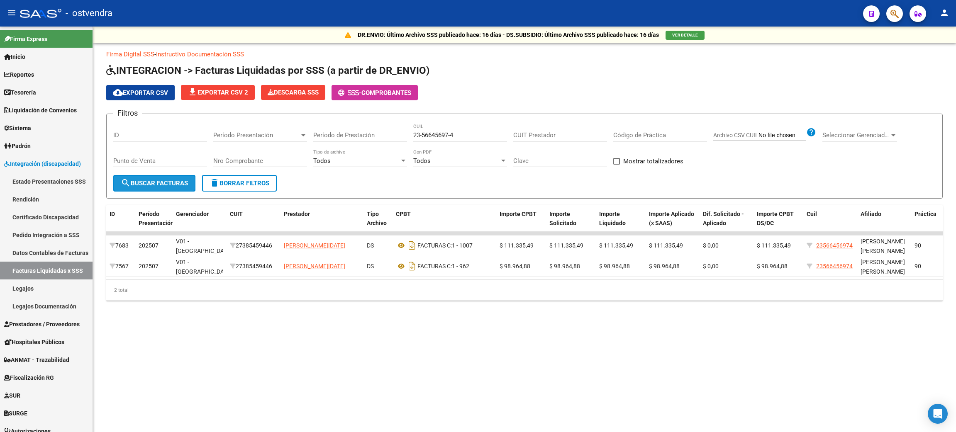
click at [175, 176] on button "search Buscar Facturas" at bounding box center [154, 183] width 82 height 17
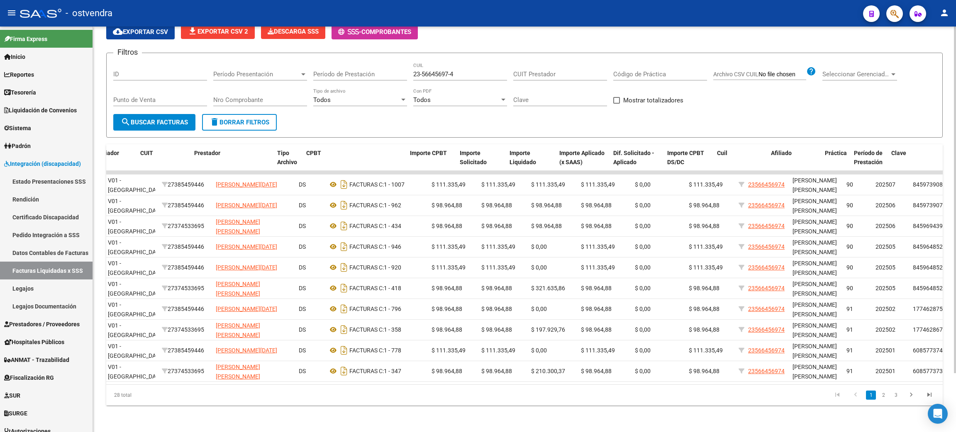
scroll to position [0, 90]
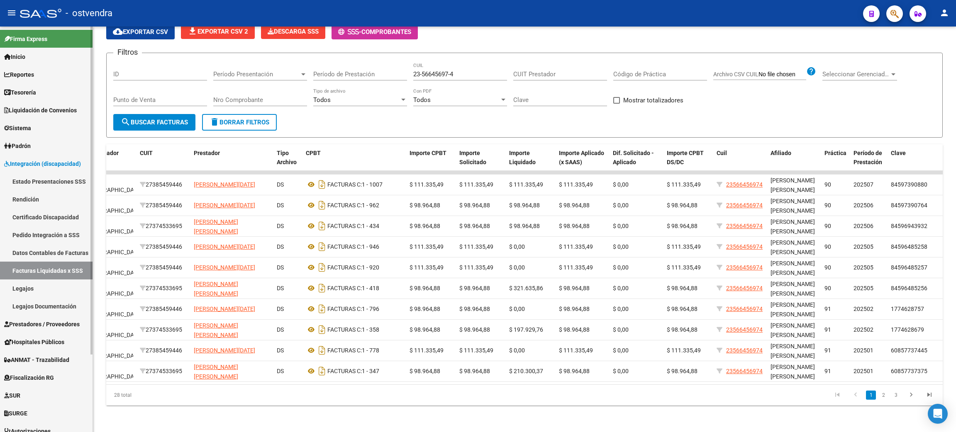
click at [30, 164] on span "Integración (discapacidad)" at bounding box center [42, 163] width 77 height 9
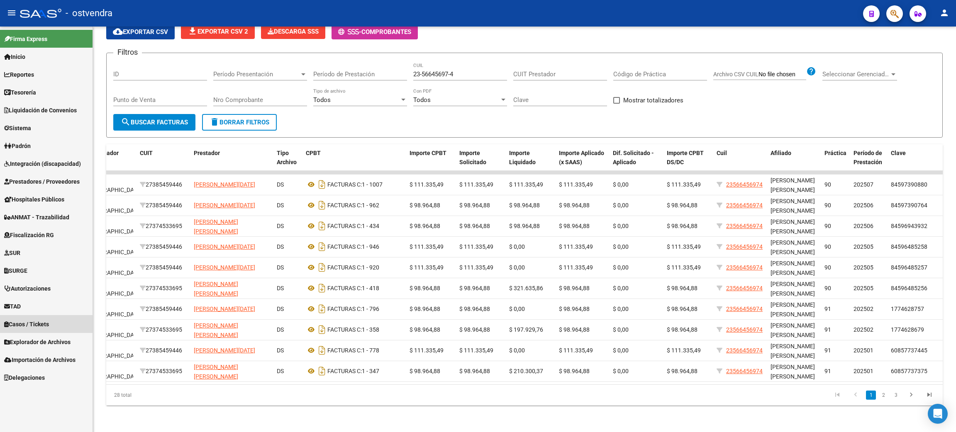
click at [29, 325] on span "Casos / Tickets" at bounding box center [26, 324] width 45 height 9
click at [29, 327] on span "Casos / Tickets" at bounding box center [26, 324] width 45 height 9
click at [36, 318] on link "Casos / Tickets" at bounding box center [46, 324] width 93 height 18
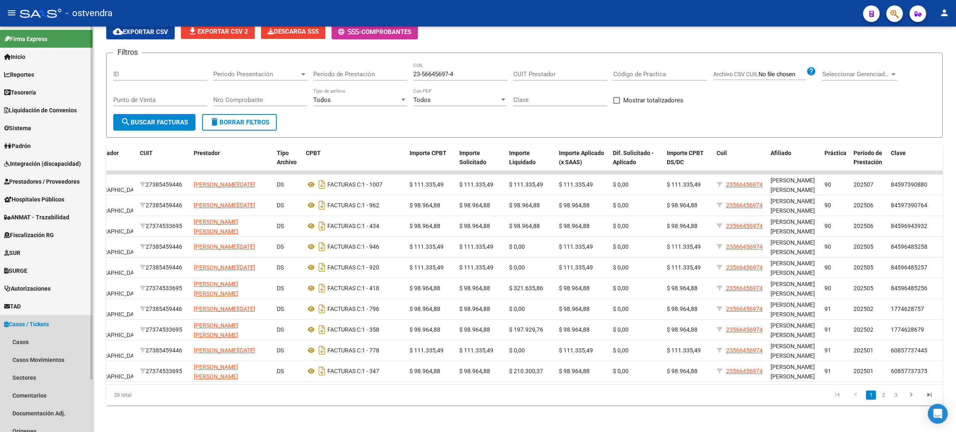
click at [34, 323] on span "Casos / Tickets" at bounding box center [26, 324] width 45 height 9
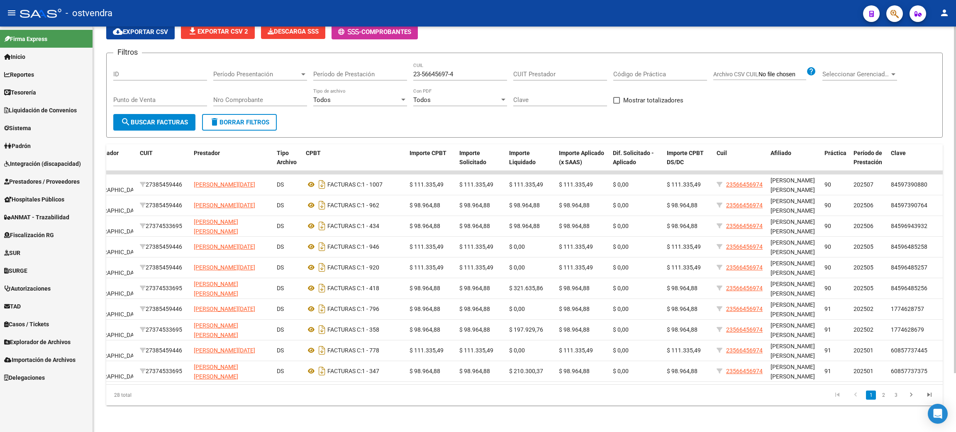
click at [235, 119] on span "delete Borrar Filtros" at bounding box center [239, 122] width 60 height 7
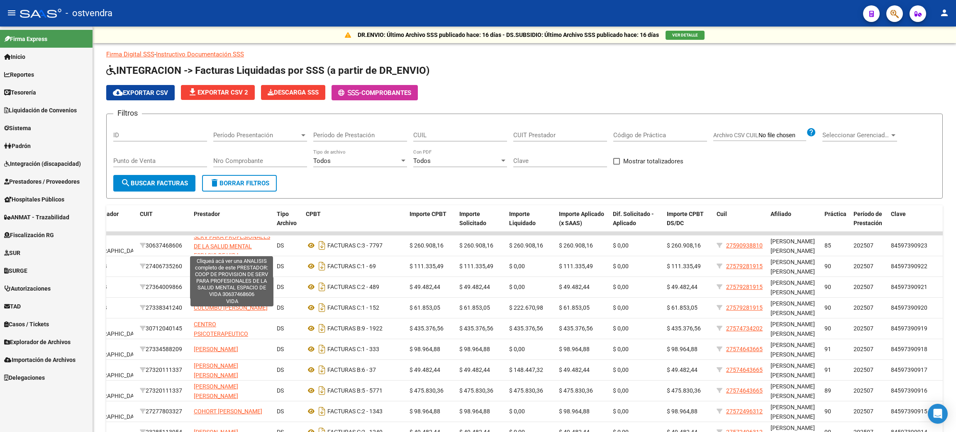
scroll to position [20, 0]
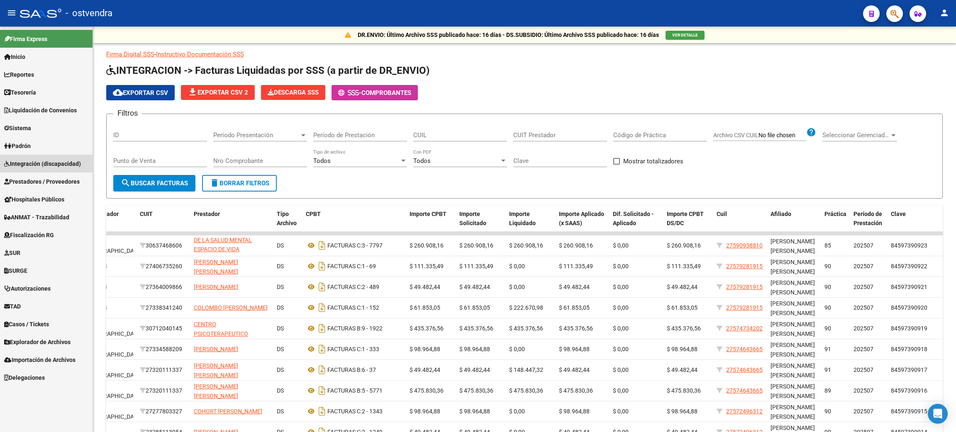
click at [41, 166] on span "Integración (discapacidad)" at bounding box center [42, 163] width 77 height 9
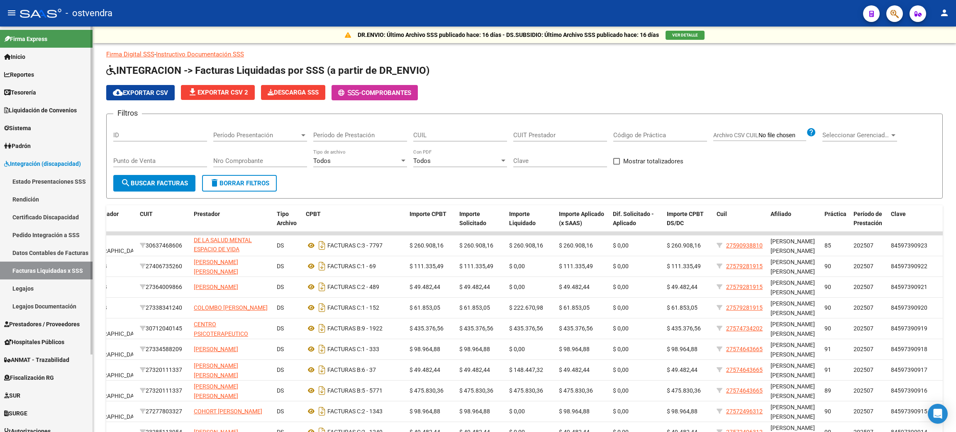
click at [34, 326] on span "Prestadores / Proveedores" at bounding box center [42, 324] width 76 height 9
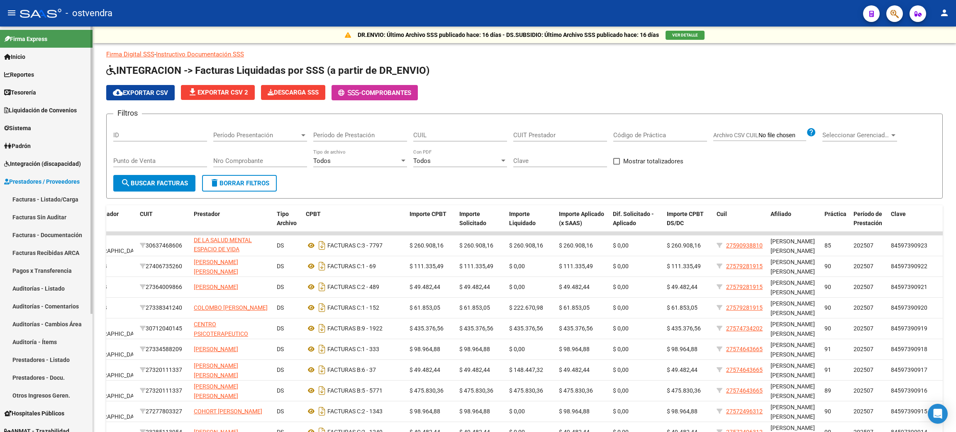
click at [32, 323] on link "Auditorías - Cambios Área" at bounding box center [46, 324] width 93 height 18
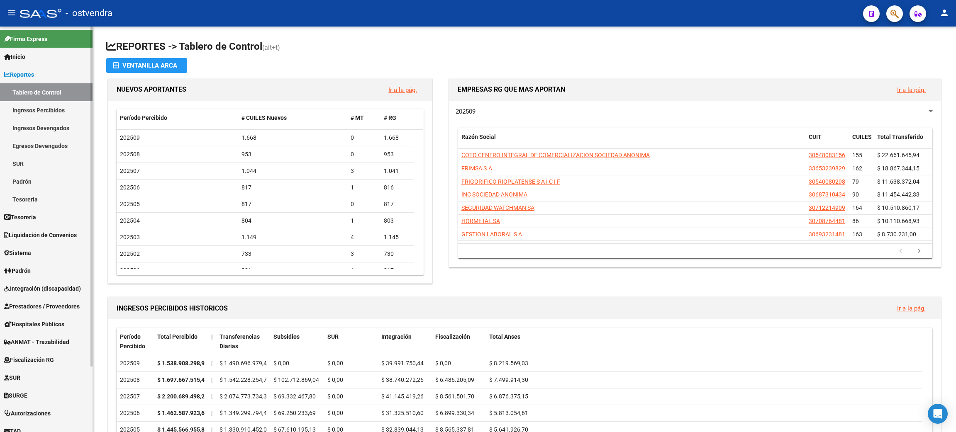
click at [28, 304] on span "Prestadores / Proveedores" at bounding box center [42, 306] width 76 height 9
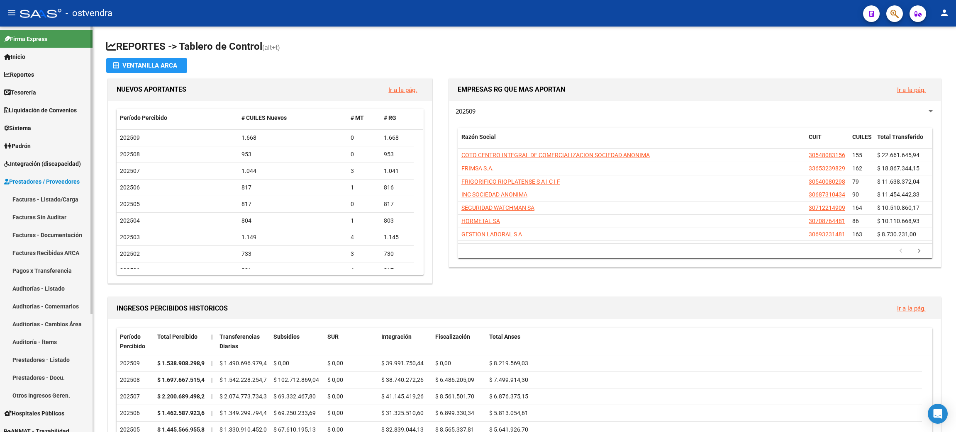
click at [33, 194] on link "Facturas - Listado/Carga" at bounding box center [46, 199] width 93 height 18
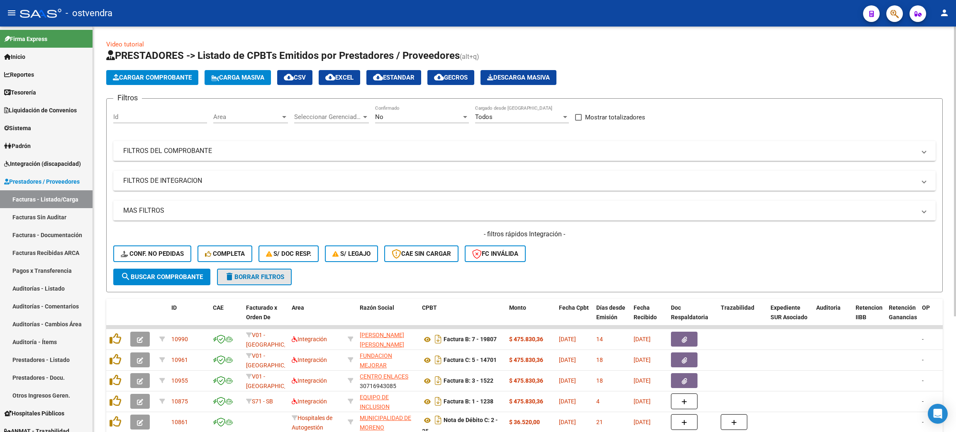
click at [246, 283] on button "delete Borrar Filtros" at bounding box center [254, 277] width 75 height 17
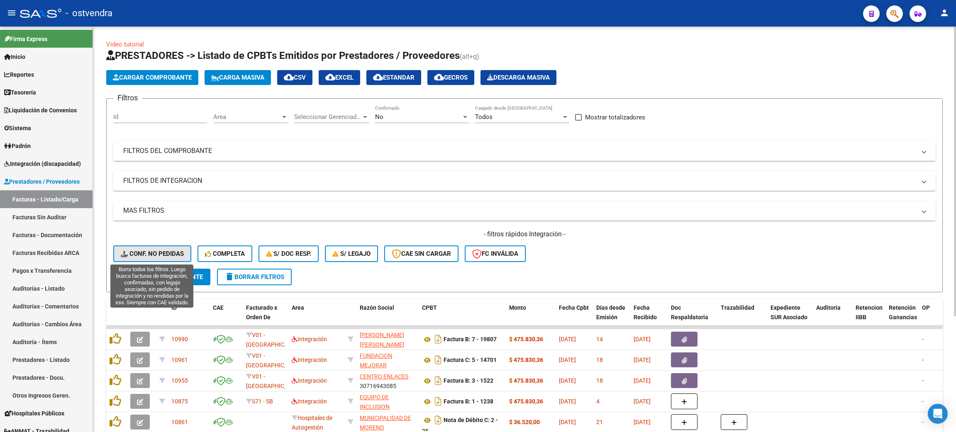
click at [163, 250] on span "Conf. no pedidas" at bounding box center [152, 253] width 63 height 7
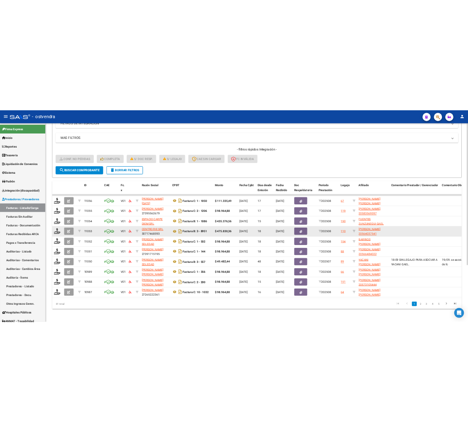
scroll to position [162, 0]
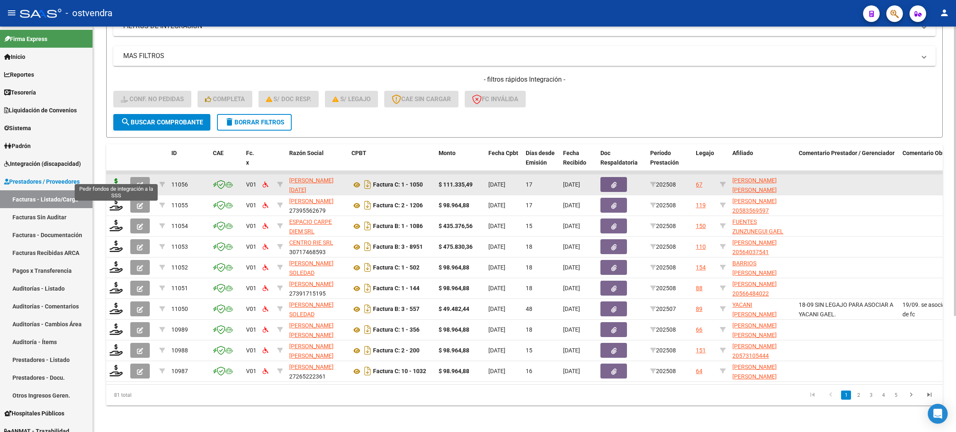
click at [116, 178] on icon at bounding box center [116, 184] width 13 height 12
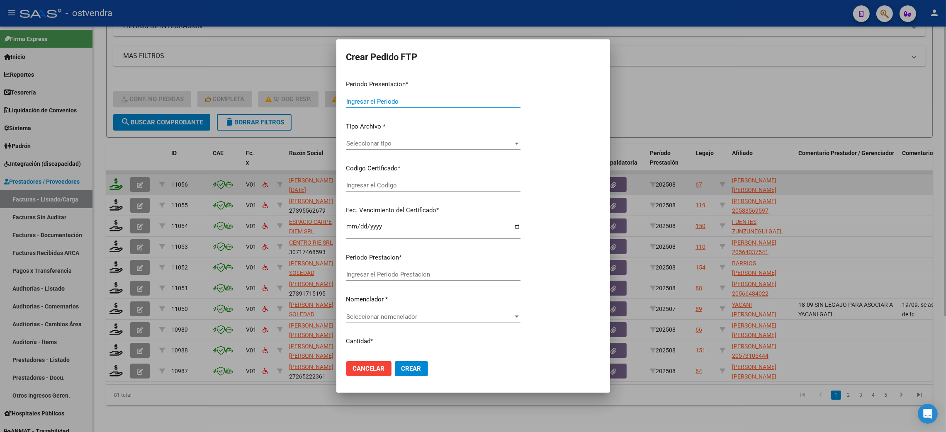
type input "202508"
type input "$ 111.335,49"
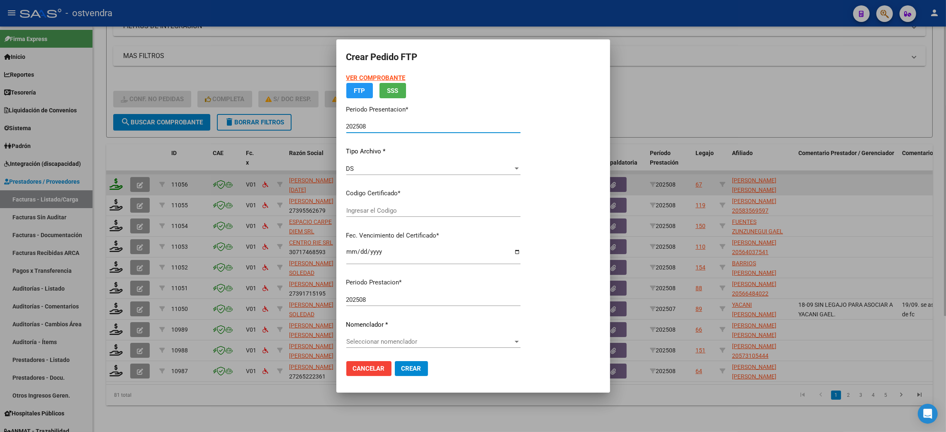
type input "AG01000566456972023032220280322BS376"
type input "[DATE]"
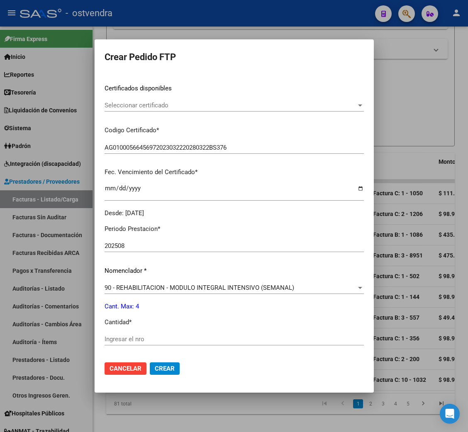
scroll to position [62, 0]
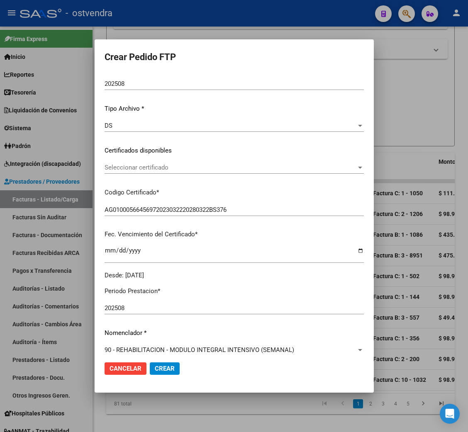
click at [150, 163] on div "Seleccionar certificado Seleccionar certificado" at bounding box center [234, 167] width 259 height 12
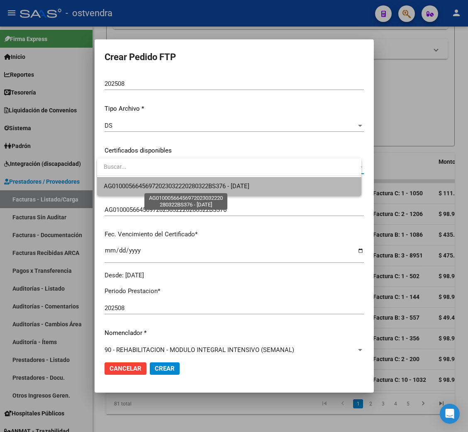
click at [161, 184] on span "AG01000566456972023032220280322BS376 - [DATE]" at bounding box center [177, 186] width 146 height 7
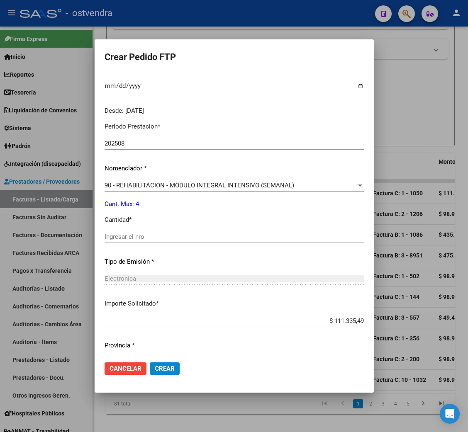
scroll to position [249, 0]
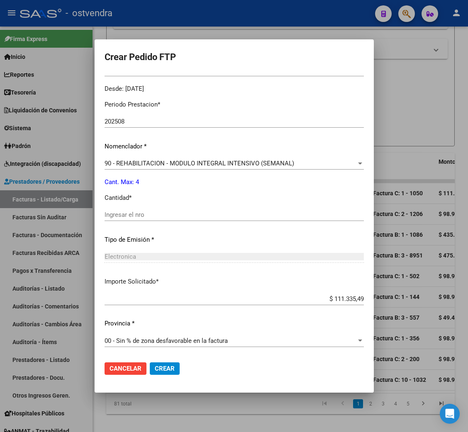
click at [132, 213] on input "Ingresar el nro" at bounding box center [234, 214] width 259 height 7
type input "4"
click at [169, 365] on span "Crear" at bounding box center [165, 368] width 20 height 7
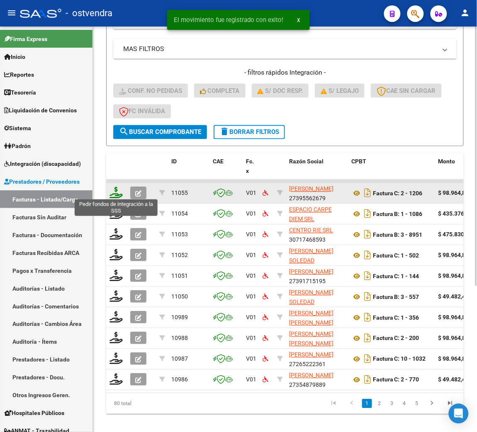
click at [114, 190] on icon at bounding box center [116, 193] width 13 height 12
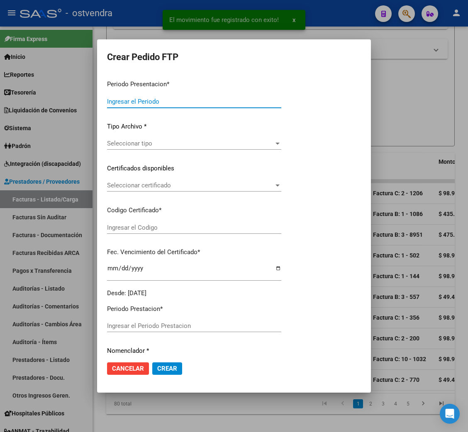
type input "202508"
type input "$ 98.964,88"
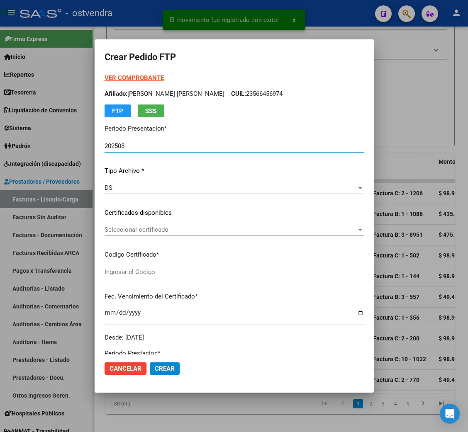
type input "ARG02000583569592024112520271125BUE13007"
type input "[DATE]"
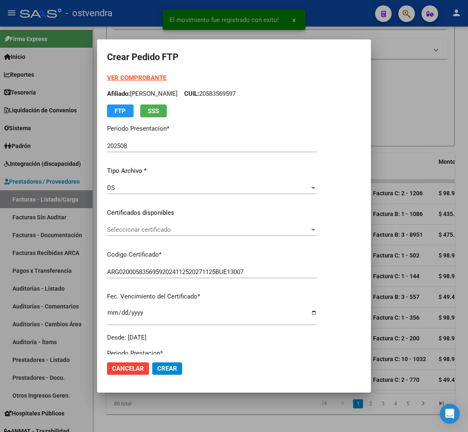
click at [140, 77] on strong "VER COMPROBANTE" at bounding box center [136, 77] width 59 height 7
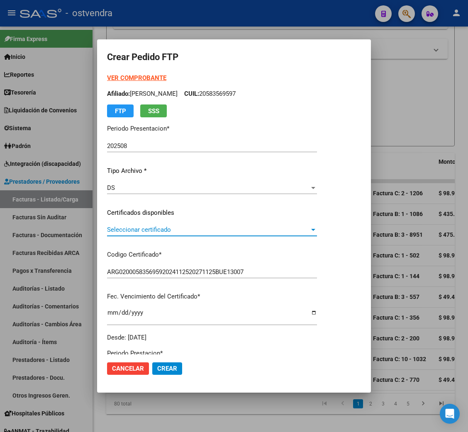
click at [137, 233] on span "Seleccionar certificado" at bounding box center [208, 229] width 202 height 7
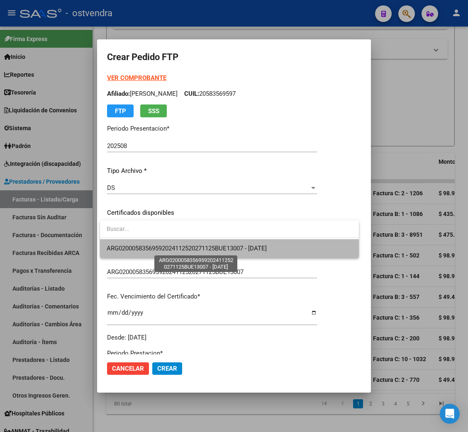
click at [141, 250] on span "ARG02000583569592024112520271125BUE13007 - [DATE]" at bounding box center [187, 248] width 160 height 7
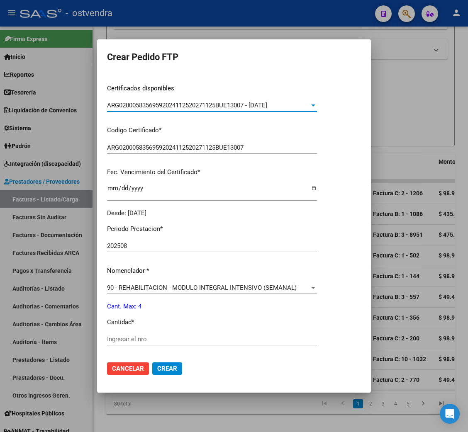
scroll to position [186, 0]
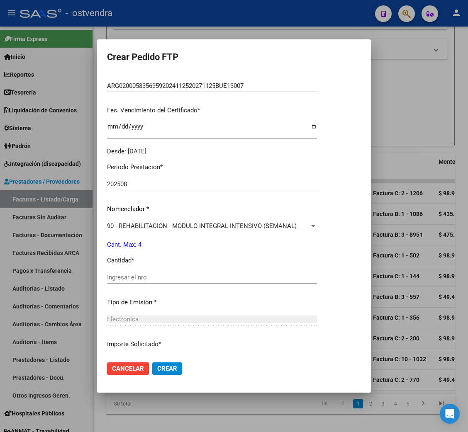
click at [135, 280] on div "Ingresar el nro" at bounding box center [212, 277] width 210 height 12
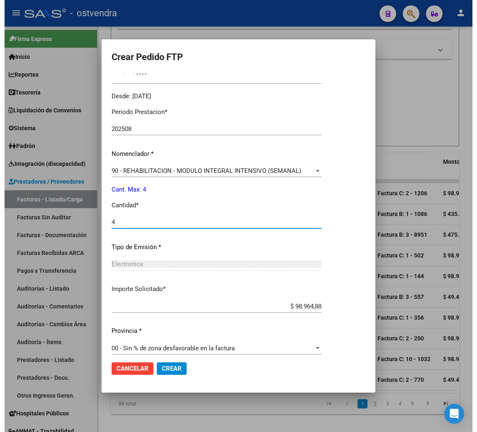
scroll to position [249, 0]
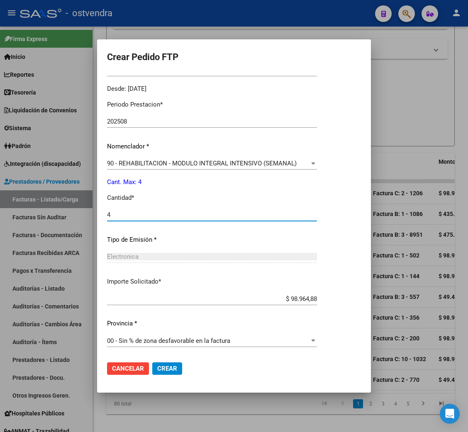
type input "4"
click at [176, 370] on span "Crear" at bounding box center [167, 368] width 20 height 7
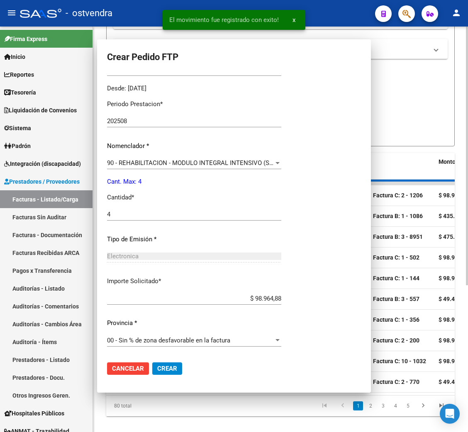
scroll to position [0, 0]
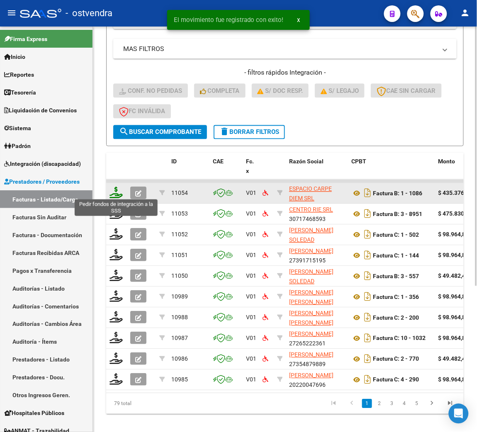
click at [112, 190] on icon at bounding box center [116, 193] width 13 height 12
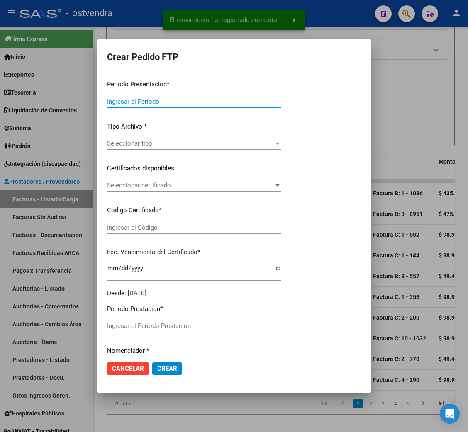
type input "202508"
type input "$ 435.376,56"
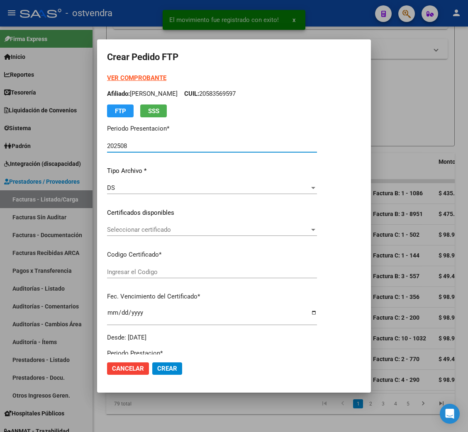
type input "ARG02000585946502025011320270113BUE415"
type input "[DATE]"
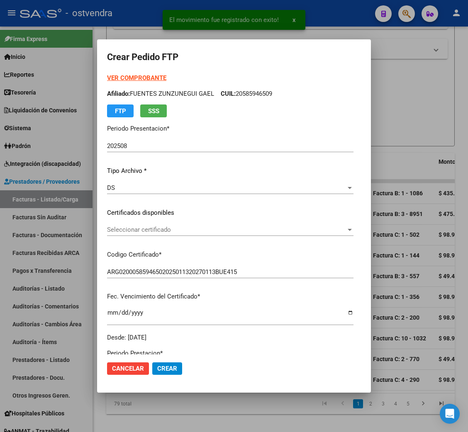
click at [129, 75] on strong "VER COMPROBANTE" at bounding box center [136, 77] width 59 height 7
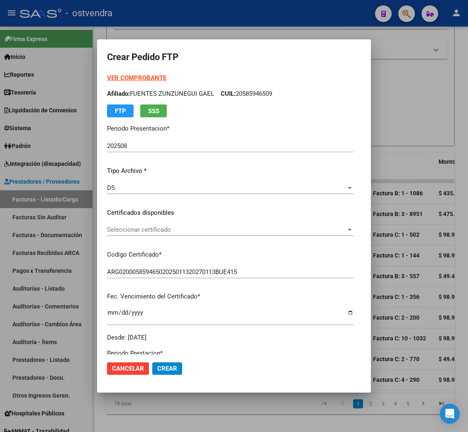
click at [144, 231] on span "Seleccionar certificado" at bounding box center [226, 229] width 239 height 7
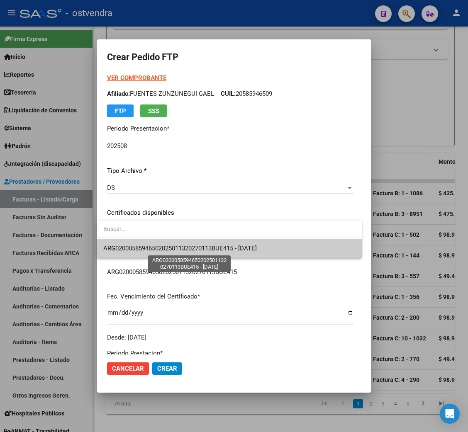
click at [143, 246] on span "ARG02000585946502025011320270113BUE415 - [DATE]" at bounding box center [179, 248] width 153 height 7
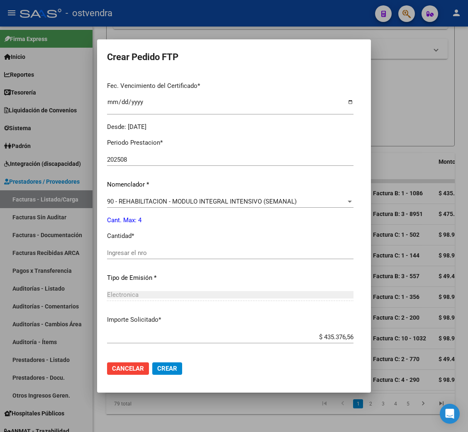
scroll to position [249, 0]
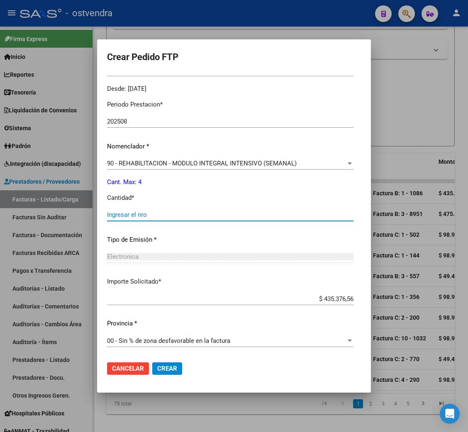
click at [141, 217] on input "Ingresar el nro" at bounding box center [230, 214] width 246 height 7
type input "4"
click at [170, 365] on span "Crear" at bounding box center [167, 368] width 20 height 7
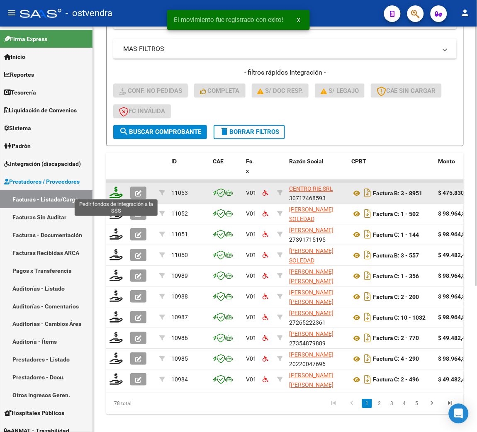
click at [111, 191] on icon at bounding box center [116, 193] width 13 height 12
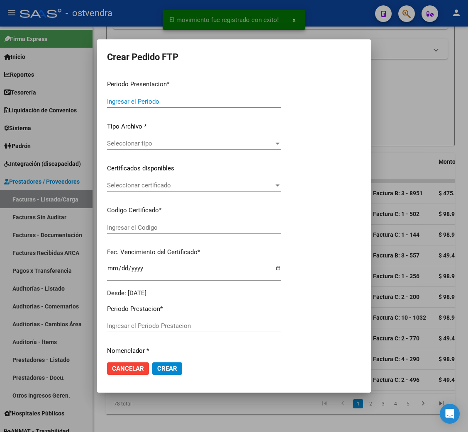
type input "202508"
type input "$ 475.830,36"
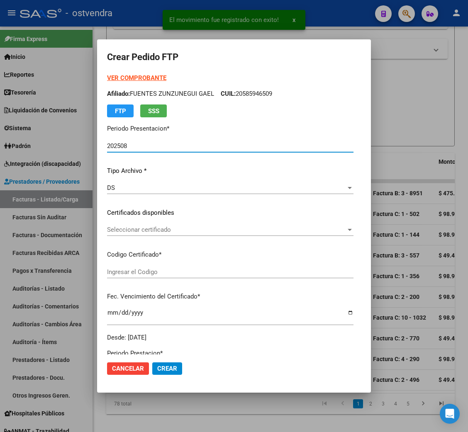
type input "arg02000564037542024021420290214bue316"
type input "[DATE]"
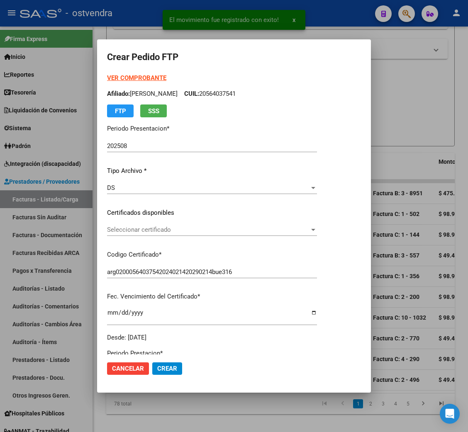
click at [129, 78] on strong "VER COMPROBANTE" at bounding box center [136, 77] width 59 height 7
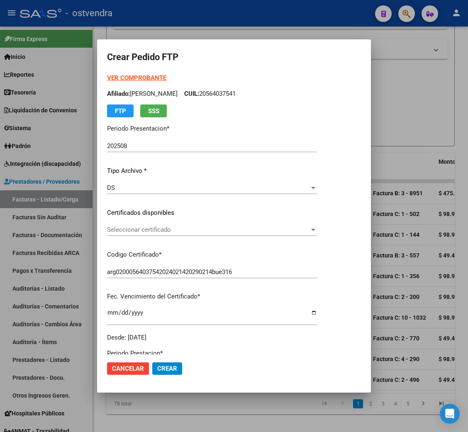
click at [138, 230] on span "Seleccionar certificado" at bounding box center [208, 229] width 202 height 7
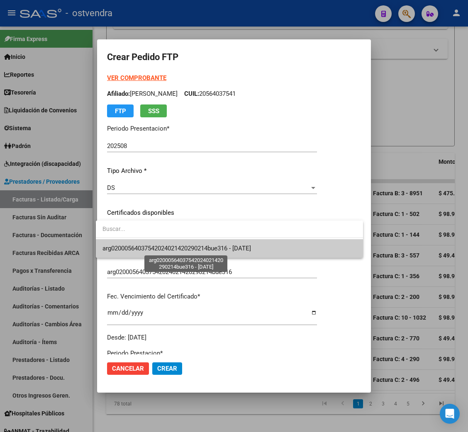
click at [138, 245] on span "arg02000564037542024021420290214bue316 - [DATE]" at bounding box center [176, 248] width 149 height 7
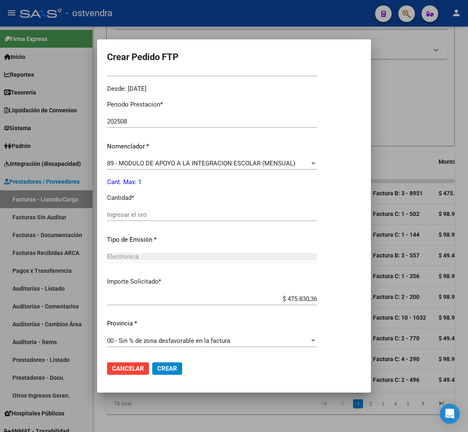
click at [152, 208] on div "Periodo Prestacion * 202508 Ingresar el Periodo Prestacion Nomenclador * 89 - M…" at bounding box center [212, 224] width 210 height 261
click at [143, 217] on input "Ingresar el nro" at bounding box center [212, 214] width 210 height 7
type input "1"
click at [168, 366] on span "Crear" at bounding box center [167, 368] width 20 height 7
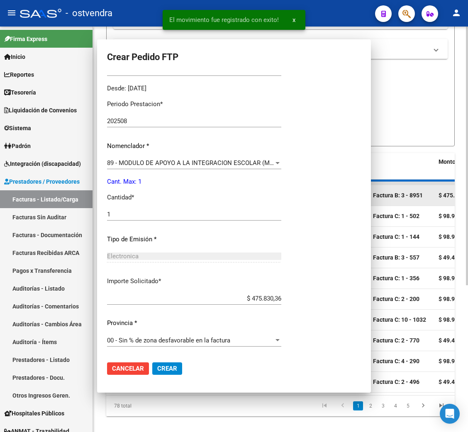
scroll to position [0, 0]
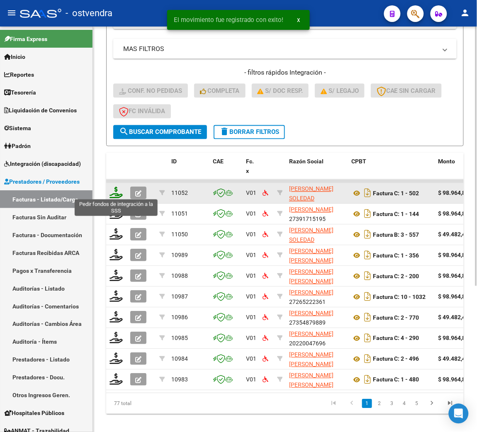
click at [117, 187] on icon at bounding box center [116, 193] width 13 height 12
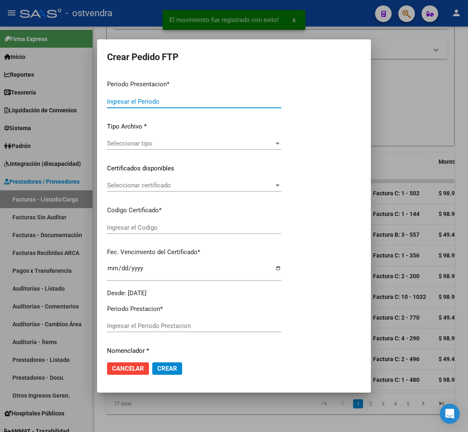
type input "202508"
type input "$ 98.964,88"
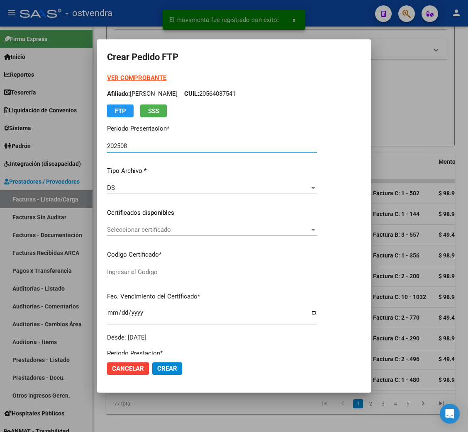
type input "ARG01000514961642025020520280205BUE352"
type input "[DATE]"
click at [135, 78] on strong "VER COMPROBANTE" at bounding box center [136, 77] width 59 height 7
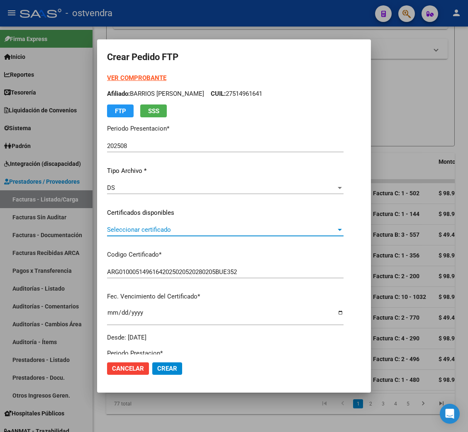
click at [138, 227] on span "Seleccionar certificado" at bounding box center [221, 229] width 229 height 7
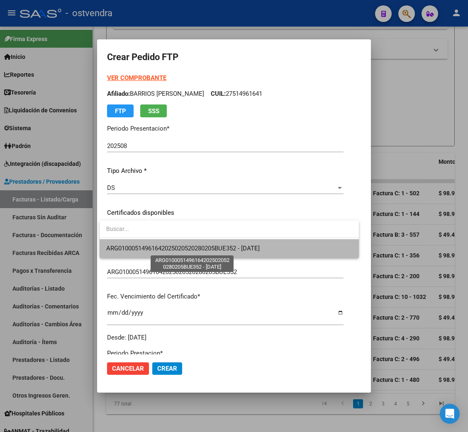
click at [141, 245] on span "ARG01000514961642025020520280205BUE352 - [DATE]" at bounding box center [182, 248] width 153 height 7
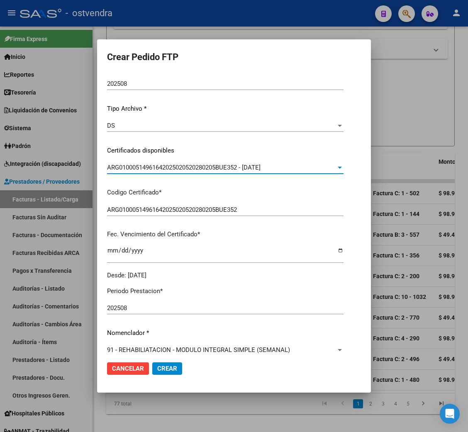
scroll to position [124, 0]
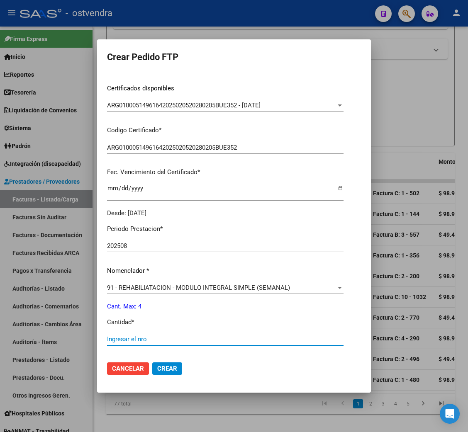
click at [134, 336] on input "Ingresar el nro" at bounding box center [225, 339] width 236 height 7
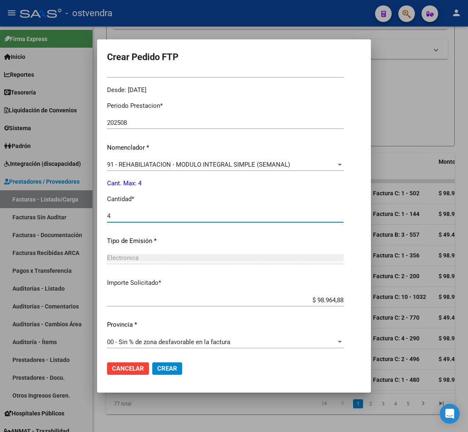
scroll to position [249, 0]
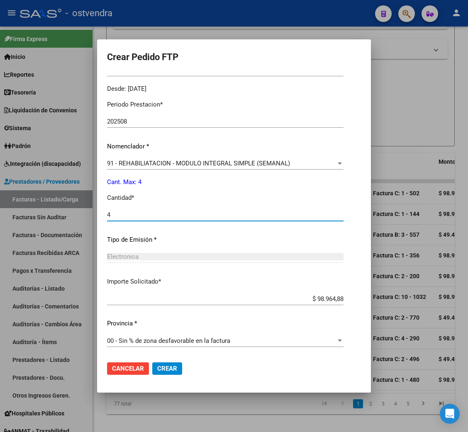
type input "4"
click at [166, 367] on span "Crear" at bounding box center [167, 368] width 20 height 7
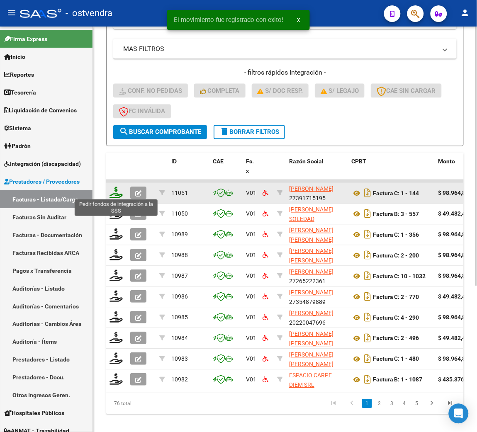
click at [117, 191] on icon at bounding box center [116, 193] width 13 height 12
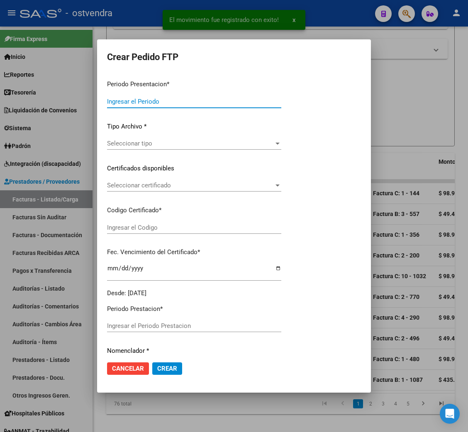
type input "202508"
type input "$ 98.964,88"
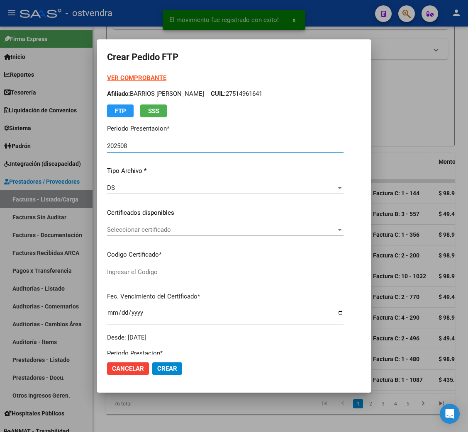
type input "ARG02000566484022023110720281107BS439"
type input "[DATE]"
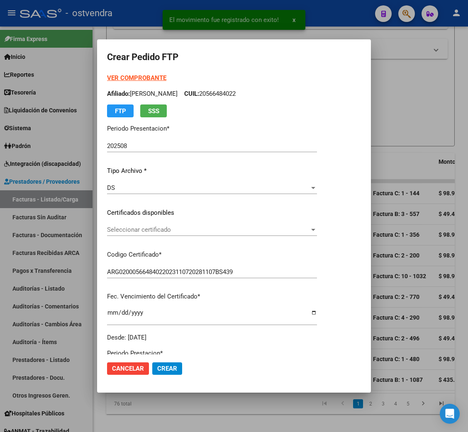
click at [136, 77] on strong "VER COMPROBANTE" at bounding box center [136, 77] width 59 height 7
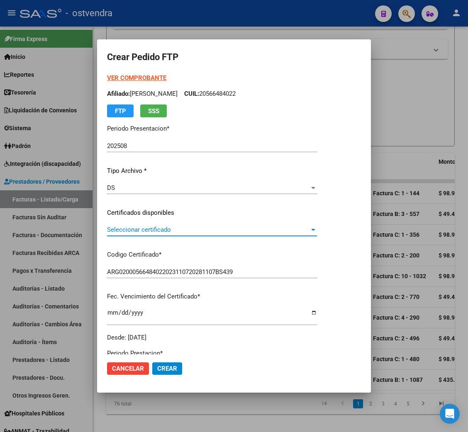
click at [161, 229] on span "Seleccionar certificado" at bounding box center [208, 229] width 202 height 7
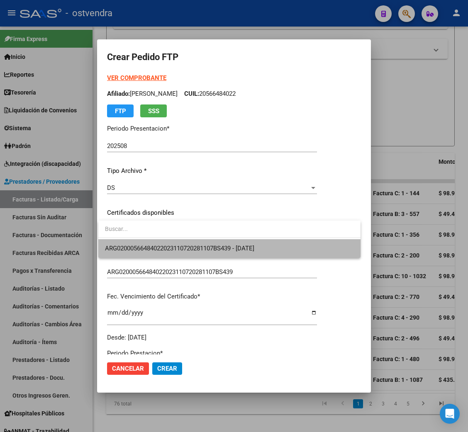
click at [161, 244] on span "ARG02000566484022023110720281107BS439 - [DATE]" at bounding box center [229, 248] width 249 height 19
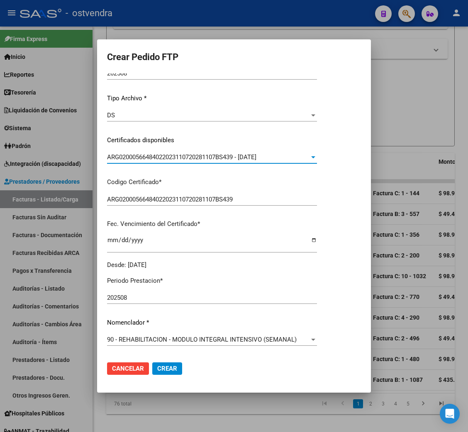
scroll to position [0, 0]
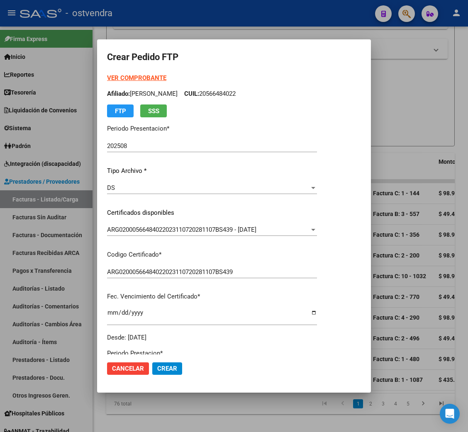
drag, startPoint x: 235, startPoint y: 93, endPoint x: 277, endPoint y: 93, distance: 41.9
click at [277, 93] on p "Afiliado: [PERSON_NAME]: 20566484022" at bounding box center [212, 94] width 210 height 10
copy p "20566484022"
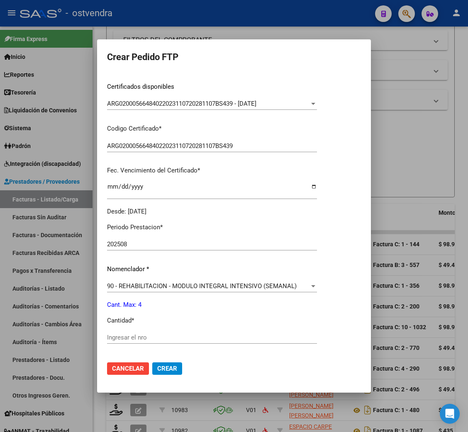
scroll to position [124, 0]
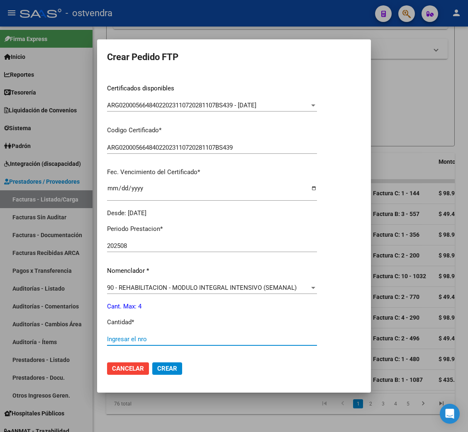
click at [141, 338] on input "Ingresar el nro" at bounding box center [212, 339] width 210 height 7
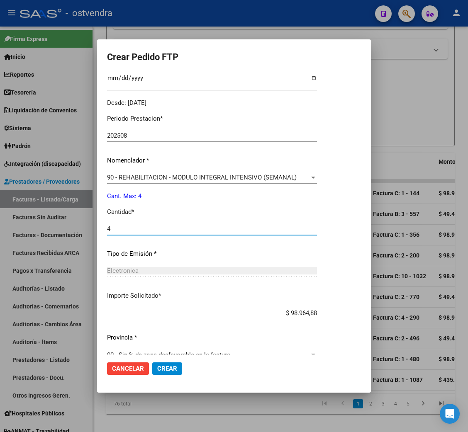
scroll to position [249, 0]
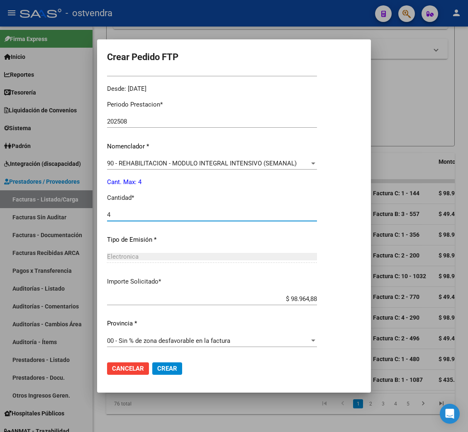
type input "4"
click at [174, 370] on span "Crear" at bounding box center [167, 368] width 20 height 7
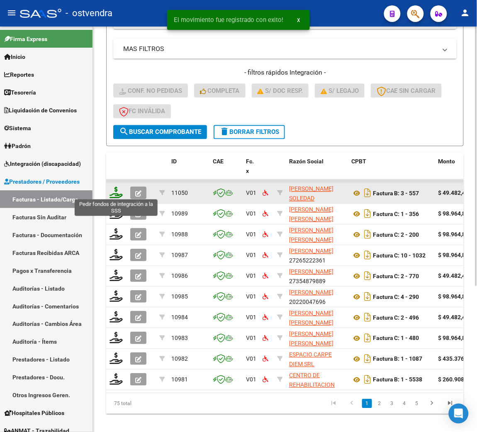
click at [118, 195] on icon at bounding box center [116, 193] width 13 height 12
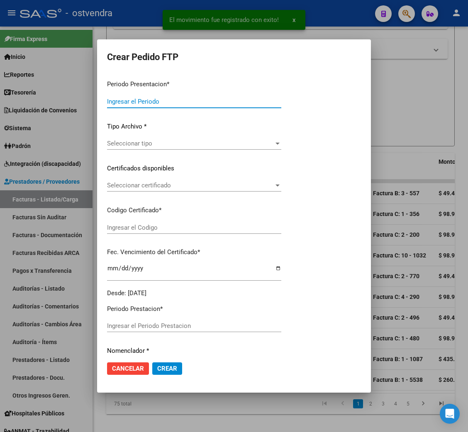
type input "202508"
type input "202507"
type input "$ 49.482,44"
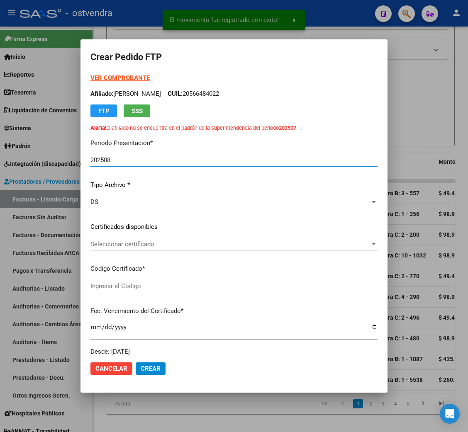
type input "ARG02000573795122023091920260919BS342"
type input "[DATE]"
click at [114, 77] on strong "VER COMPROBANTE" at bounding box center [119, 77] width 59 height 7
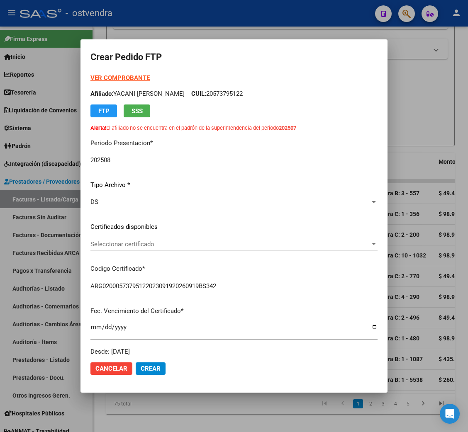
click at [130, 245] on span "Seleccionar certificado" at bounding box center [230, 244] width 280 height 7
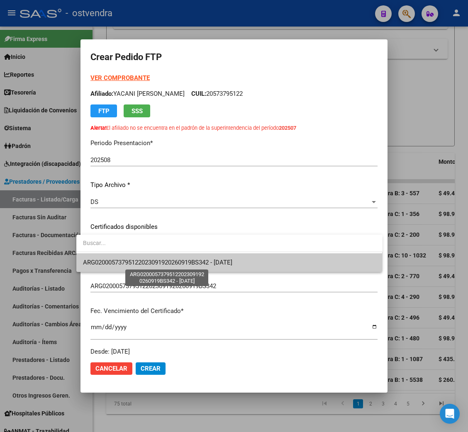
click at [132, 261] on span "ARG02000573795122023091920260919BS342 - [DATE]" at bounding box center [157, 262] width 149 height 7
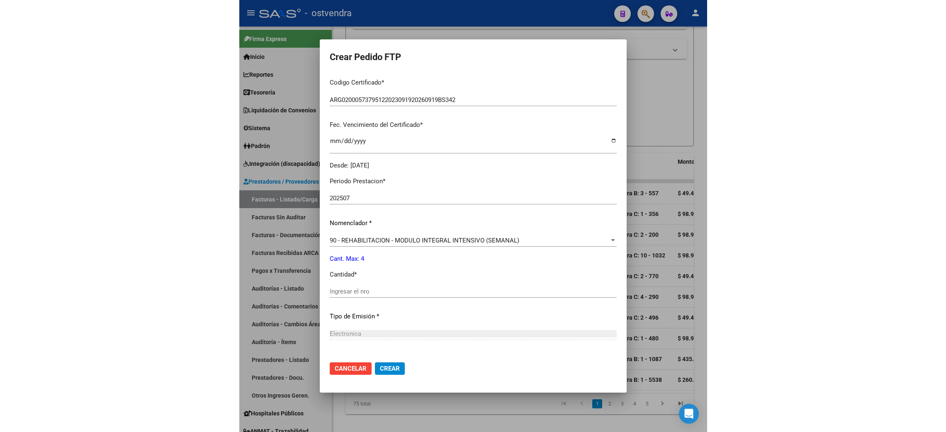
scroll to position [0, 0]
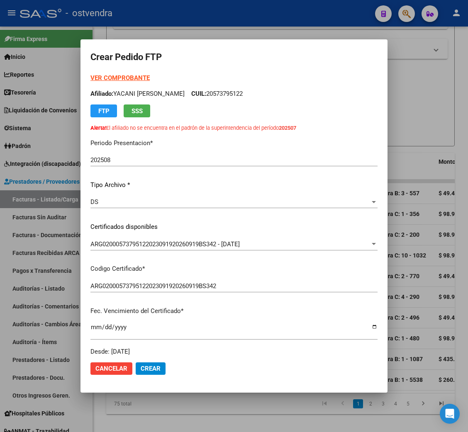
drag, startPoint x: 239, startPoint y: 93, endPoint x: 200, endPoint y: 91, distance: 39.9
click at [200, 91] on p "Afiliado: YACANI [PERSON_NAME]: 20573795122" at bounding box center [233, 94] width 287 height 10
copy p "20573795122"
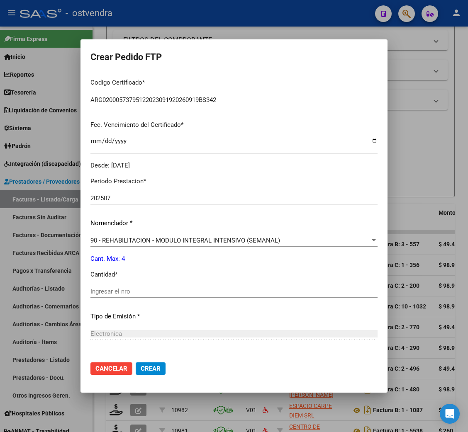
scroll to position [185, 0]
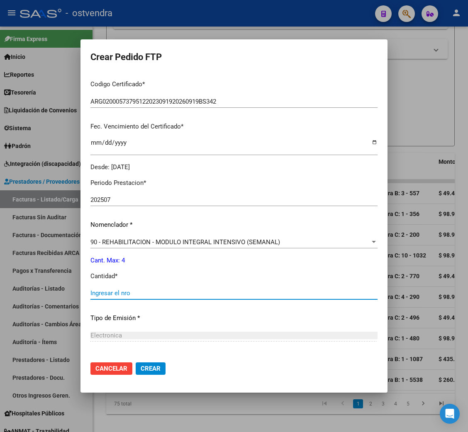
click at [101, 295] on input "Ingresar el nro" at bounding box center [233, 293] width 287 height 7
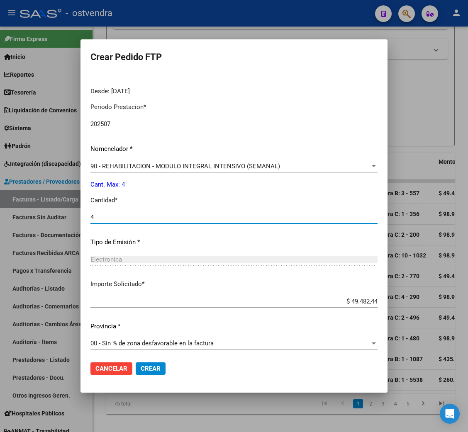
scroll to position [263, 0]
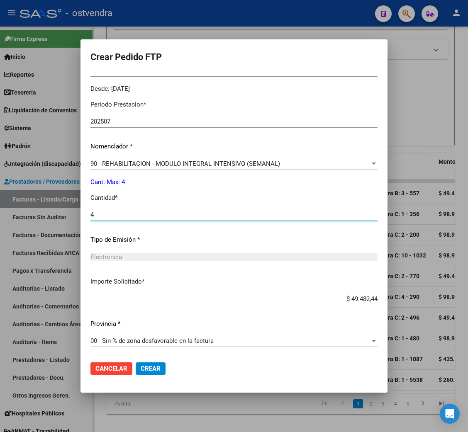
type input "4"
click at [147, 368] on span "Crear" at bounding box center [151, 368] width 20 height 7
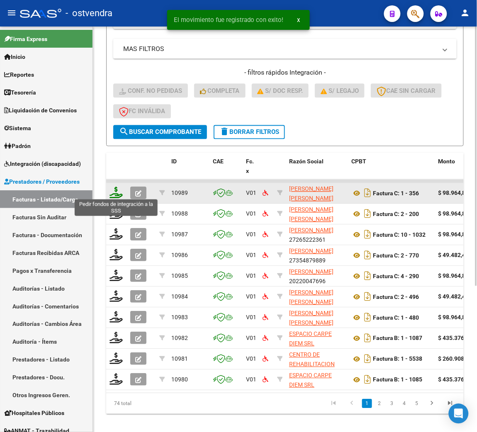
click at [117, 195] on icon at bounding box center [116, 193] width 13 height 12
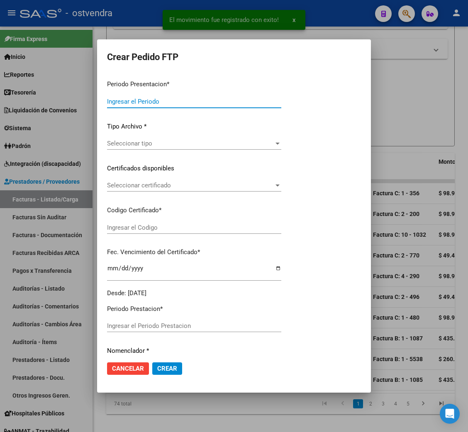
type input "202508"
type input "$ 98.964,88"
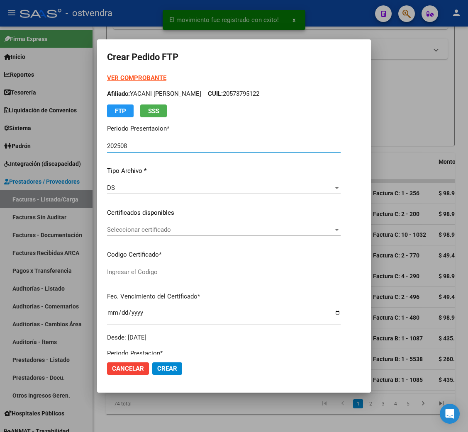
type input "ARG01000555846642024030420250304BUE415"
type input "[DATE]"
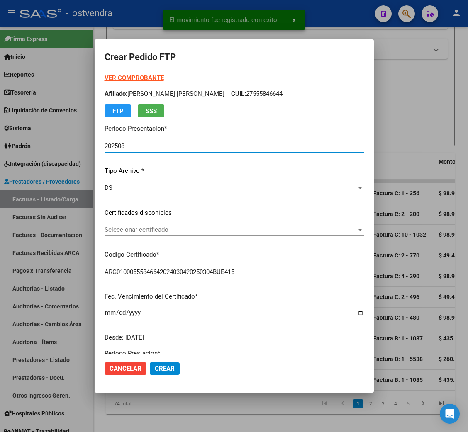
click at [123, 77] on strong "VER COMPROBANTE" at bounding box center [134, 77] width 59 height 7
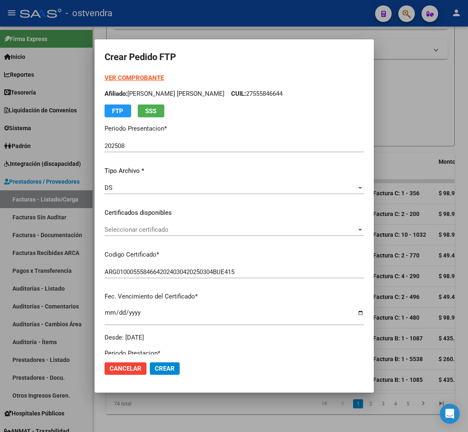
click at [134, 231] on span "Seleccionar certificado" at bounding box center [231, 229] width 252 height 7
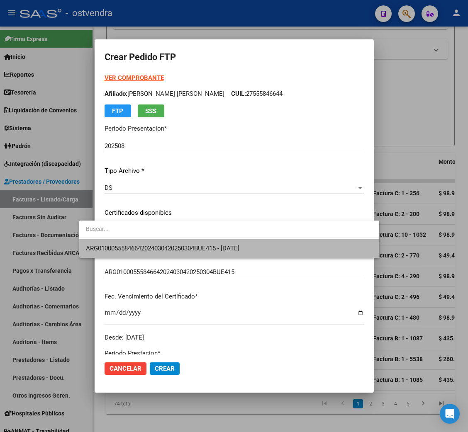
click at [132, 243] on span "ARG01000555846642024030420250304BUE415 - [DATE]" at bounding box center [229, 248] width 287 height 19
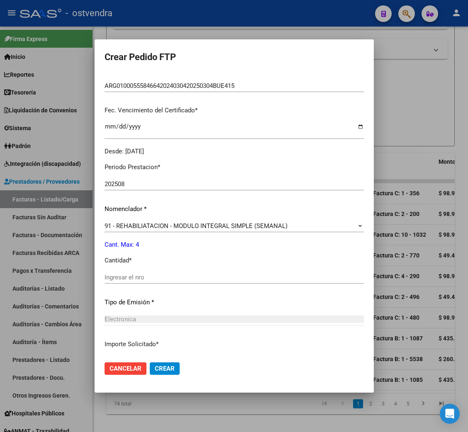
scroll to position [249, 0]
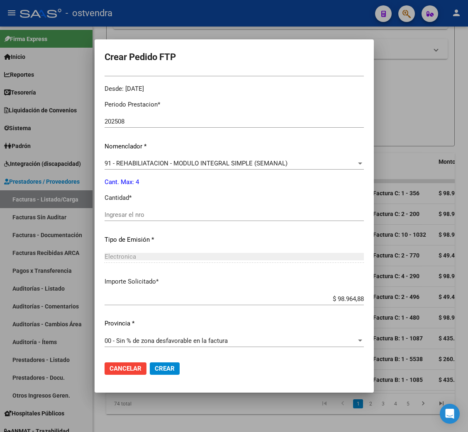
click at [120, 214] on input "Ingresar el nro" at bounding box center [234, 214] width 259 height 7
type input "4"
drag, startPoint x: 155, startPoint y: 370, endPoint x: 255, endPoint y: 370, distance: 100.0
click at [155, 370] on span "Crear" at bounding box center [165, 368] width 20 height 7
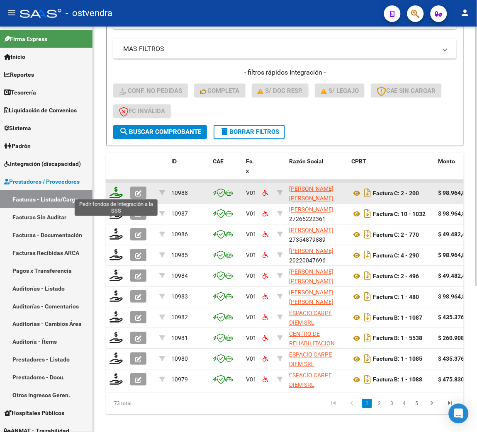
click at [118, 194] on icon at bounding box center [116, 193] width 13 height 12
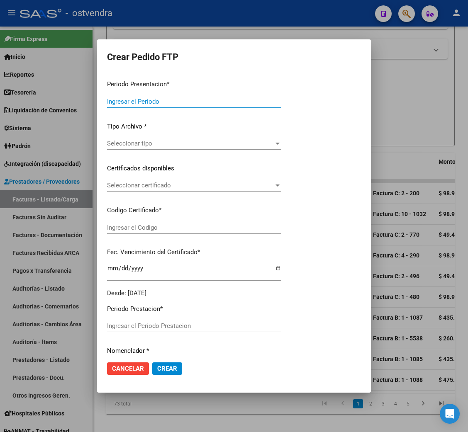
type input "202508"
type input "$ 98.964,88"
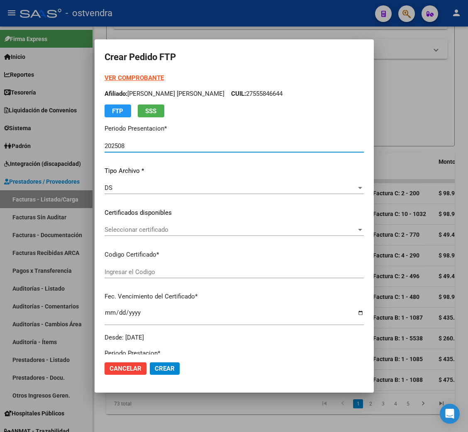
type input "ARG02000573105442024121220291212BUE320"
type input "[DATE]"
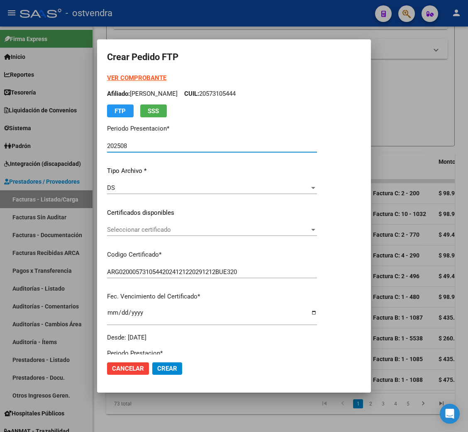
click at [125, 77] on strong "VER COMPROBANTE" at bounding box center [136, 77] width 59 height 7
click at [155, 236] on div "Seleccionar certificado Seleccionar certificado" at bounding box center [212, 230] width 210 height 12
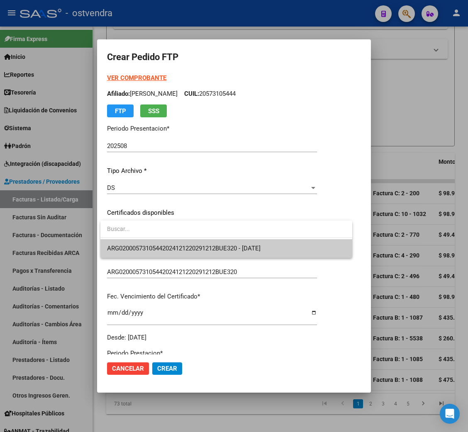
click at [157, 243] on span "ARG02000573105442024121220291212BUE320 - [DATE]" at bounding box center [226, 248] width 239 height 19
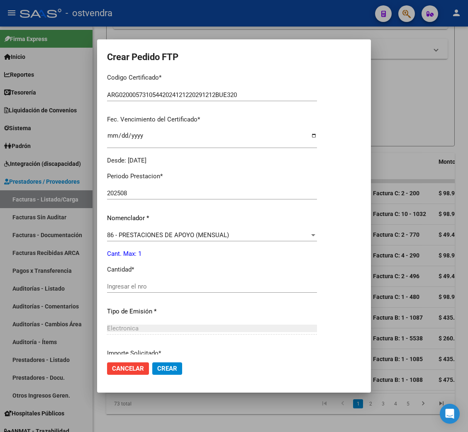
scroll to position [186, 0]
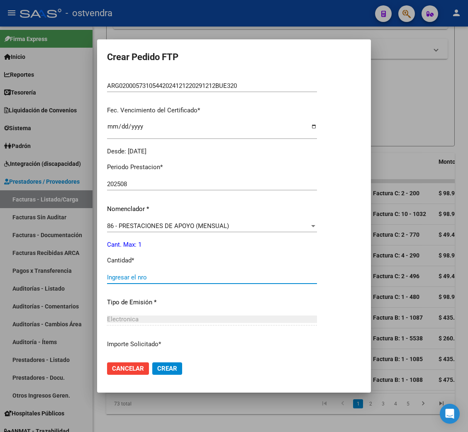
click at [138, 278] on input "Ingresar el nro" at bounding box center [212, 277] width 210 height 7
type input "1"
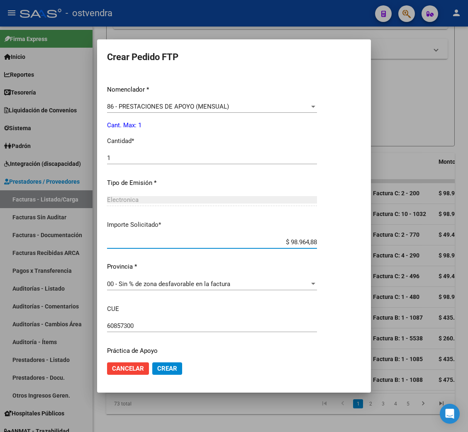
scroll to position [333, 0]
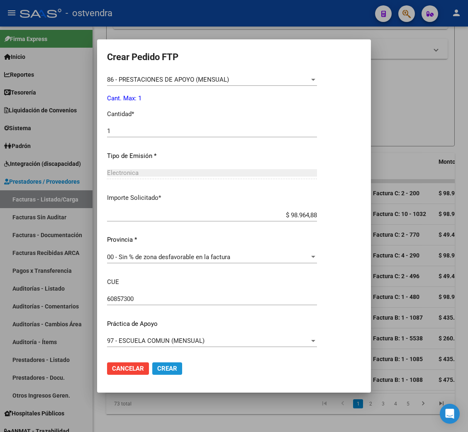
click at [176, 371] on span "Crear" at bounding box center [167, 368] width 20 height 7
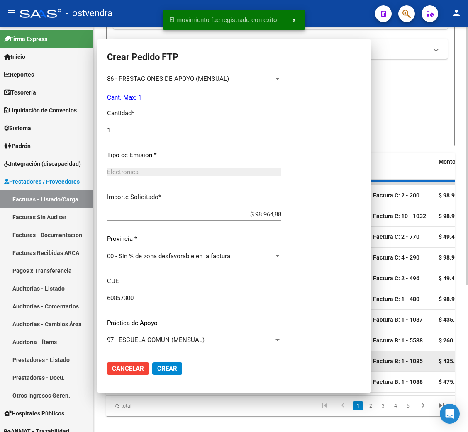
scroll to position [0, 0]
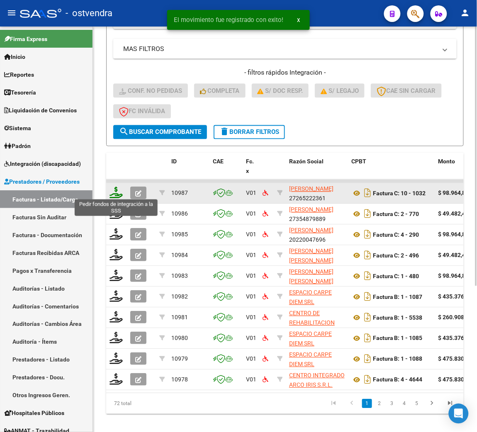
click at [115, 192] on icon at bounding box center [116, 193] width 13 height 12
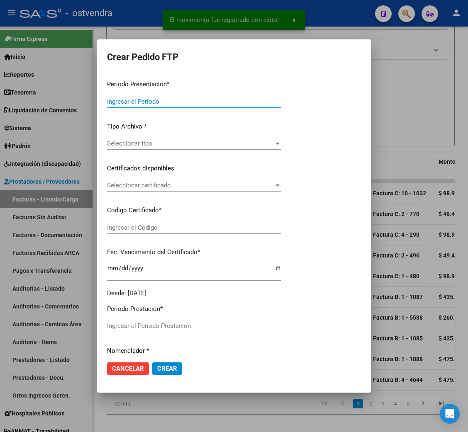
type input "202508"
type input "$ 98.964,88"
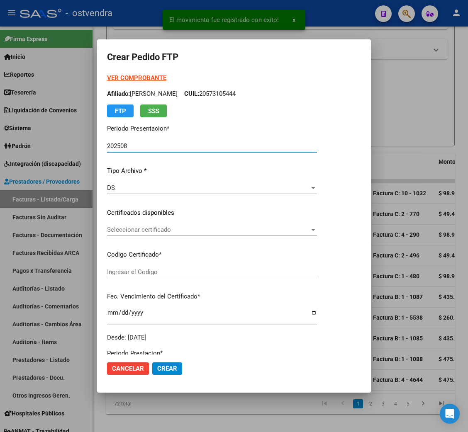
type input "ARG01000532813302023110320281103BS439"
type input "[DATE]"
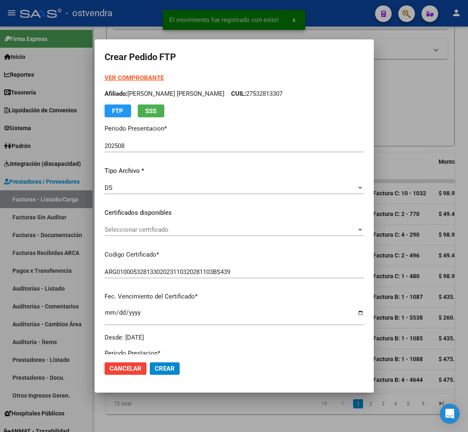
click at [124, 78] on strong "VER COMPROBANTE" at bounding box center [134, 77] width 59 height 7
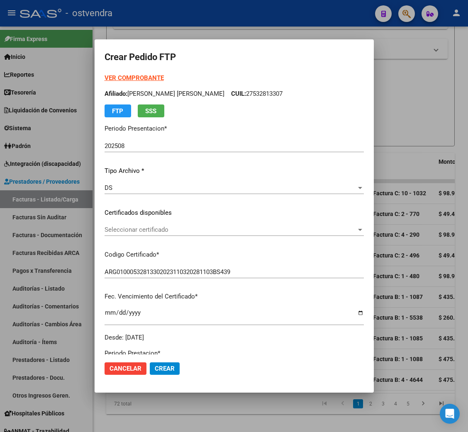
click at [123, 231] on span "Seleccionar certificado" at bounding box center [231, 229] width 252 height 7
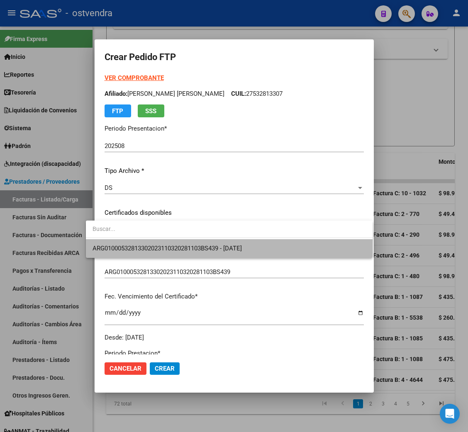
click at [126, 240] on span "ARG01000532813302023110320281103BS439 - [DATE]" at bounding box center [229, 248] width 273 height 19
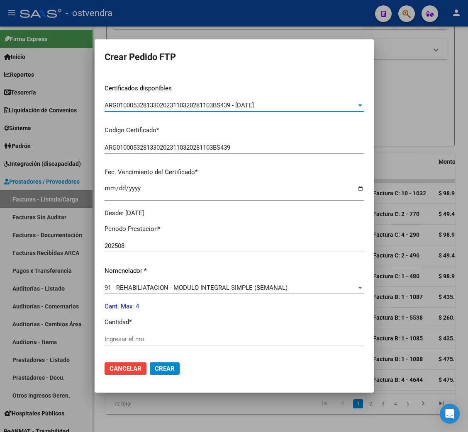
scroll to position [186, 0]
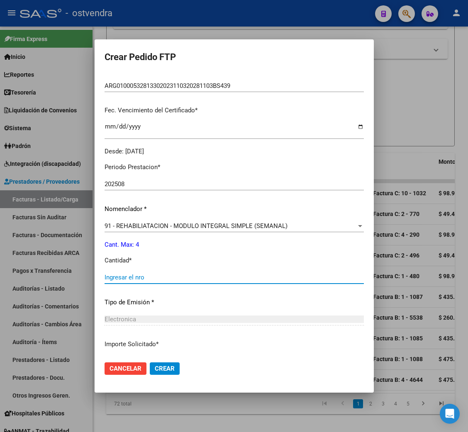
click at [112, 278] on input "Ingresar el nro" at bounding box center [234, 277] width 259 height 7
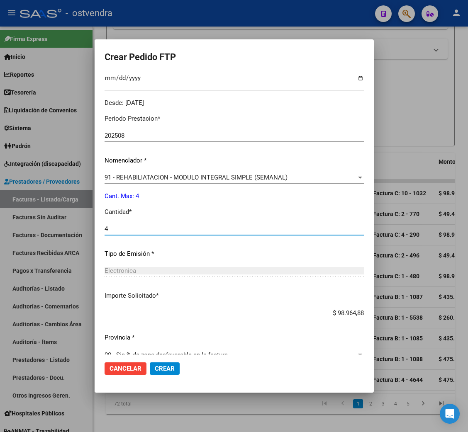
scroll to position [249, 0]
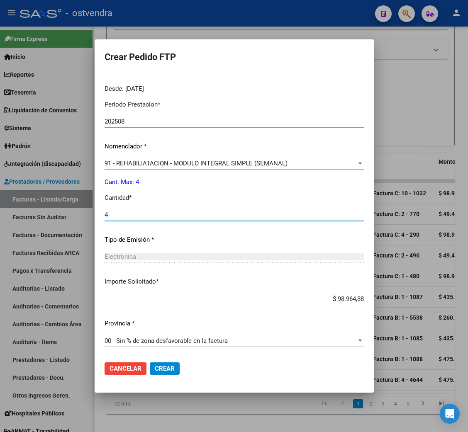
type input "4"
click at [158, 365] on span "Crear" at bounding box center [165, 368] width 20 height 7
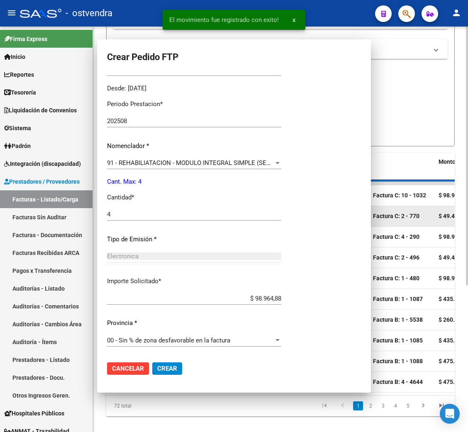
scroll to position [0, 0]
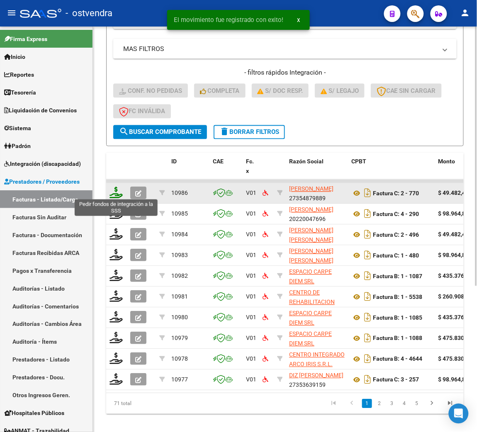
click at [116, 192] on icon at bounding box center [116, 193] width 13 height 12
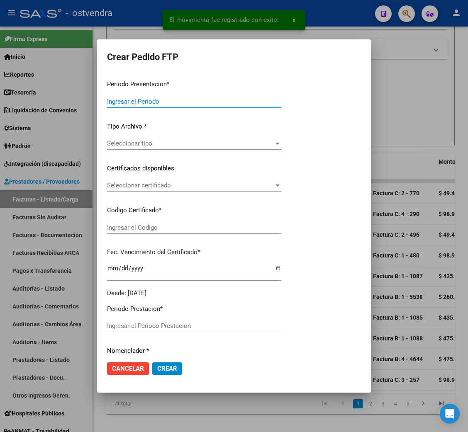
type input "202508"
type input "$ 49.482,44"
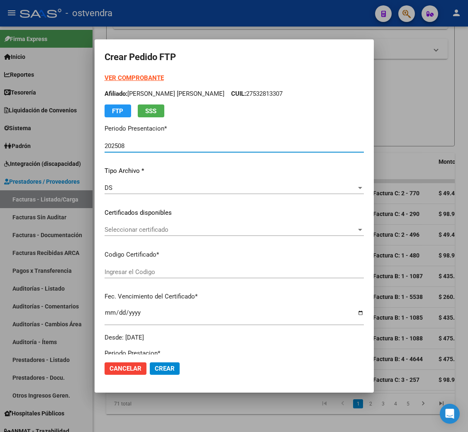
type input "ARG02000548786932022081020250810BS342"
type input "[DATE]"
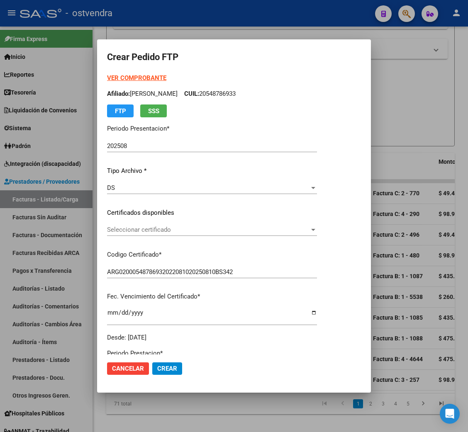
click at [131, 78] on strong "VER COMPROBANTE" at bounding box center [136, 77] width 59 height 7
click at [146, 229] on span "Seleccionar certificado" at bounding box center [208, 229] width 202 height 7
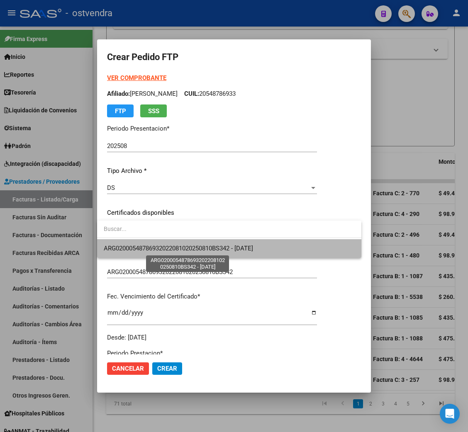
click at [155, 245] on span "ARG02000548786932022081020250810BS342 - [DATE]" at bounding box center [178, 248] width 149 height 7
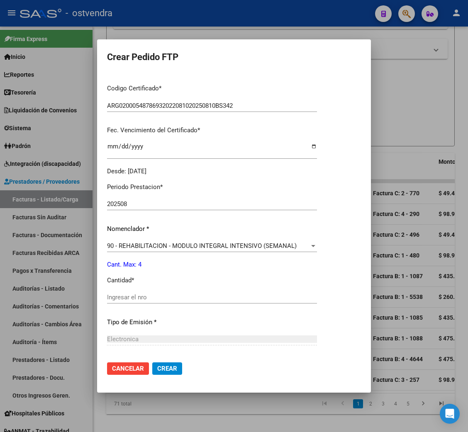
scroll to position [186, 0]
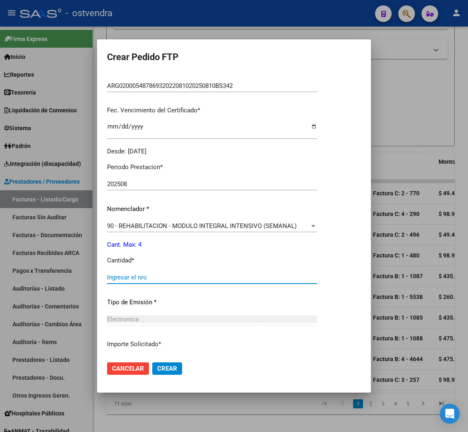
click at [141, 276] on input "Ingresar el nro" at bounding box center [212, 277] width 210 height 7
type input "4"
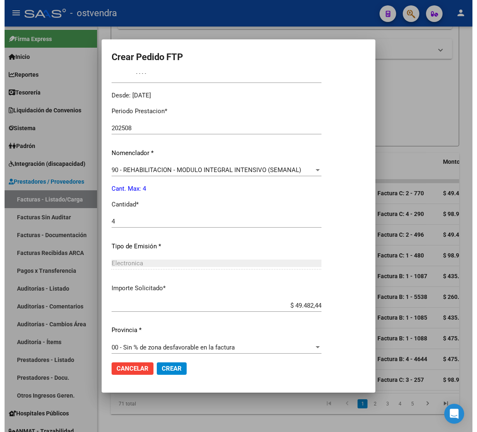
scroll to position [249, 0]
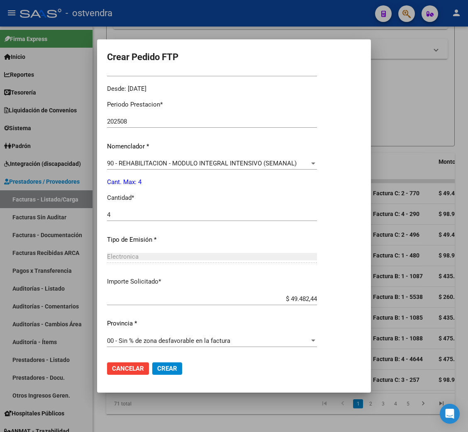
click at [157, 371] on span "Crear" at bounding box center [167, 368] width 20 height 7
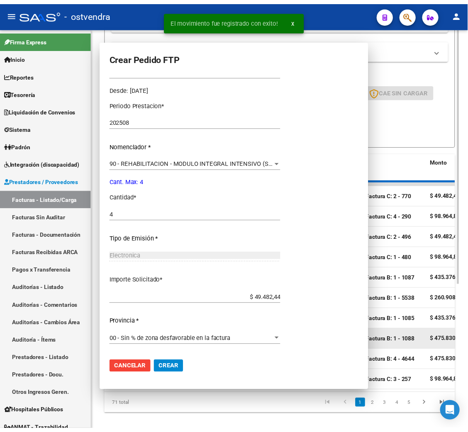
scroll to position [0, 0]
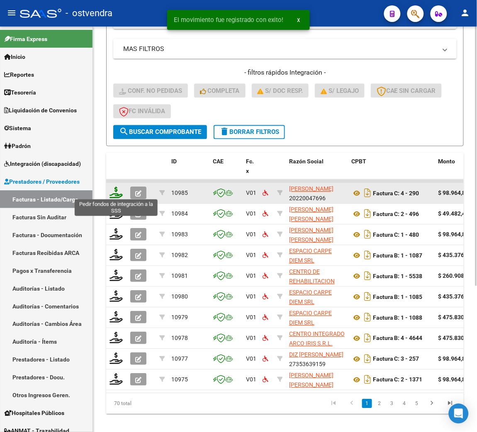
click at [119, 191] on icon at bounding box center [116, 193] width 13 height 12
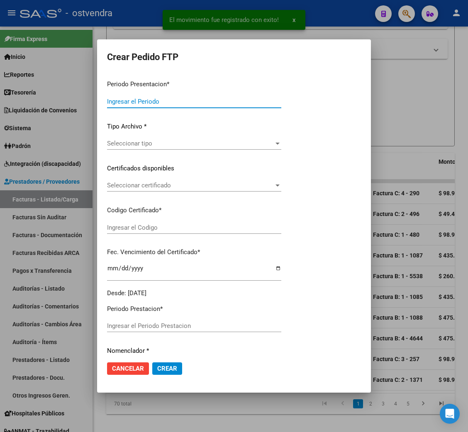
type input "202508"
type input "$ 98.964,88"
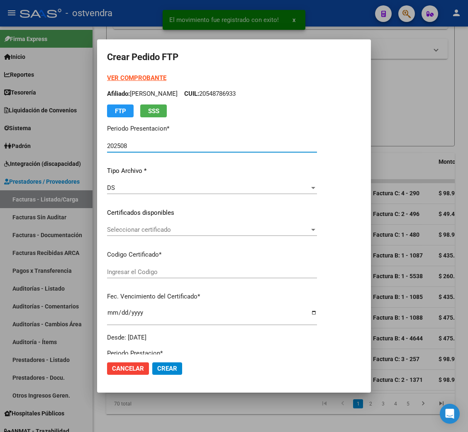
type input "ARG02000548786932022081020250810BS342"
type input "[DATE]"
click at [143, 76] on strong "VER COMPROBANTE" at bounding box center [136, 77] width 59 height 7
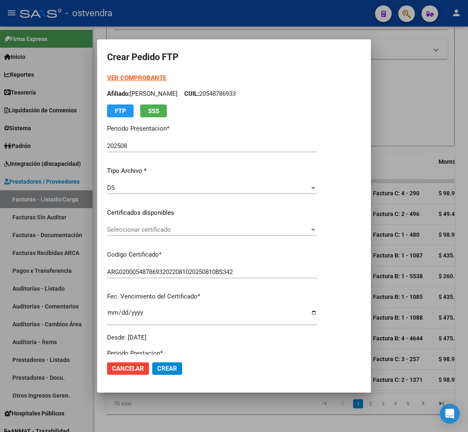
click at [132, 231] on span "Seleccionar certificado" at bounding box center [208, 229] width 202 height 7
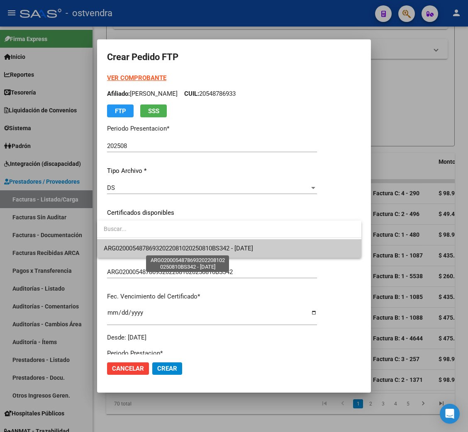
click at [135, 246] on span "ARG02000548786932022081020250810BS342 - [DATE]" at bounding box center [178, 248] width 149 height 7
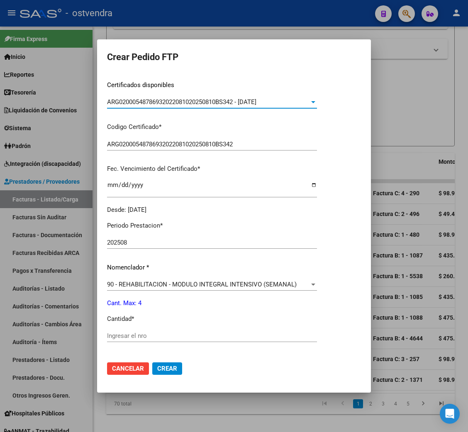
scroll to position [186, 0]
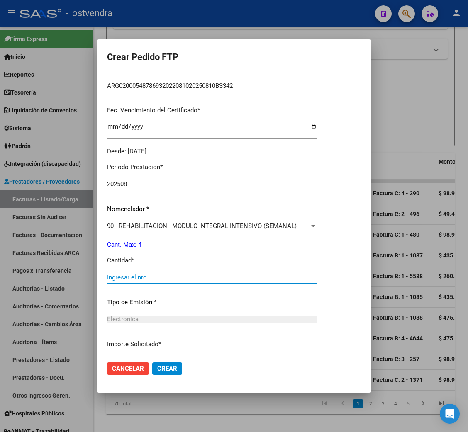
click at [158, 277] on input "Ingresar el nro" at bounding box center [212, 277] width 210 height 7
type input "4"
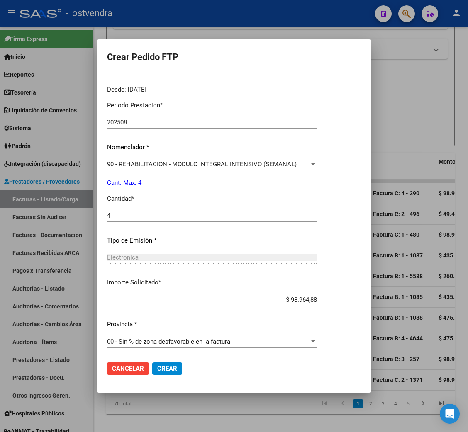
scroll to position [249, 0]
click at [171, 366] on span "Crear" at bounding box center [167, 368] width 20 height 7
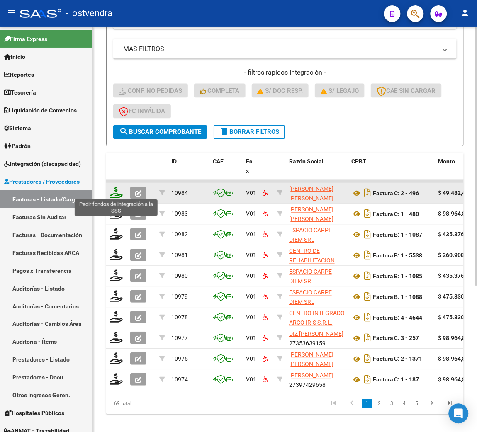
click at [115, 193] on icon at bounding box center [116, 193] width 13 height 12
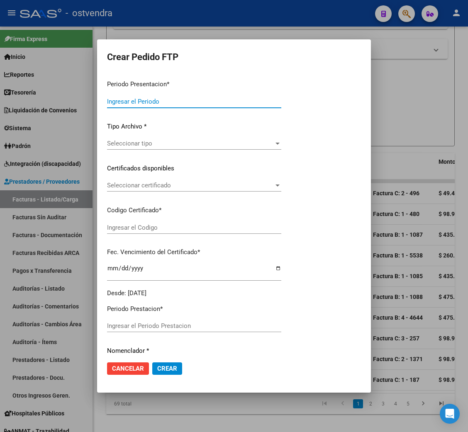
type input "202508"
type input "$ 49.482,44"
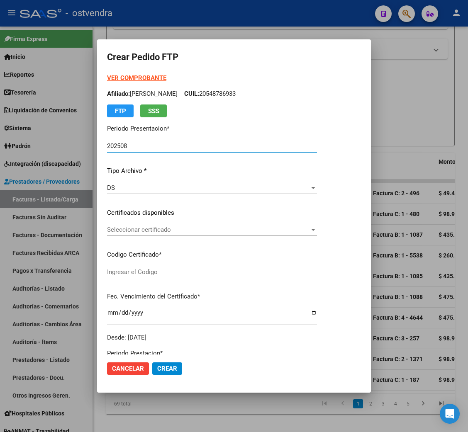
type input "ARG02000548786932022081020250810BS342"
type input "[DATE]"
click at [136, 76] on strong "VER COMPROBANTE" at bounding box center [136, 77] width 59 height 7
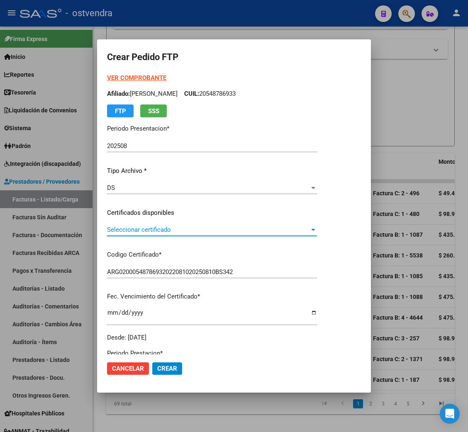
click at [135, 232] on span "Seleccionar certificado" at bounding box center [208, 229] width 202 height 7
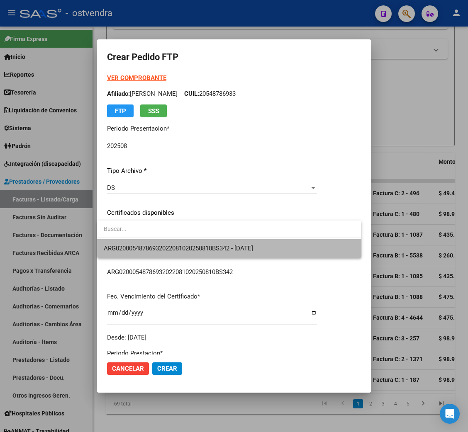
click at [135, 240] on span "ARG02000548786932022081020250810BS342 - [DATE]" at bounding box center [229, 248] width 251 height 19
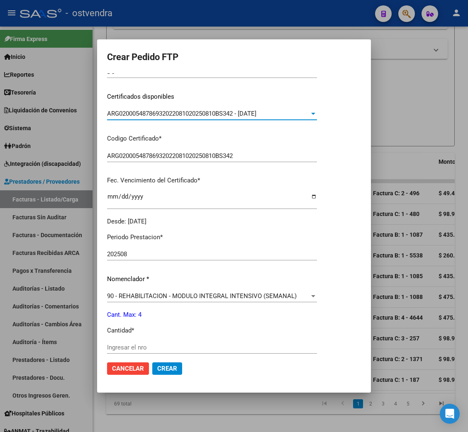
scroll to position [124, 0]
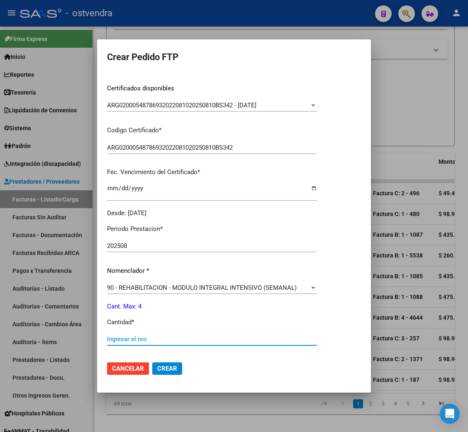
click at [121, 336] on input "Ingresar el nro" at bounding box center [212, 339] width 210 height 7
type input "4"
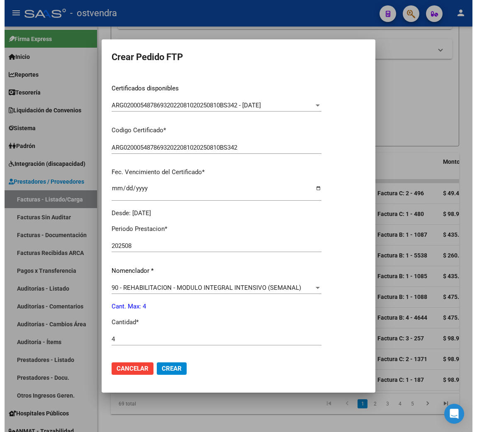
scroll to position [249, 0]
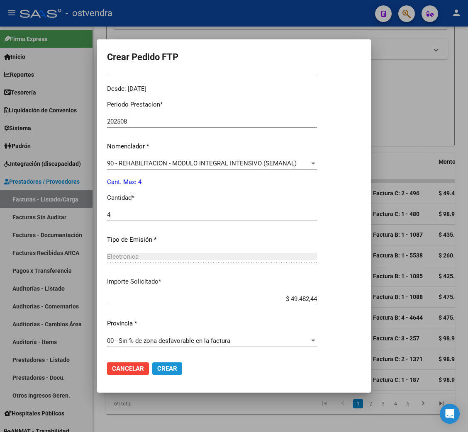
click at [171, 369] on span "Crear" at bounding box center [167, 368] width 20 height 7
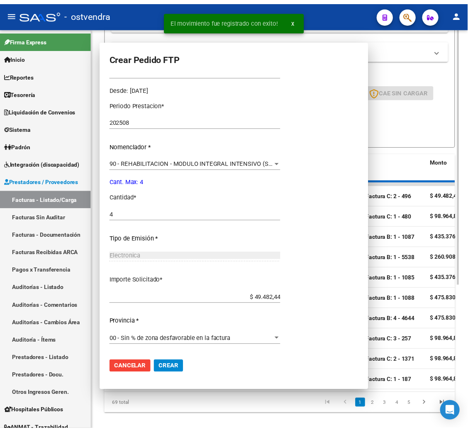
scroll to position [0, 0]
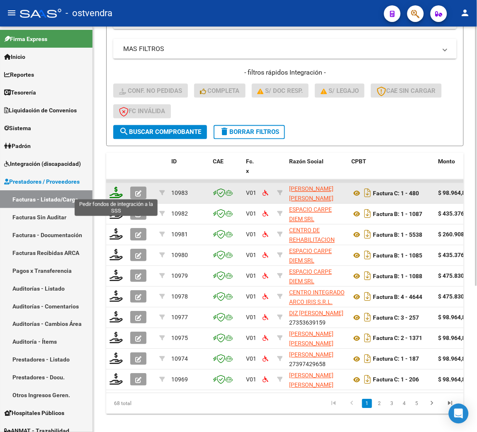
click at [112, 195] on icon at bounding box center [116, 193] width 13 height 12
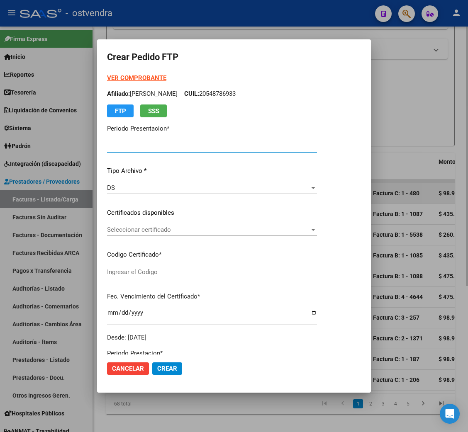
type input "202508"
type input "$ 98.964,88"
type input "AG01000566456972023032220280322BS376"
type input "[DATE]"
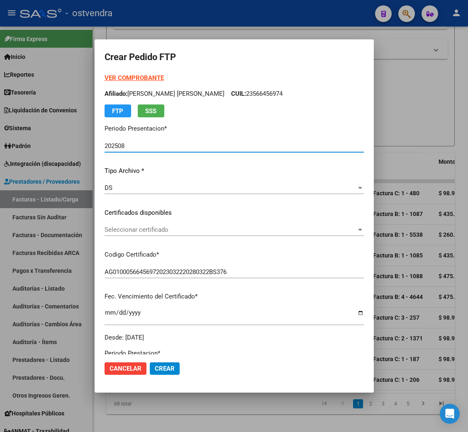
click at [113, 77] on strong "VER COMPROBANTE" at bounding box center [134, 77] width 59 height 7
click at [141, 230] on span "Seleccionar certificado" at bounding box center [231, 229] width 252 height 7
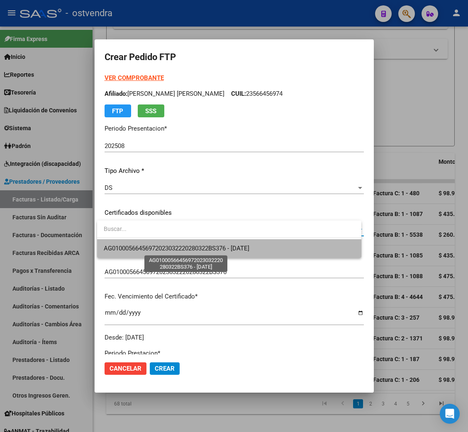
click at [141, 246] on span "AG01000566456972023032220280322BS376 - [DATE]" at bounding box center [177, 248] width 146 height 7
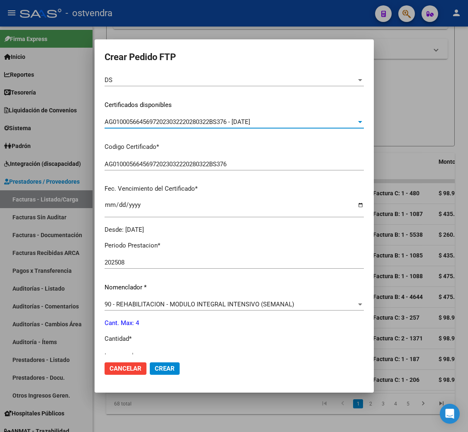
scroll to position [186, 0]
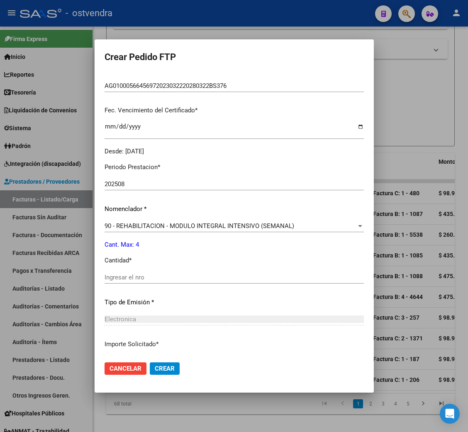
click at [146, 270] on div "Periodo Prestacion * 202508 Ingresar el Periodo Prestacion Nomenclador * 90 - R…" at bounding box center [234, 286] width 259 height 261
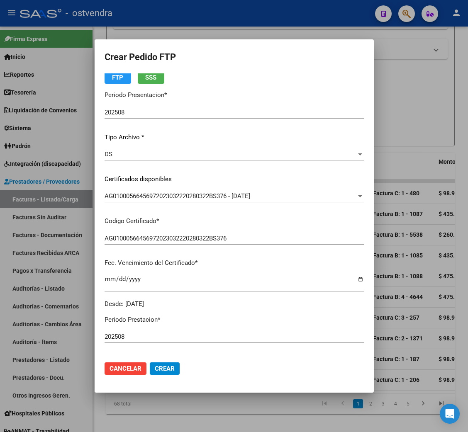
scroll to position [0, 0]
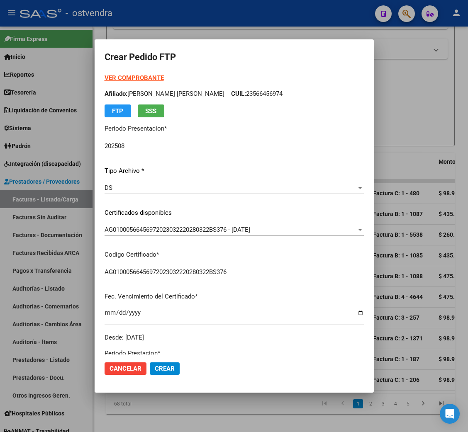
drag, startPoint x: 235, startPoint y: 90, endPoint x: 277, endPoint y: 90, distance: 41.9
click at [277, 90] on p "Afiliado: [PERSON_NAME] [PERSON_NAME] CUIL: 23566456974" at bounding box center [234, 94] width 259 height 10
copy p "23566456974"
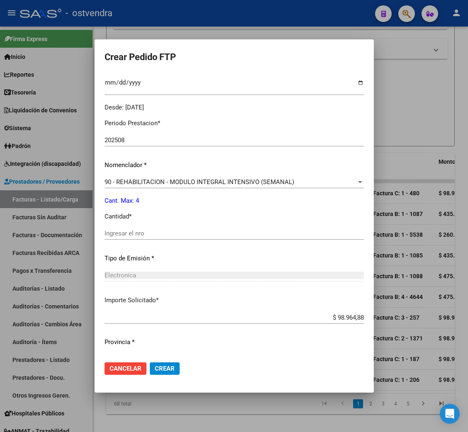
scroll to position [249, 0]
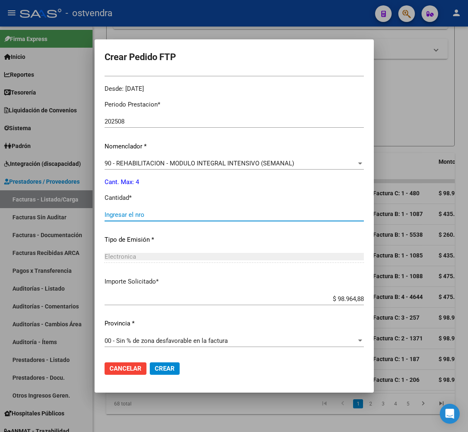
click at [134, 212] on input "Ingresar el nro" at bounding box center [234, 214] width 259 height 7
type input "4"
click at [170, 370] on span "Crear" at bounding box center [165, 368] width 20 height 7
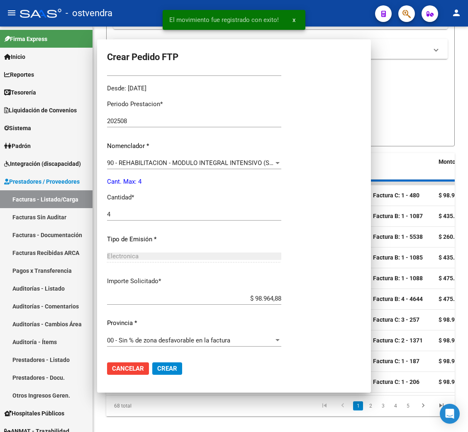
scroll to position [0, 0]
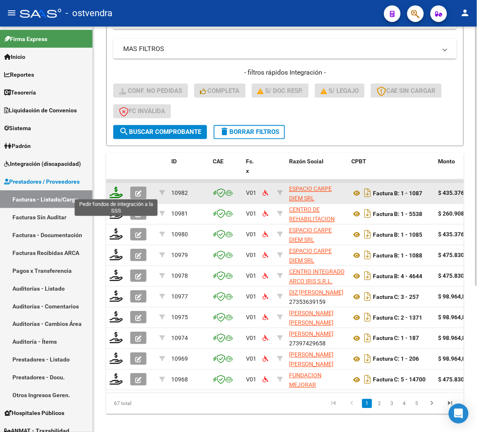
click at [114, 192] on icon at bounding box center [116, 193] width 13 height 12
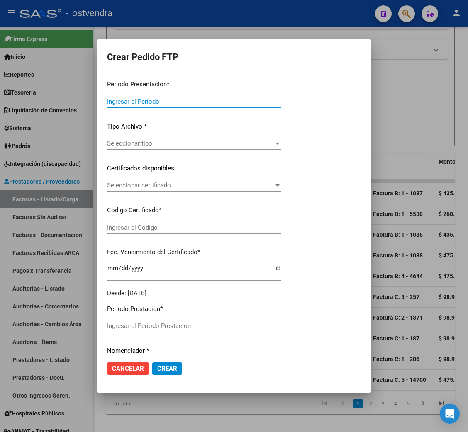
type input "202508"
type input "$ 435.376,56"
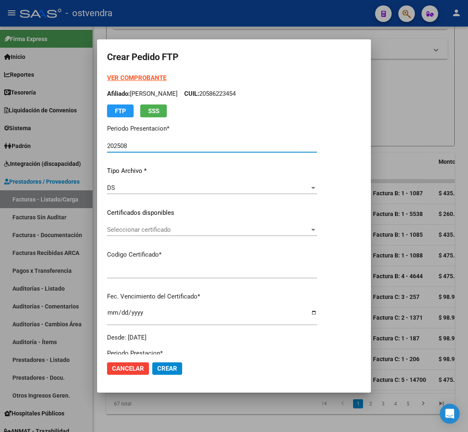
type input "ARG02000586223452024072920270729BUE439"
type input "[DATE]"
click at [128, 76] on strong "VER COMPROBANTE" at bounding box center [136, 77] width 59 height 7
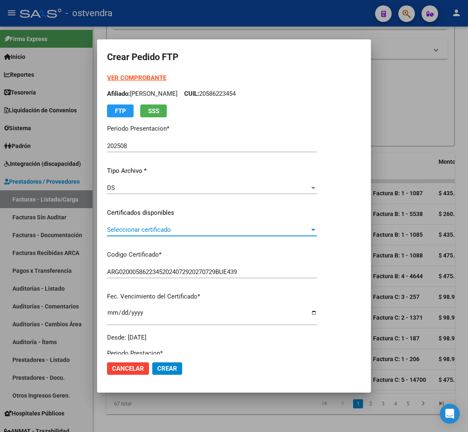
click at [135, 227] on span "Seleccionar certificado" at bounding box center [208, 229] width 202 height 7
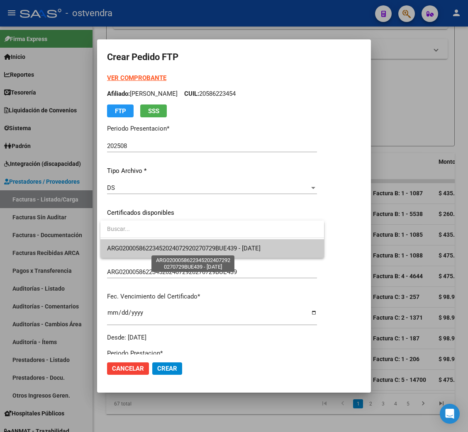
click at [139, 245] on span "ARG02000586223452024072920270729BUE439 - [DATE]" at bounding box center [183, 248] width 153 height 7
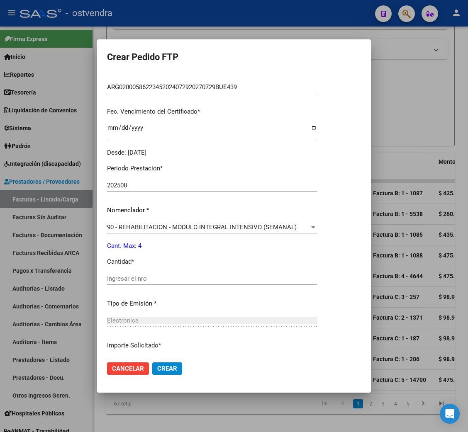
scroll to position [186, 0]
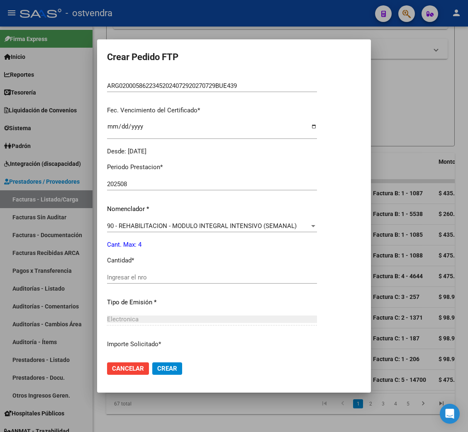
click at [129, 274] on input "Ingresar el nro" at bounding box center [212, 277] width 210 height 7
type input "4"
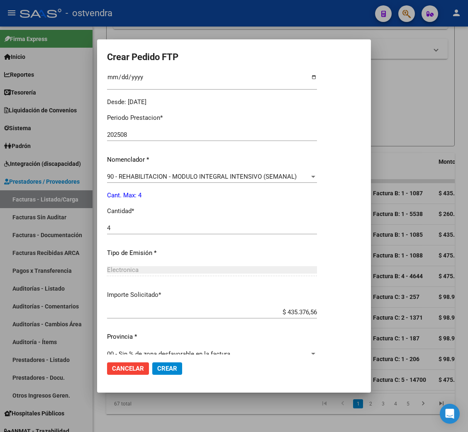
scroll to position [249, 0]
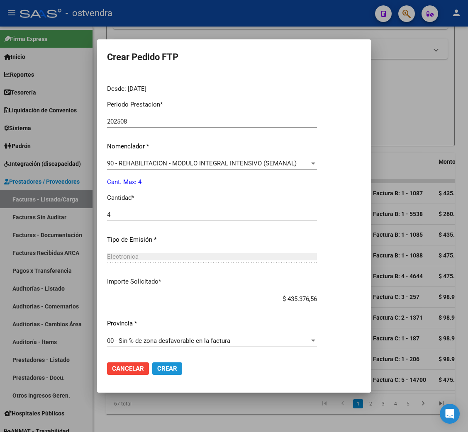
click at [163, 367] on span "Crear" at bounding box center [167, 368] width 20 height 7
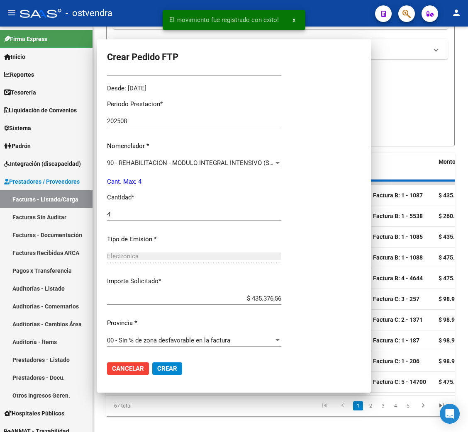
scroll to position [0, 0]
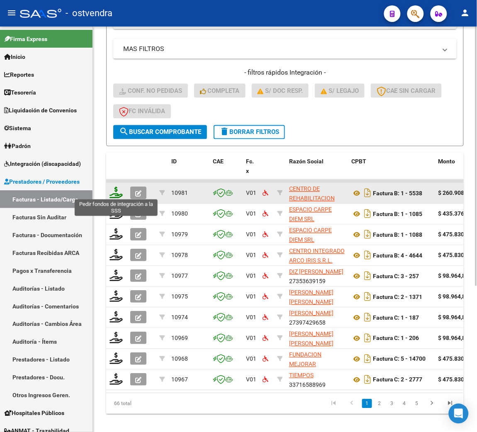
click at [114, 193] on icon at bounding box center [116, 193] width 13 height 12
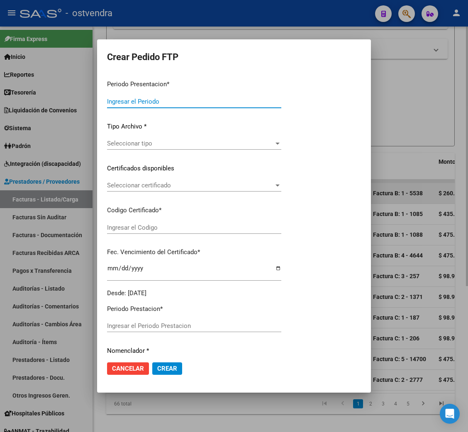
type input "202508"
type input "$ 260.908,16"
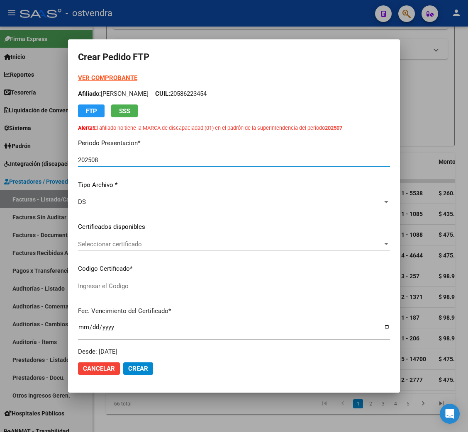
type input "ARG01000592648662023060920280609BS370"
type input "[DATE]"
click at [111, 78] on strong "VER COMPROBANTE" at bounding box center [107, 77] width 59 height 7
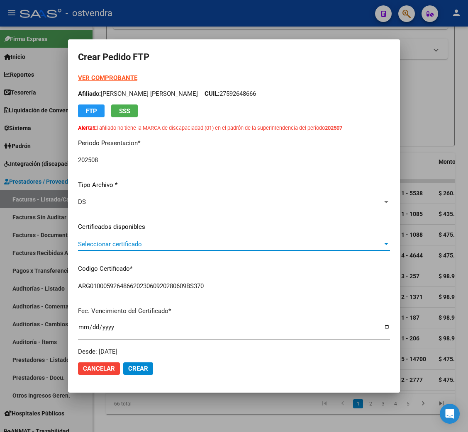
click at [117, 242] on span "Seleccionar certificado" at bounding box center [230, 244] width 304 height 7
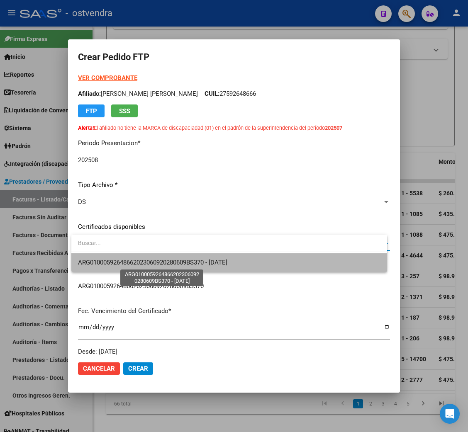
click at [120, 259] on span "ARG01000592648662023060920280609BS370 - [DATE]" at bounding box center [152, 262] width 149 height 7
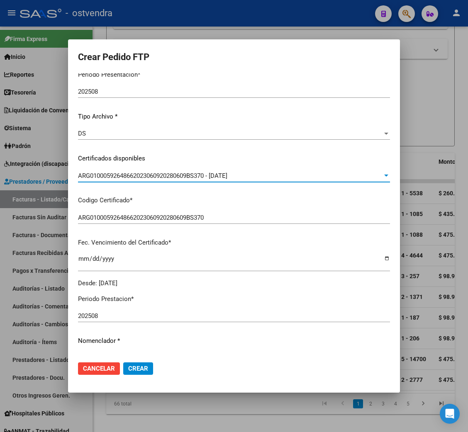
scroll to position [186, 0]
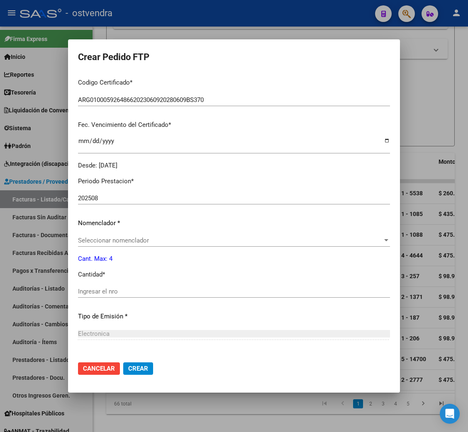
click at [139, 233] on div "Periodo Prestacion * 202508 Ingresar el Periodo Prestacion Nomenclador * Selecc…" at bounding box center [234, 300] width 312 height 261
click at [139, 236] on div "Seleccionar nomenclador Seleccionar nomenclador" at bounding box center [234, 240] width 312 height 12
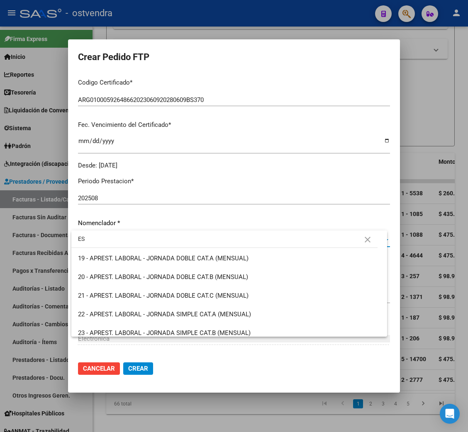
type input "E"
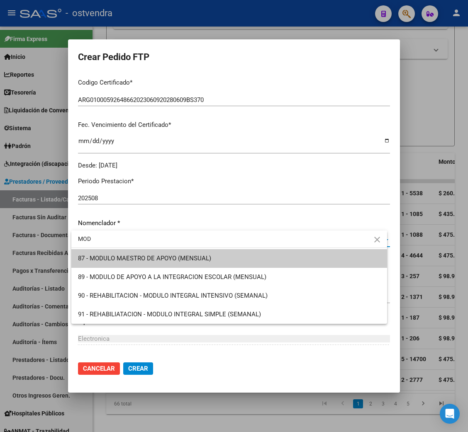
click at [132, 243] on input "MOD" at bounding box center [229, 238] width 316 height 17
drag, startPoint x: 131, startPoint y: 243, endPoint x: 53, endPoint y: 235, distance: 77.9
click at [53, 235] on div "Crear Pedido FTP VER COMPROBANTE ARCA Padrón Afiliado: [PERSON_NAME] [PERSON_NA…" at bounding box center [234, 216] width 468 height 432
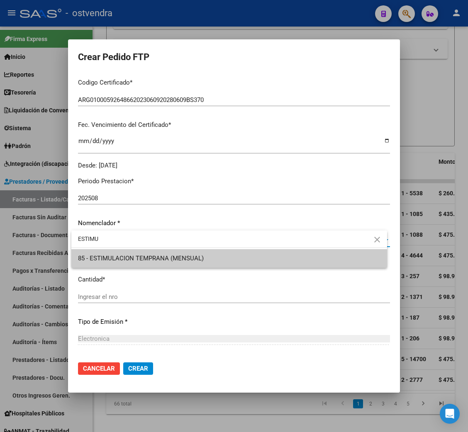
type input "ESTIMU"
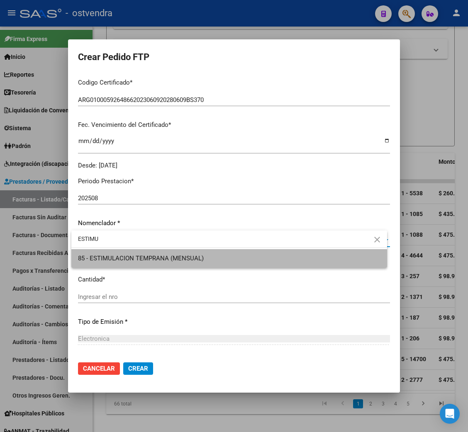
click at [105, 253] on span "85 - ESTIMULACION TEMPRANA (MENSUAL)" at bounding box center [229, 258] width 302 height 19
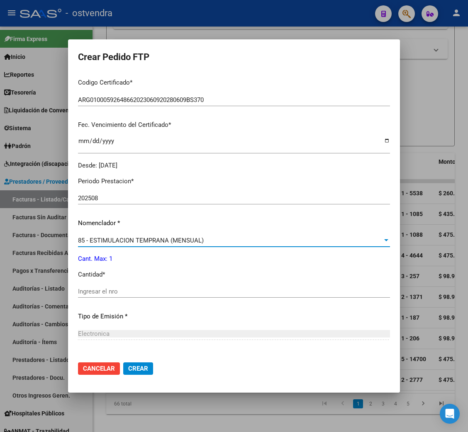
click at [108, 293] on input "Ingresar el nro" at bounding box center [234, 291] width 312 height 7
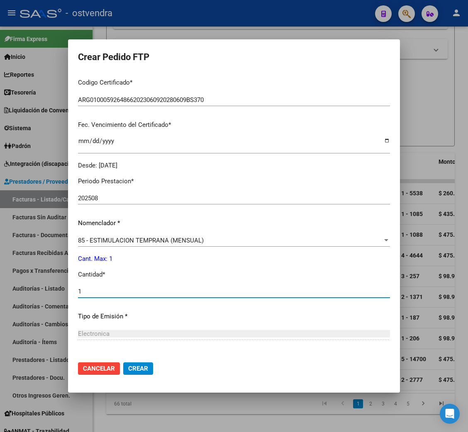
scroll to position [263, 0]
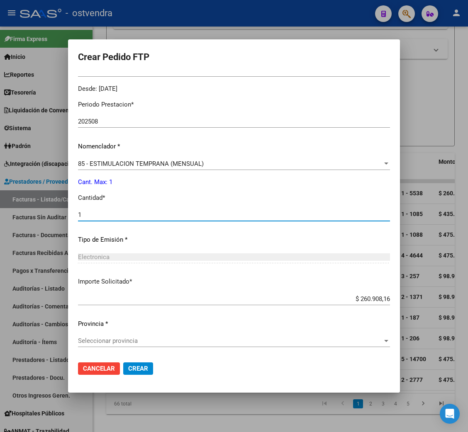
type input "1"
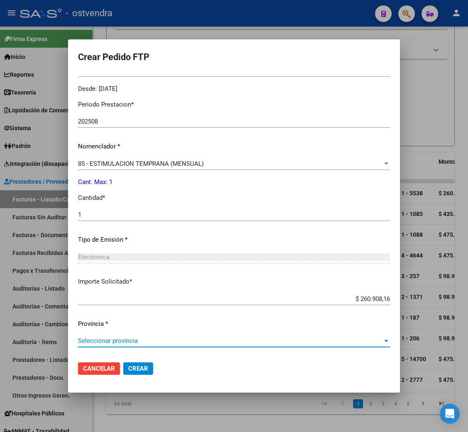
click at [115, 342] on span "Seleccionar provincia" at bounding box center [230, 340] width 304 height 7
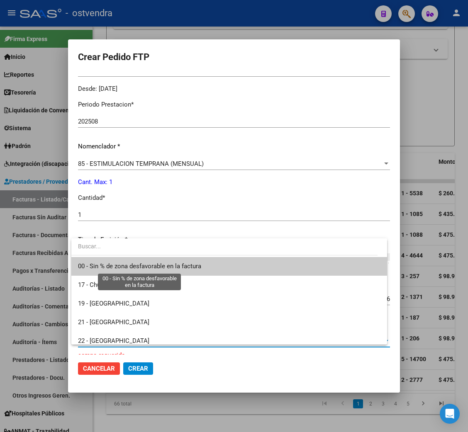
click at [115, 265] on span "00 - Sin % de zona desfavorable en la factura" at bounding box center [139, 266] width 123 height 7
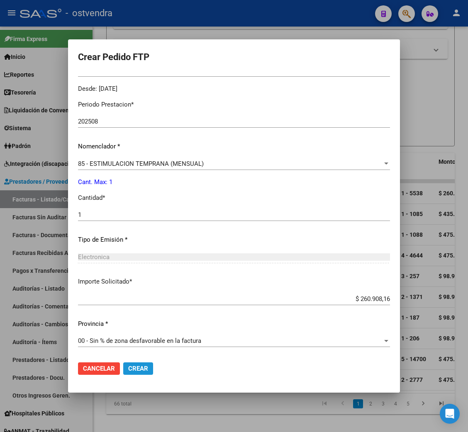
click at [139, 370] on span "Crear" at bounding box center [138, 368] width 20 height 7
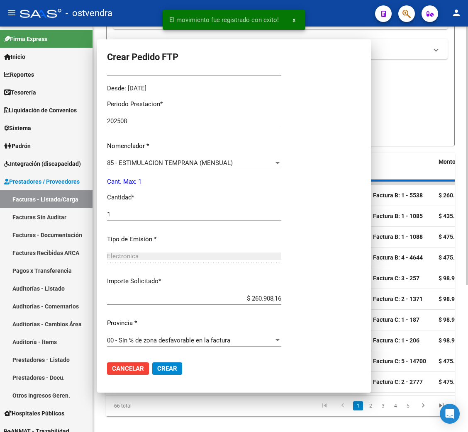
scroll to position [0, 0]
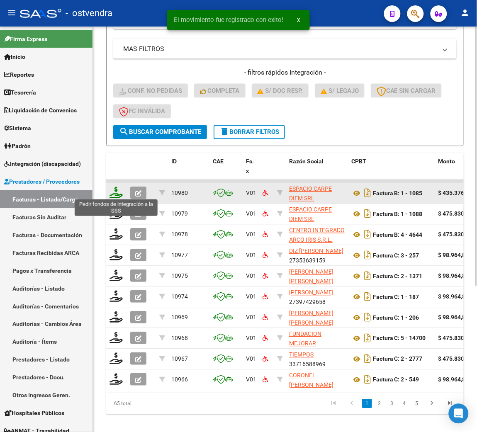
click at [116, 195] on icon at bounding box center [116, 193] width 13 height 12
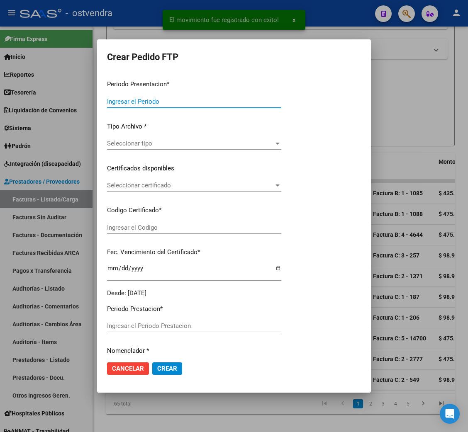
type input "202508"
type input "$ 435.376,56"
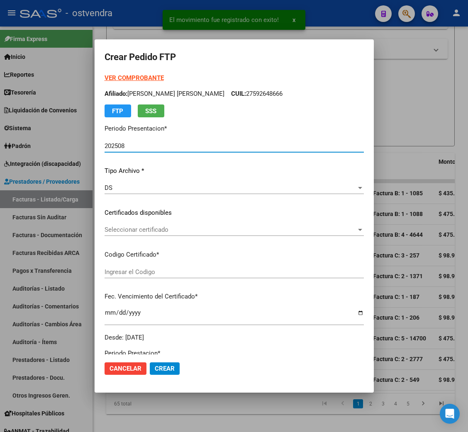
type input "ARG02000584628032024102420271024BUE265"
type input "[DATE]"
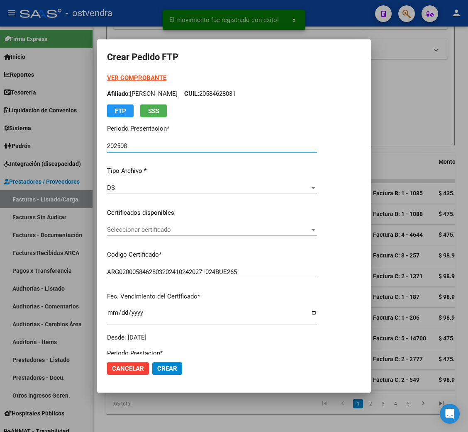
click at [130, 79] on strong "VER COMPROBANTE" at bounding box center [136, 77] width 59 height 7
click at [168, 230] on span "Seleccionar certificado" at bounding box center [208, 229] width 202 height 7
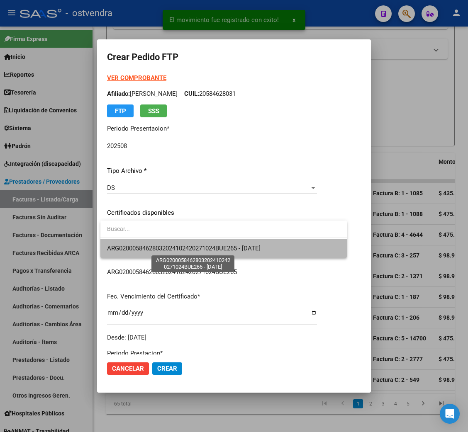
click at [168, 248] on span "ARG02000584628032024102420271024BUE265 - [DATE]" at bounding box center [183, 248] width 153 height 7
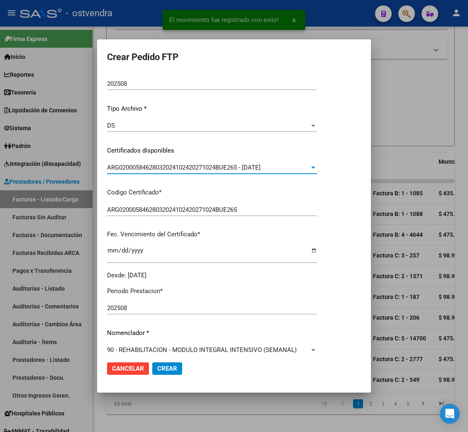
scroll to position [124, 0]
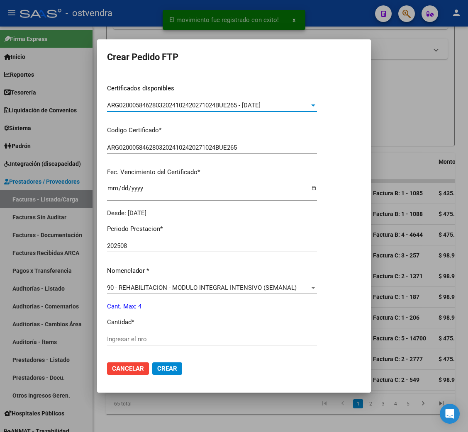
click at [149, 336] on input "Ingresar el nro" at bounding box center [212, 339] width 210 height 7
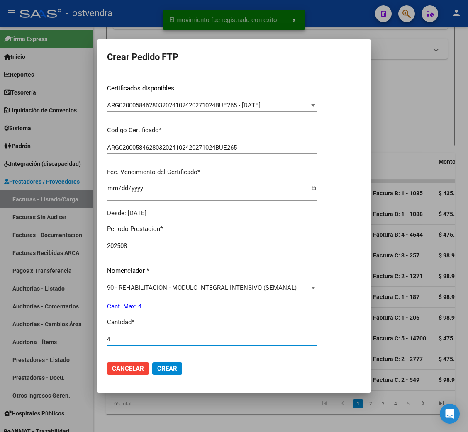
scroll to position [249, 0]
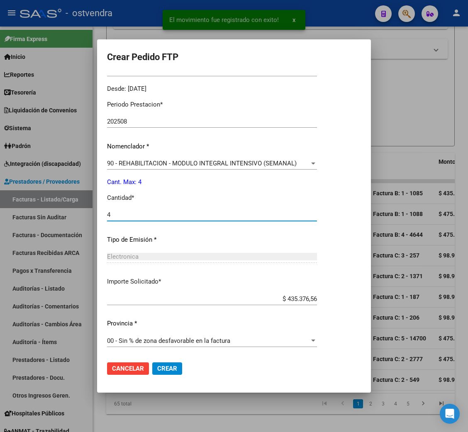
type input "4"
click at [178, 368] on button "Crear" at bounding box center [167, 369] width 30 height 12
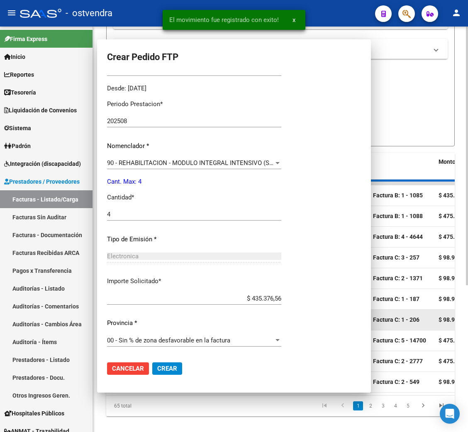
scroll to position [0, 0]
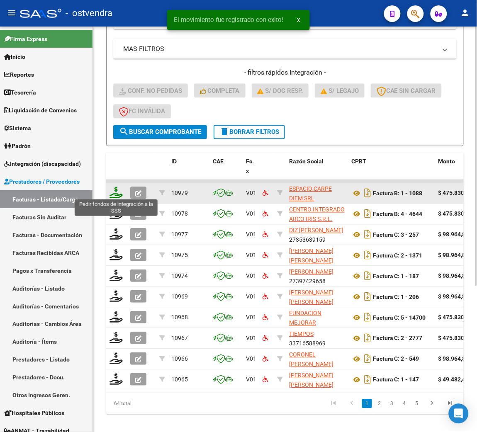
click at [115, 187] on icon at bounding box center [116, 193] width 13 height 12
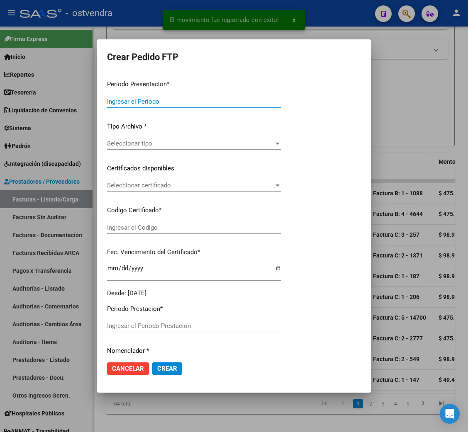
type input "202508"
type input "$ 475.830,36"
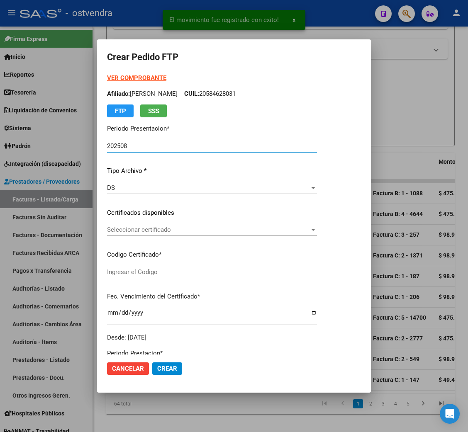
type input "ARG02000584628032024102420271024BUE265"
type input "[DATE]"
click at [131, 78] on strong "VER COMPROBANTE" at bounding box center [136, 77] width 59 height 7
click at [133, 225] on div "Seleccionar certificado Seleccionar certificado" at bounding box center [212, 230] width 210 height 12
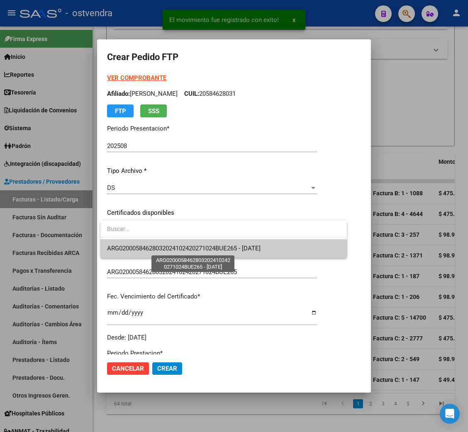
click at [132, 248] on span "ARG02000584628032024102420271024BUE265 - [DATE]" at bounding box center [183, 248] width 153 height 7
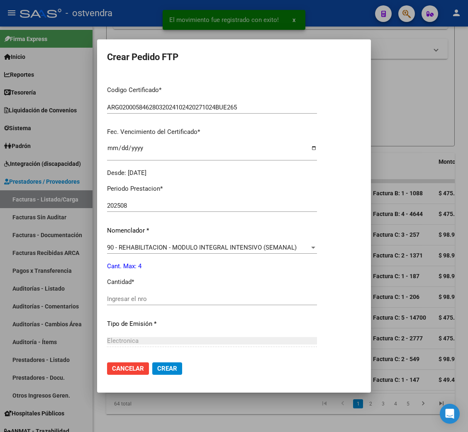
scroll to position [186, 0]
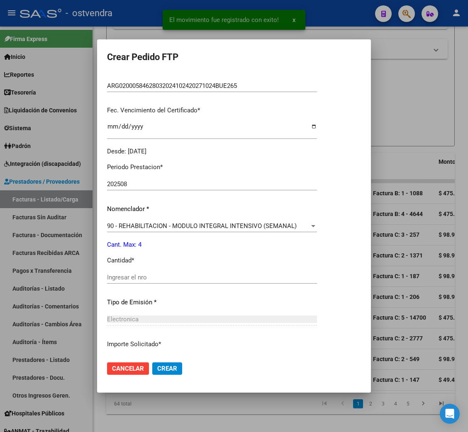
click at [221, 224] on span "90 - REHABILITACION - MODULO INTEGRAL INTENSIVO (SEMANAL)" at bounding box center [202, 225] width 190 height 7
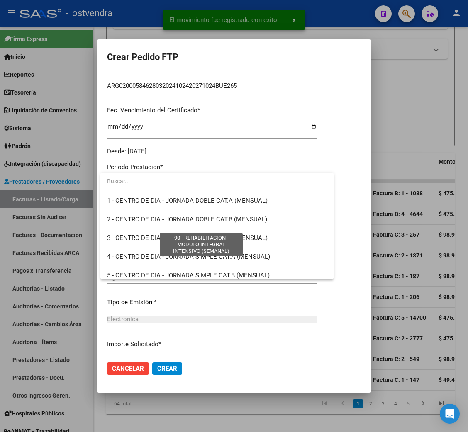
scroll to position [1636, 0]
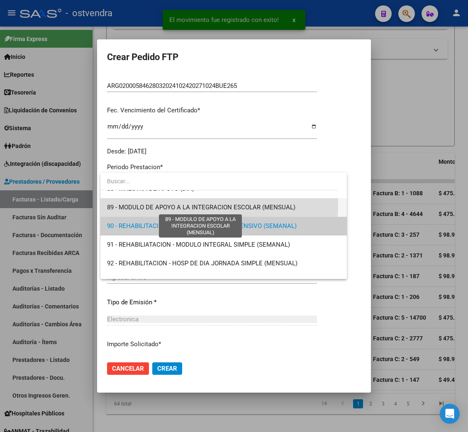
click at [212, 205] on span "89 - MODULO DE APOYO A LA INTEGRACION ESCOLAR (MENSUAL)" at bounding box center [201, 207] width 188 height 7
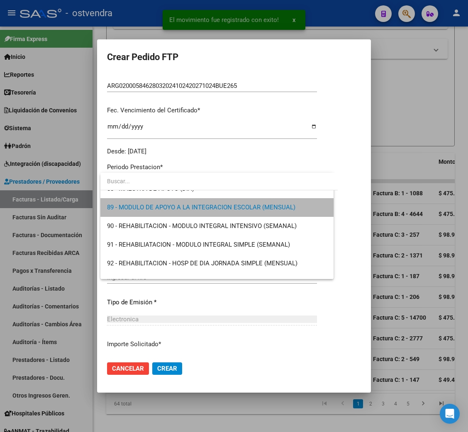
scroll to position [1642, 0]
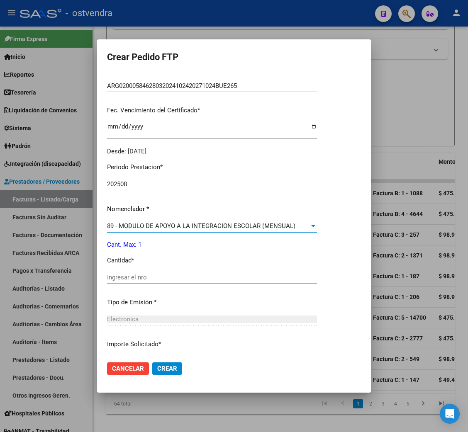
click at [146, 280] on input "Ingresar el nro" at bounding box center [212, 277] width 210 height 7
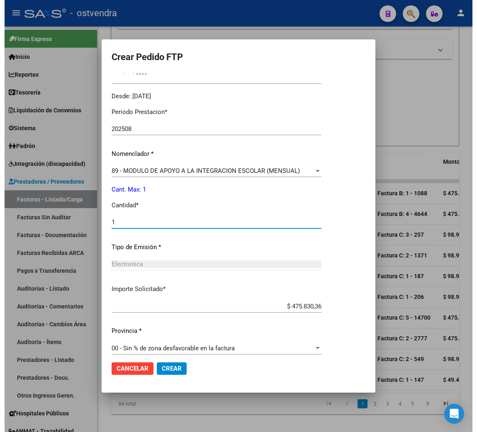
scroll to position [249, 0]
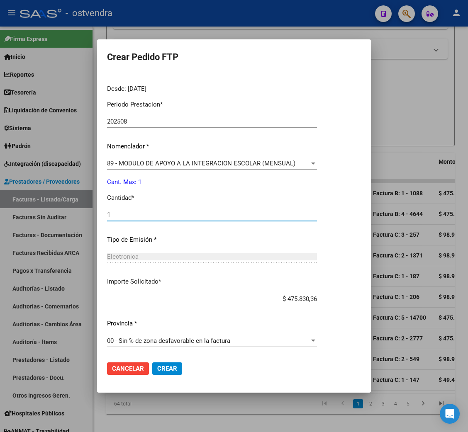
type input "1"
click at [170, 368] on span "Crear" at bounding box center [167, 368] width 20 height 7
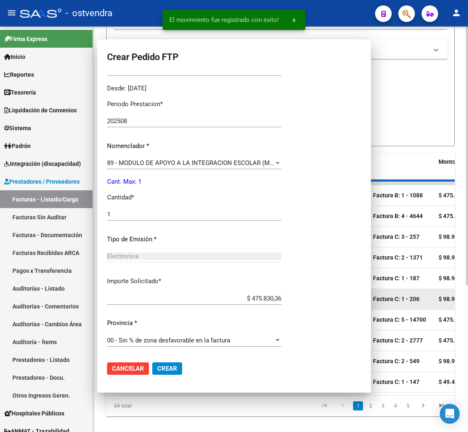
scroll to position [0, 0]
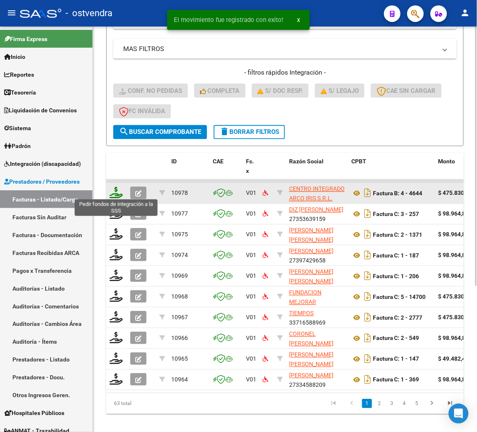
click at [113, 191] on icon at bounding box center [116, 193] width 13 height 12
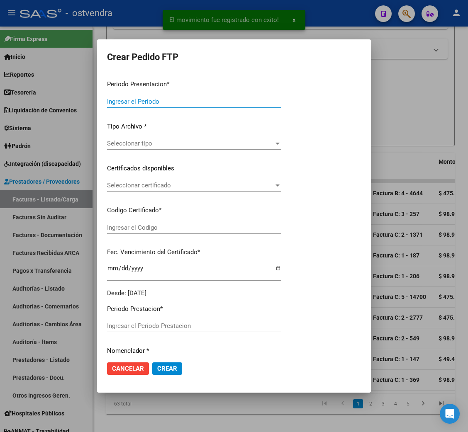
type input "202508"
type input "$ 475.830,36"
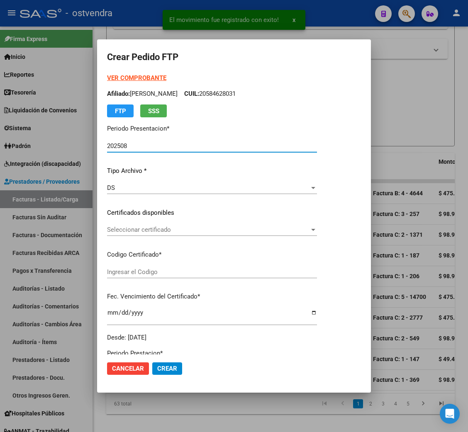
type input "ARG01000562612862022052020250520BS415"
type input "[DATE]"
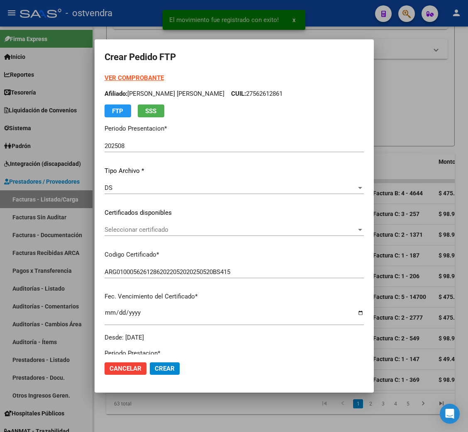
click at [139, 74] on strong "VER COMPROBANTE" at bounding box center [134, 77] width 59 height 7
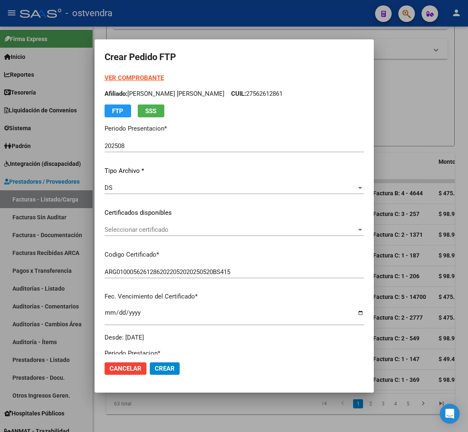
click at [156, 228] on span "Seleccionar certificado" at bounding box center [231, 229] width 252 height 7
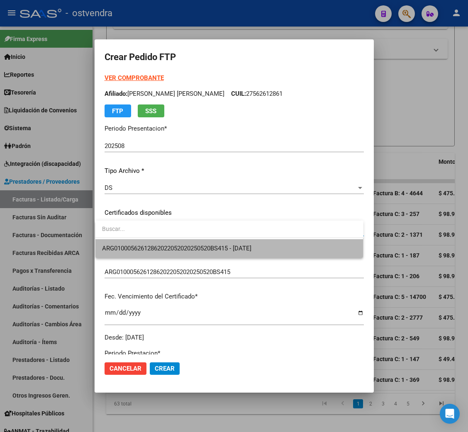
click at [156, 243] on span "ARG01000562612862022052020250520BS415 - [DATE]" at bounding box center [229, 248] width 255 height 19
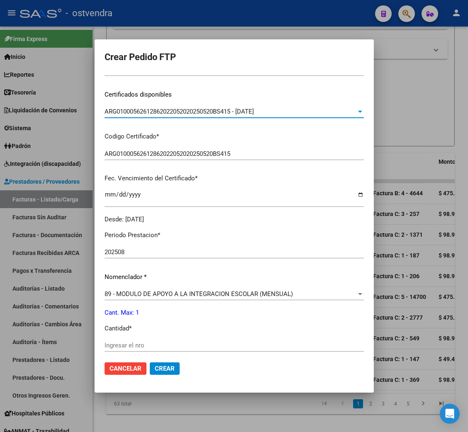
scroll to position [124, 0]
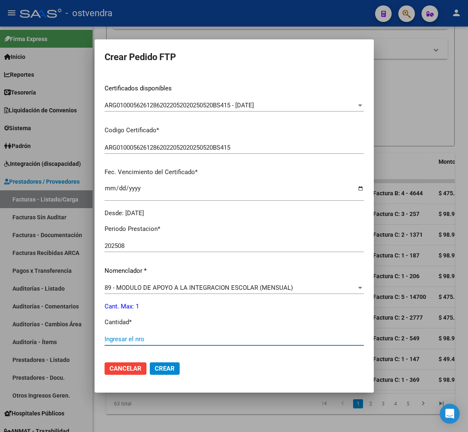
click at [129, 338] on input "Ingresar el nro" at bounding box center [234, 339] width 259 height 7
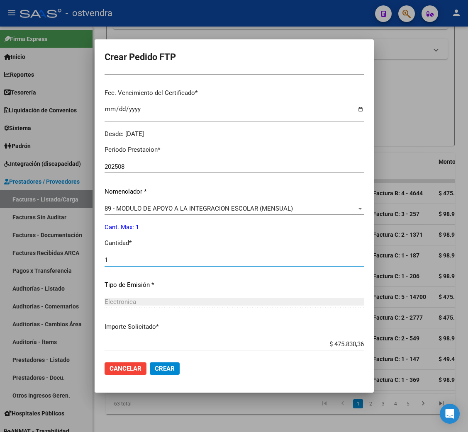
scroll to position [249, 0]
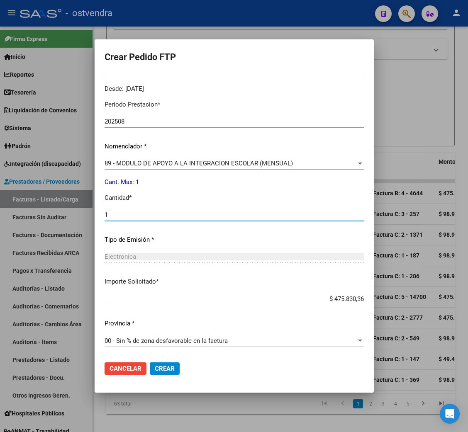
type input "1"
click at [166, 370] on span "Crear" at bounding box center [165, 368] width 20 height 7
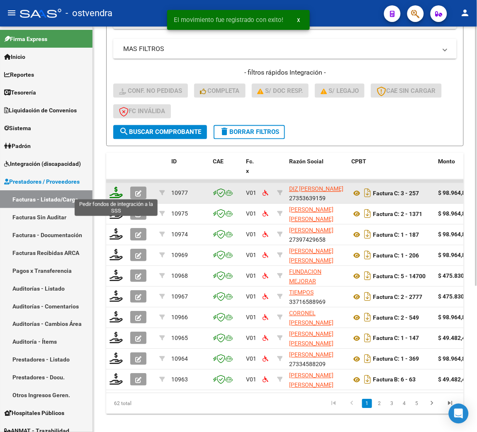
click at [118, 193] on icon at bounding box center [116, 193] width 13 height 12
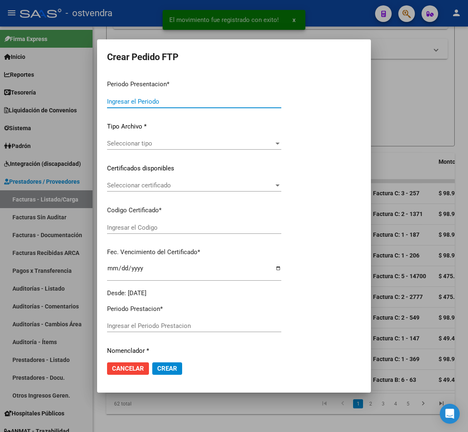
type input "202508"
type input "$ 98.964,88"
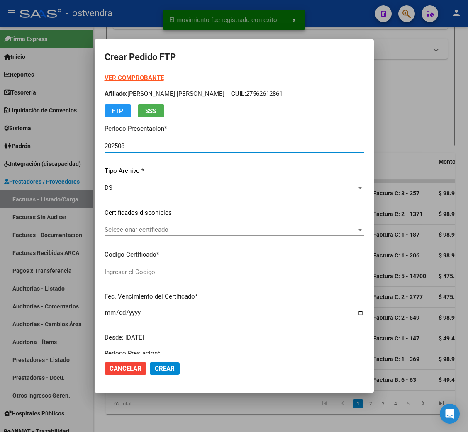
type input "ARG01000562612862022052020250520BS415"
type input "[DATE]"
click at [126, 77] on strong "VER COMPROBANTE" at bounding box center [134, 77] width 59 height 7
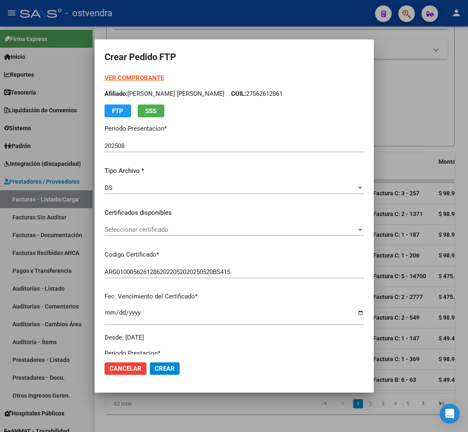
click at [121, 230] on span "Seleccionar certificado" at bounding box center [231, 229] width 252 height 7
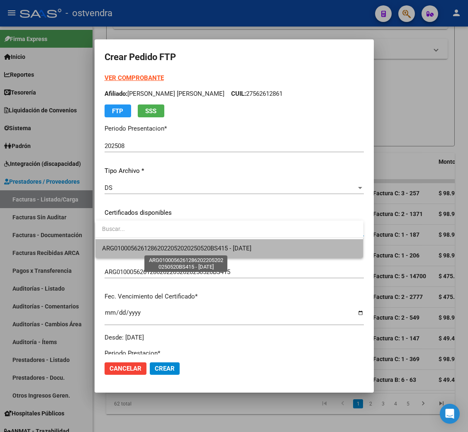
click at [126, 245] on span "ARG01000562612862022052020250520BS415 - [DATE]" at bounding box center [176, 248] width 149 height 7
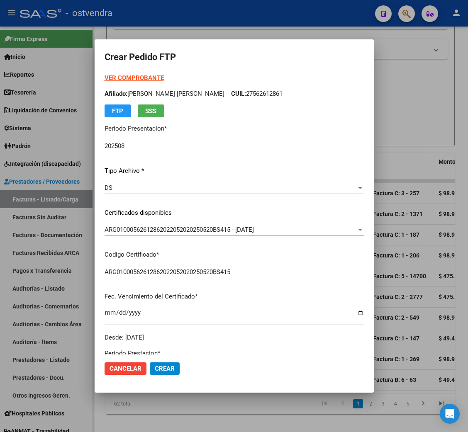
drag, startPoint x: 237, startPoint y: 93, endPoint x: 280, endPoint y: 92, distance: 42.3
click at [280, 92] on p "Afiliado: [PERSON_NAME] [PERSON_NAME]: 27562612861" at bounding box center [234, 94] width 259 height 10
copy p "27562612861"
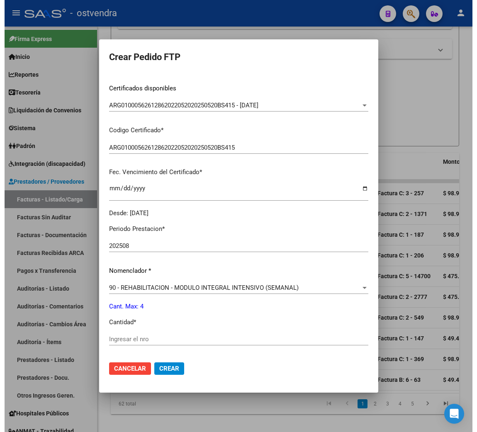
scroll to position [249, 0]
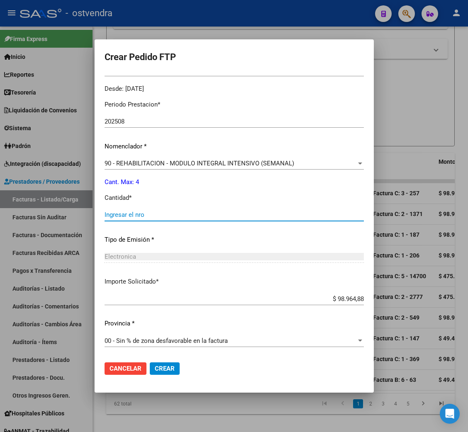
click at [126, 212] on input "Ingresar el nro" at bounding box center [234, 214] width 259 height 7
type input "4"
click at [167, 371] on span "Crear" at bounding box center [165, 368] width 20 height 7
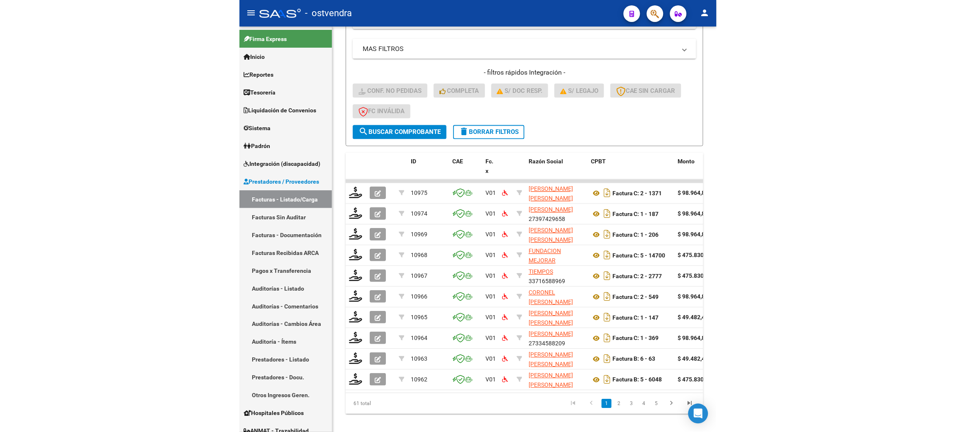
scroll to position [162, 0]
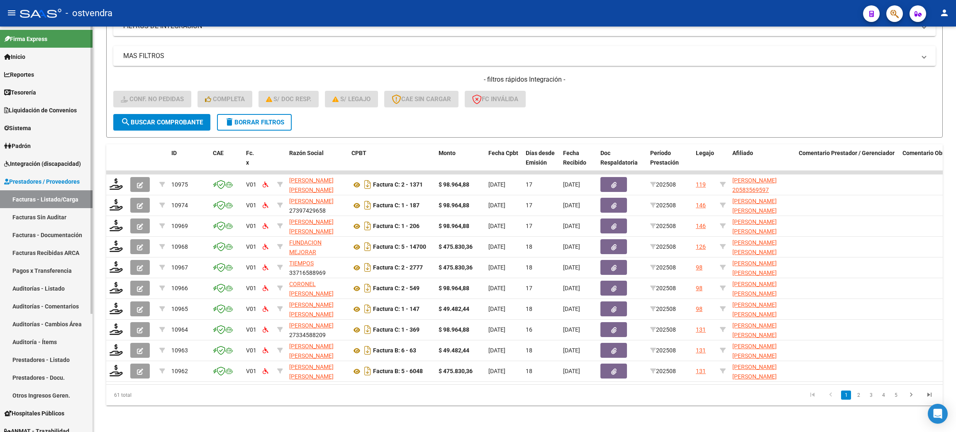
click at [27, 146] on span "Padrón" at bounding box center [17, 145] width 27 height 9
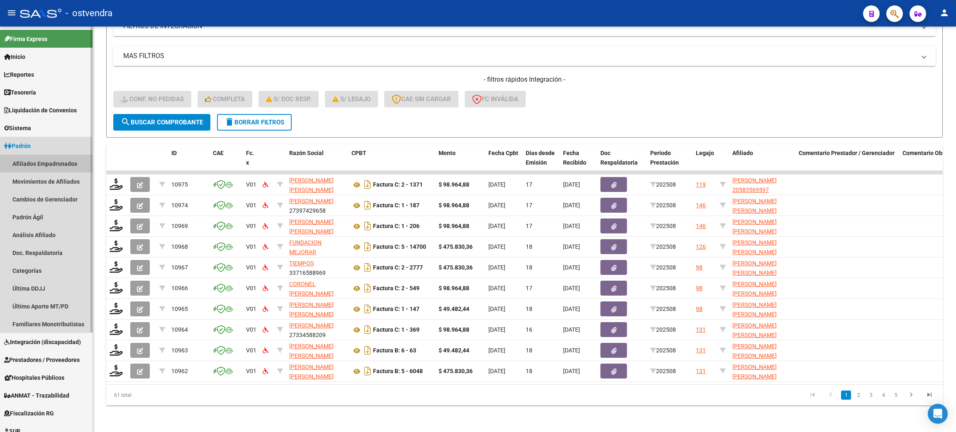
click at [32, 164] on link "Afiliados Empadronados" at bounding box center [46, 164] width 93 height 18
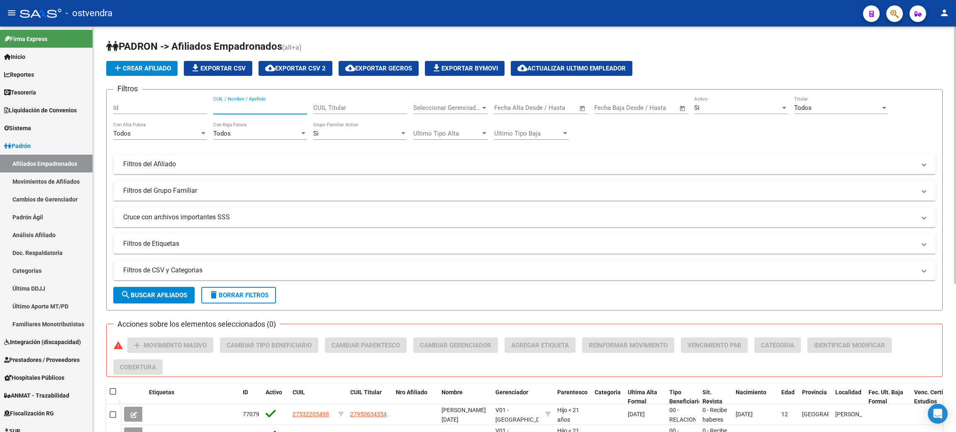
click at [235, 105] on input "CUIL / Nombre / Apellido" at bounding box center [260, 107] width 94 height 7
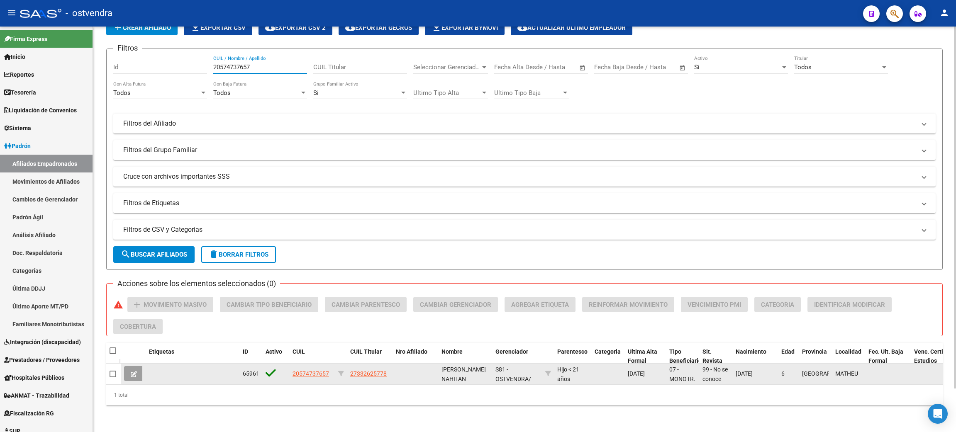
type input "20574737657"
click at [132, 371] on icon at bounding box center [134, 374] width 6 height 6
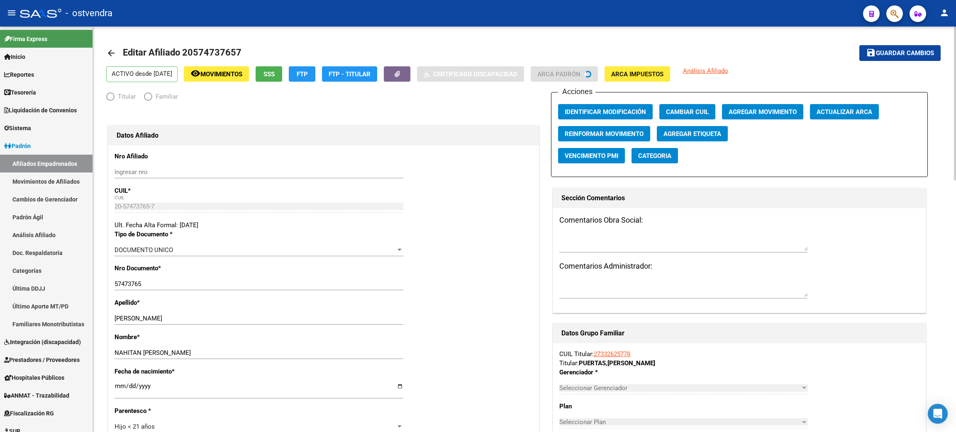
radio input "true"
type input "27-33262577-8"
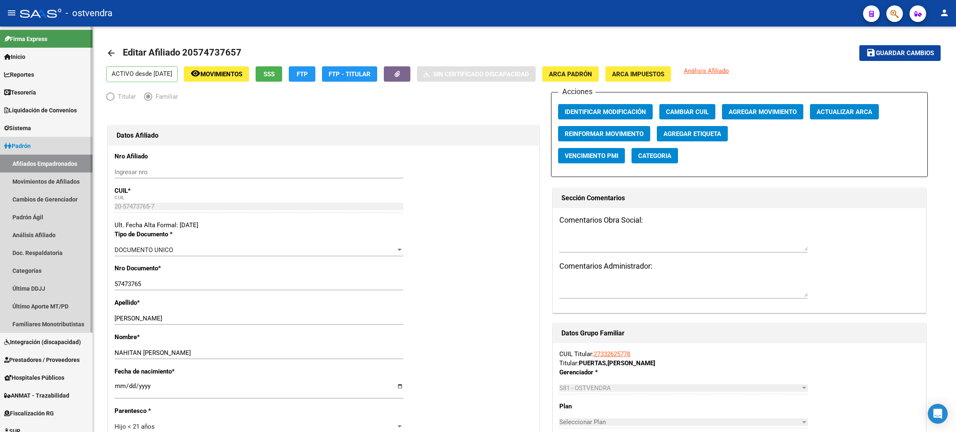
click at [25, 164] on link "Afiliados Empadronados" at bounding box center [46, 164] width 93 height 18
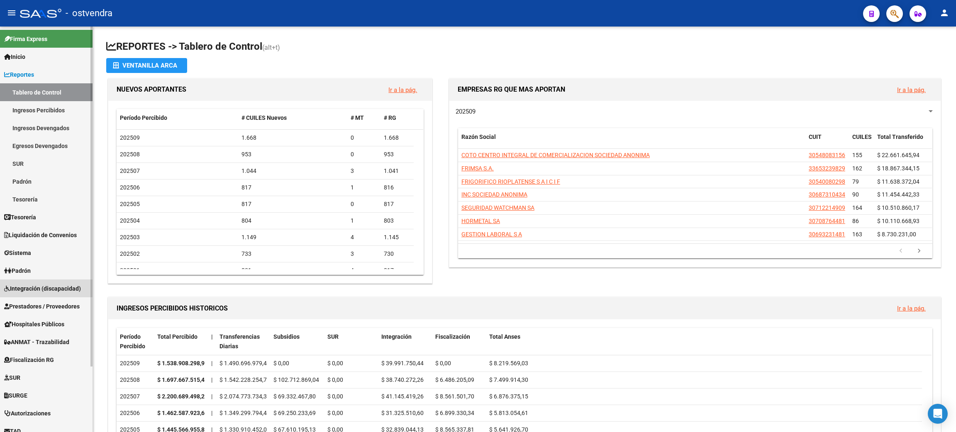
click at [43, 287] on span "Integración (discapacidad)" at bounding box center [42, 288] width 77 height 9
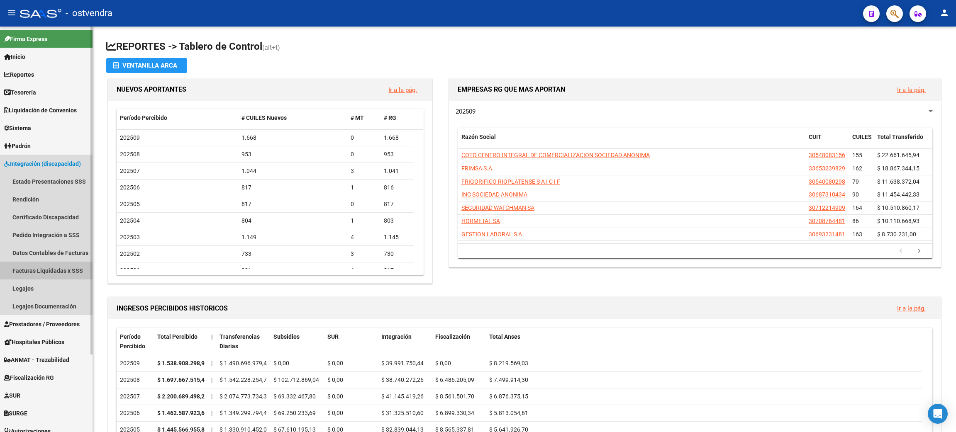
click at [42, 273] on link "Facturas Liquidadas x SSS" at bounding box center [46, 271] width 93 height 18
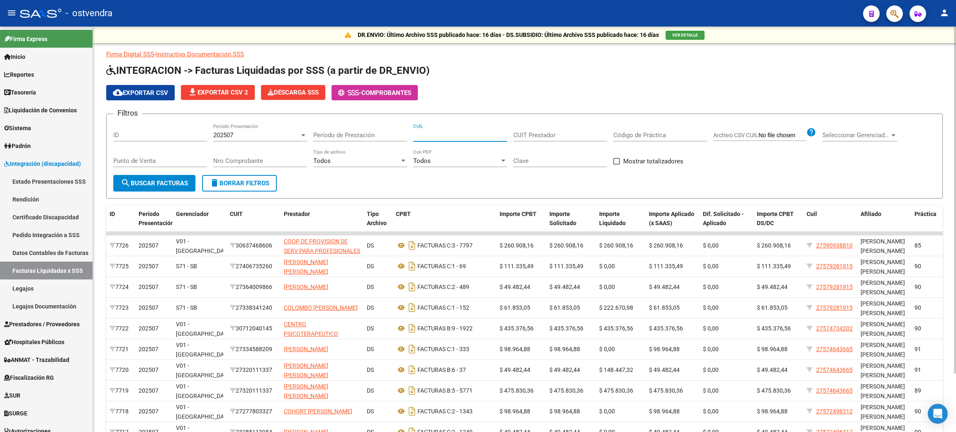
paste input "20-57379512-2"
type input "20-57379512-2"
click at [161, 181] on span "search Buscar Facturas" at bounding box center [154, 183] width 67 height 7
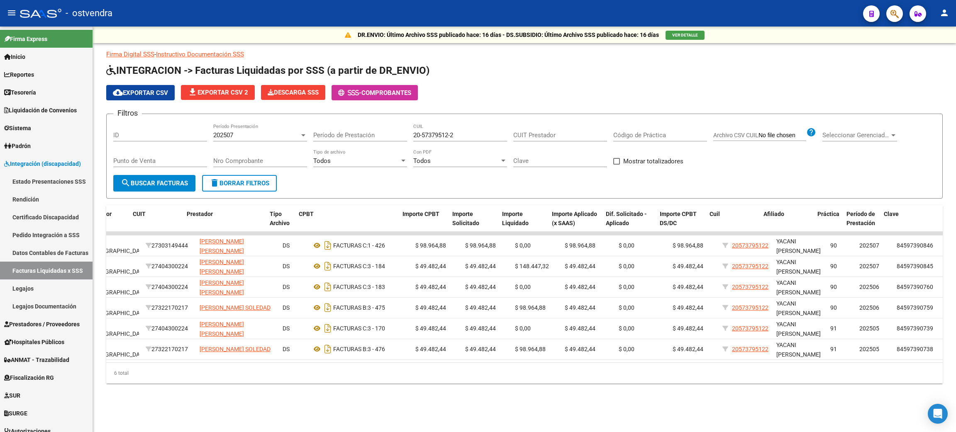
scroll to position [0, 97]
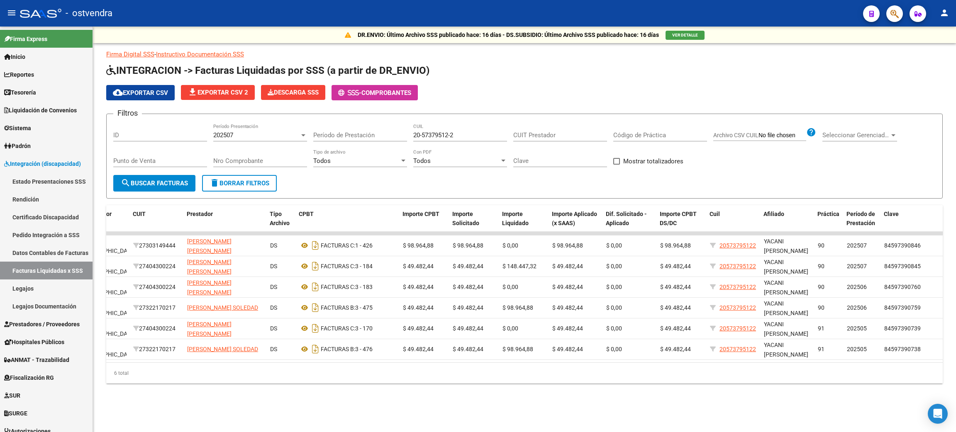
click at [244, 133] on div "202507" at bounding box center [256, 135] width 86 height 7
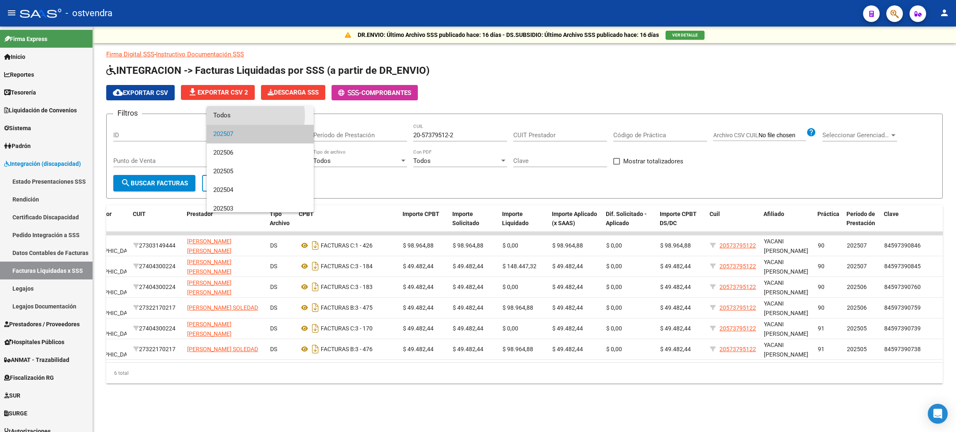
click at [244, 116] on span "Todos" at bounding box center [260, 115] width 94 height 19
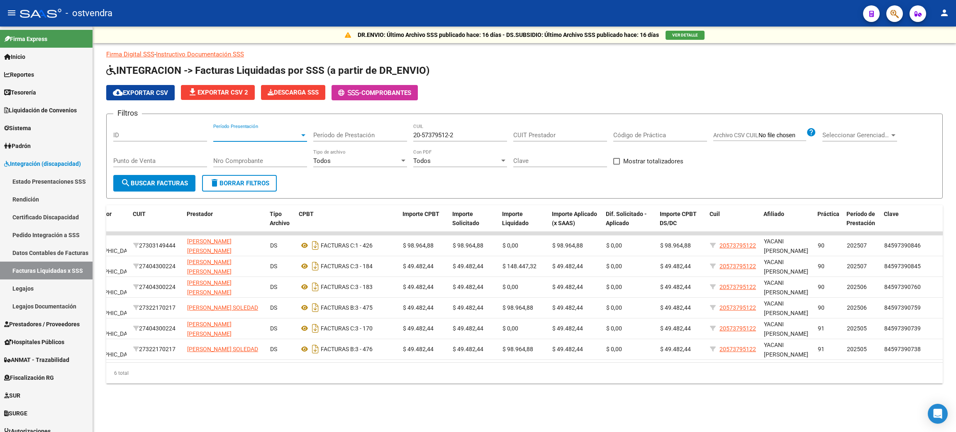
click at [173, 181] on span "search Buscar Facturas" at bounding box center [154, 183] width 67 height 7
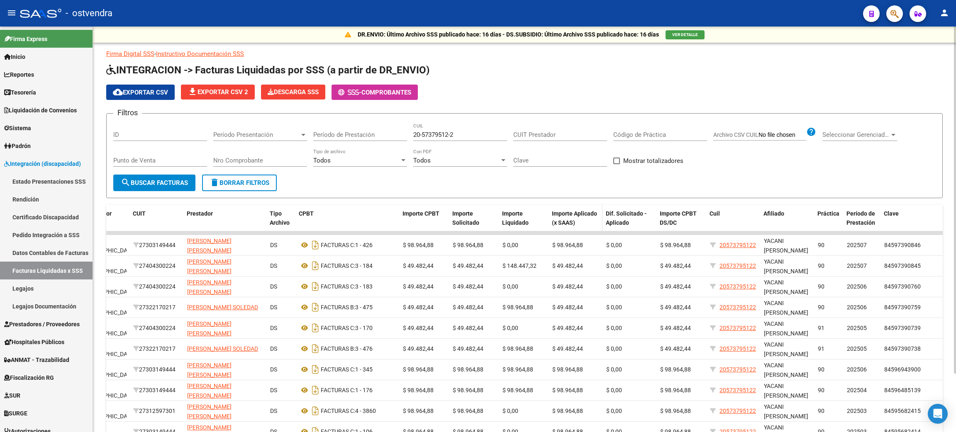
scroll to position [0, 0]
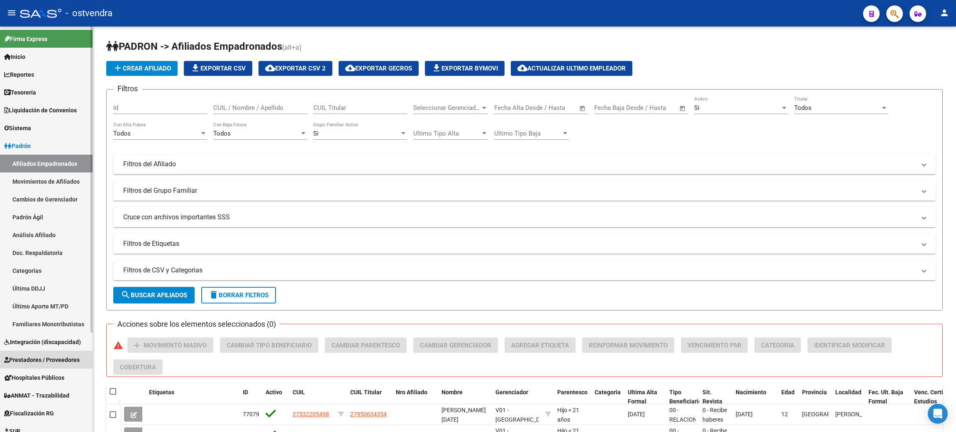
click at [20, 360] on span "Prestadores / Proveedores" at bounding box center [42, 360] width 76 height 9
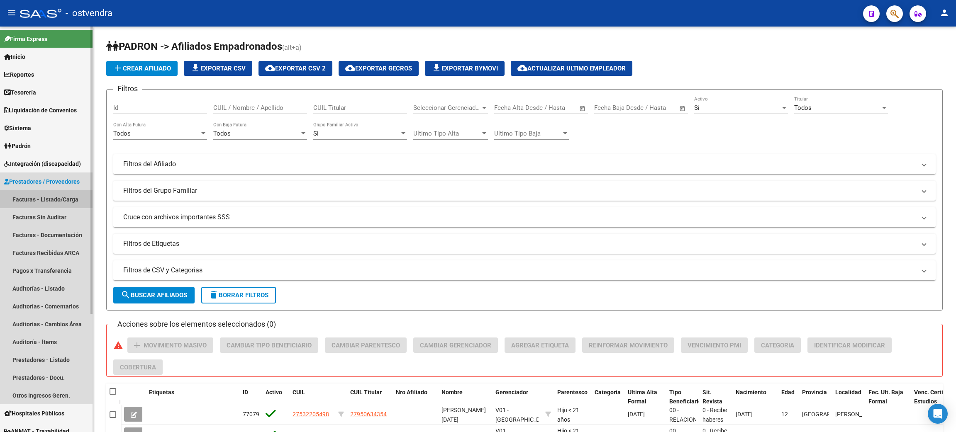
click at [49, 194] on link "Facturas - Listado/Carga" at bounding box center [46, 199] width 93 height 18
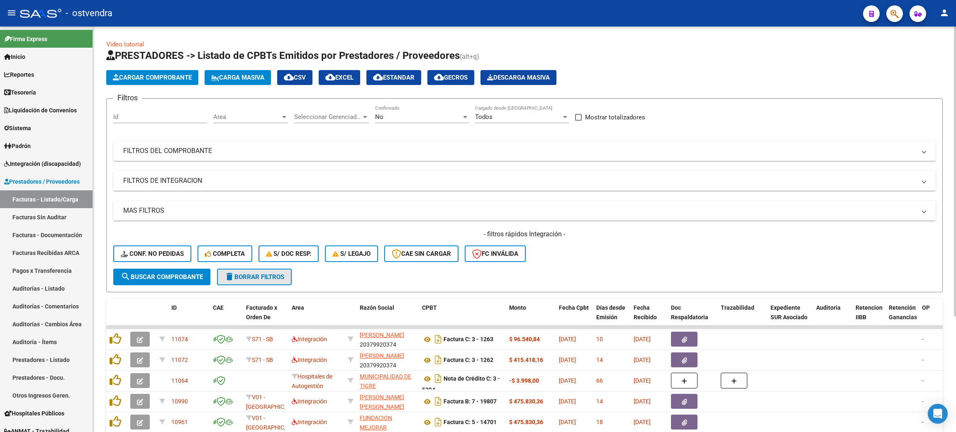
click at [270, 278] on span "delete Borrar Filtros" at bounding box center [254, 276] width 60 height 7
click at [163, 253] on span "Conf. no pedidas" at bounding box center [152, 253] width 63 height 7
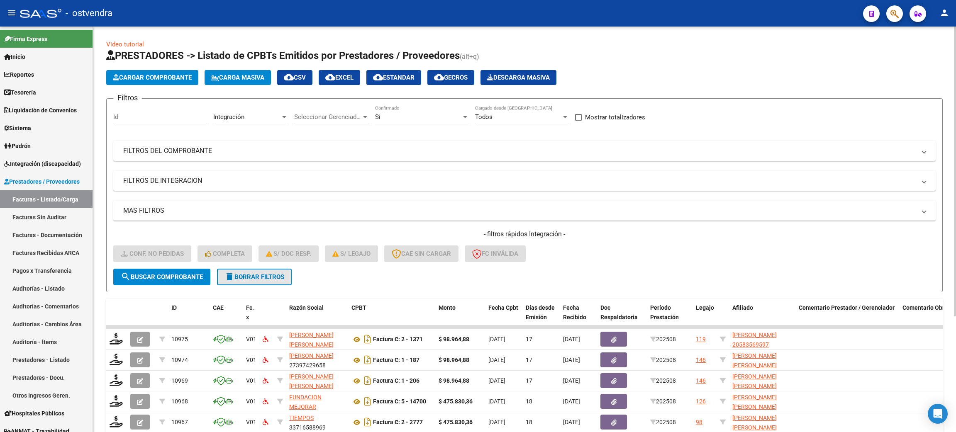
click at [230, 272] on mat-icon "delete" at bounding box center [229, 277] width 10 height 10
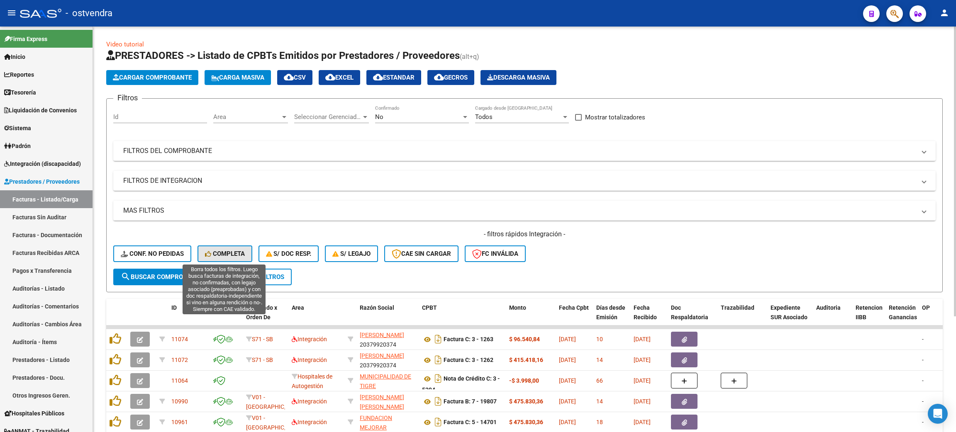
click at [221, 253] on span "Completa" at bounding box center [225, 253] width 40 height 7
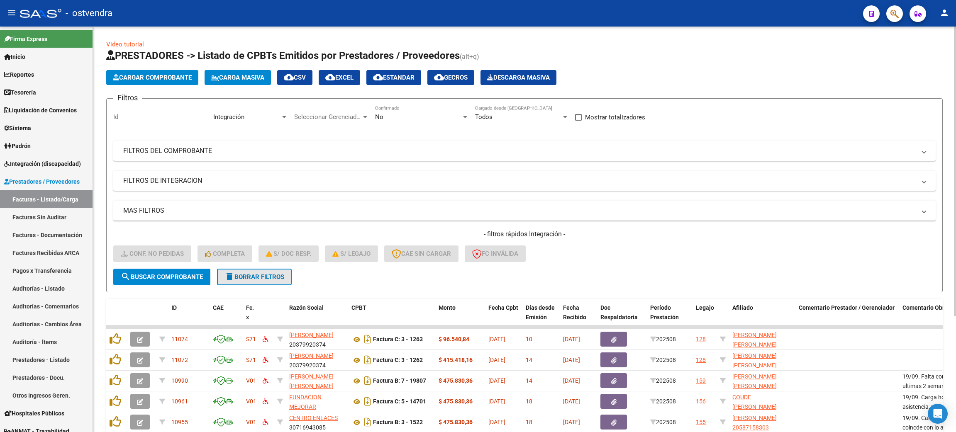
click at [264, 282] on button "delete Borrar Filtros" at bounding box center [254, 277] width 75 height 17
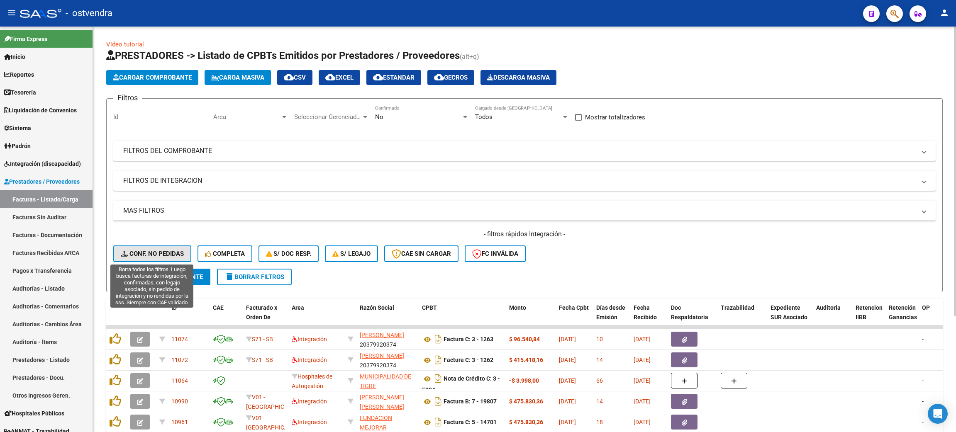
click at [163, 250] on span "Conf. no pedidas" at bounding box center [152, 253] width 63 height 7
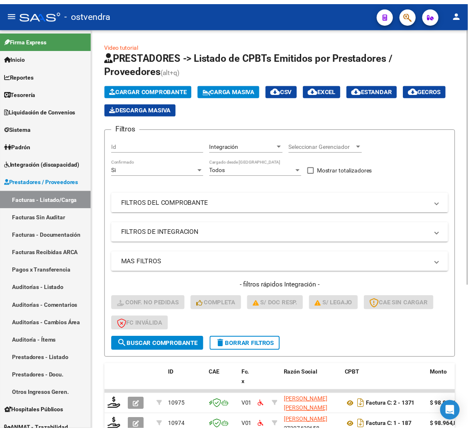
scroll to position [186, 0]
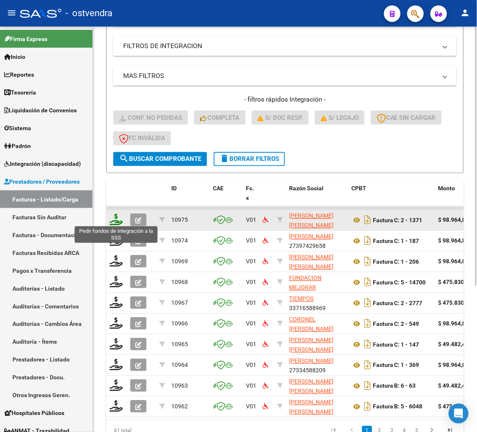
click at [113, 218] on icon at bounding box center [116, 220] width 13 height 12
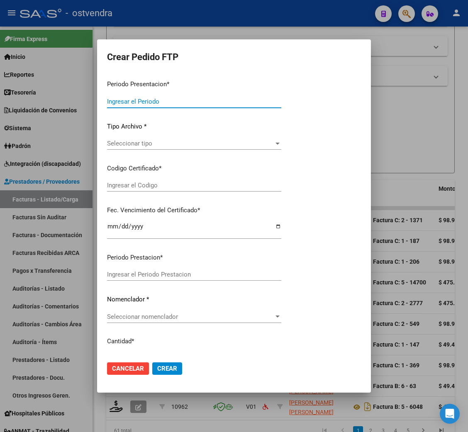
type input "202508"
type input "$ 98.964,88"
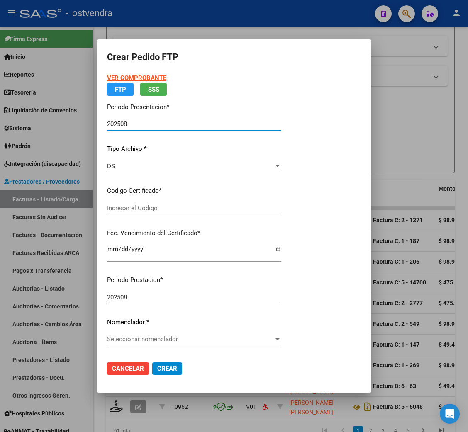
type input "ARG02000583569592024112520271125BUE13007"
type input "[DATE]"
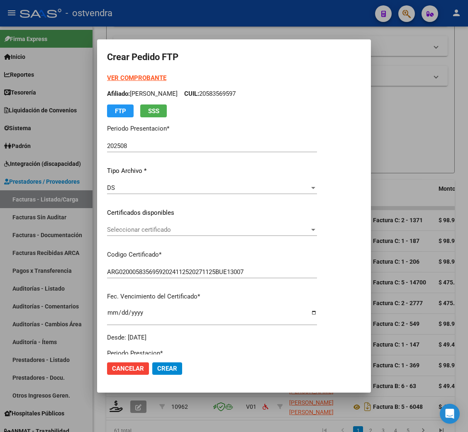
click at [143, 80] on strong "VER COMPROBANTE" at bounding box center [136, 77] width 59 height 7
click at [170, 231] on span "Seleccionar certificado" at bounding box center [208, 229] width 202 height 7
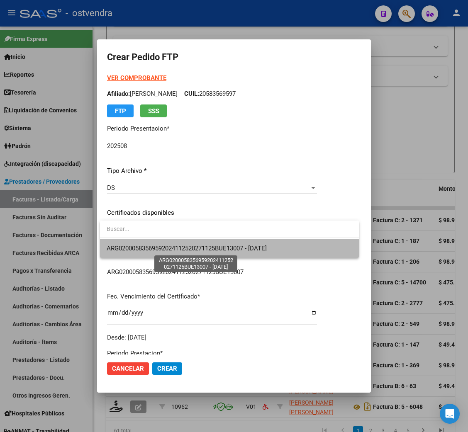
click at [170, 252] on span "ARG02000583569592024112520271125BUE13007 - [DATE]" at bounding box center [187, 248] width 160 height 7
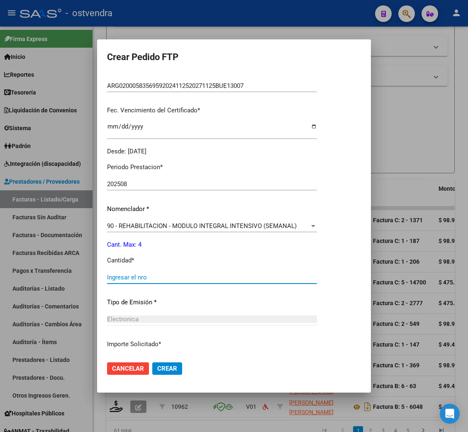
click at [148, 278] on input "Ingresar el nro" at bounding box center [212, 277] width 210 height 7
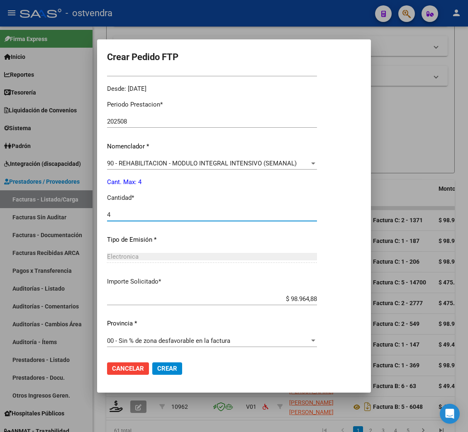
type input "4"
click at [165, 370] on span "Crear" at bounding box center [167, 368] width 20 height 7
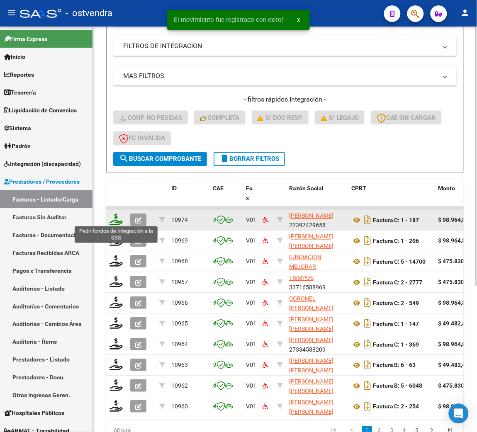
click at [114, 220] on icon at bounding box center [116, 220] width 13 height 12
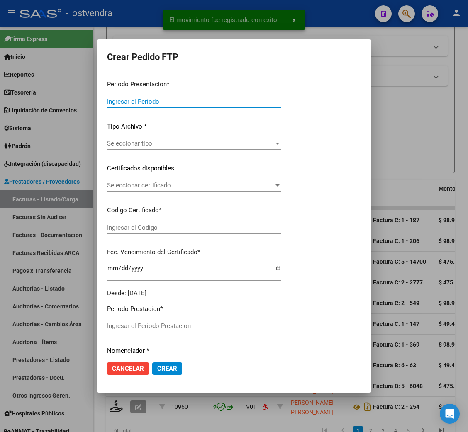
type input "202508"
type input "$ 98.964,88"
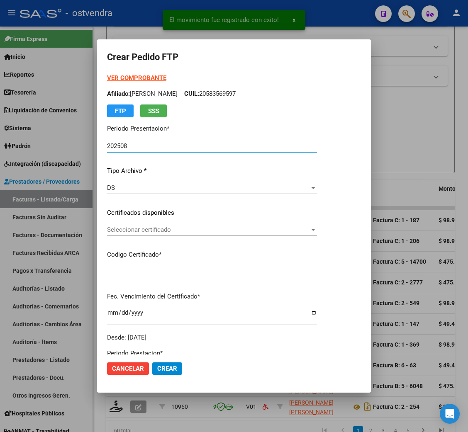
type input "ARG02000552792512021020420260204BS450"
type input "[DATE]"
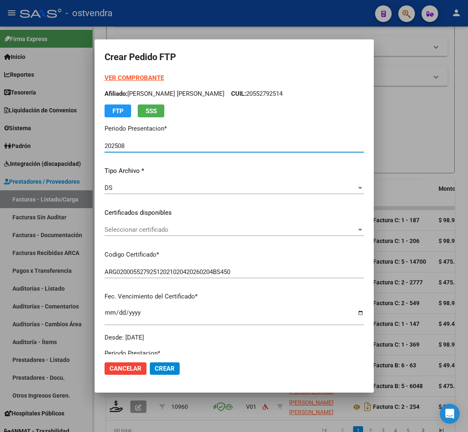
click at [153, 79] on strong "VER COMPROBANTE" at bounding box center [134, 77] width 59 height 7
click at [137, 228] on span "Seleccionar certificado" at bounding box center [231, 229] width 252 height 7
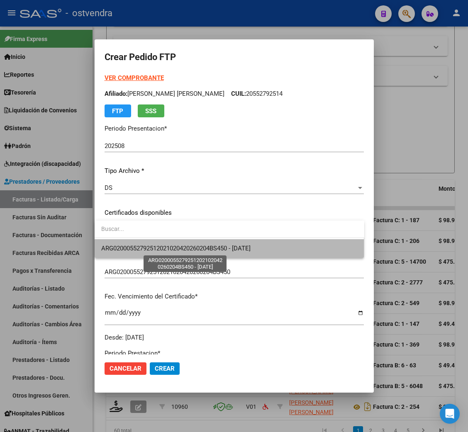
click at [143, 246] on span "ARG02000552792512021020420260204BS450 - [DATE]" at bounding box center [175, 248] width 149 height 7
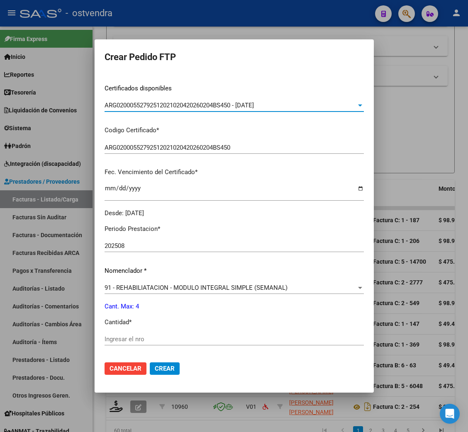
scroll to position [186, 0]
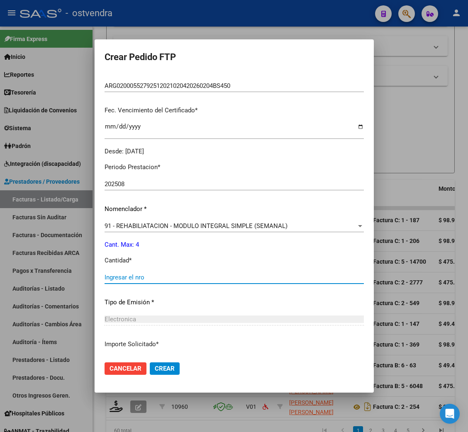
click at [120, 274] on input "Ingresar el nro" at bounding box center [234, 277] width 259 height 7
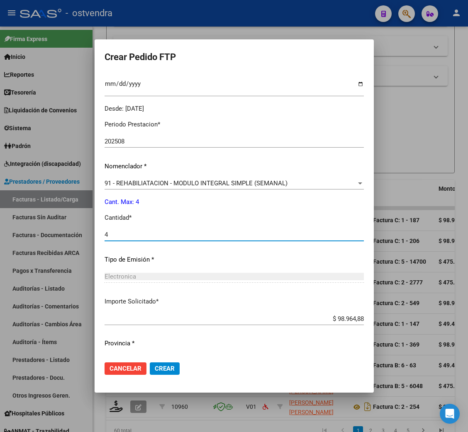
scroll to position [249, 0]
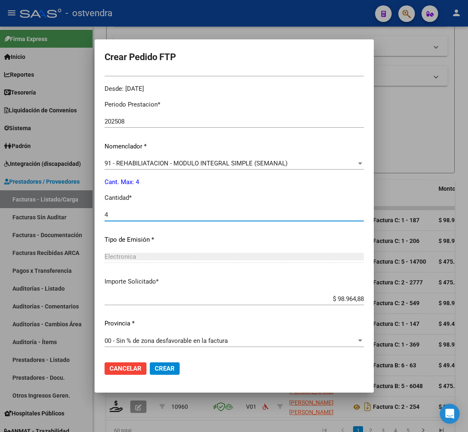
type input "4"
click at [169, 366] on span "Crear" at bounding box center [165, 368] width 20 height 7
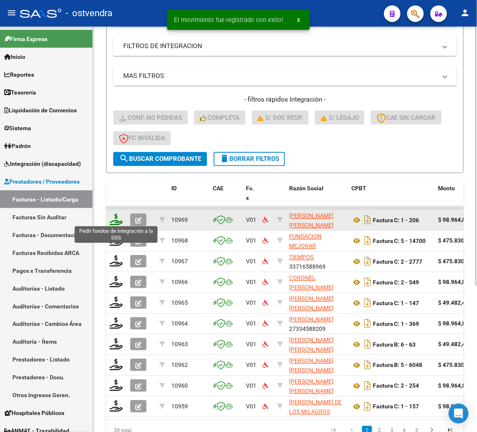
click at [113, 221] on icon at bounding box center [116, 220] width 13 height 12
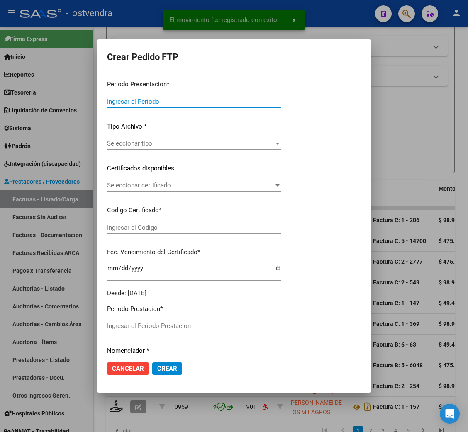
type input "202508"
type input "$ 98.964,88"
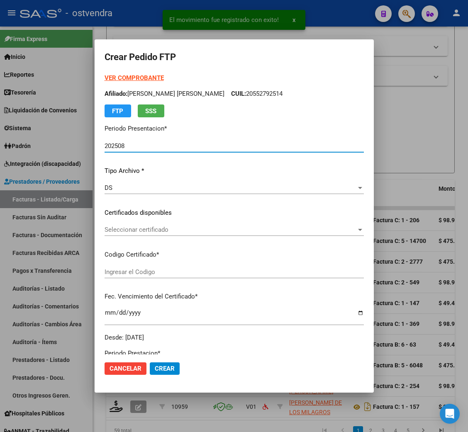
type input "ARG02000552792512021020420260204BS450"
type input "[DATE]"
click at [119, 75] on strong "VER COMPROBANTE" at bounding box center [134, 77] width 59 height 7
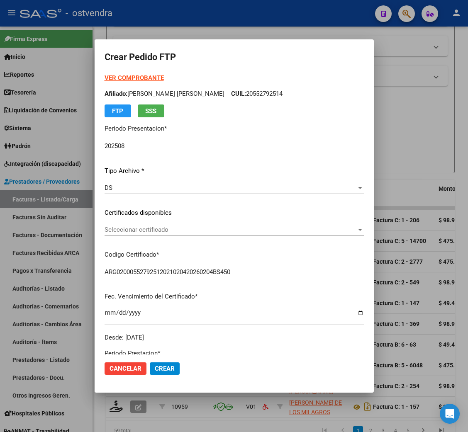
click at [115, 225] on div "Seleccionar certificado Seleccionar certificado" at bounding box center [234, 230] width 259 height 12
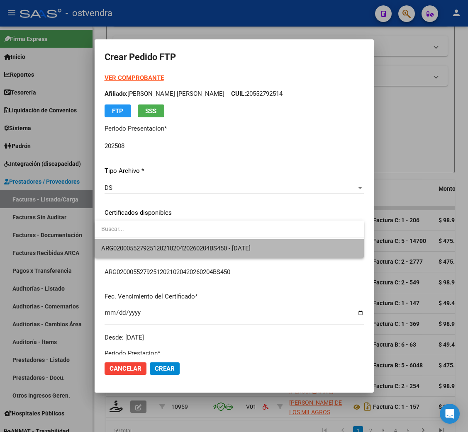
click at [118, 244] on span "ARG02000552792512021020420260204BS450 - [DATE]" at bounding box center [229, 248] width 256 height 19
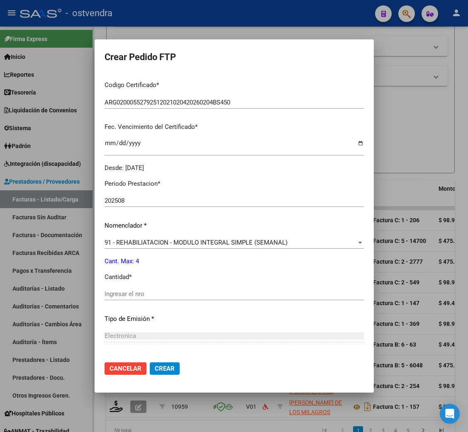
scroll to position [186, 0]
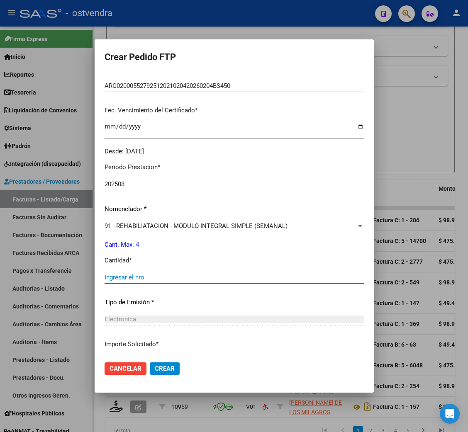
click at [151, 276] on input "Ingresar el nro" at bounding box center [234, 277] width 259 height 7
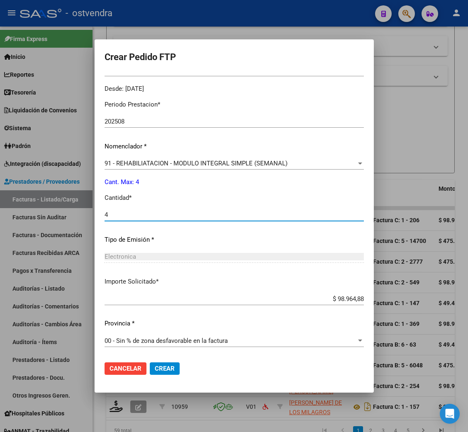
type input "4"
click at [170, 368] on span "Crear" at bounding box center [165, 368] width 20 height 7
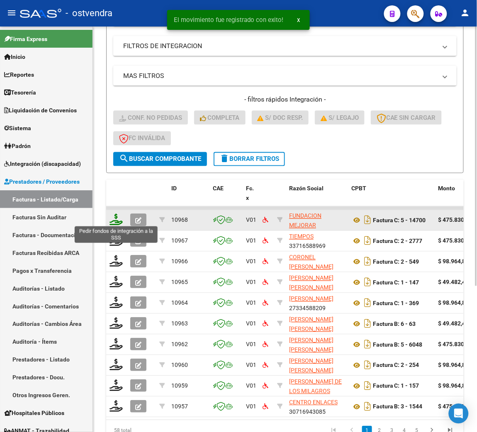
click at [111, 221] on icon at bounding box center [116, 220] width 13 height 12
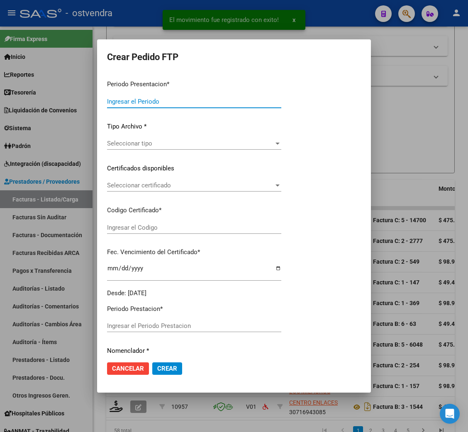
type input "202508"
type input "$ 475.830,36"
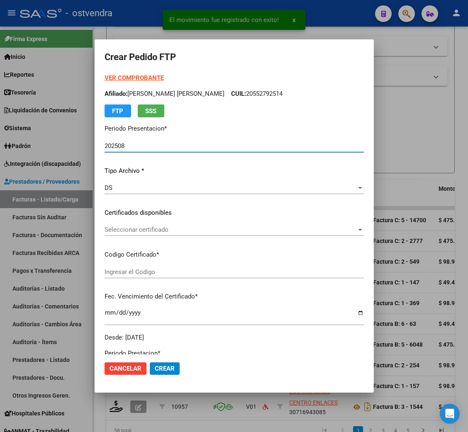
type input "ARG02000589669482024082020290820BUE309"
type input "[DATE]"
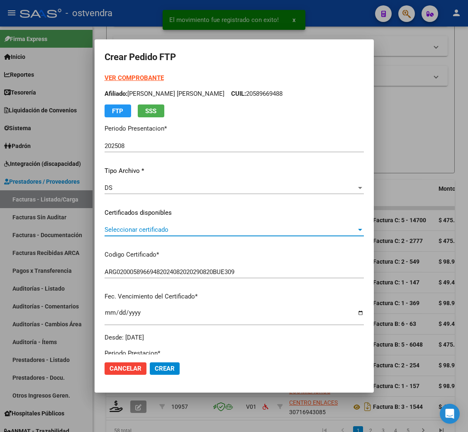
click at [140, 231] on span "Seleccionar certificado" at bounding box center [231, 229] width 252 height 7
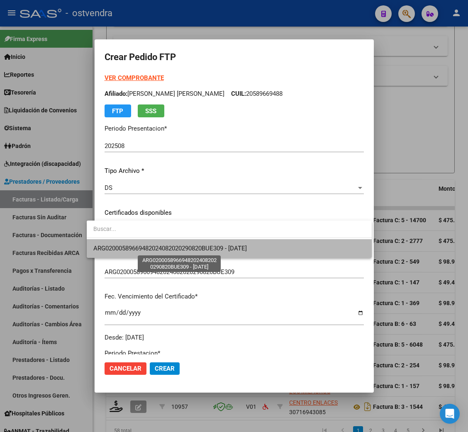
click at [143, 248] on span "ARG02000589669482024082020290820BUE309 - [DATE]" at bounding box center [169, 248] width 153 height 7
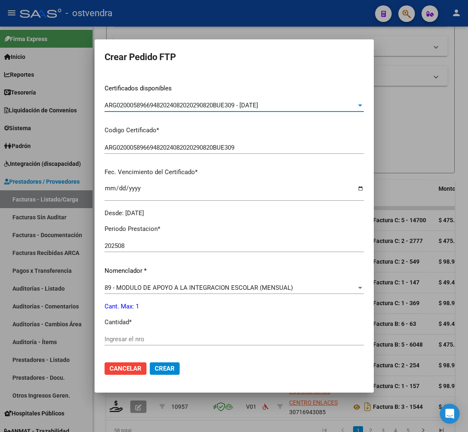
scroll to position [0, 0]
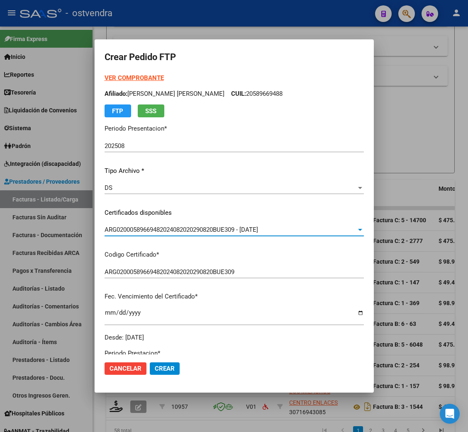
click at [135, 76] on strong "VER COMPROBANTE" at bounding box center [134, 77] width 59 height 7
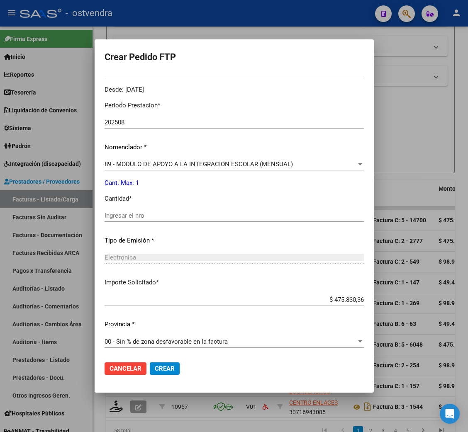
scroll to position [249, 0]
click at [118, 216] on input "Ingresar el nro" at bounding box center [234, 214] width 259 height 7
type input "1"
click at [155, 366] on span "Crear" at bounding box center [165, 368] width 20 height 7
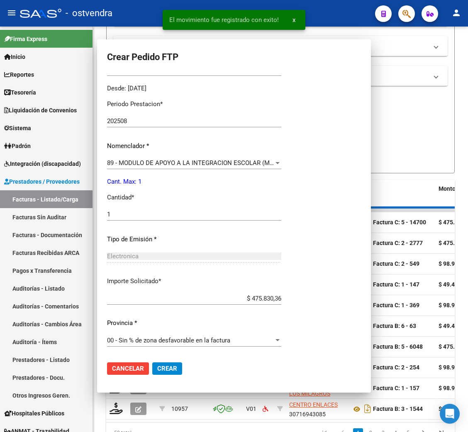
scroll to position [204, 0]
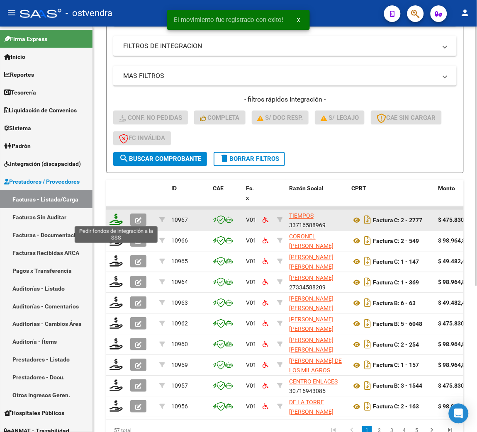
click at [118, 221] on icon at bounding box center [116, 220] width 13 height 12
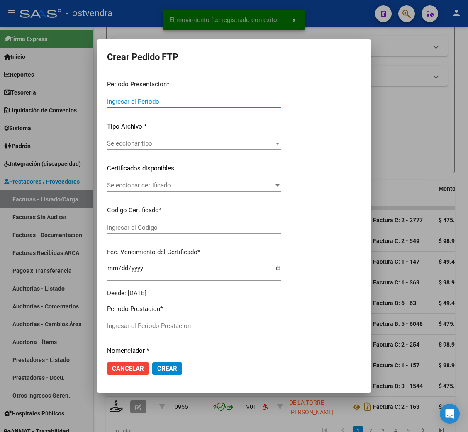
type input "202508"
type input "$ 475.830,36"
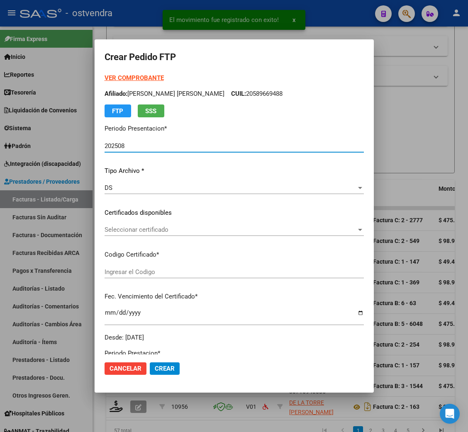
type input "ARG01000545991762024041220340412BUE309"
type input "[DATE]"
click at [138, 77] on strong "VER COMPROBANTE" at bounding box center [134, 77] width 59 height 7
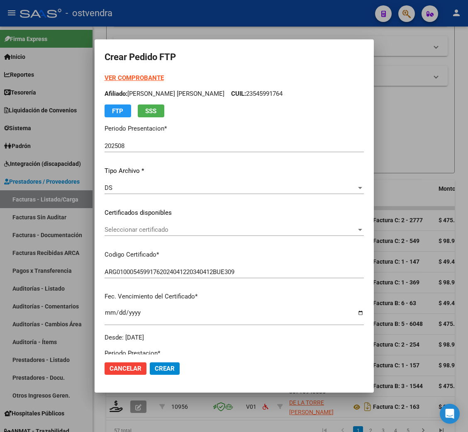
click at [145, 233] on span "Seleccionar certificado" at bounding box center [231, 229] width 252 height 7
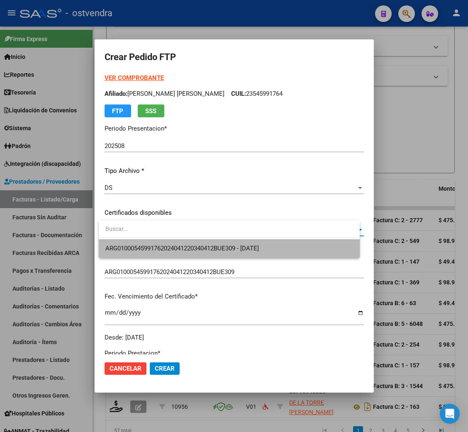
click at [145, 243] on span "ARG01000545991762024041220340412BUE309 - [DATE]" at bounding box center [228, 248] width 247 height 19
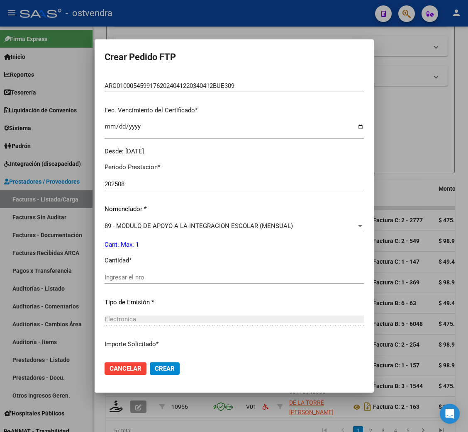
scroll to position [249, 0]
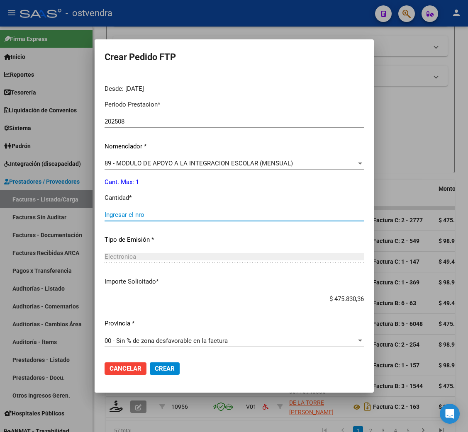
click at [141, 215] on input "Ingresar el nro" at bounding box center [234, 214] width 259 height 7
type input "1"
click at [175, 367] on span "Crear" at bounding box center [165, 368] width 20 height 7
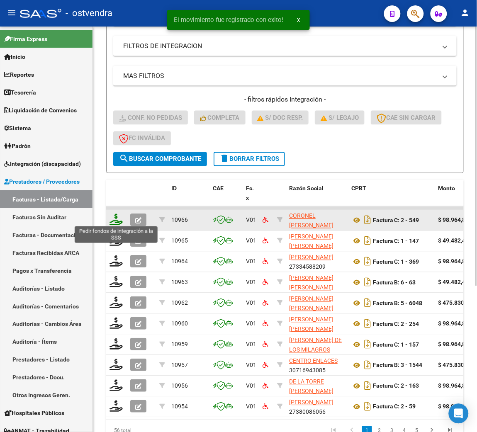
click at [116, 214] on icon at bounding box center [116, 220] width 13 height 12
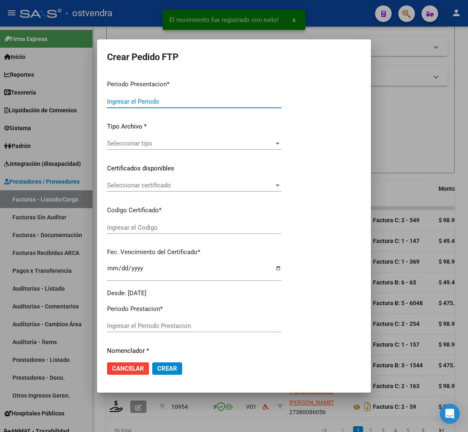
type input "202508"
type input "$ 98.964,88"
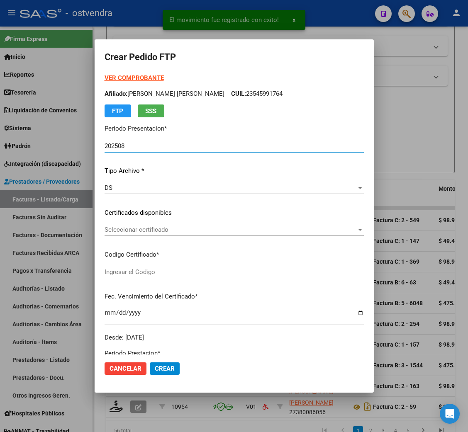
type input "ARG01000545991762024041220340412BUE309"
type input "[DATE]"
click at [131, 74] on strong "VER COMPROBANTE" at bounding box center [134, 77] width 59 height 7
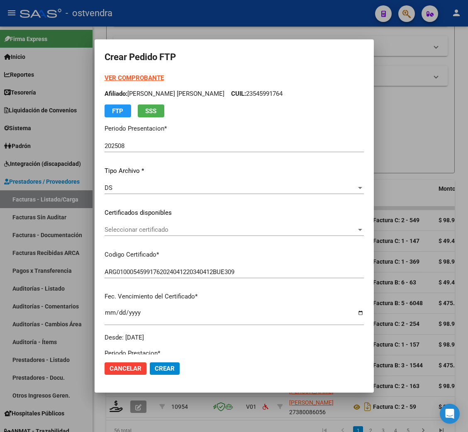
click at [151, 224] on div "Seleccionar certificado Seleccionar certificado" at bounding box center [234, 230] width 259 height 12
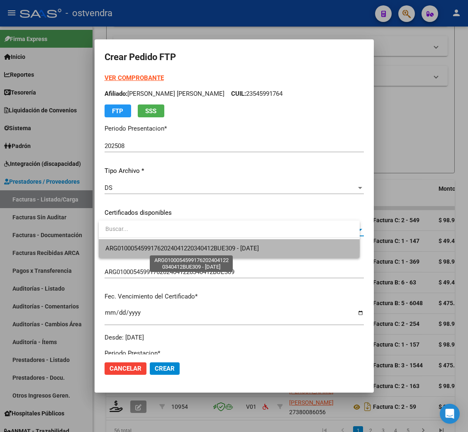
click at [155, 247] on span "ARG01000545991762024041220340412BUE309 - [DATE]" at bounding box center [181, 248] width 153 height 7
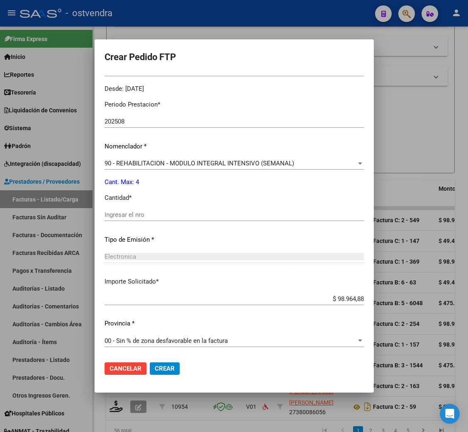
click at [129, 214] on input "Ingresar el nro" at bounding box center [234, 214] width 259 height 7
type input "4"
click at [170, 371] on span "Crear" at bounding box center [165, 368] width 20 height 7
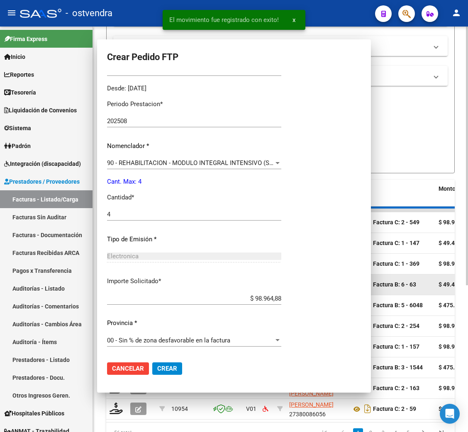
scroll to position [0, 0]
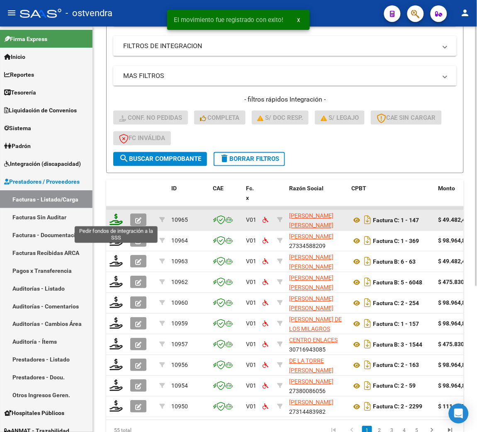
click at [118, 221] on icon at bounding box center [116, 220] width 13 height 12
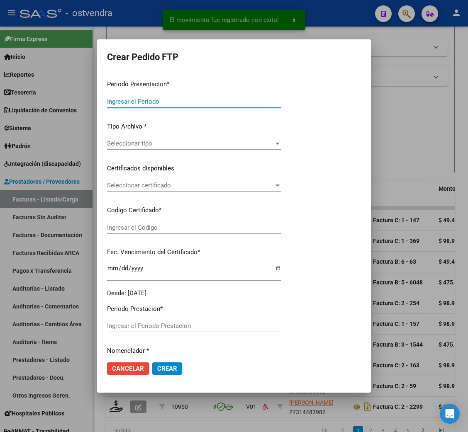
type input "202508"
type input "$ 49.482,44"
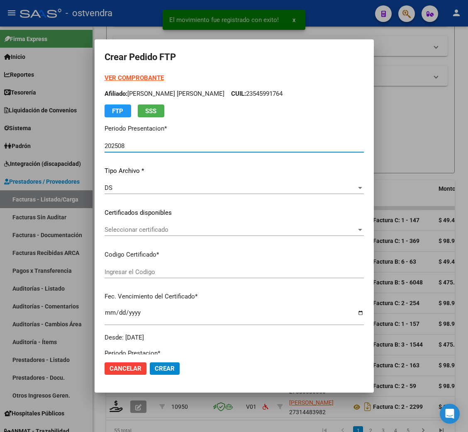
type input "ARG01000545991762024041220340412BUE309"
type input "[DATE]"
click at [136, 78] on strong "VER COMPROBANTE" at bounding box center [134, 77] width 59 height 7
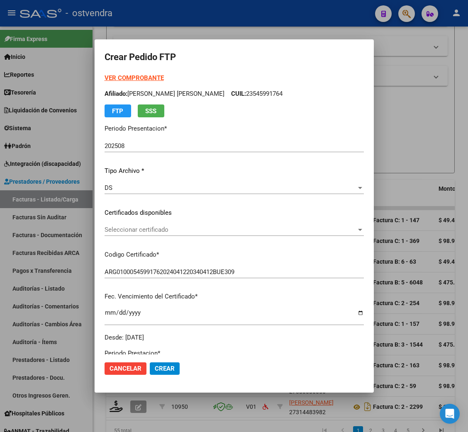
click at [168, 231] on span "Seleccionar certificado" at bounding box center [231, 229] width 252 height 7
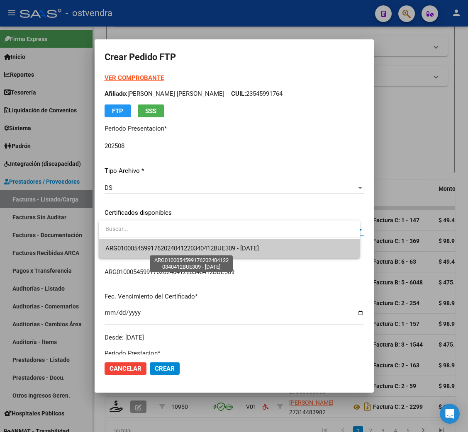
click at [168, 247] on span "ARG01000545991762024041220340412BUE309 - [DATE]" at bounding box center [181, 248] width 153 height 7
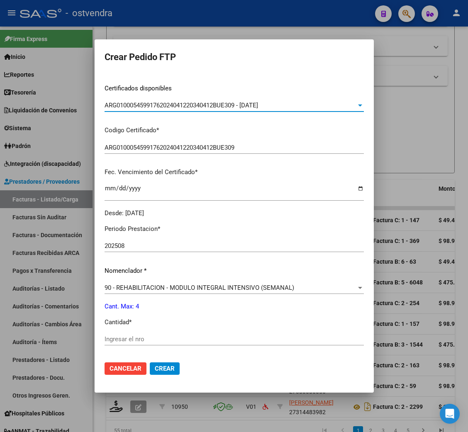
scroll to position [186, 0]
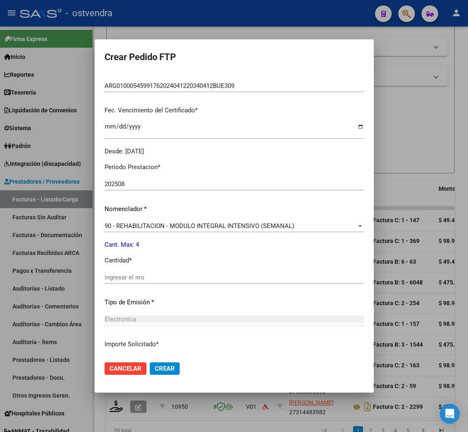
click at [140, 272] on div "Ingresar el nro" at bounding box center [234, 277] width 259 height 12
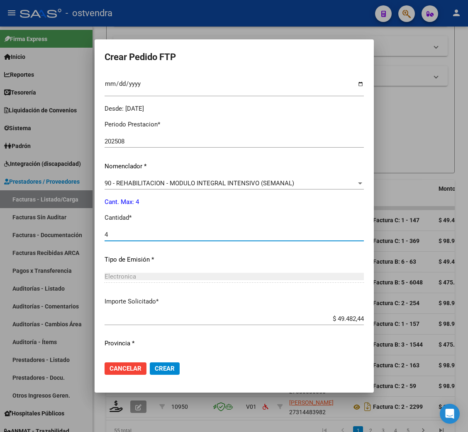
scroll to position [249, 0]
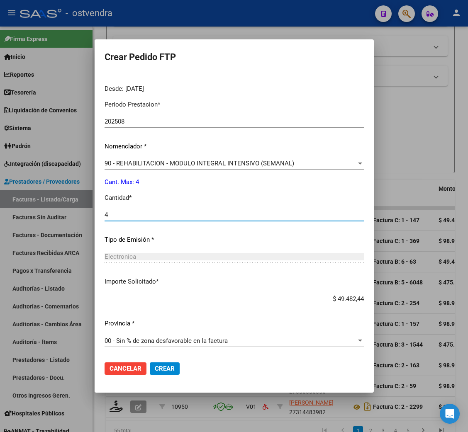
type input "4"
click at [168, 370] on span "Crear" at bounding box center [165, 368] width 20 height 7
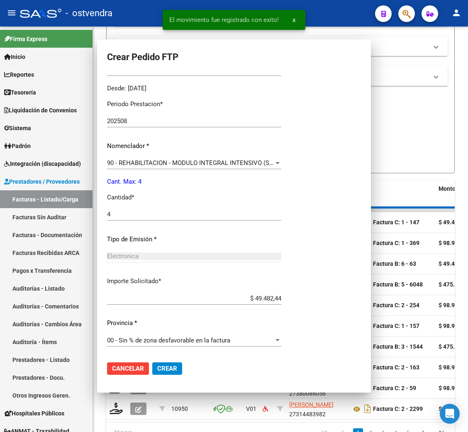
scroll to position [204, 0]
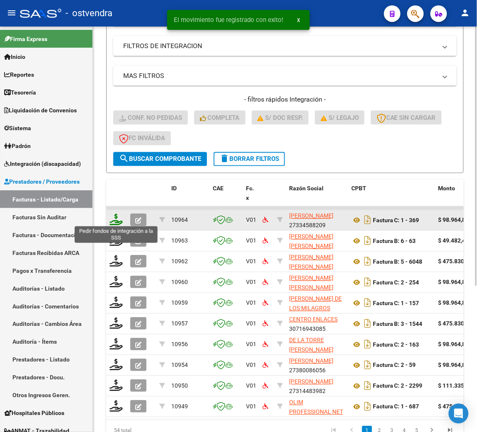
click at [115, 216] on icon at bounding box center [116, 220] width 13 height 12
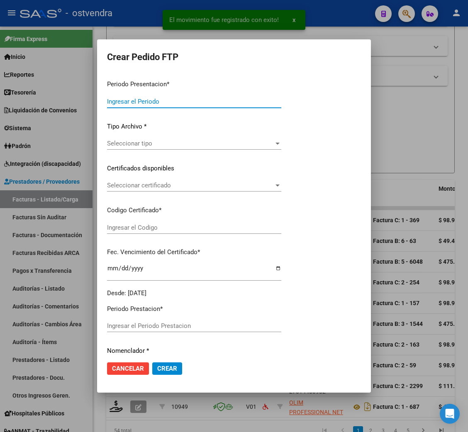
type input "202508"
type input "$ 98.964,88"
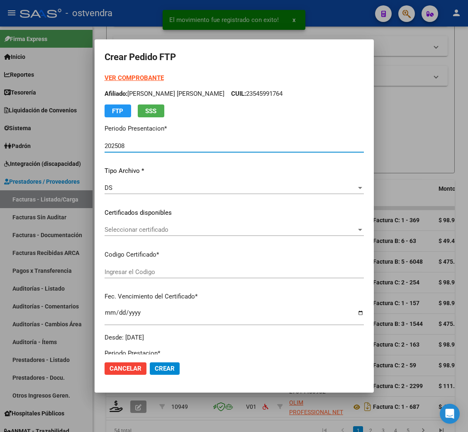
type input "ARG01000574643662024081420270814BS436"
type input "[DATE]"
click at [130, 76] on strong "VER COMPROBANTE" at bounding box center [134, 77] width 59 height 7
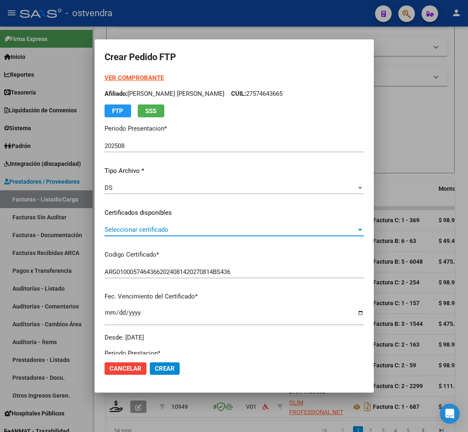
click at [153, 231] on span "Seleccionar certificado" at bounding box center [231, 229] width 252 height 7
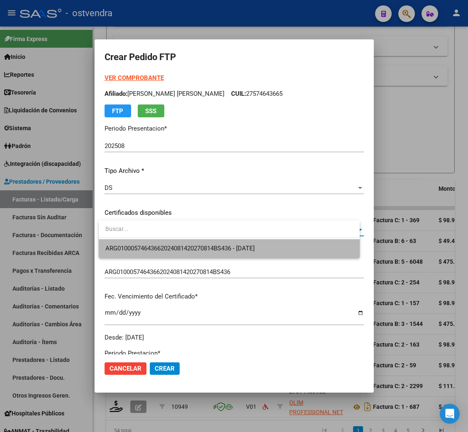
click at [153, 244] on span "ARG01000574643662024081420270814BS436 - [DATE]" at bounding box center [229, 248] width 248 height 19
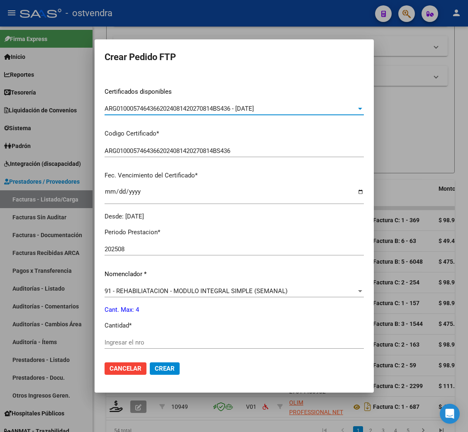
scroll to position [124, 0]
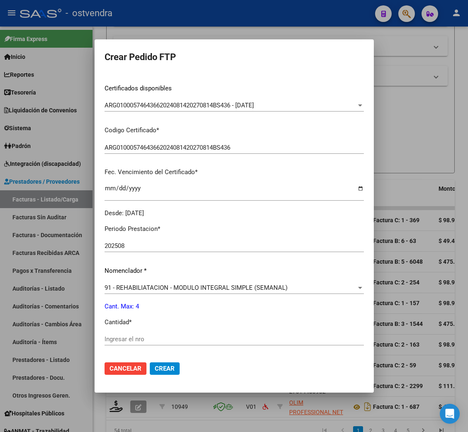
click at [148, 333] on div "Ingresar el nro" at bounding box center [234, 339] width 259 height 12
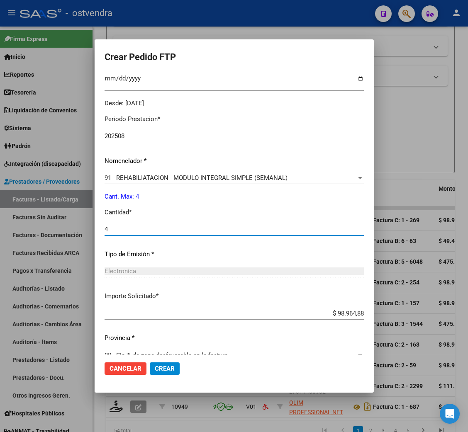
scroll to position [249, 0]
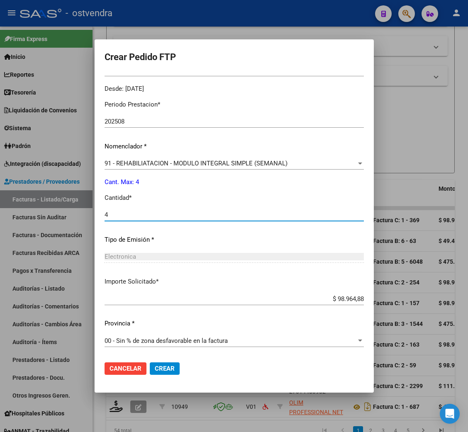
type input "4"
click at [165, 371] on span "Crear" at bounding box center [165, 368] width 20 height 7
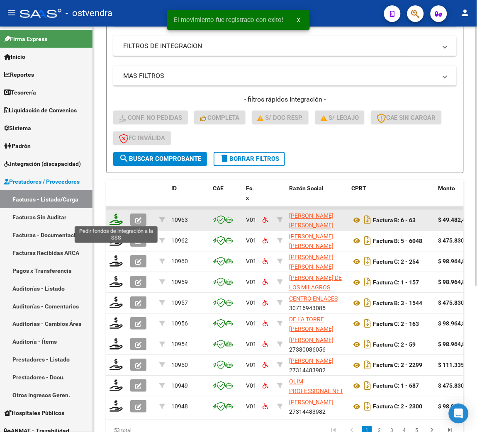
click at [111, 222] on icon at bounding box center [116, 220] width 13 height 12
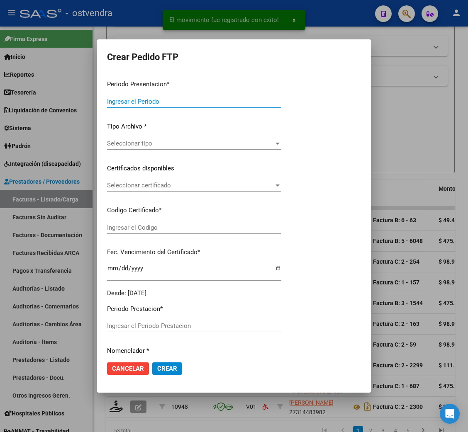
type input "202508"
type input "$ 49.482,44"
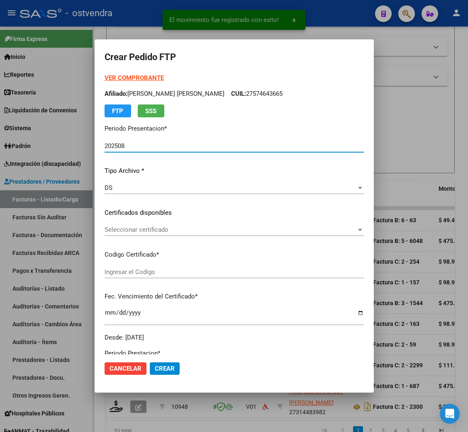
type input "ARG01000574643662024081420270814BS436"
type input "[DATE]"
click at [128, 79] on strong "VER COMPROBANTE" at bounding box center [134, 77] width 59 height 7
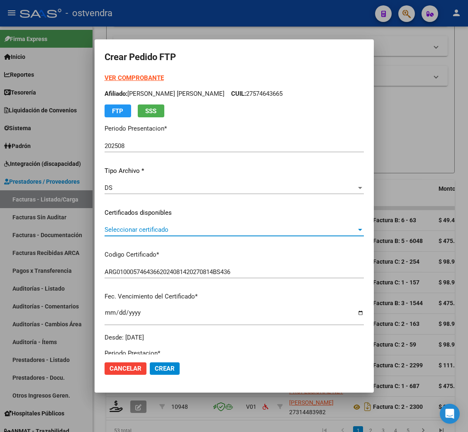
click at [171, 230] on span "Seleccionar certificado" at bounding box center [231, 229] width 252 height 7
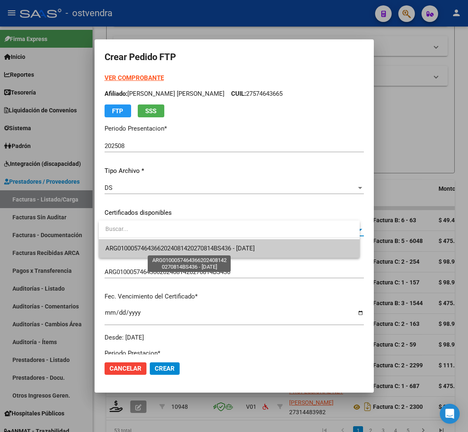
click at [172, 248] on span "ARG01000574643662024081420270814BS436 - [DATE]" at bounding box center [179, 248] width 149 height 7
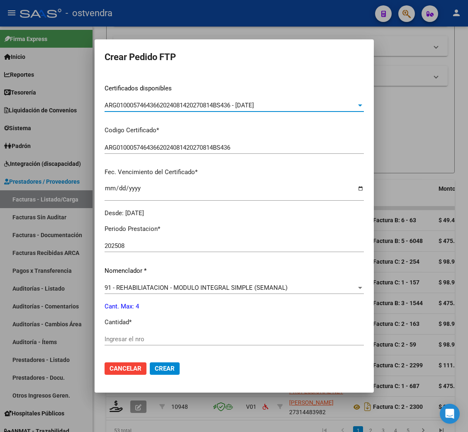
scroll to position [186, 0]
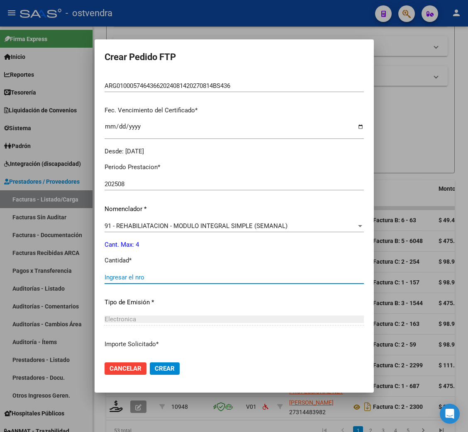
click at [136, 278] on input "Ingresar el nro" at bounding box center [234, 277] width 259 height 7
type input "4"
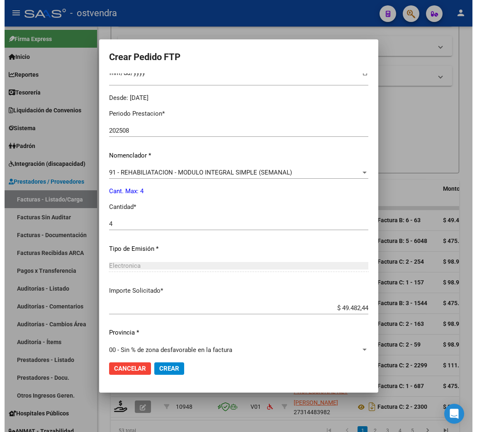
scroll to position [249, 0]
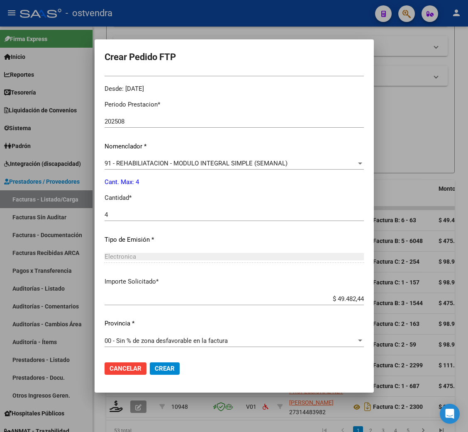
click at [162, 370] on span "Crear" at bounding box center [165, 368] width 20 height 7
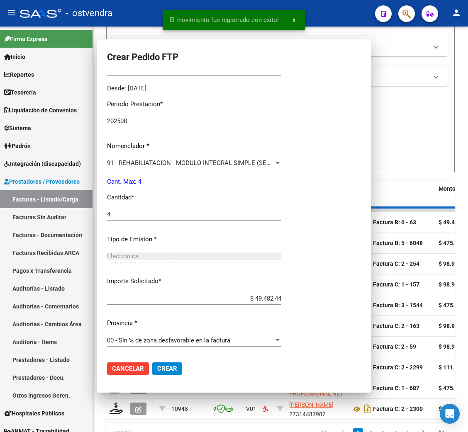
scroll to position [0, 0]
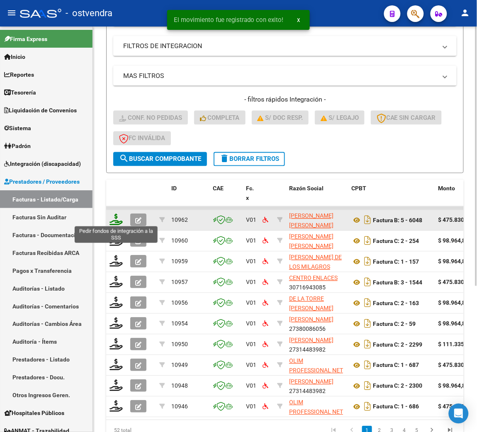
click at [117, 220] on icon at bounding box center [116, 220] width 13 height 12
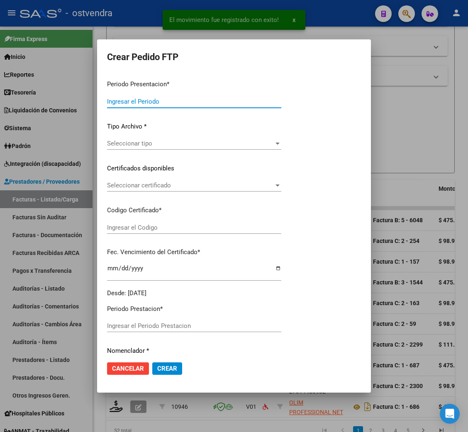
type input "202508"
type input "$ 475.830,36"
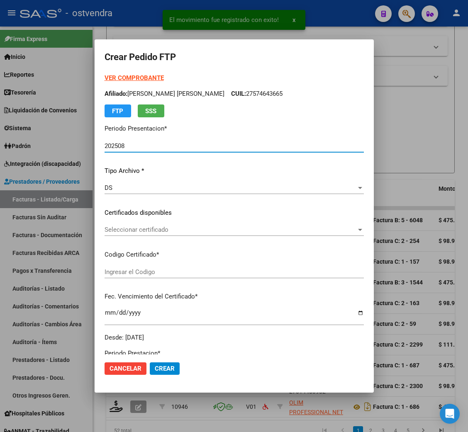
type input "ARG01000574643662024081420270814BS436"
type input "[DATE]"
click at [141, 79] on strong "VER COMPROBANTE" at bounding box center [134, 77] width 59 height 7
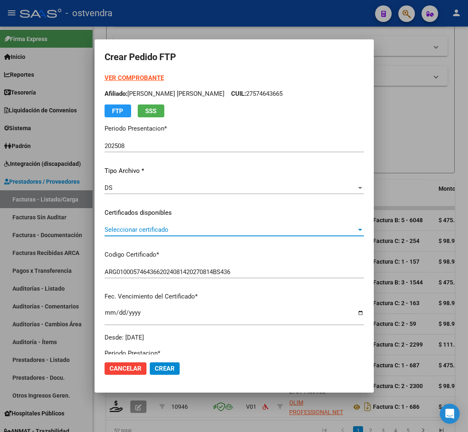
click at [163, 228] on span "Seleccionar certificado" at bounding box center [231, 229] width 252 height 7
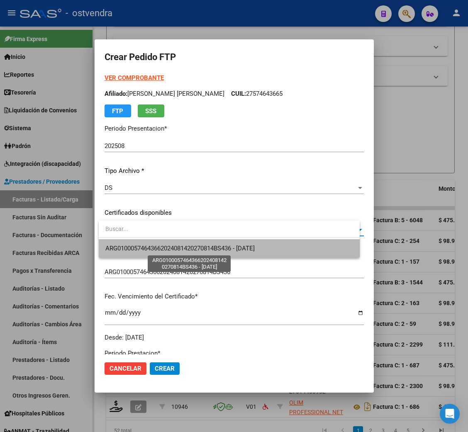
click at [163, 246] on span "ARG01000574643662024081420270814BS436 - [DATE]" at bounding box center [179, 248] width 149 height 7
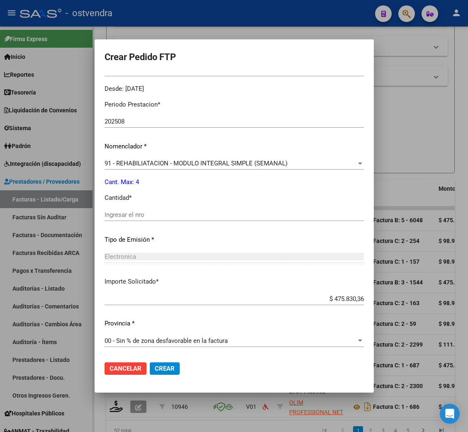
scroll to position [186, 0]
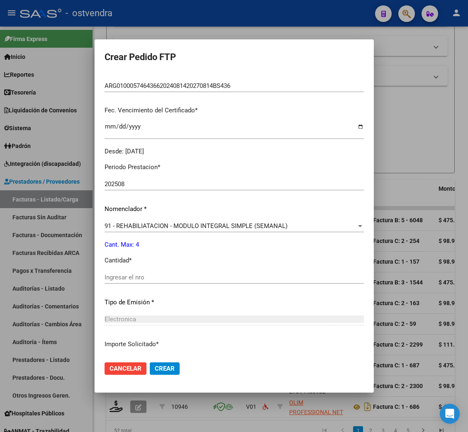
click at [180, 226] on span "91 - REHABILIATACION - MODULO INTEGRAL SIMPLE (SEMANAL)" at bounding box center [196, 225] width 183 height 7
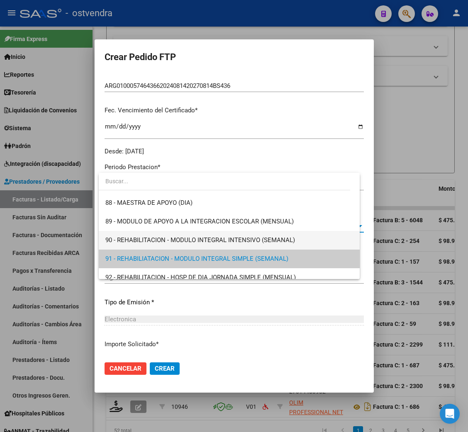
scroll to position [1593, 0]
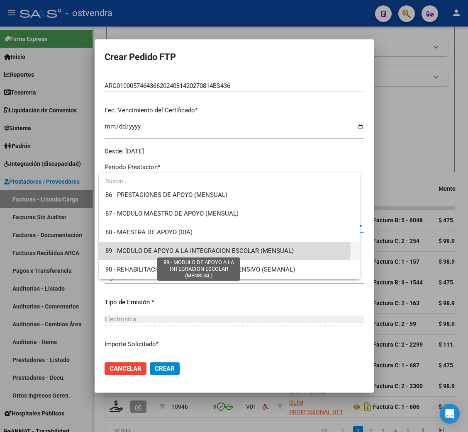
click at [196, 248] on span "89 - MODULO DE APOYO A LA INTEGRACION ESCOLAR (MENSUAL)" at bounding box center [199, 250] width 188 height 7
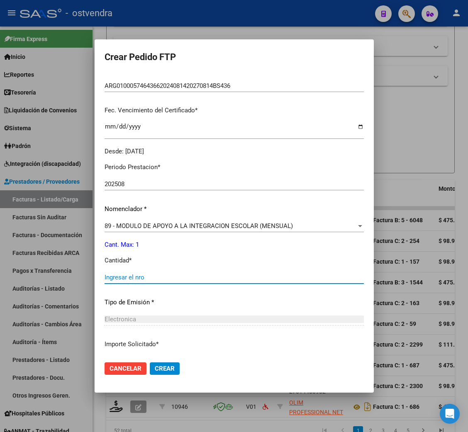
click at [156, 276] on input "Ingresar el nro" at bounding box center [234, 277] width 259 height 7
type input "1"
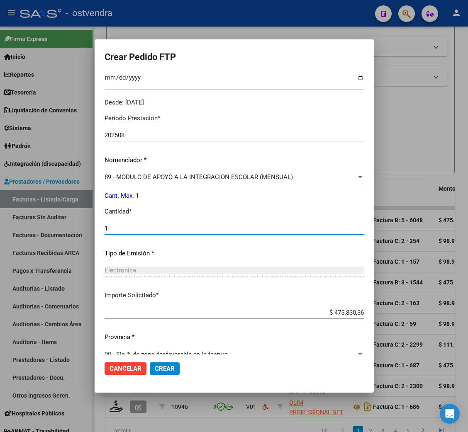
scroll to position [249, 0]
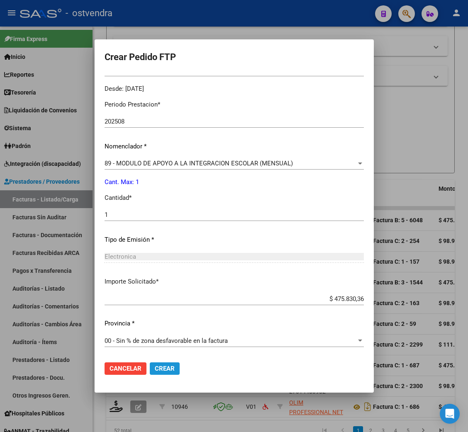
click at [170, 365] on span "Crear" at bounding box center [165, 368] width 20 height 7
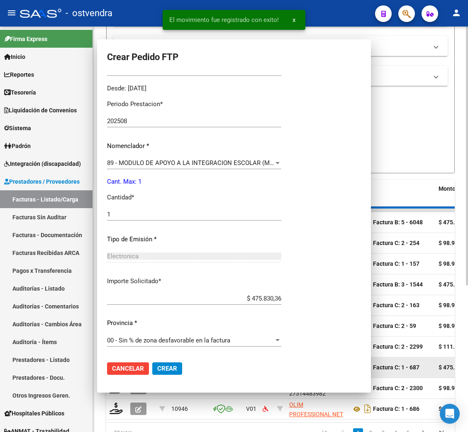
scroll to position [0, 0]
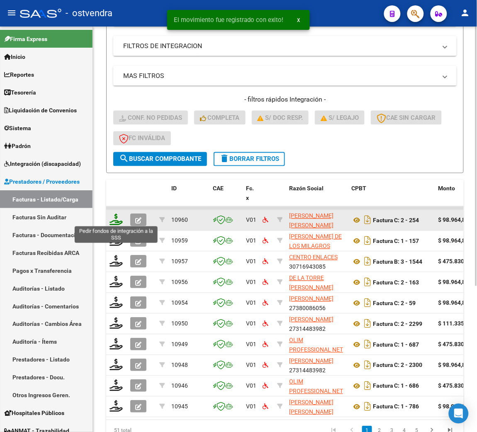
click at [118, 220] on icon at bounding box center [116, 220] width 13 height 12
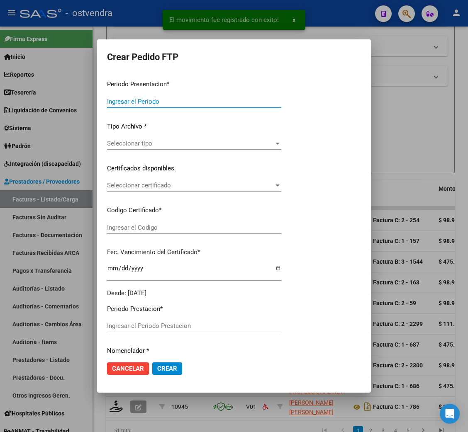
type input "202508"
type input "$ 98.964,88"
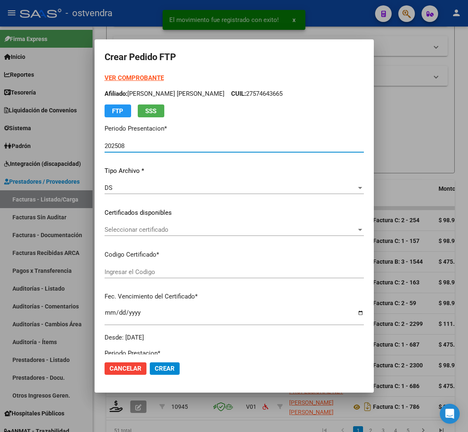
type input "ARG02000570931692024052020290520BUE376"
type input "[DATE]"
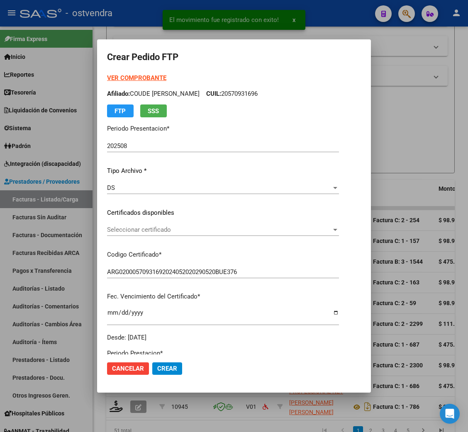
click at [149, 74] on strong "VER COMPROBANTE" at bounding box center [136, 77] width 59 height 7
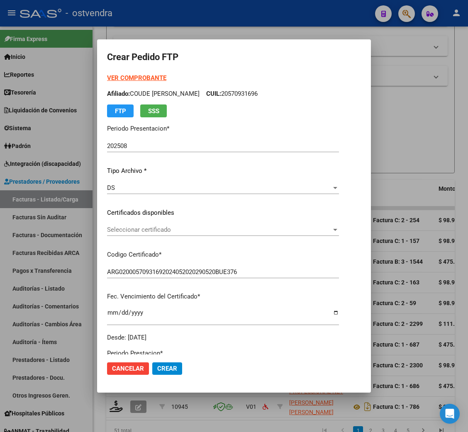
click at [156, 231] on span "Seleccionar certificado" at bounding box center [219, 229] width 224 height 7
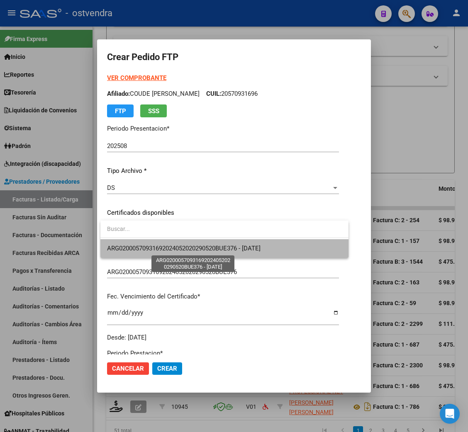
click at [156, 245] on span "ARG02000570931692024052020290520BUE376 - [DATE]" at bounding box center [183, 248] width 153 height 7
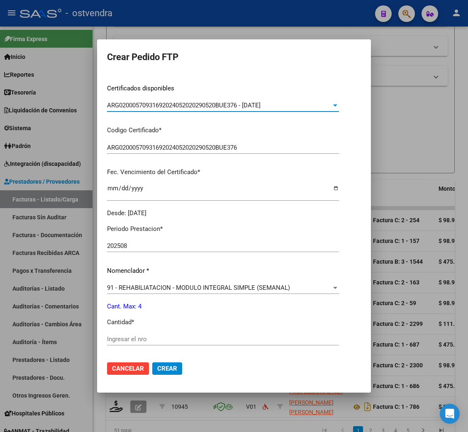
scroll to position [186, 0]
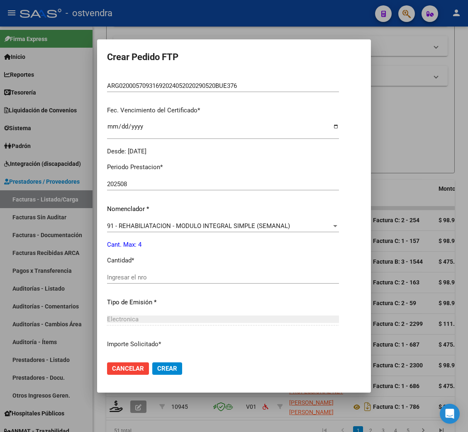
click at [130, 275] on input "Ingresar el nro" at bounding box center [223, 277] width 232 height 7
type input "4"
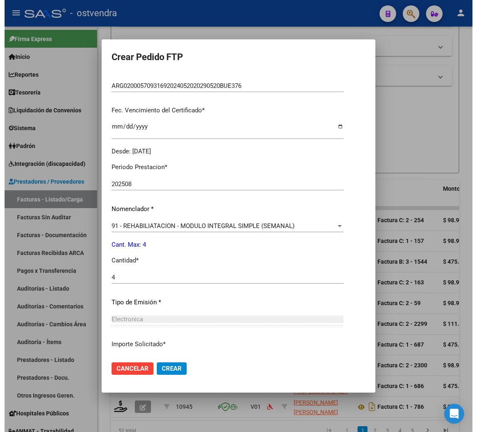
scroll to position [249, 0]
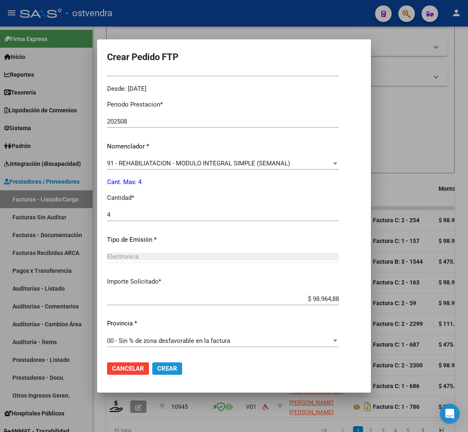
click at [173, 372] on span "Crear" at bounding box center [167, 368] width 20 height 7
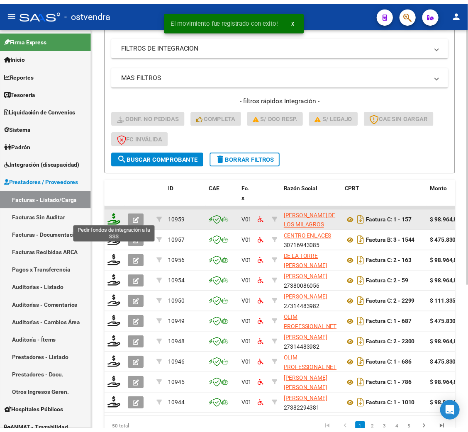
scroll to position [166, 0]
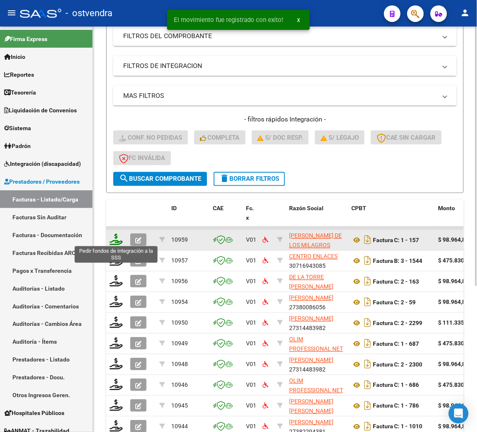
click at [115, 240] on icon at bounding box center [116, 240] width 13 height 12
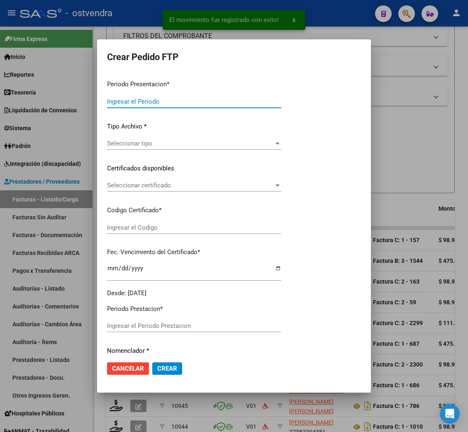
type input "202508"
type input "$ 98.964,88"
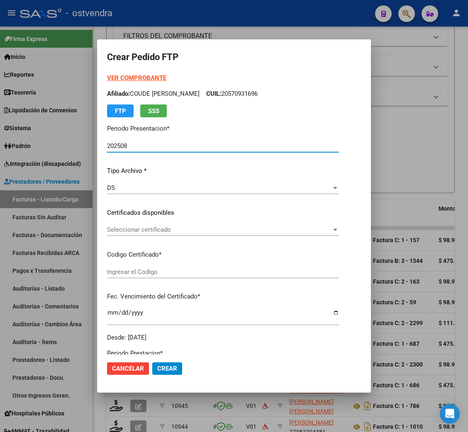
type input "ARG02000570931692024052020290520BUE376"
type input "[DATE]"
click at [133, 79] on strong "VER COMPROBANTE" at bounding box center [136, 77] width 59 height 7
click at [161, 234] on div "Seleccionar certificado Seleccionar certificado" at bounding box center [223, 230] width 232 height 12
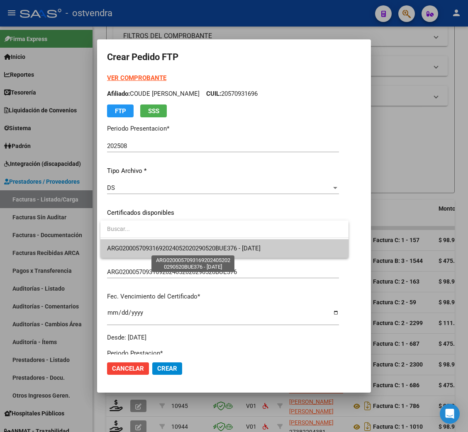
click at [163, 251] on span "ARG02000570931692024052020290520BUE376 - [DATE]" at bounding box center [183, 248] width 153 height 7
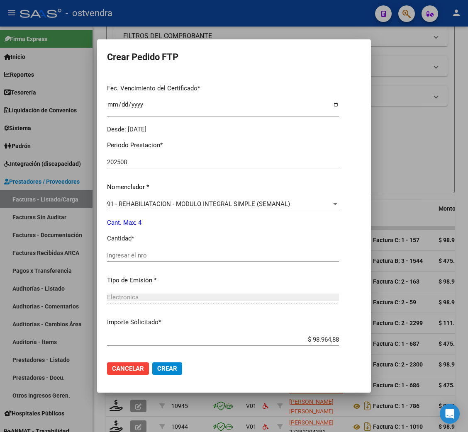
scroll to position [186, 0]
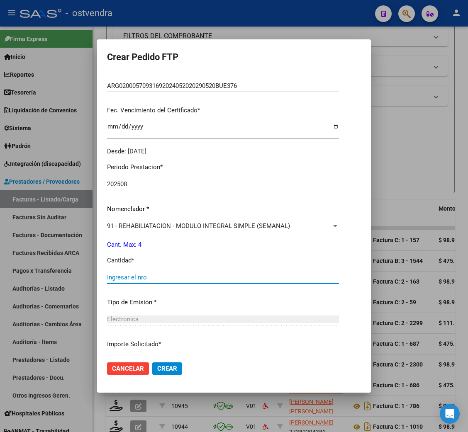
click at [139, 275] on input "Ingresar el nro" at bounding box center [223, 277] width 232 height 7
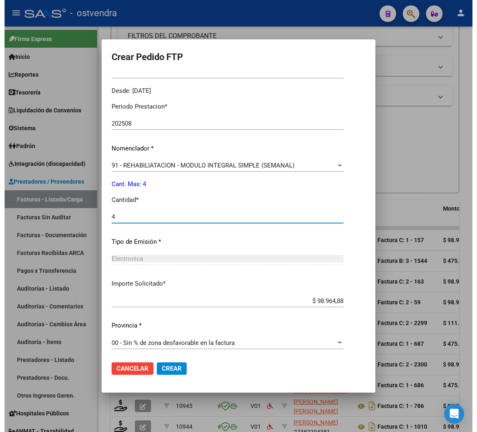
scroll to position [249, 0]
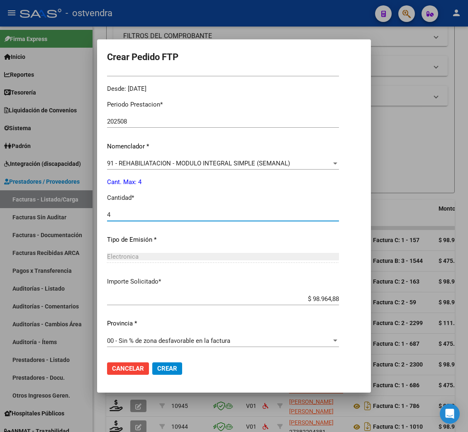
type input "4"
click at [178, 369] on button "Crear" at bounding box center [167, 369] width 30 height 12
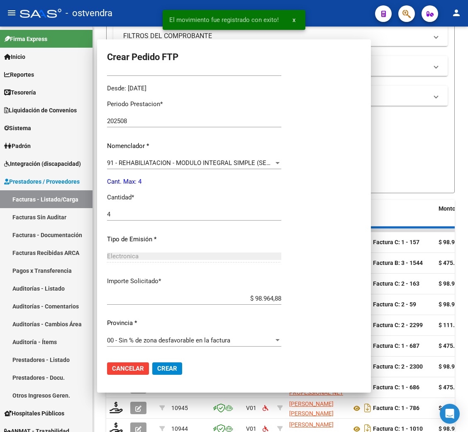
scroll to position [0, 0]
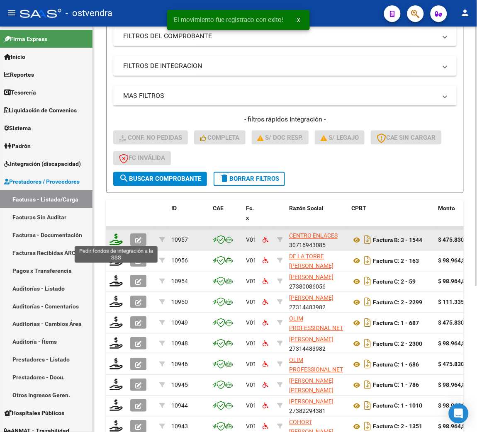
click at [115, 236] on icon at bounding box center [116, 240] width 13 height 12
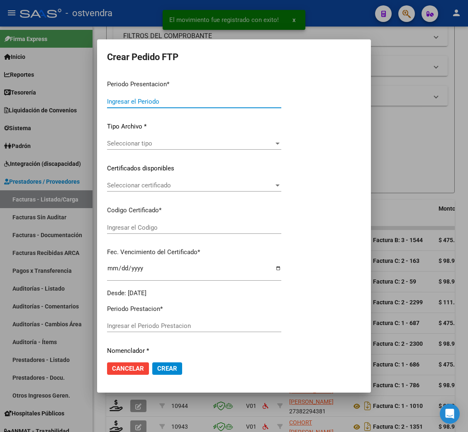
type input "202508"
type input "$ 475.830,36"
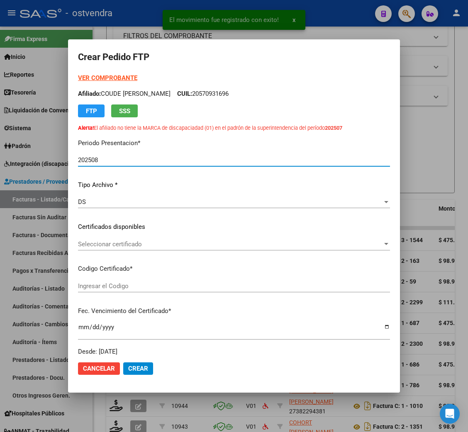
type input "ARG02000588537042024111820291118BUE439"
type input "[DATE]"
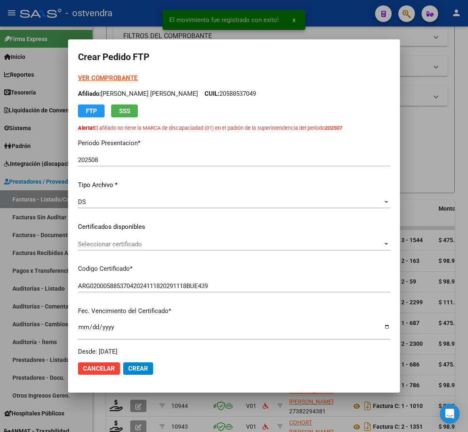
click at [114, 78] on strong "VER COMPROBANTE" at bounding box center [107, 77] width 59 height 7
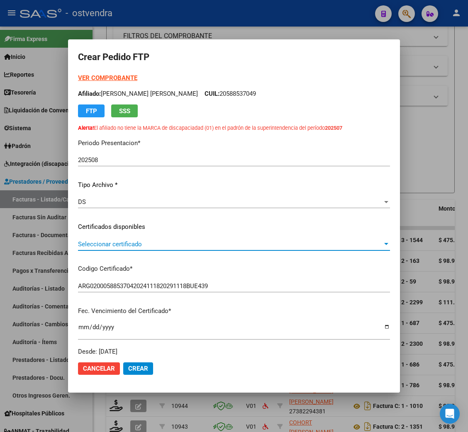
click at [122, 245] on span "Seleccionar certificado" at bounding box center [230, 244] width 304 height 7
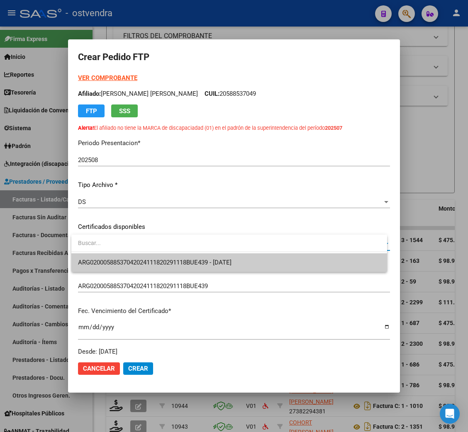
click at [123, 255] on span "ARG02000588537042024111820291118BUE439 - [DATE]" at bounding box center [229, 262] width 302 height 19
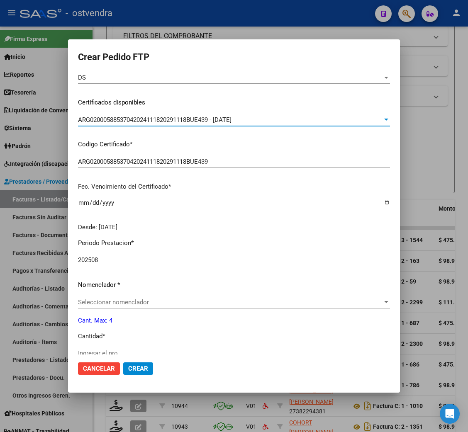
scroll to position [186, 0]
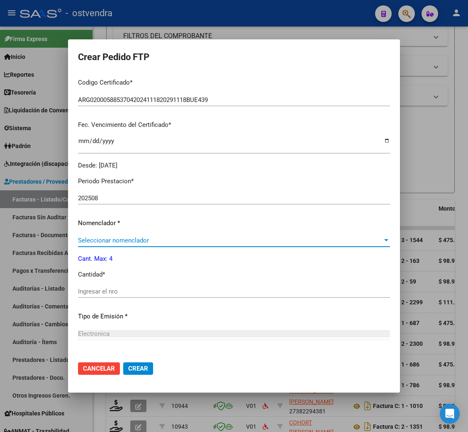
click at [112, 240] on span "Seleccionar nomenclador" at bounding box center [230, 240] width 304 height 7
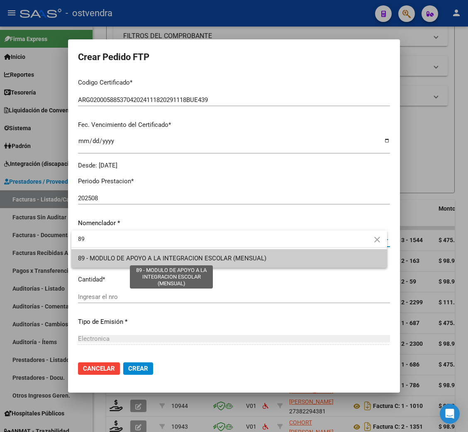
type input "89"
click at [119, 257] on span "89 - MODULO DE APOYO A LA INTEGRACION ESCOLAR (MENSUAL)" at bounding box center [172, 258] width 188 height 7
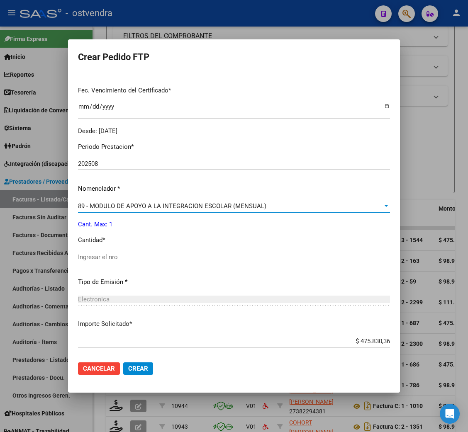
scroll to position [249, 0]
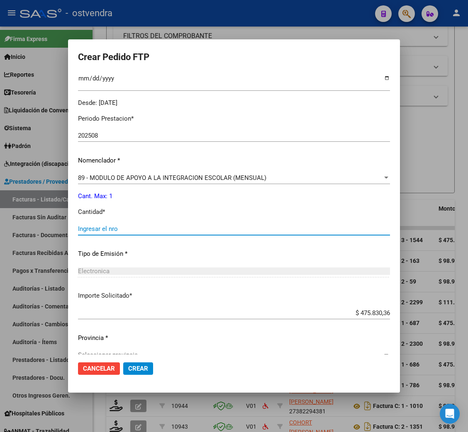
click at [110, 226] on input "Ingresar el nro" at bounding box center [234, 228] width 312 height 7
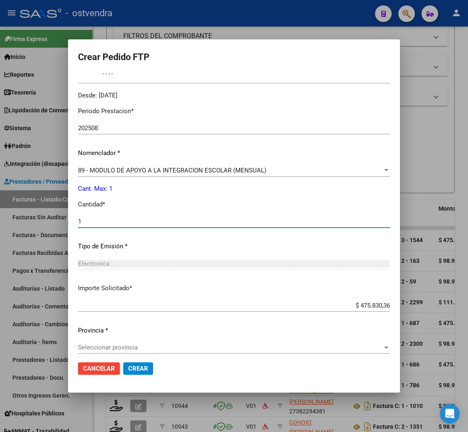
scroll to position [263, 0]
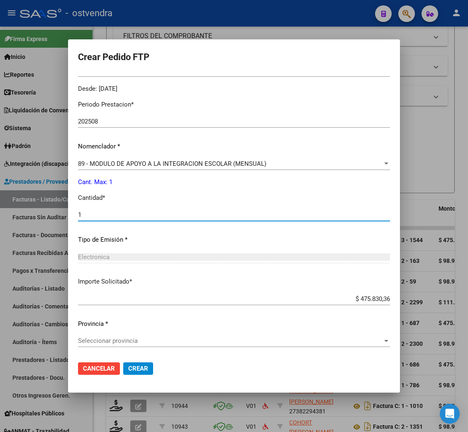
type input "1"
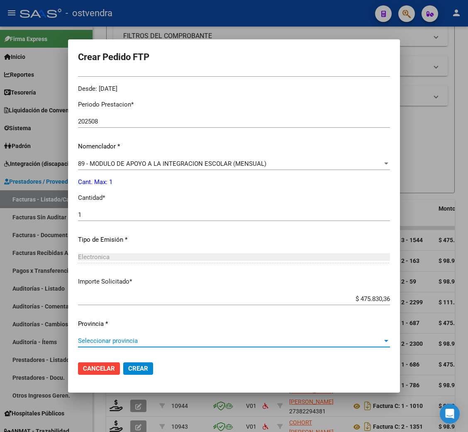
click at [108, 340] on span "Seleccionar provincia" at bounding box center [230, 340] width 304 height 7
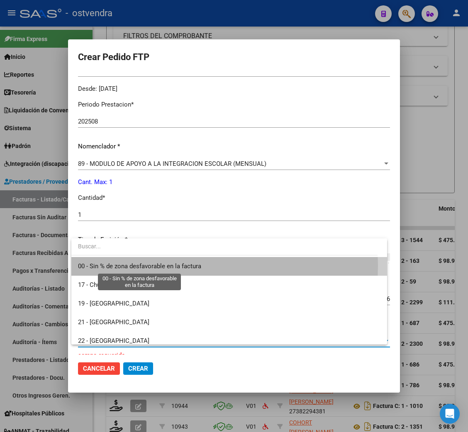
click at [104, 266] on span "00 - Sin % de zona desfavorable en la factura" at bounding box center [139, 266] width 123 height 7
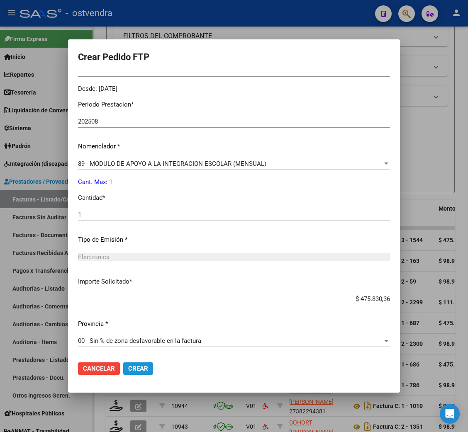
click at [138, 369] on span "Crear" at bounding box center [138, 368] width 20 height 7
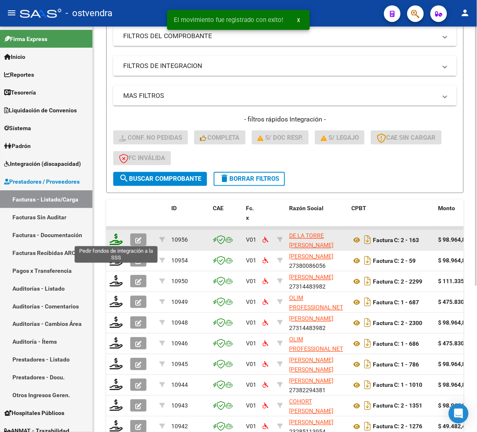
click at [116, 236] on icon at bounding box center [116, 240] width 13 height 12
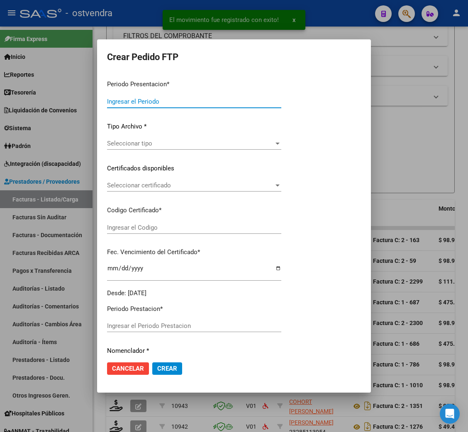
type input "202508"
type input "$ 98.964,88"
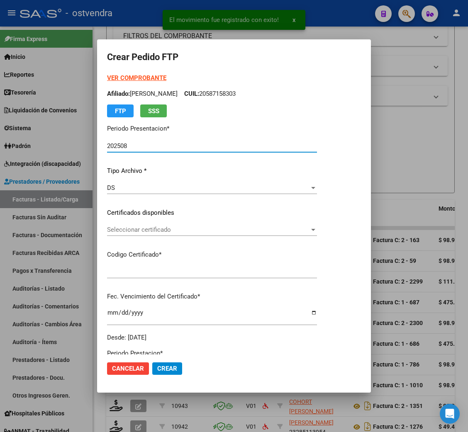
type input "ARG02000587158302024072520270725BUE415"
type input "[DATE]"
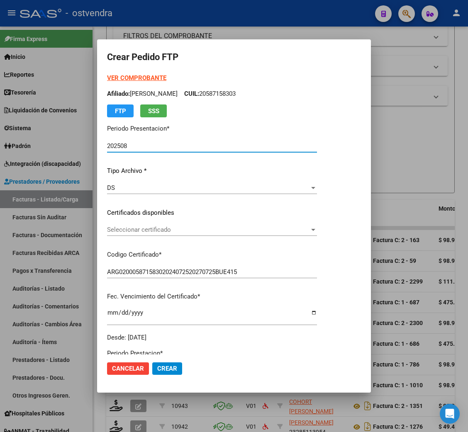
click at [128, 77] on strong "VER COMPROBANTE" at bounding box center [136, 77] width 59 height 7
click at [148, 226] on div "Seleccionar certificado Seleccionar certificado" at bounding box center [212, 230] width 210 height 12
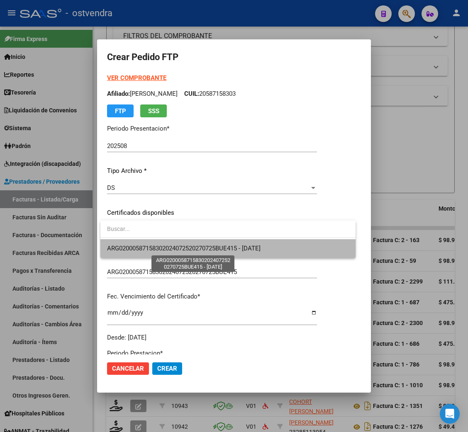
click at [150, 246] on span "ARG02000587158302024072520270725BUE415 - [DATE]" at bounding box center [183, 248] width 153 height 7
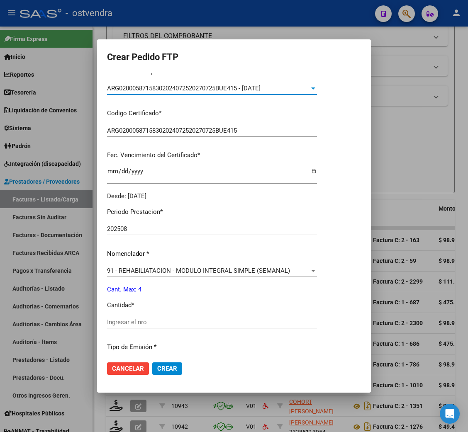
scroll to position [186, 0]
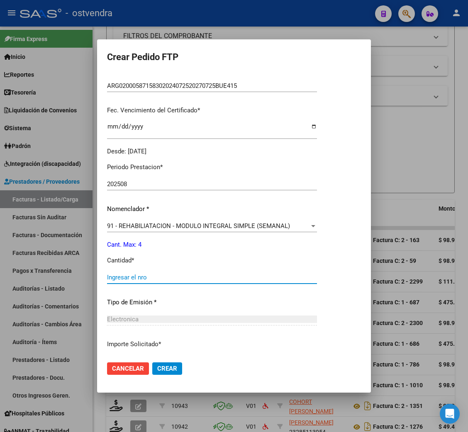
click at [129, 277] on input "Ingresar el nro" at bounding box center [212, 277] width 210 height 7
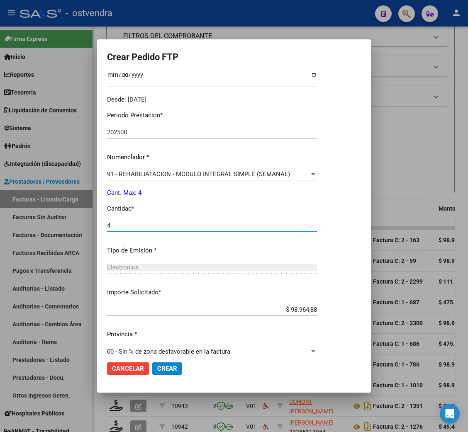
scroll to position [249, 0]
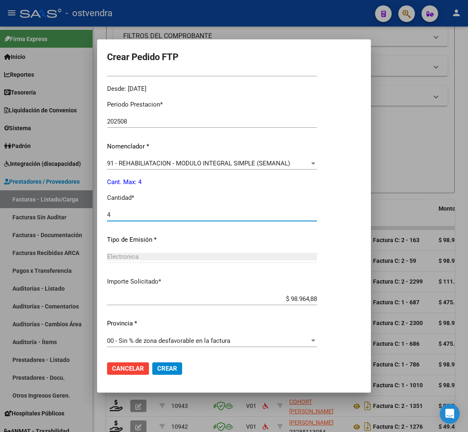
type input "4"
click at [170, 369] on span "Crear" at bounding box center [167, 368] width 20 height 7
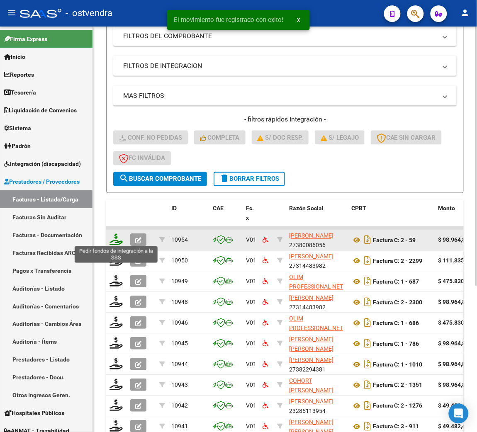
click at [117, 238] on icon at bounding box center [116, 240] width 13 height 12
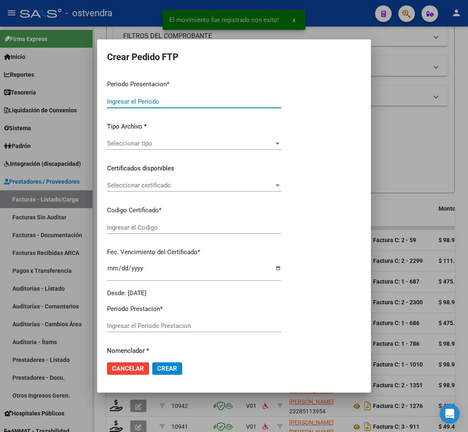
type input "202508"
type input "$ 98.964,88"
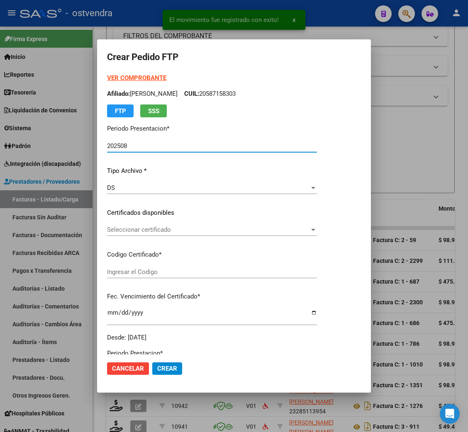
type input "ARG01000568648002024101620261016BUE415"
type input "[DATE]"
click at [139, 78] on strong "VER COMPROBANTE" at bounding box center [136, 77] width 59 height 7
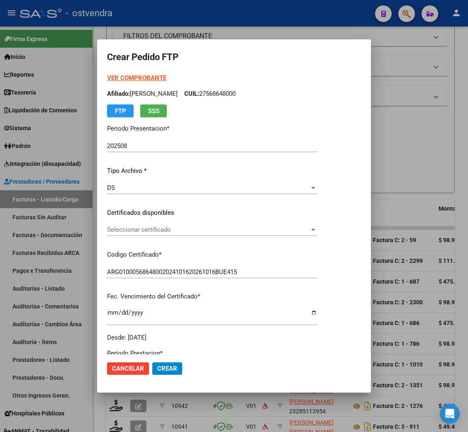
click at [156, 231] on span "Seleccionar certificado" at bounding box center [208, 229] width 202 height 7
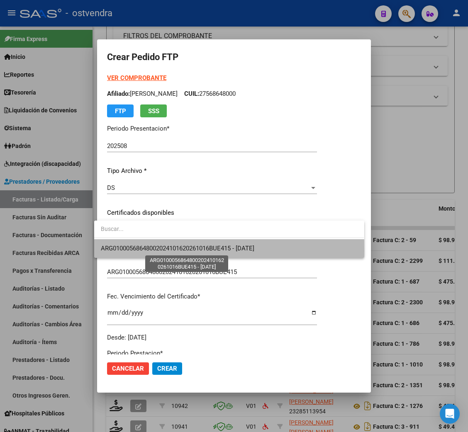
click at [159, 251] on span "ARG01000568648002024101620261016BUE415 - [DATE]" at bounding box center [177, 248] width 153 height 7
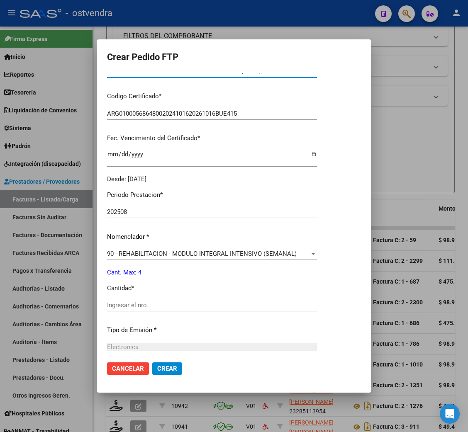
scroll to position [186, 0]
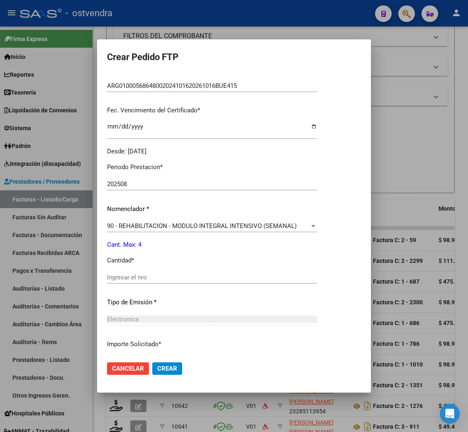
click at [141, 274] on input "Ingresar el nro" at bounding box center [212, 277] width 210 height 7
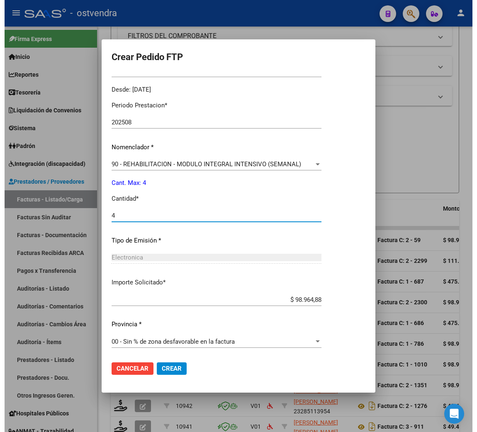
scroll to position [249, 0]
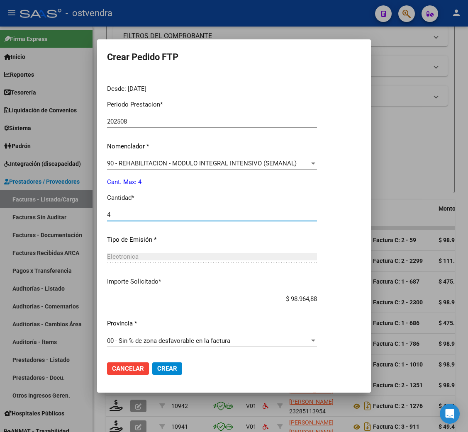
type input "4"
click at [169, 368] on span "Crear" at bounding box center [167, 368] width 20 height 7
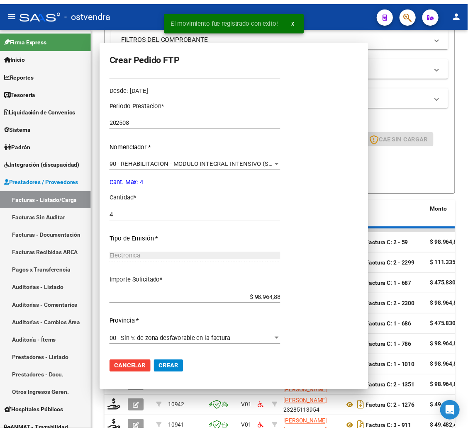
scroll to position [0, 0]
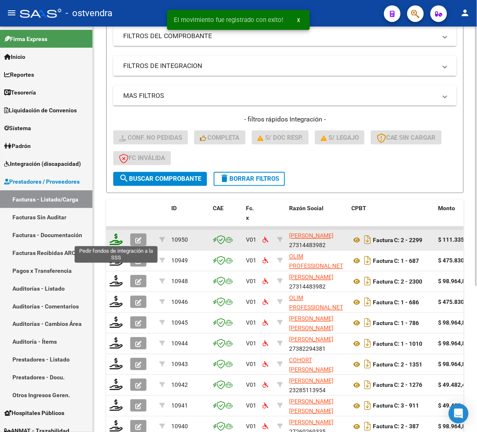
click at [114, 242] on icon at bounding box center [116, 240] width 13 height 12
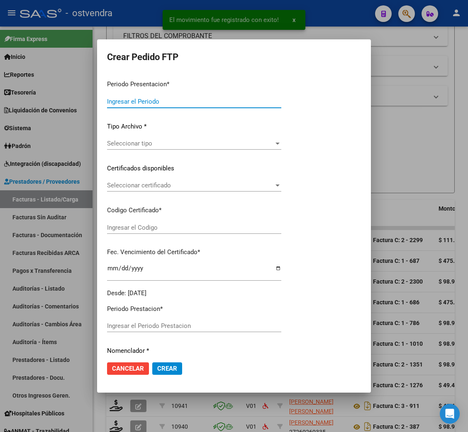
type input "202508"
type input "$ 111.335,49"
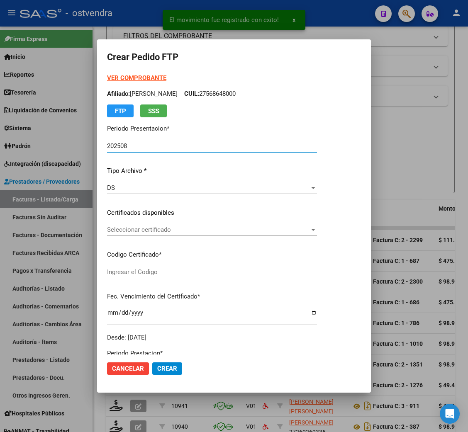
type input "ARG01000568648002024101620261016BUE415"
type input "[DATE]"
click at [133, 80] on strong "VER COMPROBANTE" at bounding box center [136, 77] width 59 height 7
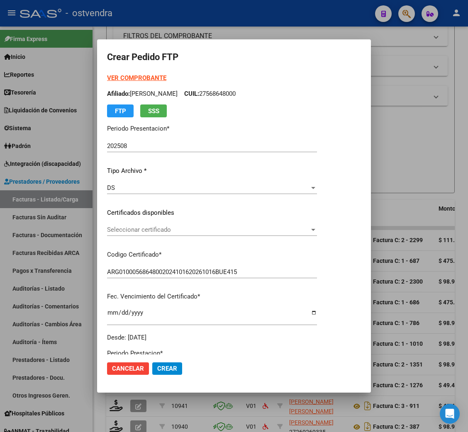
click at [124, 232] on span "Seleccionar certificado" at bounding box center [208, 229] width 202 height 7
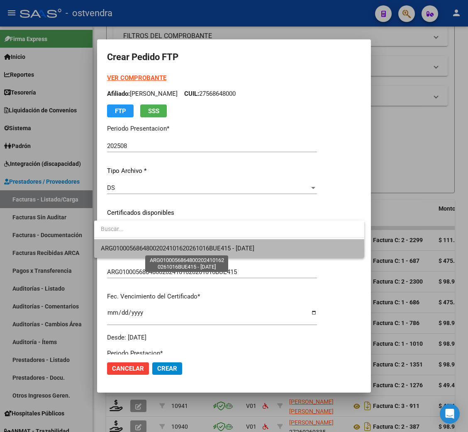
click at [123, 251] on span "ARG01000568648002024101620261016BUE415 - [DATE]" at bounding box center [177, 248] width 153 height 7
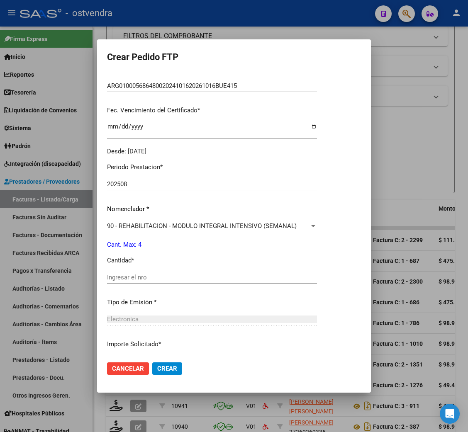
scroll to position [249, 0]
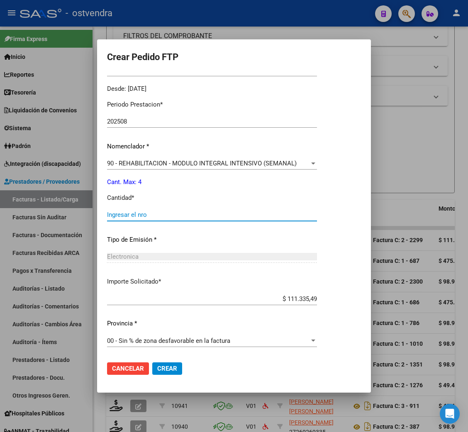
click at [131, 214] on input "Ingresar el nro" at bounding box center [212, 214] width 210 height 7
type input "4"
click at [166, 370] on span "Crear" at bounding box center [167, 368] width 20 height 7
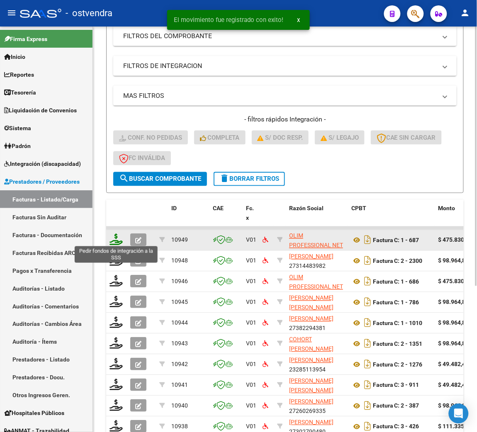
click at [118, 238] on icon at bounding box center [116, 240] width 13 height 12
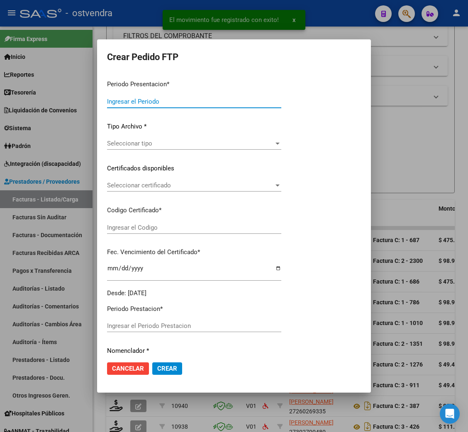
type input "202508"
type input "$ 475.830,36"
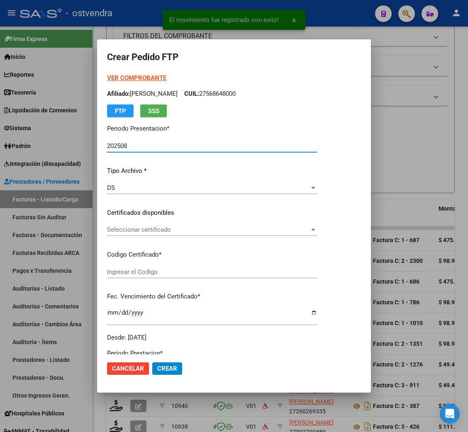
type input "ARG01000568648002024101620261016BUE415"
type input "[DATE]"
click at [127, 75] on strong "VER COMPROBANTE" at bounding box center [136, 77] width 59 height 7
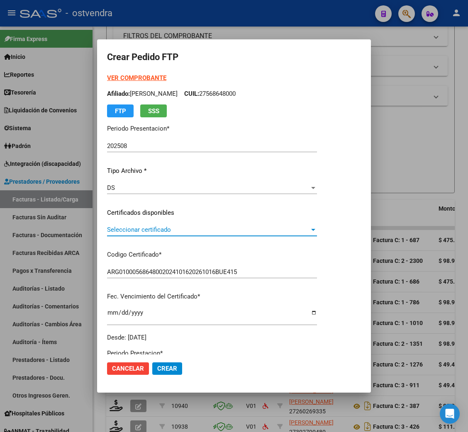
click at [146, 230] on span "Seleccionar certificado" at bounding box center [208, 229] width 202 height 7
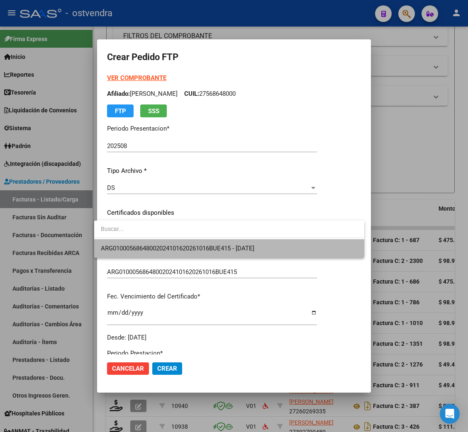
click at [146, 241] on span "ARG01000568648002024101620261016BUE415 - [DATE]" at bounding box center [229, 248] width 256 height 19
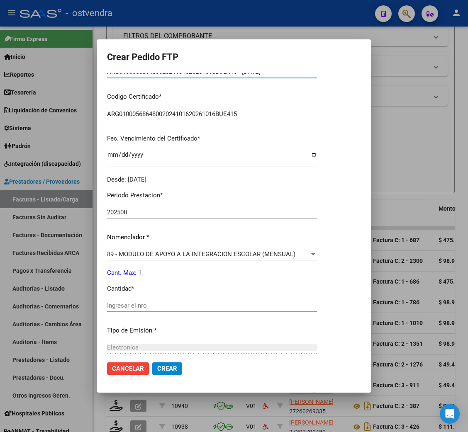
scroll to position [186, 0]
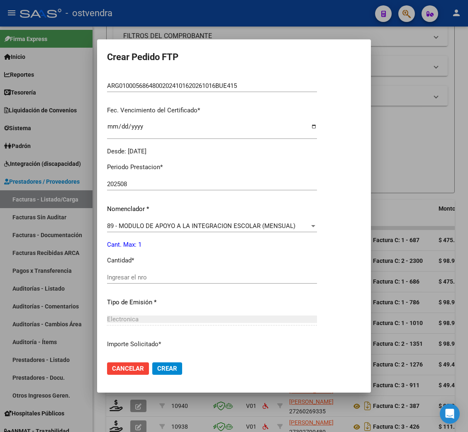
click at [125, 273] on div "Ingresar el nro" at bounding box center [212, 277] width 210 height 12
type input "1"
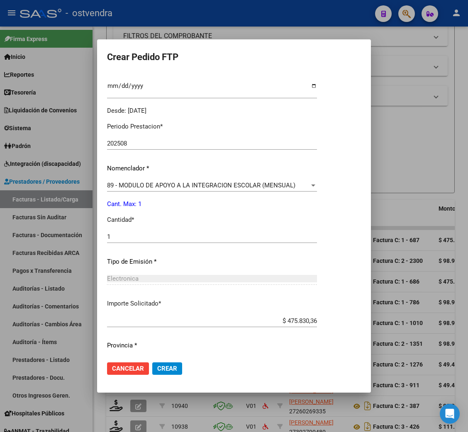
scroll to position [249, 0]
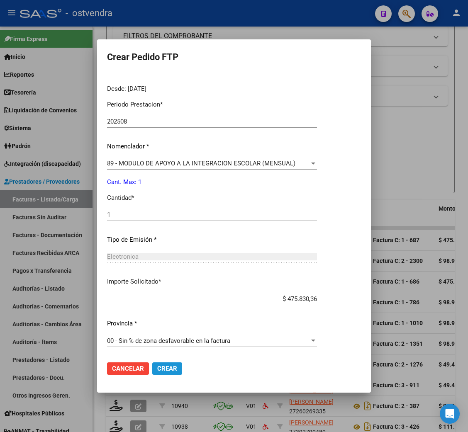
click at [165, 366] on span "Crear" at bounding box center [167, 368] width 20 height 7
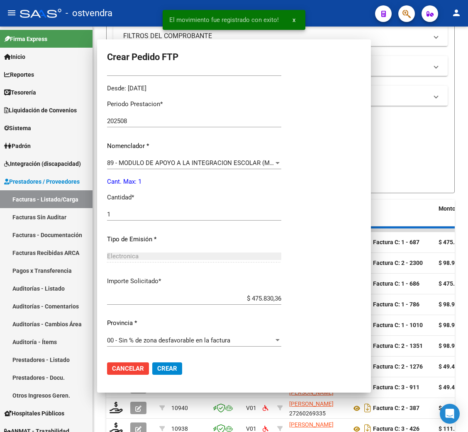
scroll to position [204, 0]
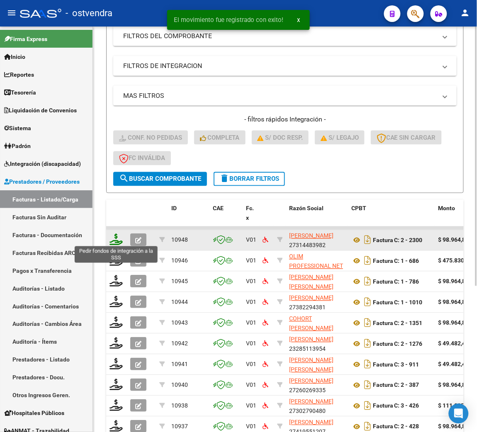
click at [119, 239] on icon at bounding box center [116, 240] width 13 height 12
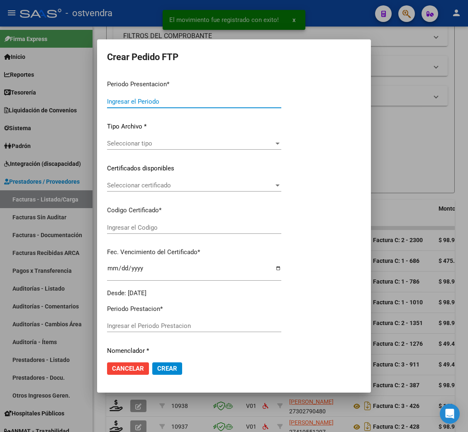
type input "202508"
type input "$ 98.964,88"
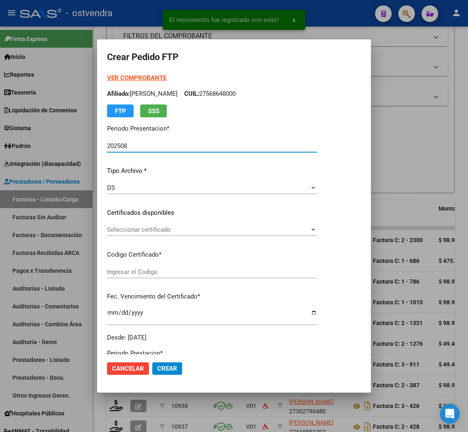
type input "ARG02000547296832025010620270106BUE415"
type input "[DATE]"
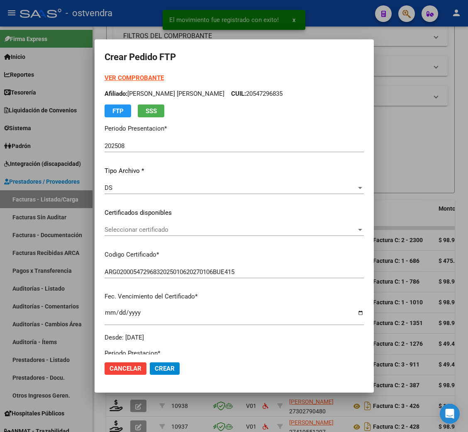
click at [129, 78] on strong "VER COMPROBANTE" at bounding box center [134, 77] width 59 height 7
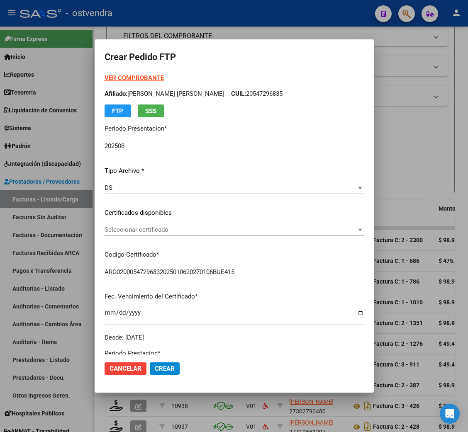
click at [125, 231] on span "Seleccionar certificado" at bounding box center [231, 229] width 252 height 7
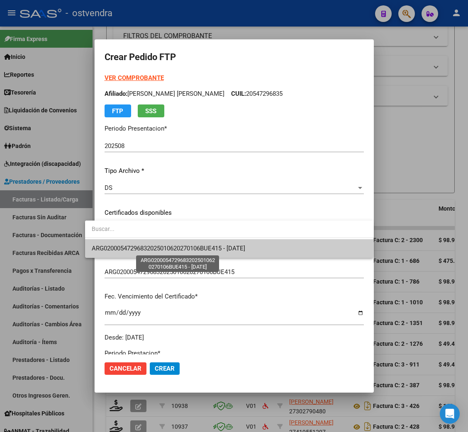
click at [125, 247] on span "ARG02000547296832025010620270106BUE415 - [DATE]" at bounding box center [168, 248] width 153 height 7
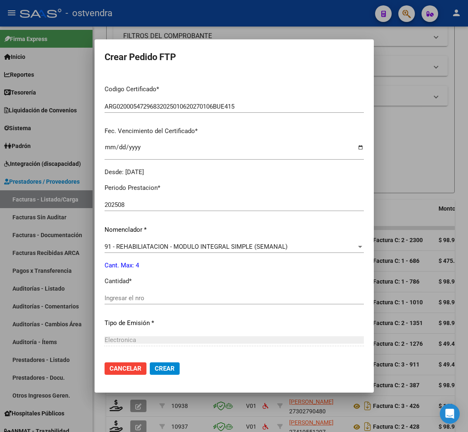
scroll to position [186, 0]
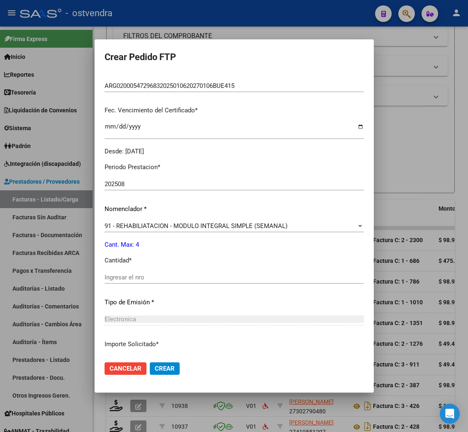
click at [131, 270] on div "Periodo Prestacion * 202508 Ingresar el Periodo Prestacion Nomenclador * 91 - R…" at bounding box center [234, 286] width 259 height 261
click at [131, 271] on div "Ingresar el nro" at bounding box center [234, 277] width 259 height 12
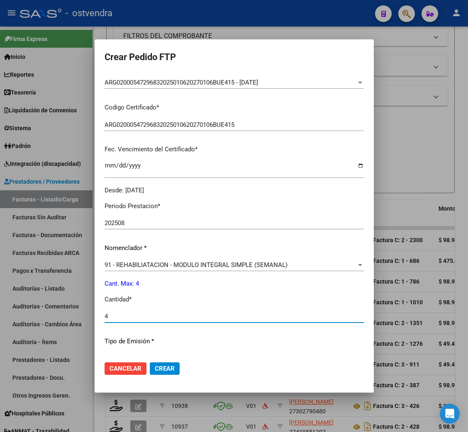
scroll to position [249, 0]
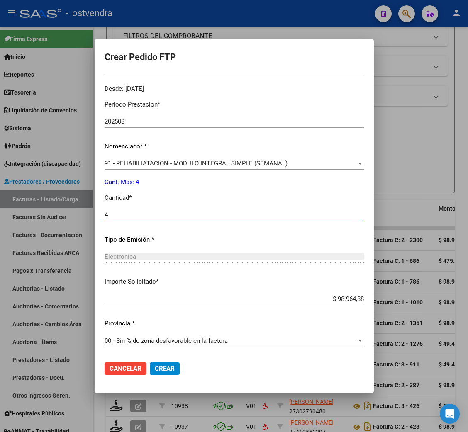
type input "4"
click at [155, 368] on span "Crear" at bounding box center [165, 368] width 20 height 7
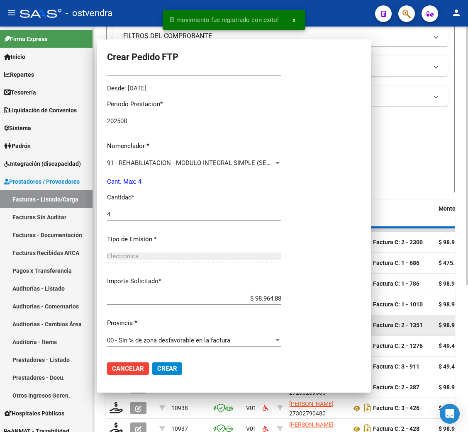
scroll to position [0, 0]
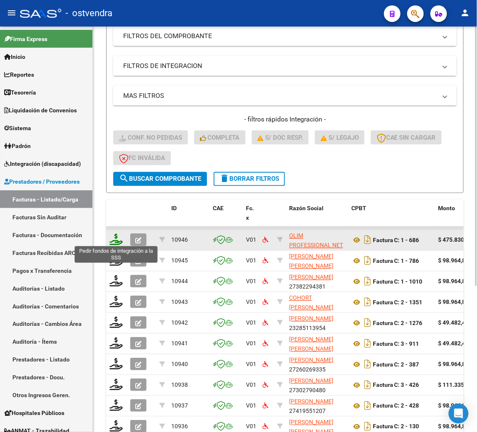
click at [121, 239] on icon at bounding box center [116, 240] width 13 height 12
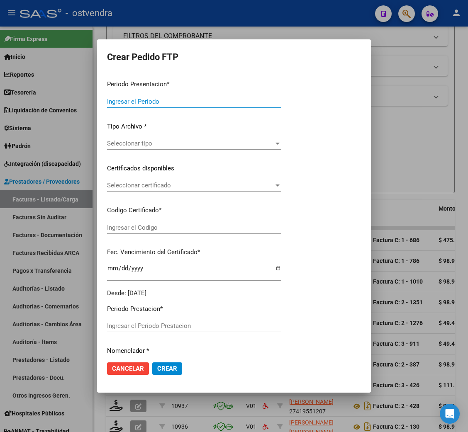
type input "202508"
type input "$ 475.830,36"
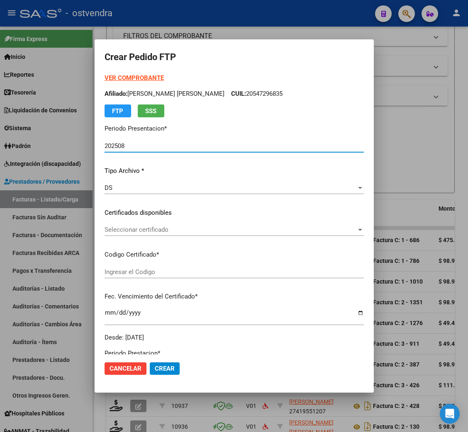
type input "ARG02000547296832025010620270106BUE415"
type input "[DATE]"
click at [125, 78] on strong "VER COMPROBANTE" at bounding box center [134, 77] width 59 height 7
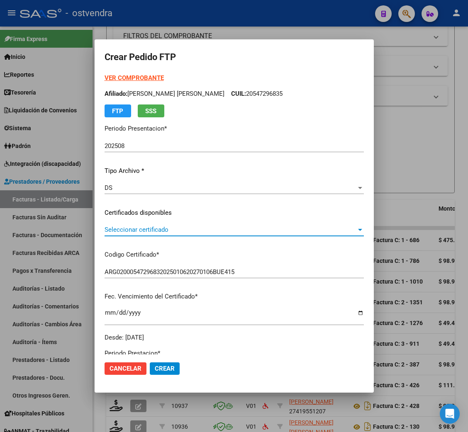
click at [133, 234] on span "Seleccionar certificado" at bounding box center [231, 229] width 252 height 7
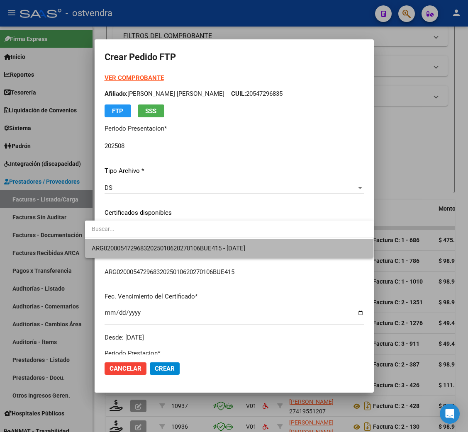
click at [133, 244] on span "ARG02000547296832025010620270106BUE415 - [DATE]" at bounding box center [229, 248] width 275 height 19
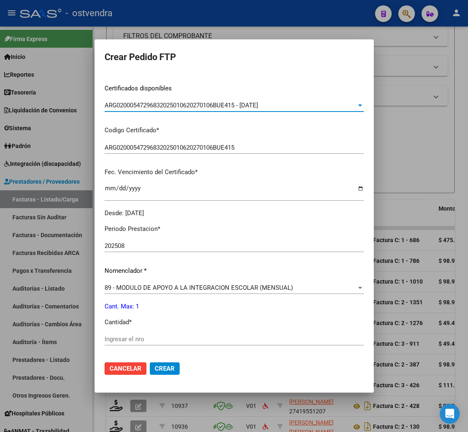
scroll to position [186, 0]
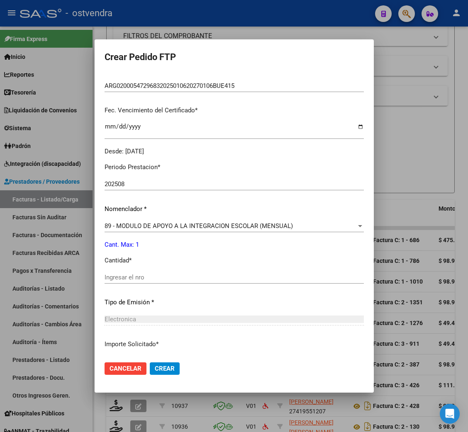
click at [132, 275] on input "Ingresar el nro" at bounding box center [234, 277] width 259 height 7
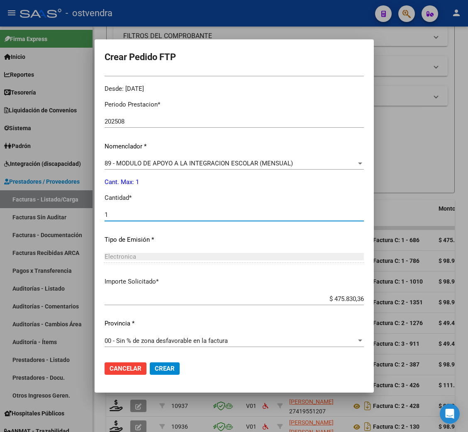
type input "1"
click at [155, 370] on span "Crear" at bounding box center [165, 368] width 20 height 7
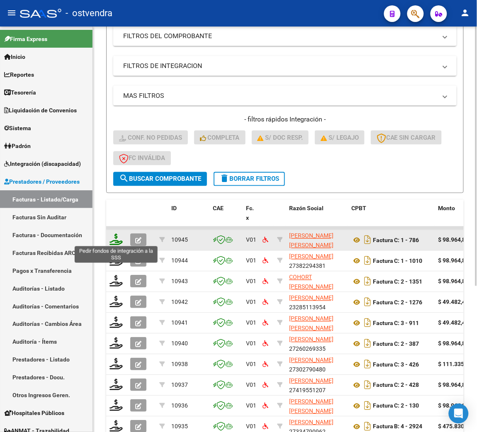
click at [116, 238] on icon at bounding box center [116, 240] width 13 height 12
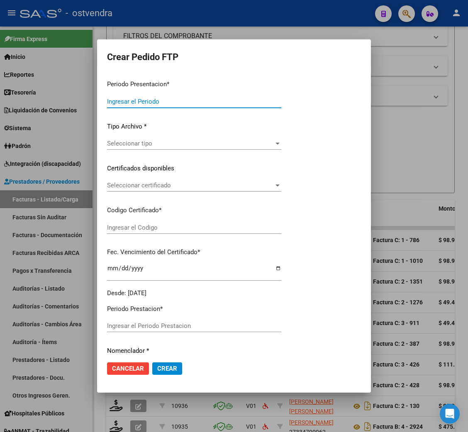
type input "202508"
type input "$ 98.964,88"
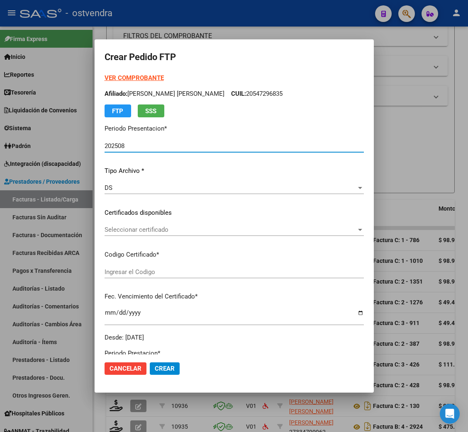
type input "ARG02000570896902022113020251130BS376"
type input "[DATE]"
click at [129, 76] on strong "VER COMPROBANTE" at bounding box center [134, 77] width 59 height 7
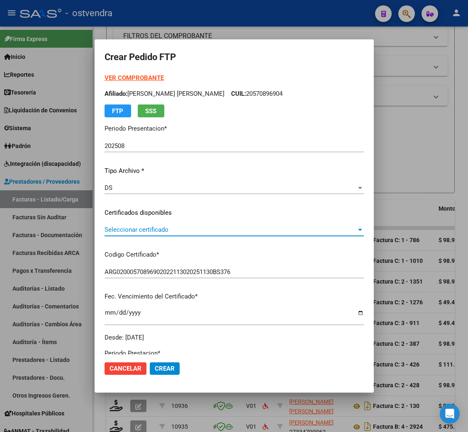
click at [141, 228] on span "Seleccionar certificado" at bounding box center [231, 229] width 252 height 7
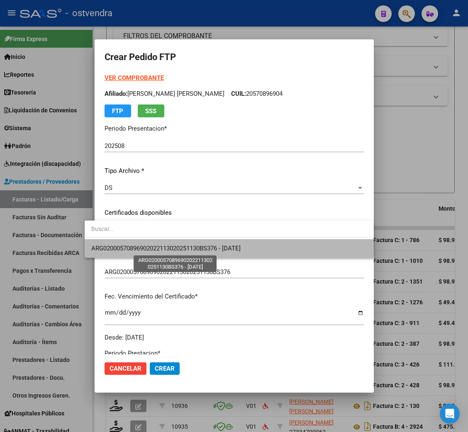
click at [141, 251] on span "ARG02000570896902022113020251130BS376 - [DATE]" at bounding box center [165, 248] width 149 height 7
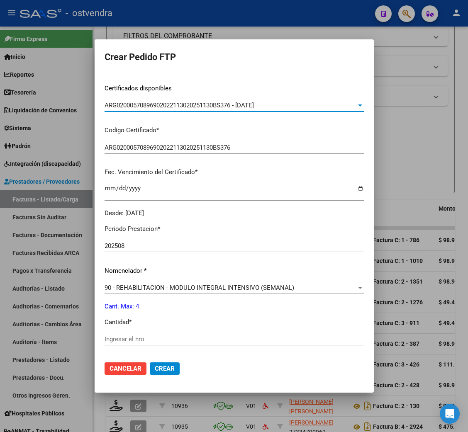
scroll to position [186, 0]
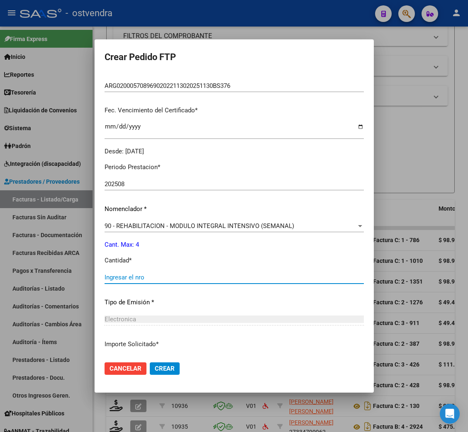
click at [119, 278] on input "Ingresar el nro" at bounding box center [234, 277] width 259 height 7
type input "4"
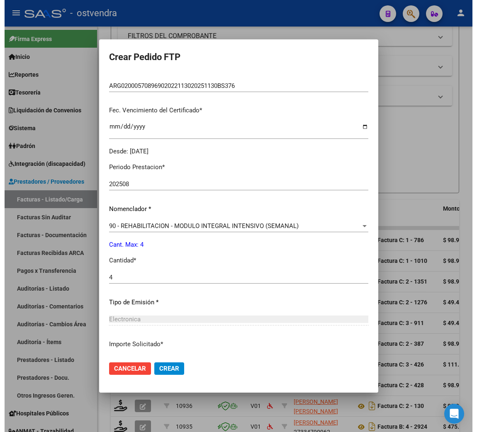
scroll to position [249, 0]
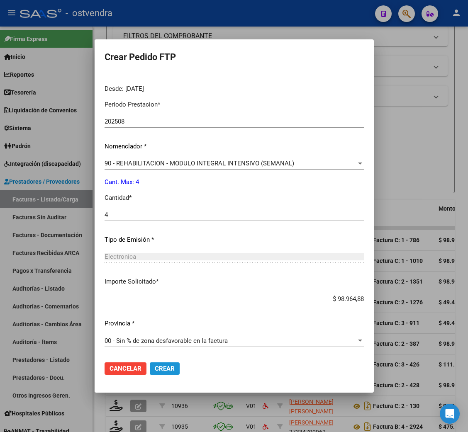
click at [155, 365] on span "Crear" at bounding box center [165, 368] width 20 height 7
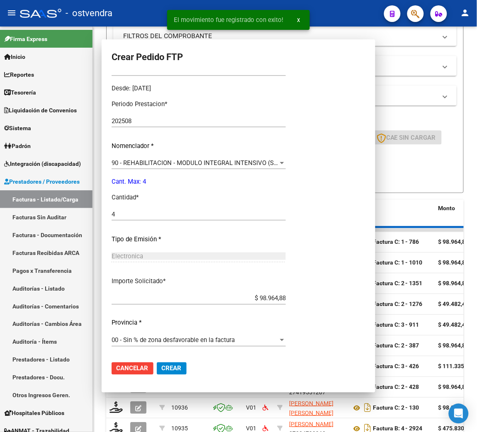
scroll to position [0, 0]
